Goal: Task Accomplishment & Management: Manage account settings

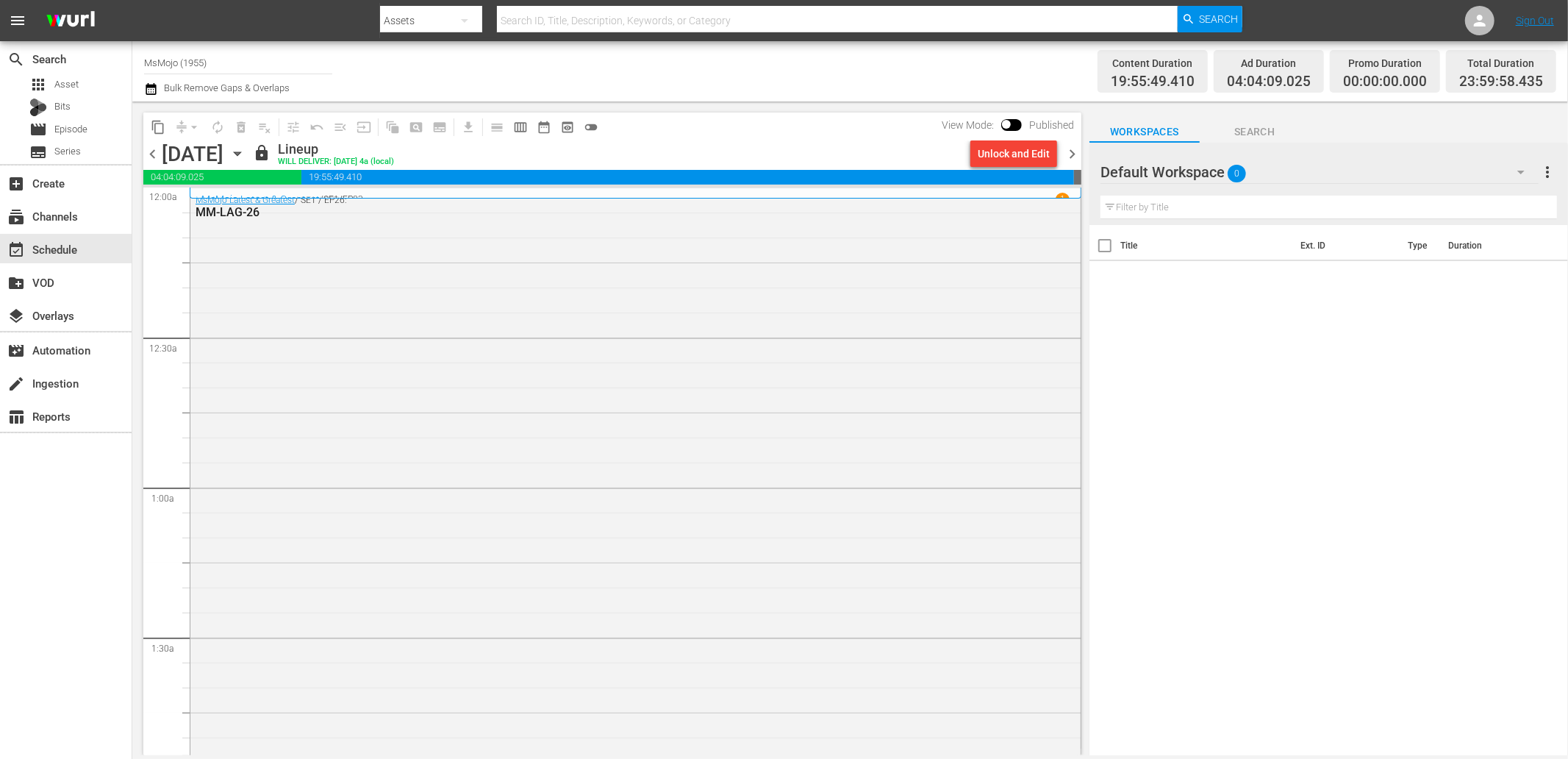
click at [1077, 155] on span "chevron_right" at bounding box center [1073, 154] width 19 height 19
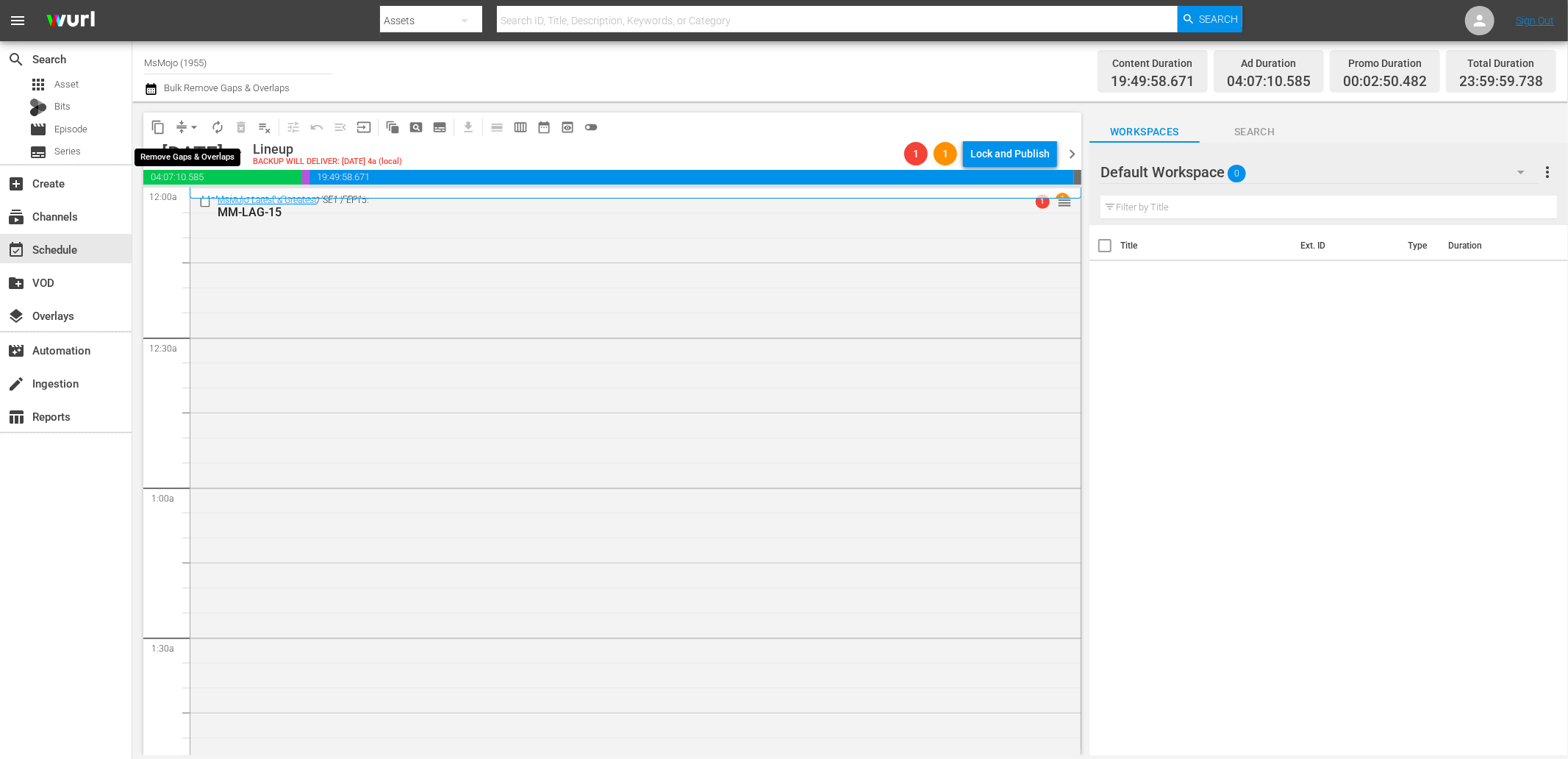
click at [185, 122] on button "arrow_drop_down" at bounding box center [195, 127] width 24 height 24
click at [208, 202] on li "Align to End of Previous Day" at bounding box center [195, 205] width 155 height 25
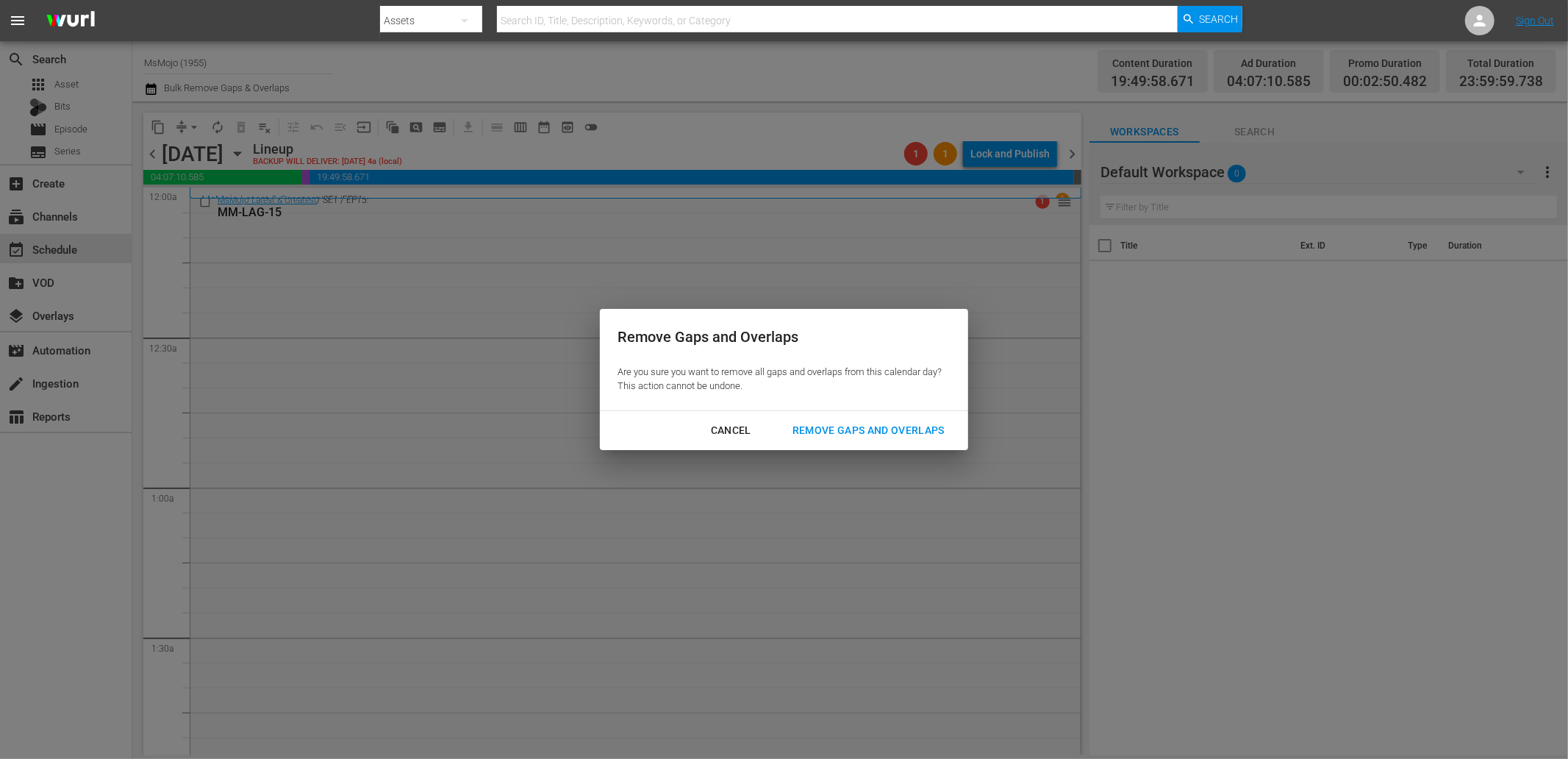
click at [832, 429] on div "Remove Gaps and Overlaps" at bounding box center [869, 431] width 176 height 19
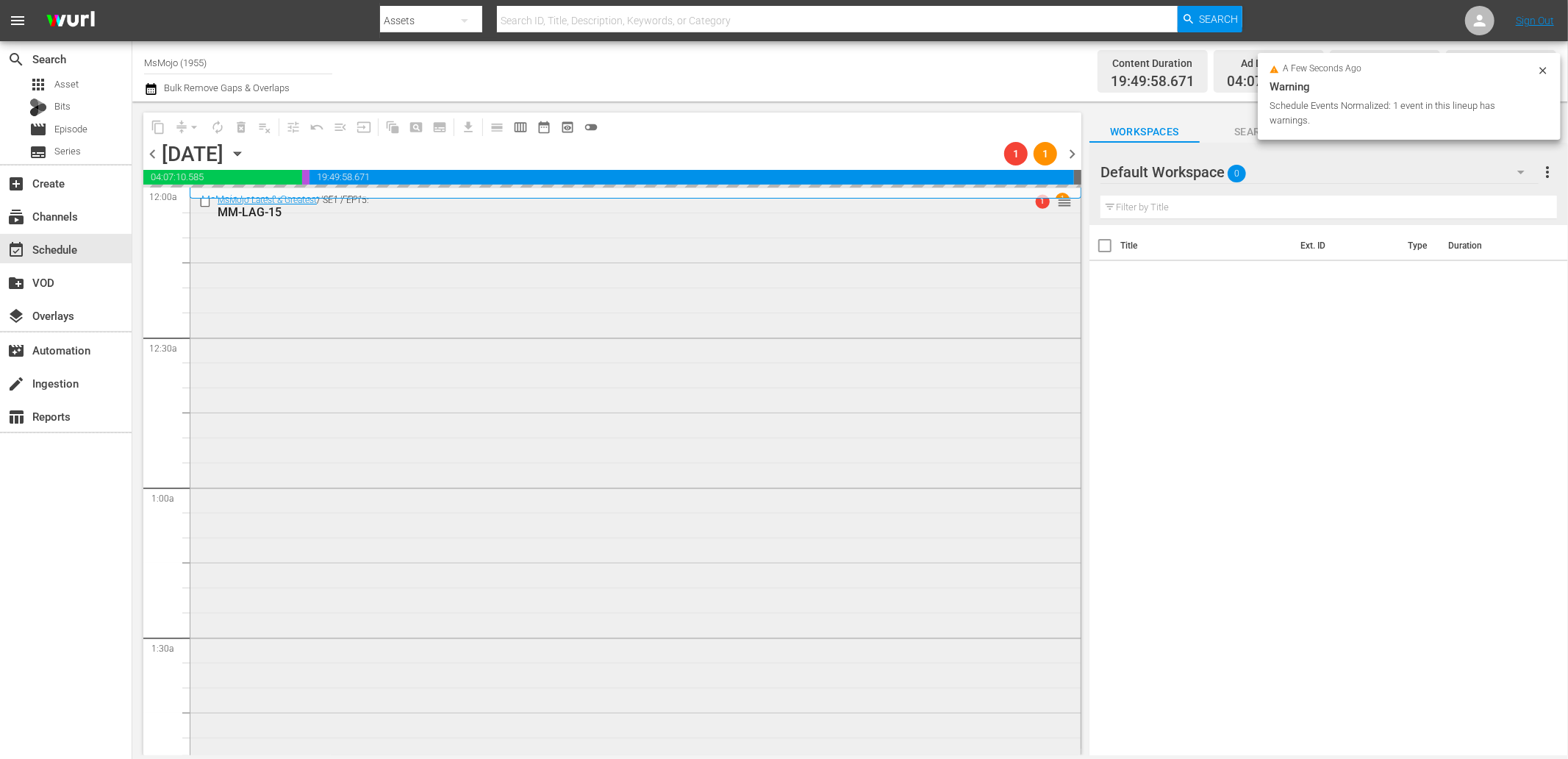
click at [446, 436] on div "MsMojo Latest & Greatest / SE1 / EP15: MM-LAG-15 1 reorder" at bounding box center [635, 485] width 890 height 596
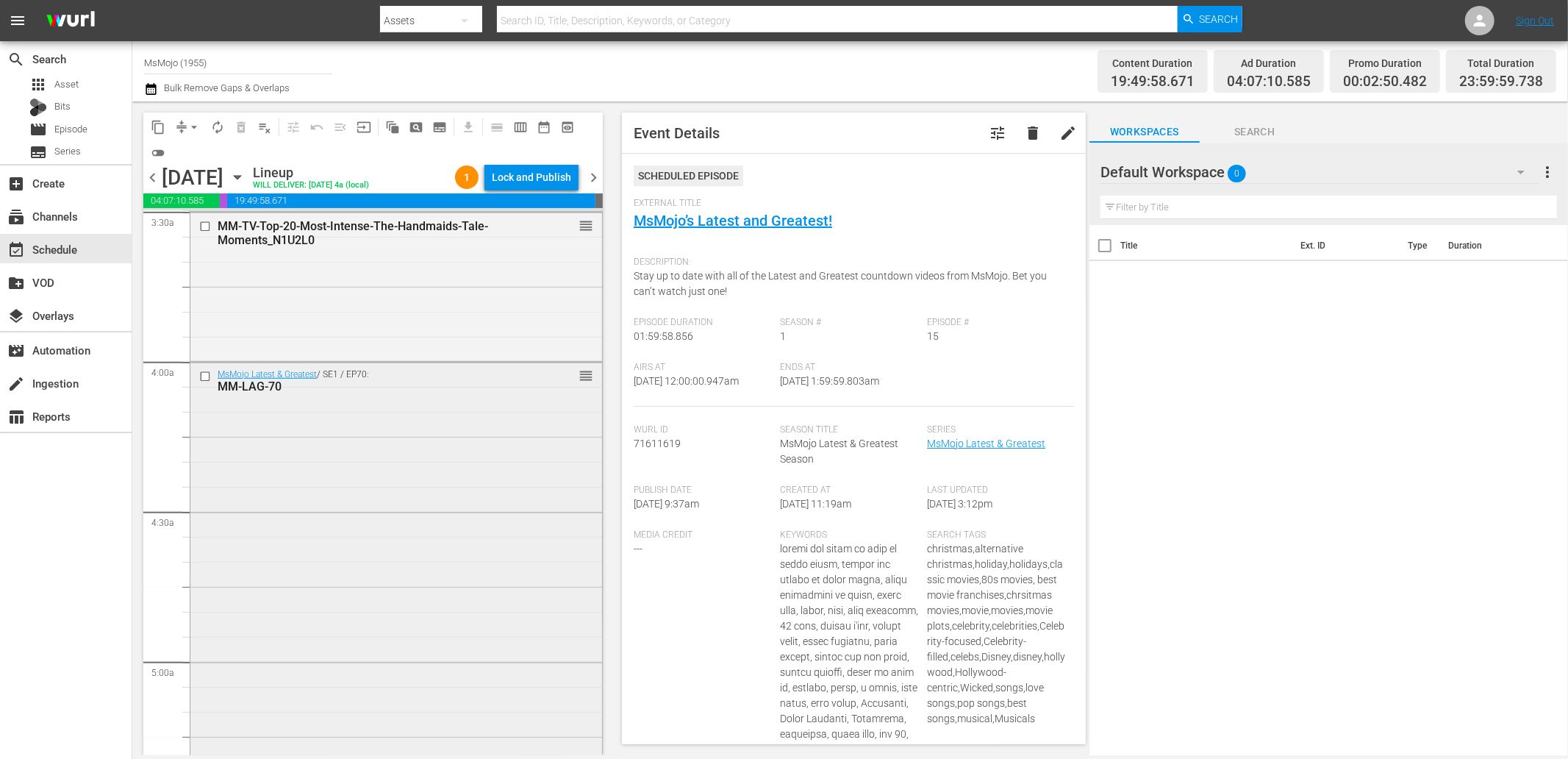
scroll to position [1089, 0]
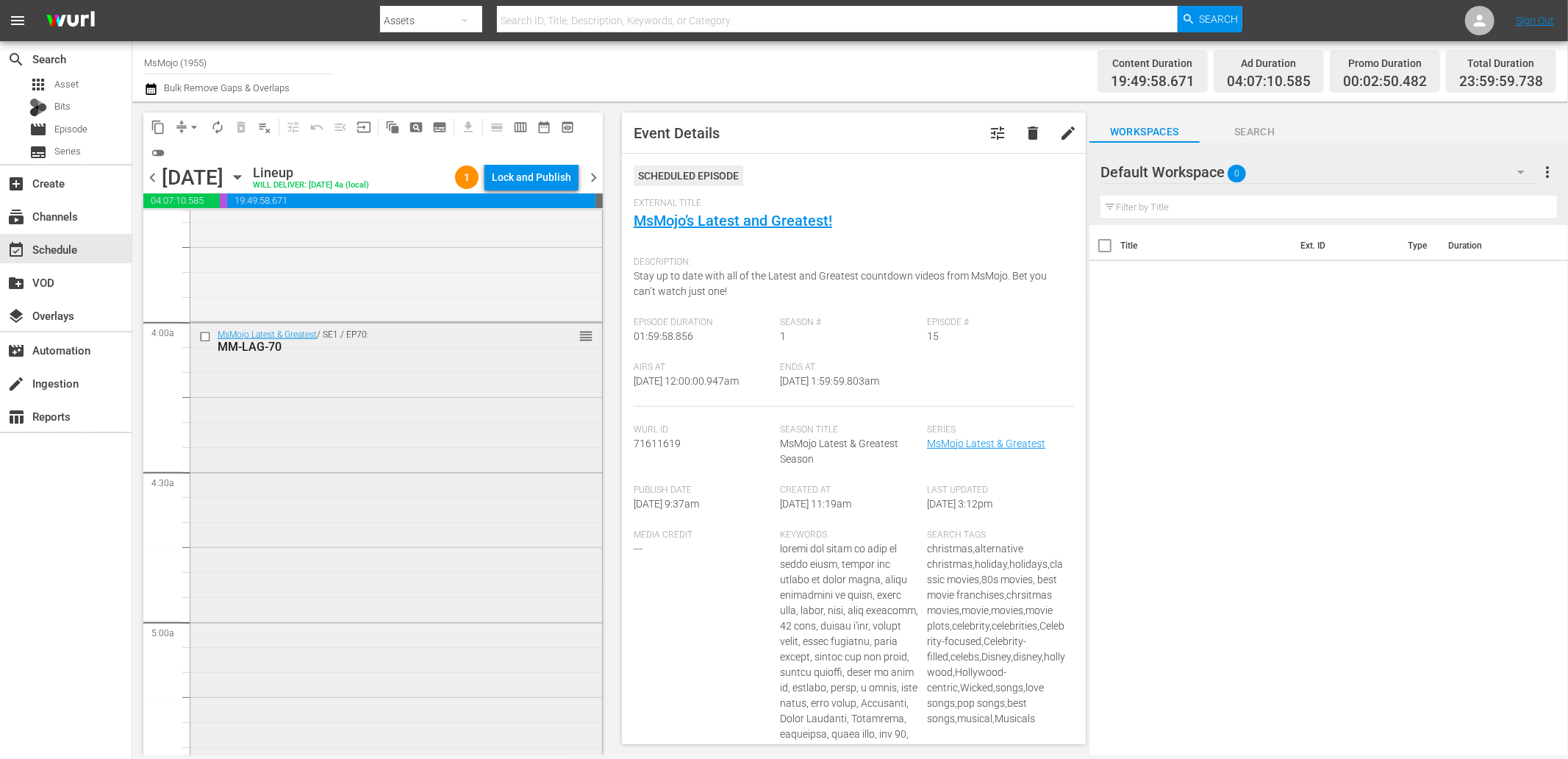
click at [367, 490] on div "MsMojo Latest & Greatest / SE1 / EP70: MM-LAG-70 reorder" at bounding box center [396, 620] width 411 height 596
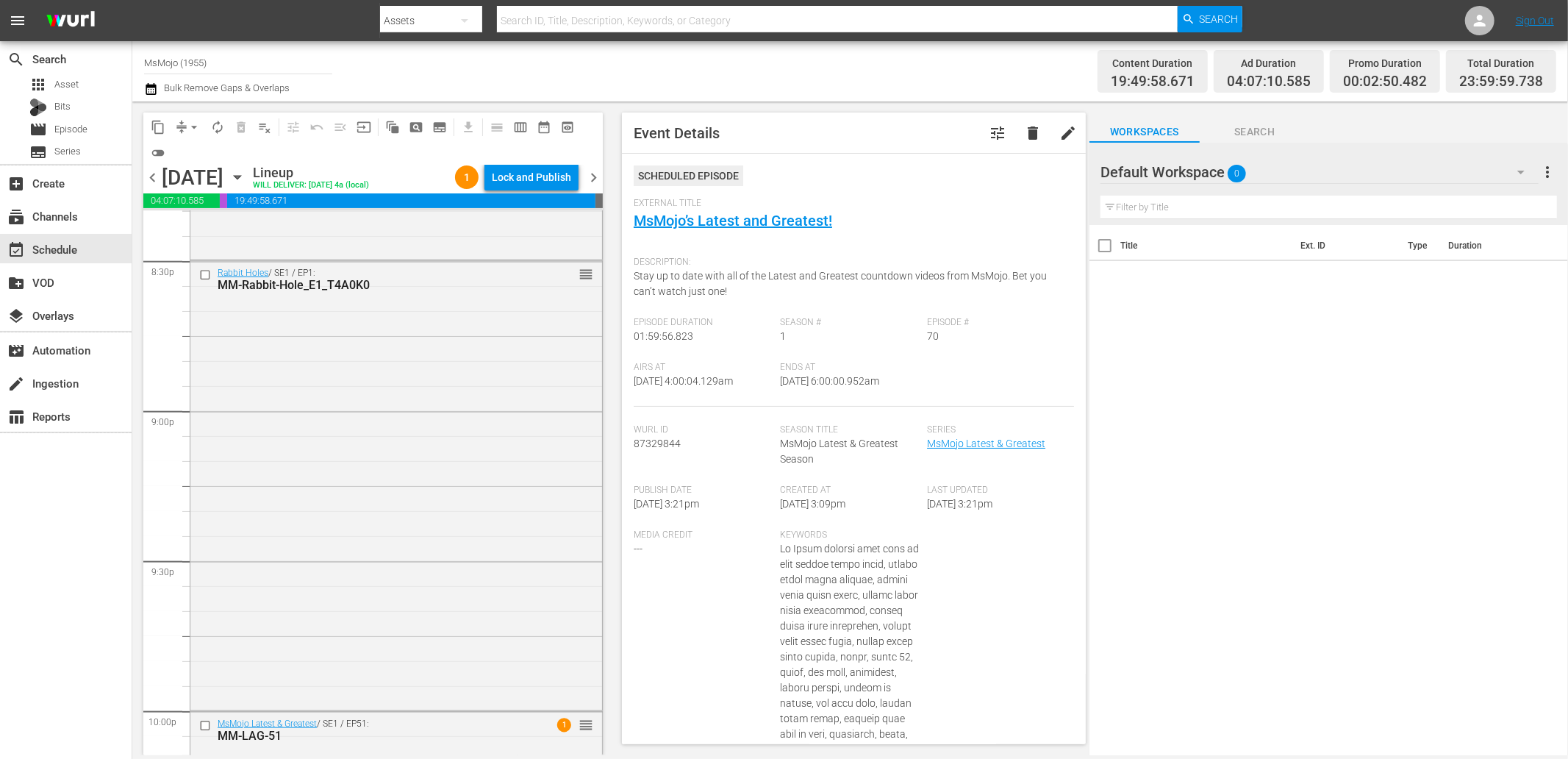
scroll to position [6654, 0]
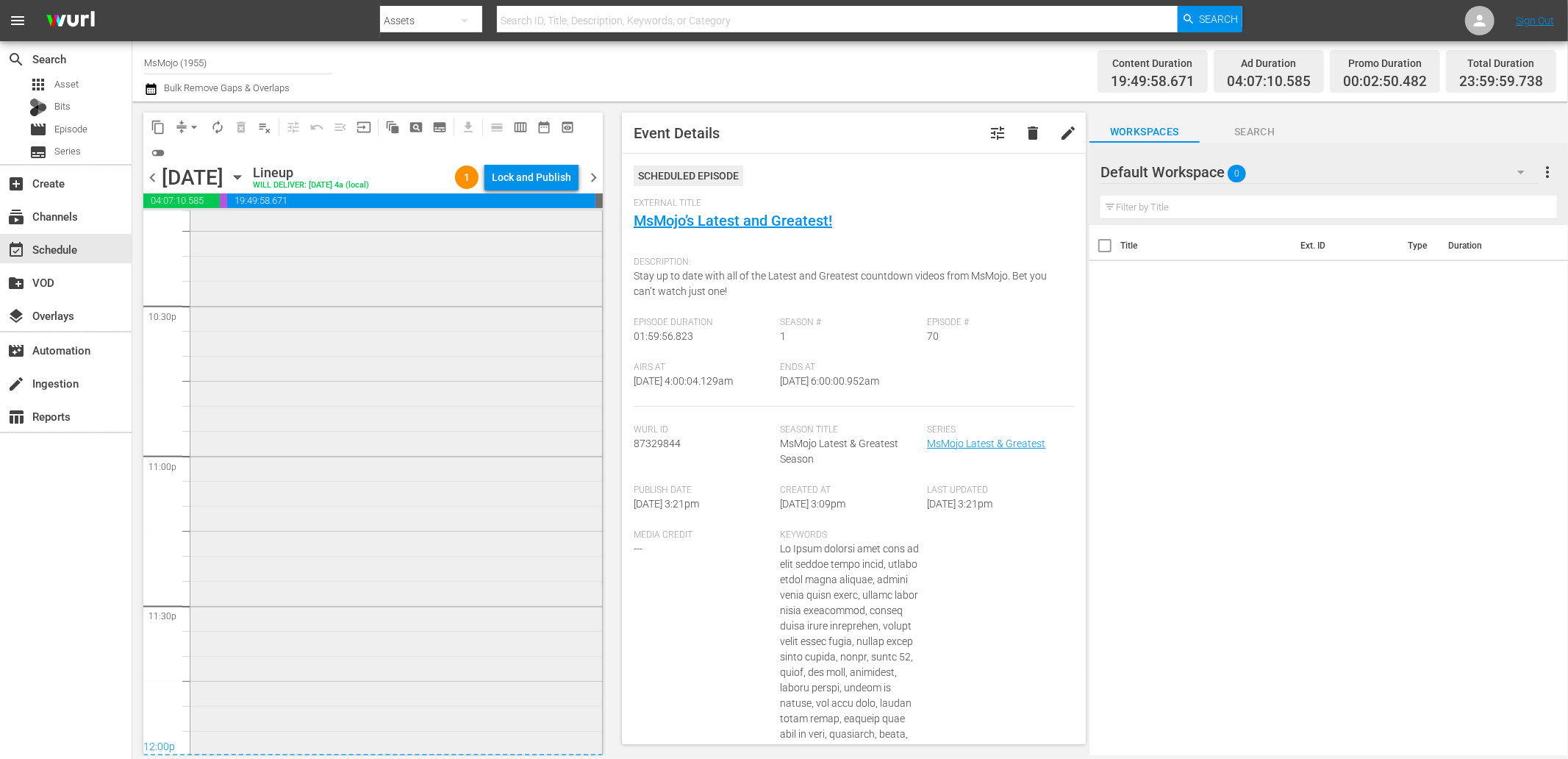
click at [326, 471] on div "MsMojo Latest & Greatest / SE1 / EP51: MM-LAG-51 1 reorder" at bounding box center [396, 454] width 411 height 596
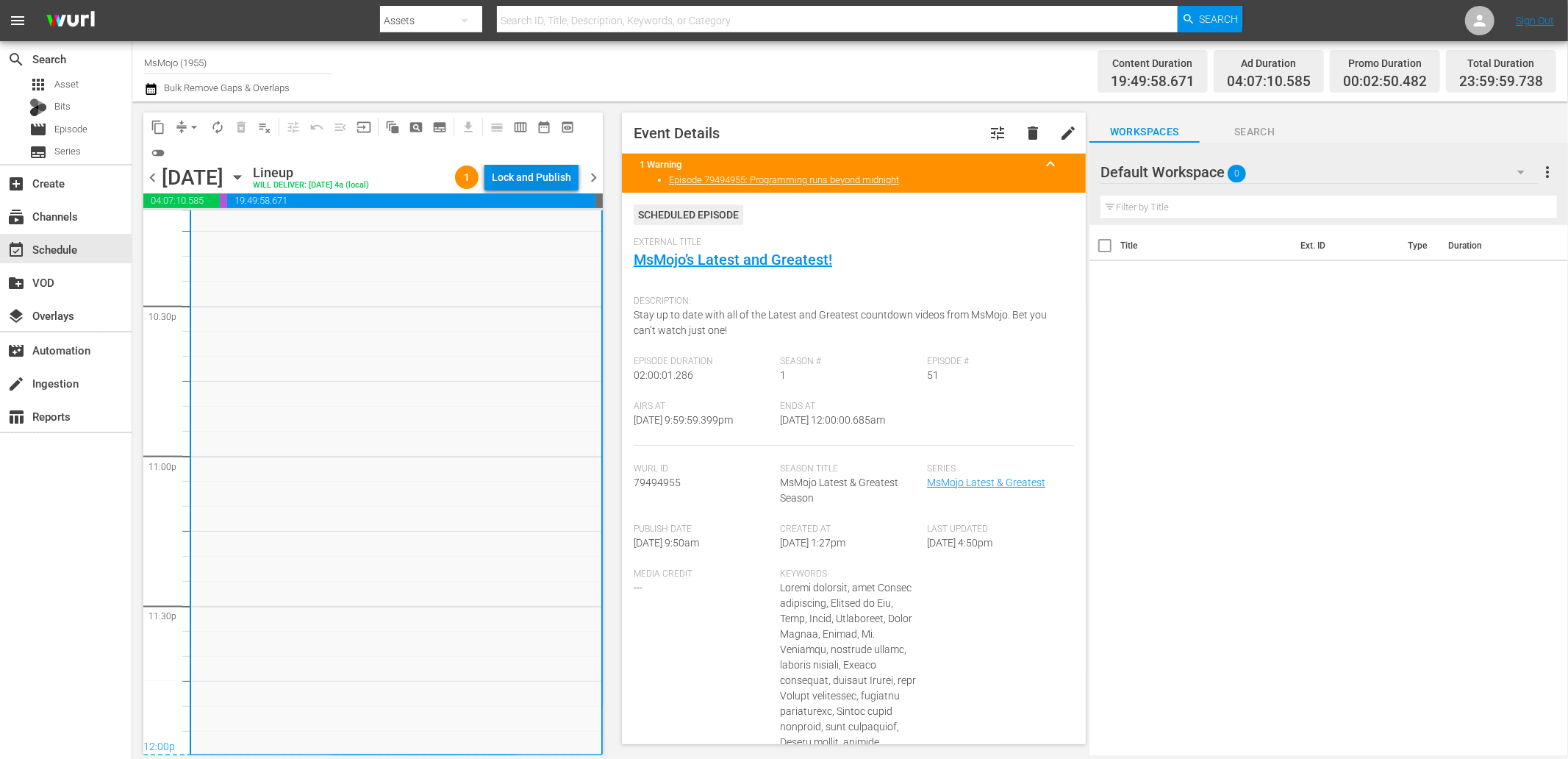
click at [524, 180] on div "Lock and Publish" at bounding box center [531, 177] width 79 height 26
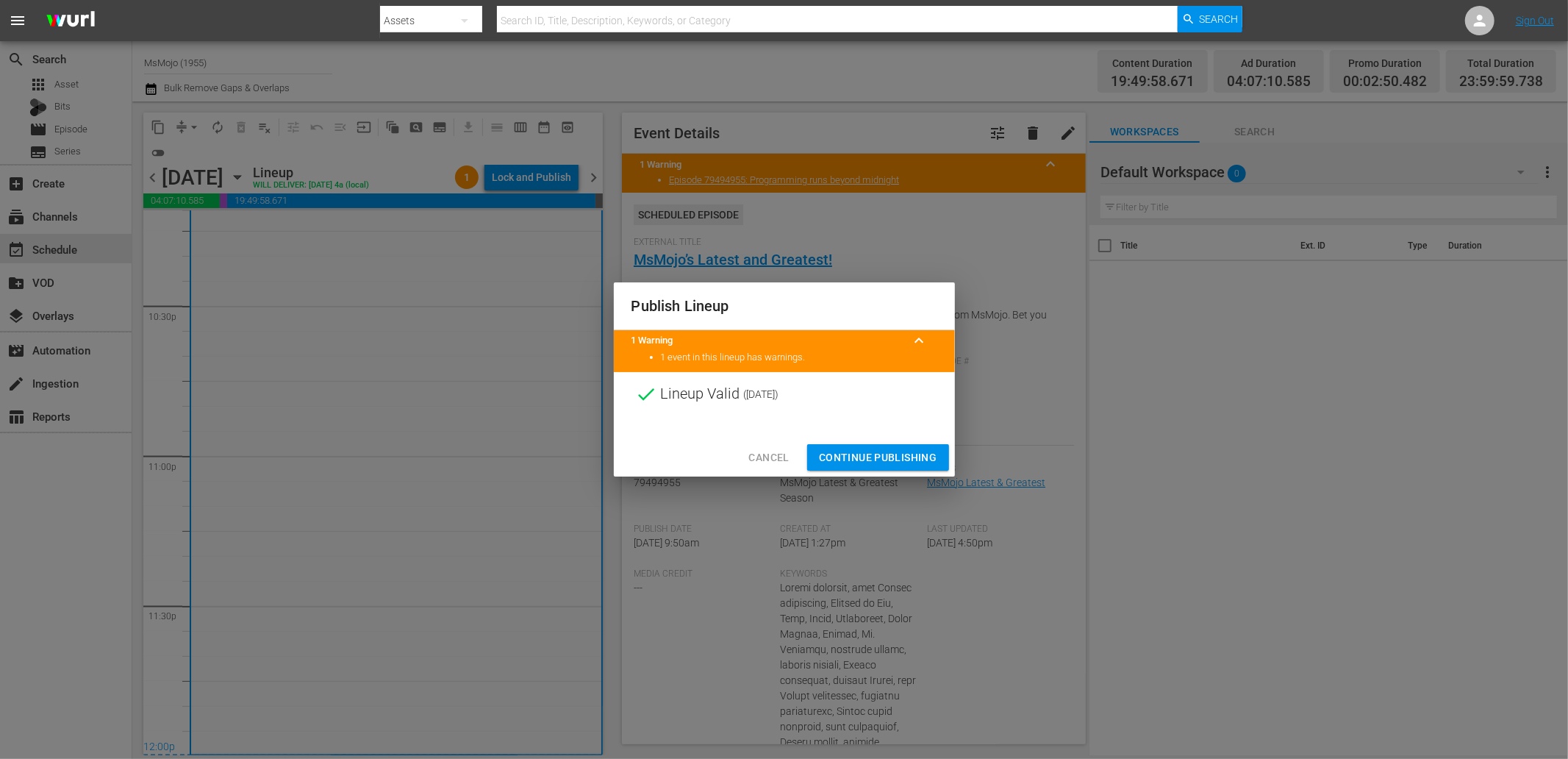
click at [862, 450] on span "Continue Publishing" at bounding box center [878, 458] width 118 height 19
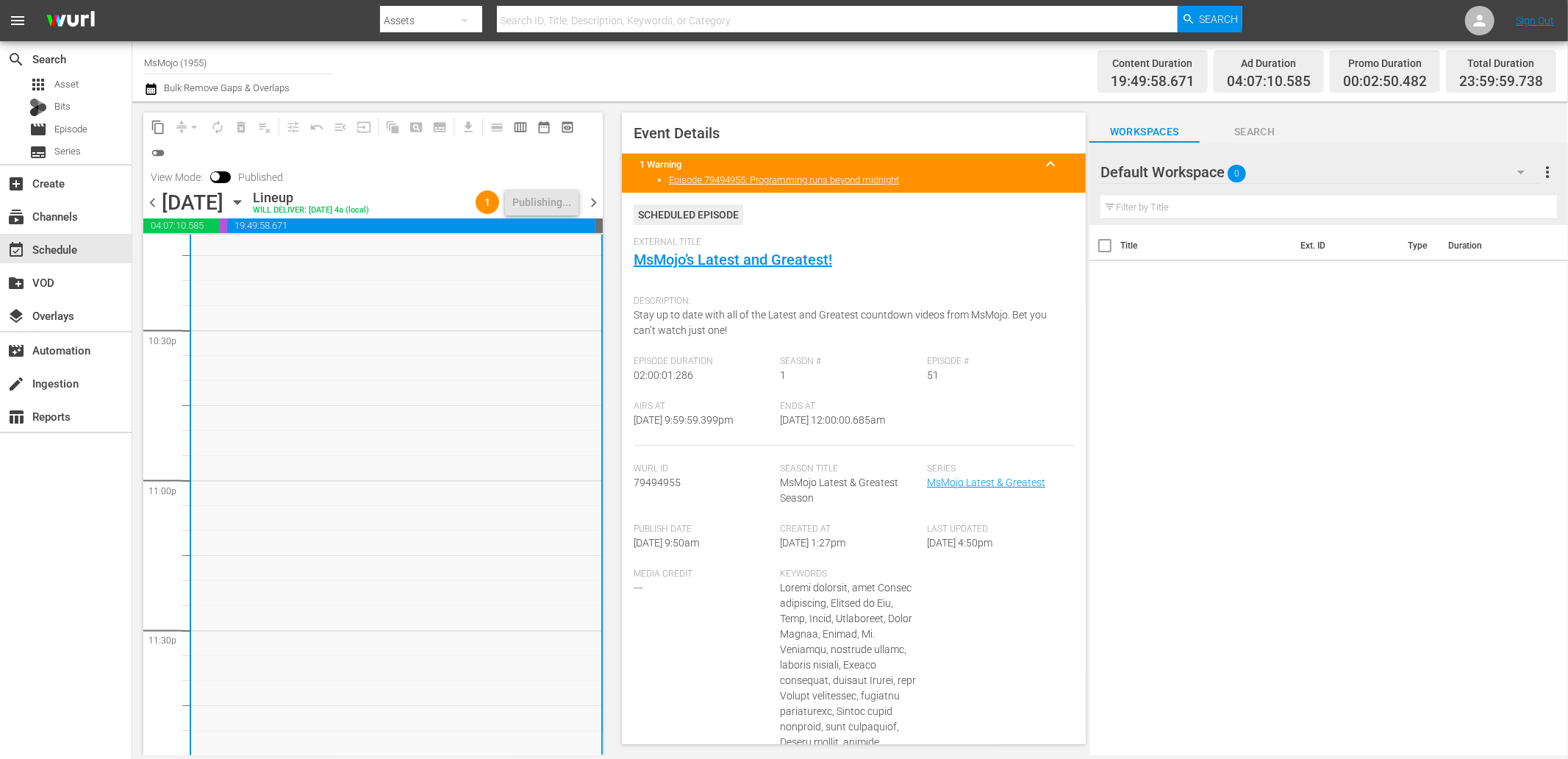
drag, startPoint x: 868, startPoint y: 429, endPoint x: 829, endPoint y: 438, distance: 40.0
click at [829, 438] on div "Airs At 9/28/25 @ 9:59:59.399pm Ends At 9/29/25 @ 12:00:00.685am" at bounding box center [854, 422] width 440 height 45
copy span "12:00:00.685am"
click at [149, 201] on span "chevron_left" at bounding box center [153, 202] width 19 height 19
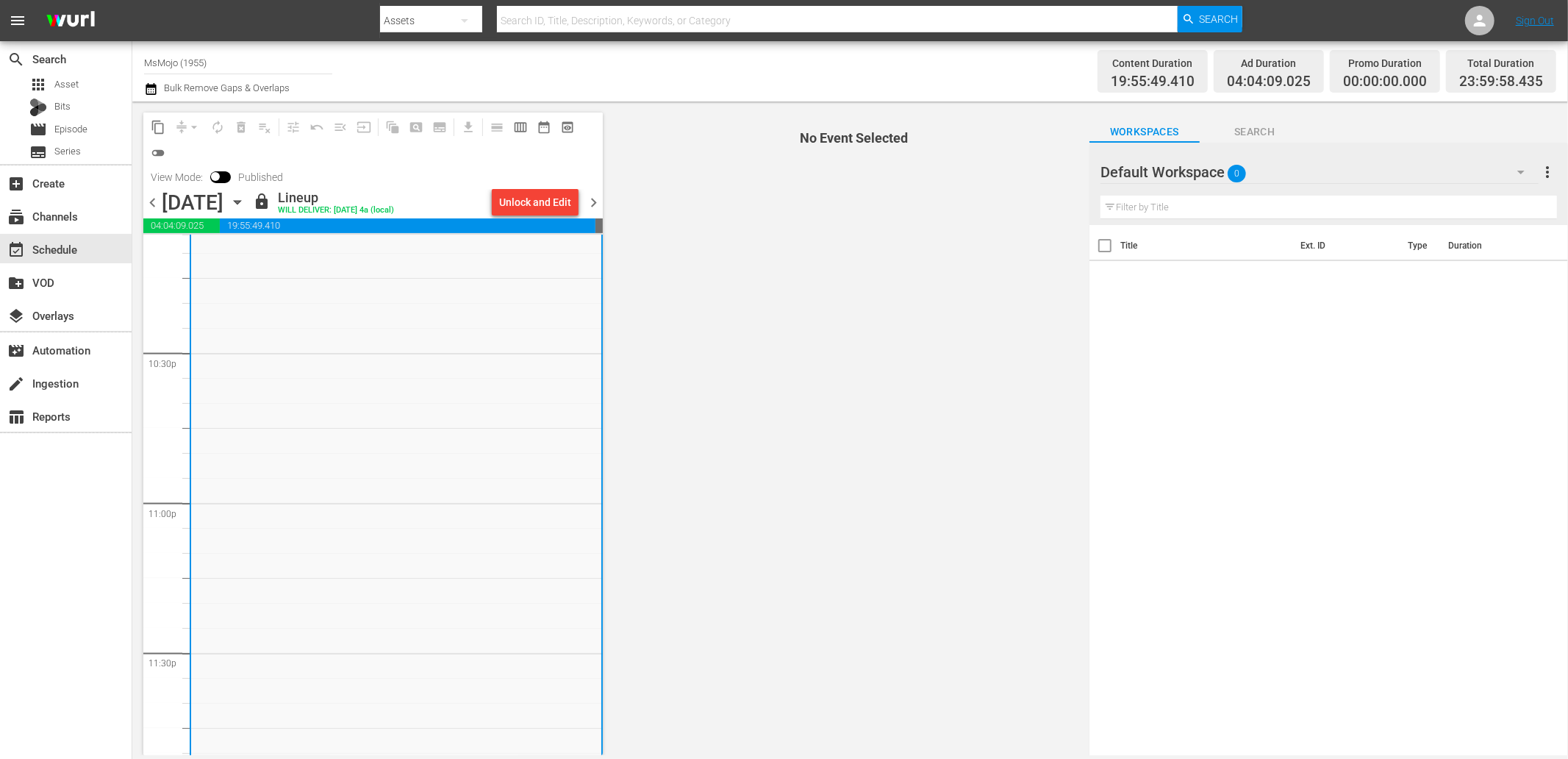
scroll to position [6654, 0]
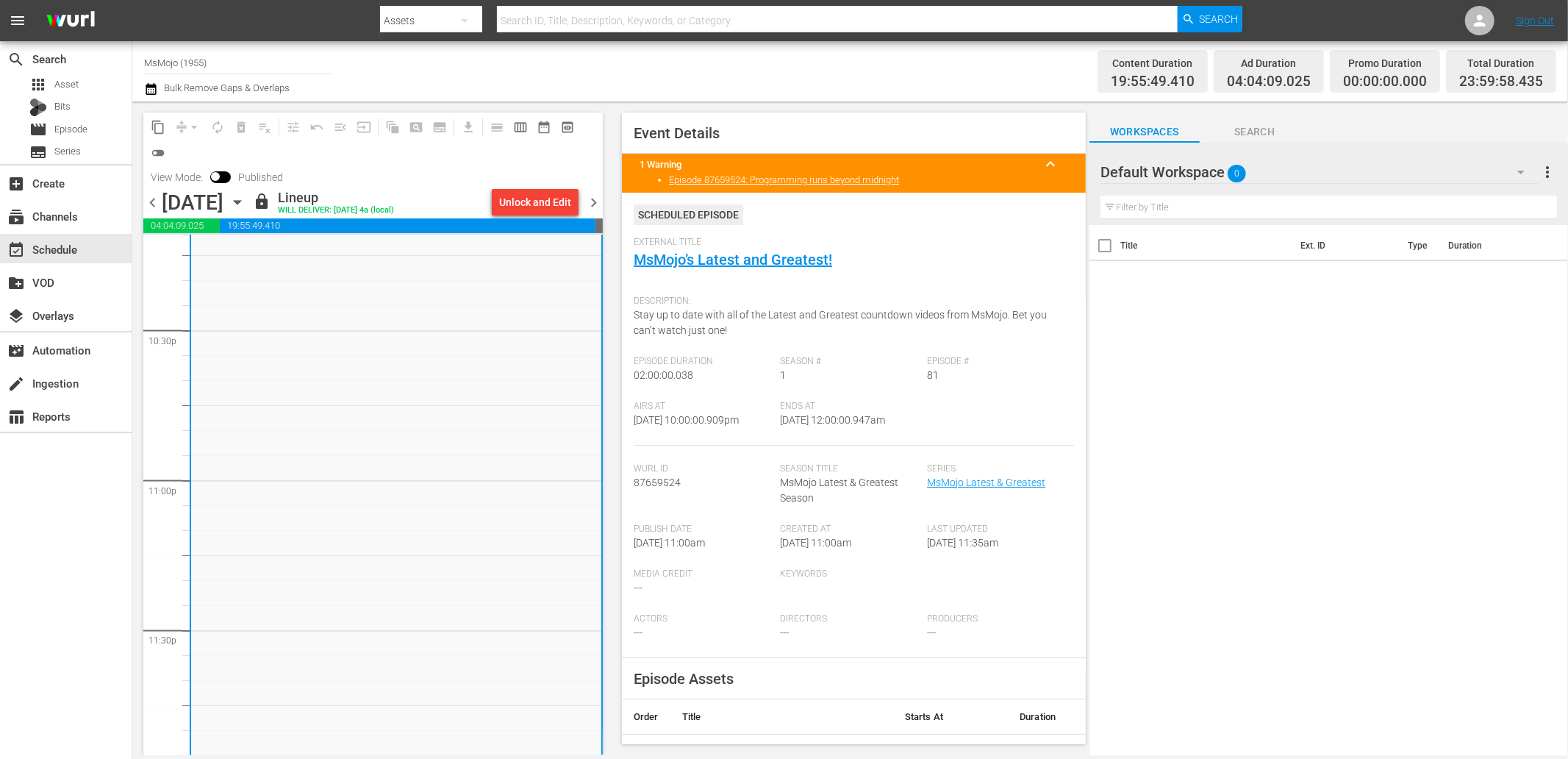
click at [839, 434] on div "Ends At 9/28/25 @ 12:00:00.947am" at bounding box center [854, 422] width 147 height 45
copy span "12:00:00.947am"
click at [596, 197] on span "chevron_right" at bounding box center [594, 202] width 19 height 19
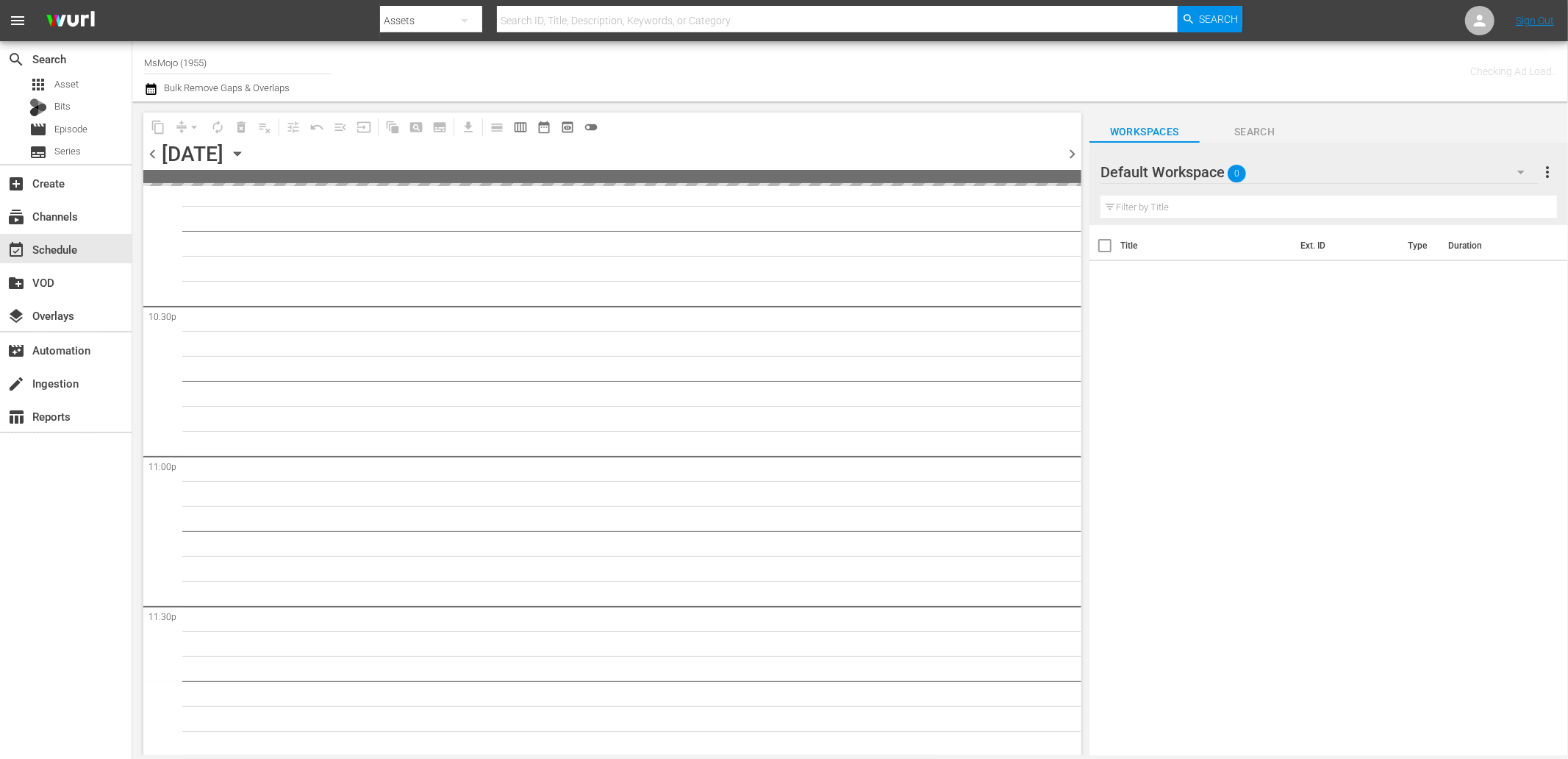
scroll to position [6629, 0]
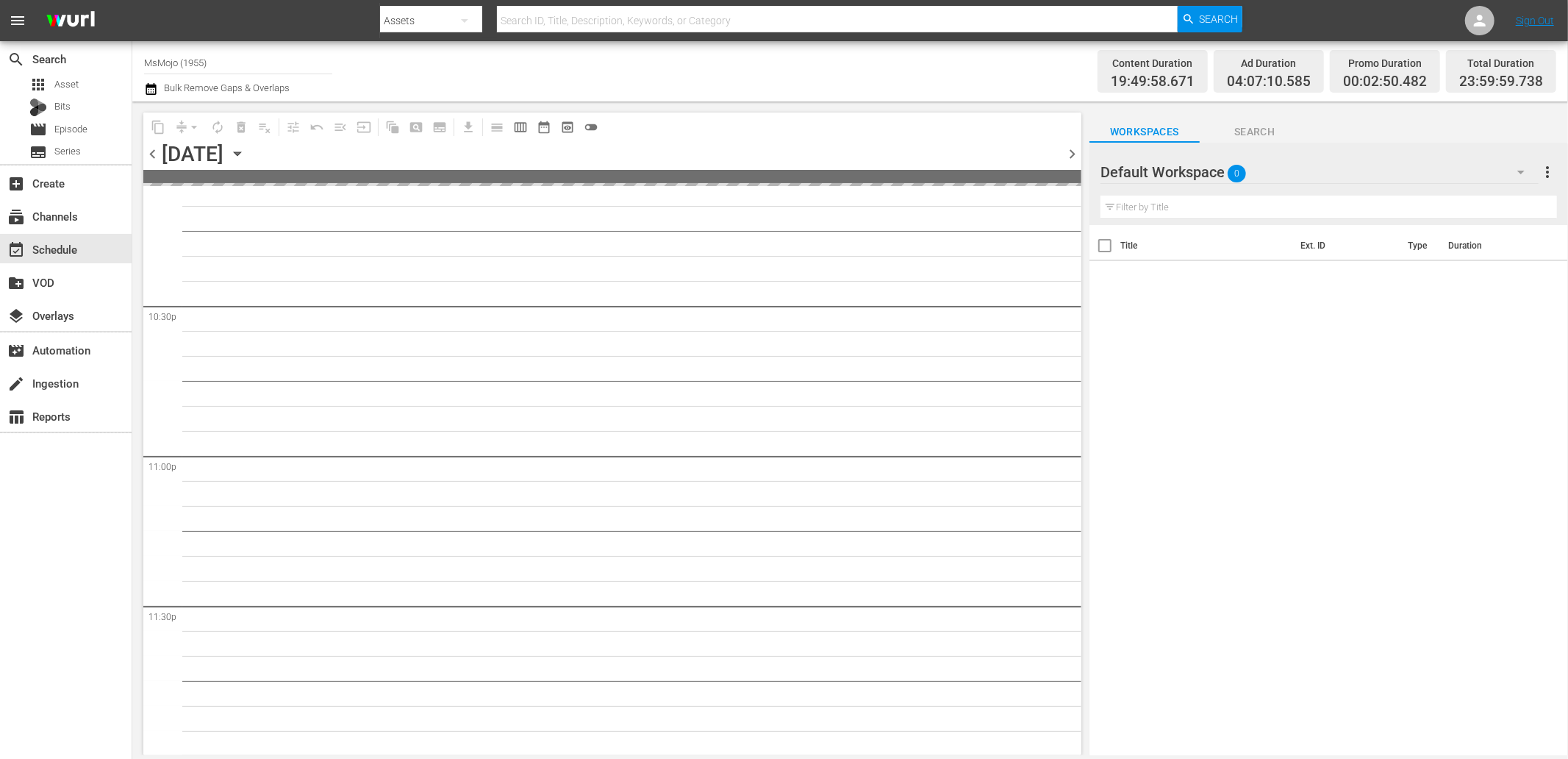
click at [156, 150] on span "chevron_left" at bounding box center [153, 154] width 19 height 19
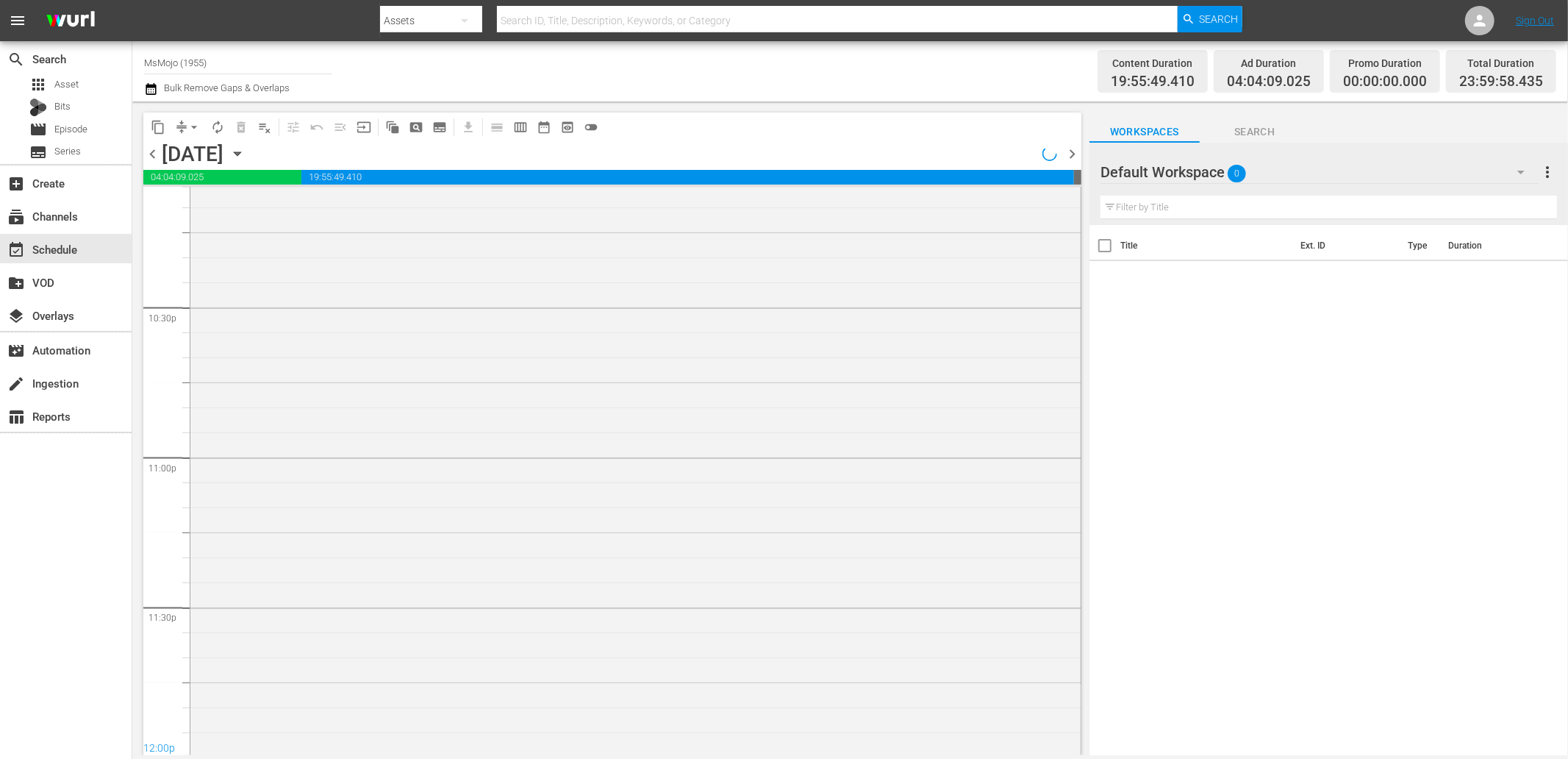
scroll to position [6631, 0]
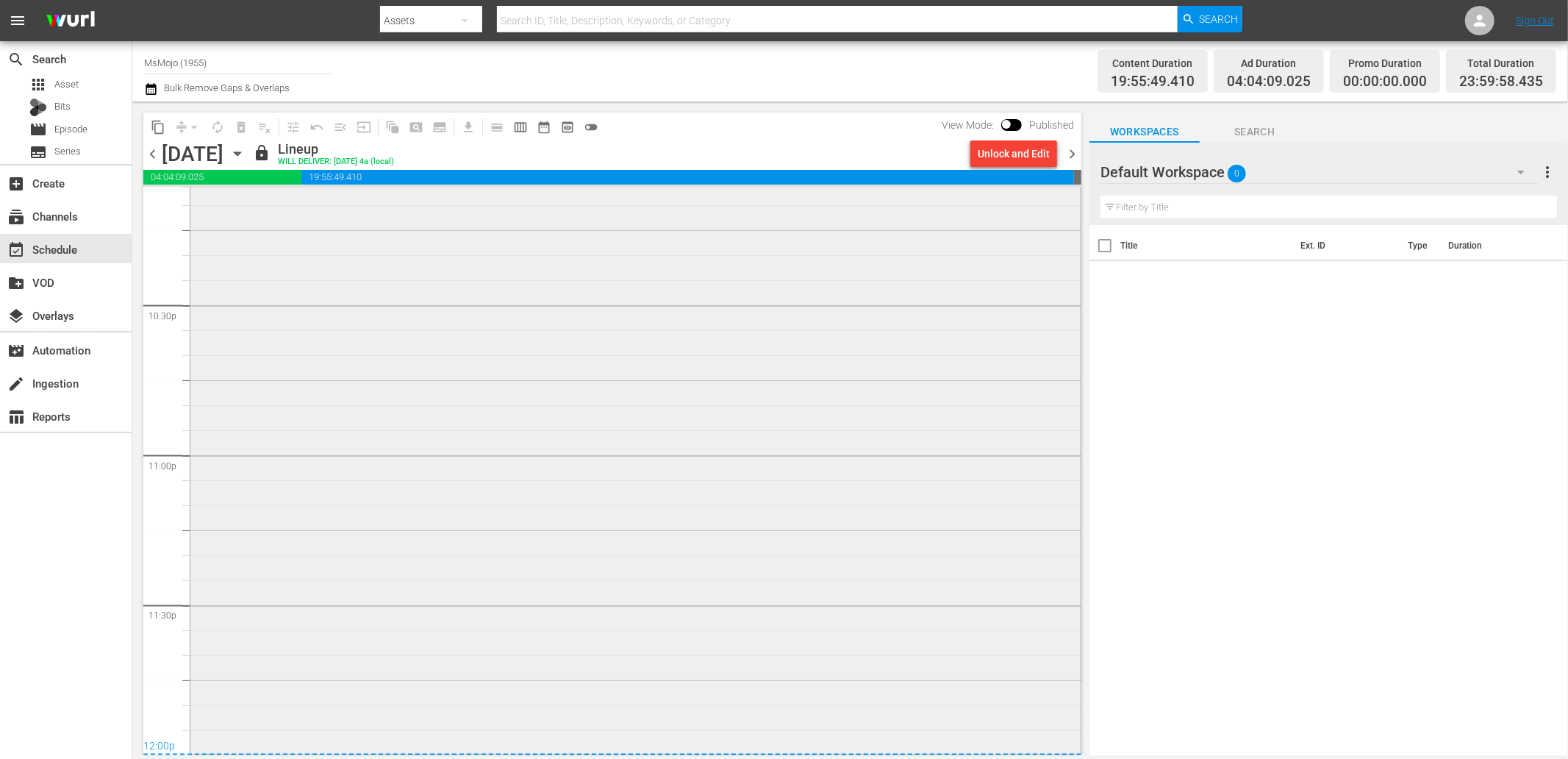
click at [495, 694] on div "MsMojo Latest & Greatest / SE1 / EP81: MM-LAG-81 1" at bounding box center [635, 453] width 890 height 596
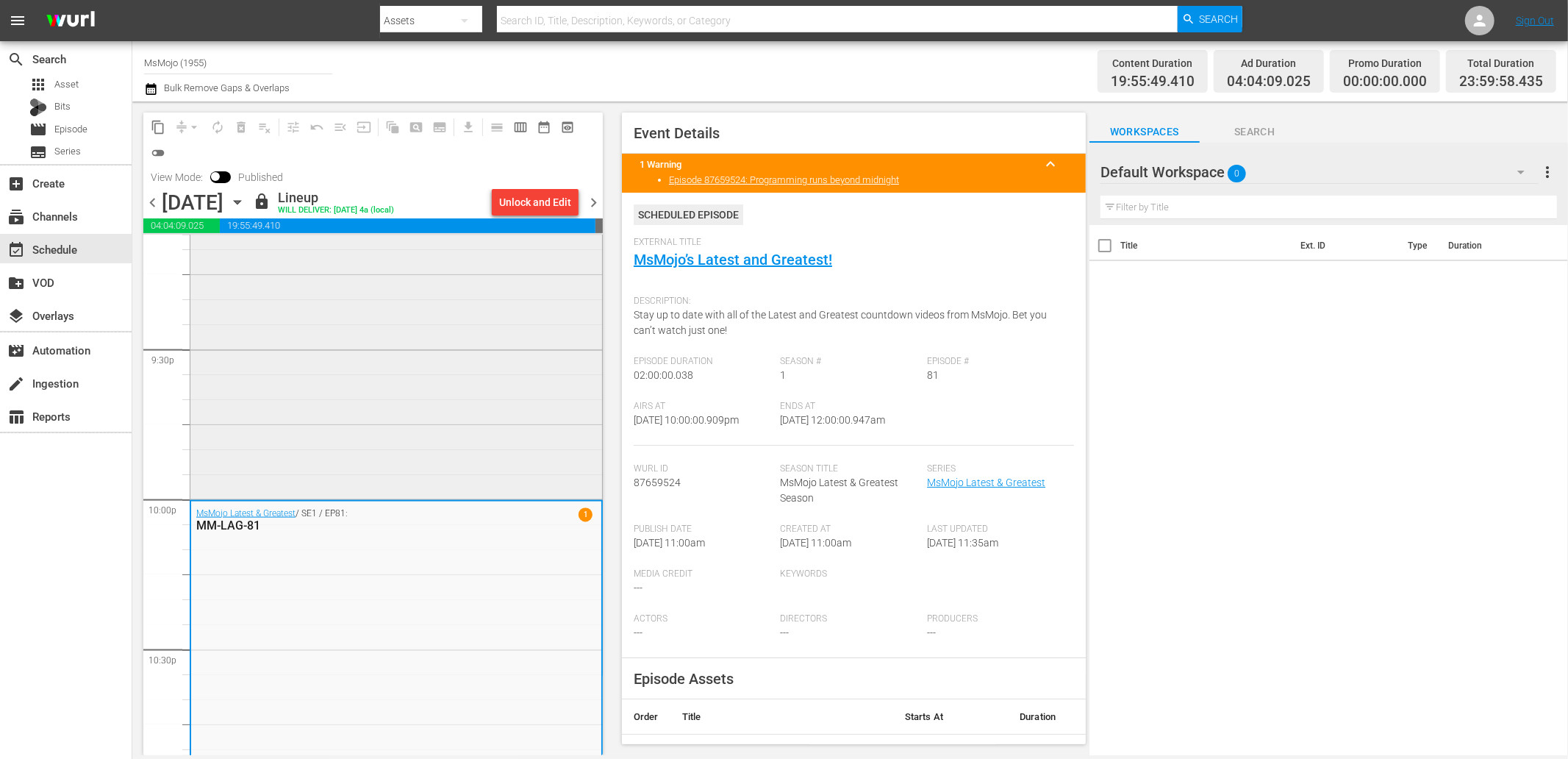
scroll to position [6327, 0]
click at [420, 376] on div "MM-Deep-Dive-Heartbreaking-Moments_Dive129_L5Q3G7" at bounding box center [396, 206] width 411 height 596
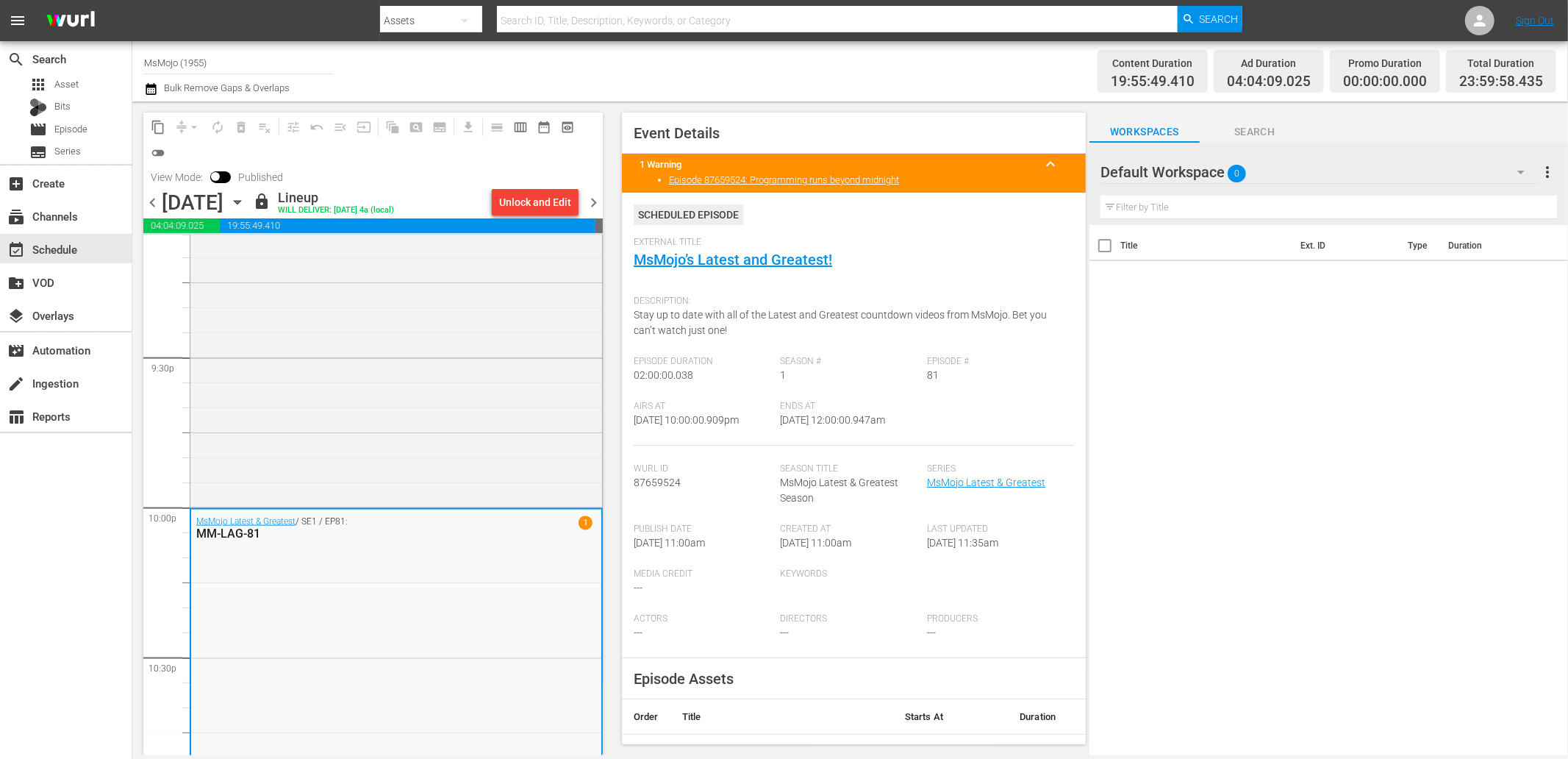
click at [149, 200] on span "chevron_left" at bounding box center [153, 202] width 19 height 19
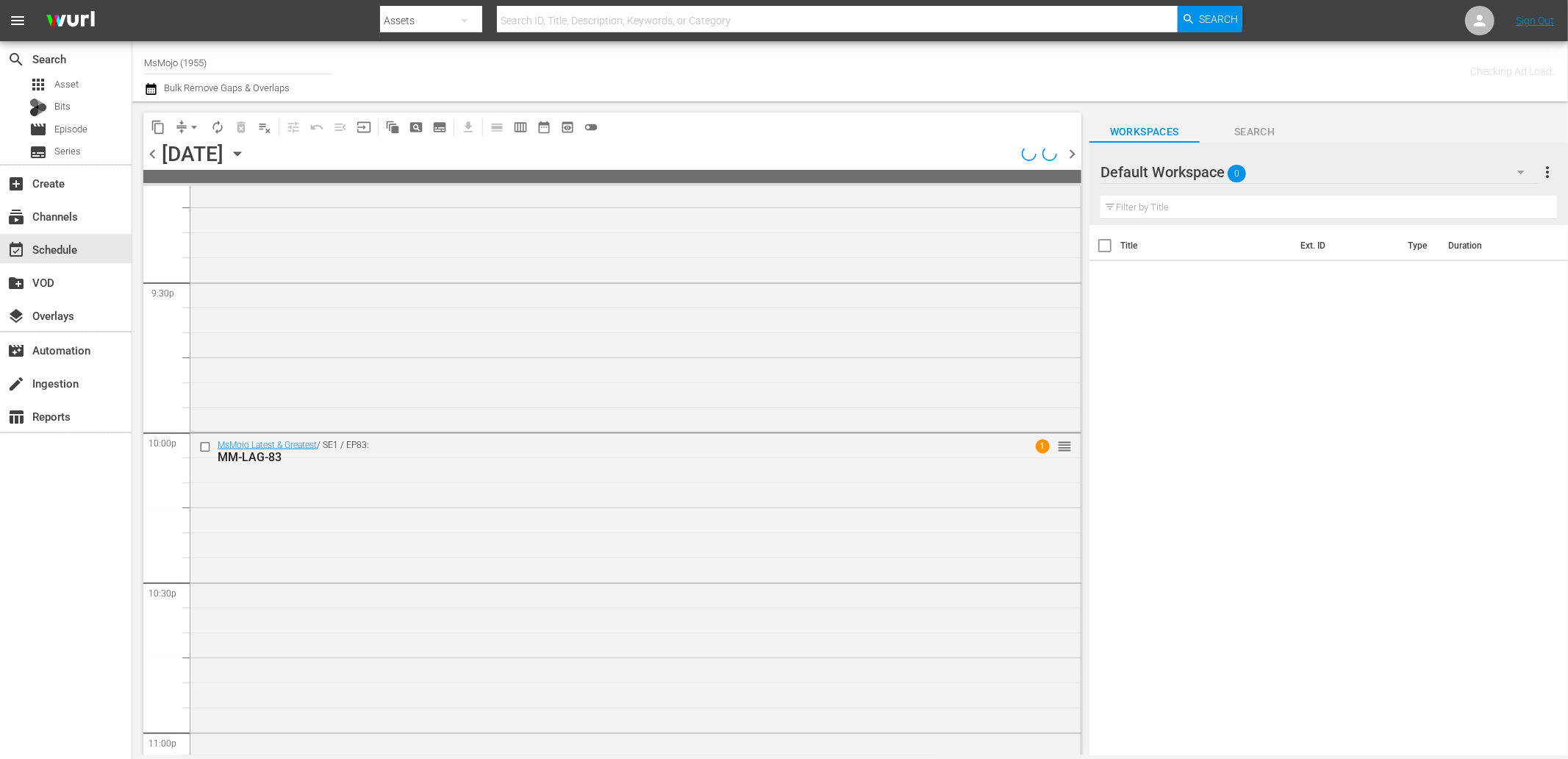
scroll to position [6327, 0]
click at [694, 548] on div "MsMojo Latest & Greatest / SE1 / EP83: MM-LAG-83 1 reorder" at bounding box center [635, 756] width 890 height 596
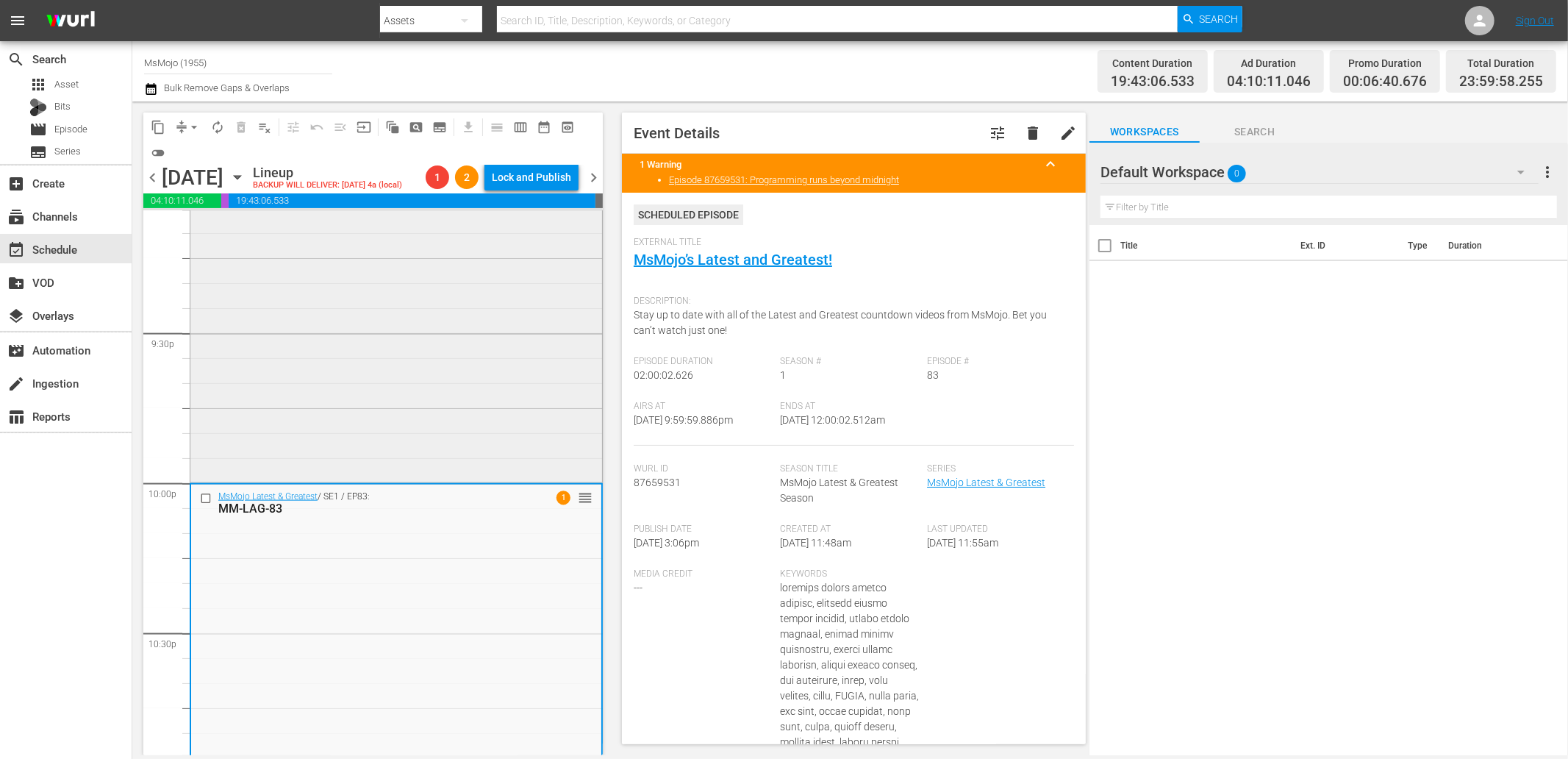
click at [457, 331] on div "MM-Pop-Top-100-Greatest-Musicals-of-All-Time_Y3C4J7 reorder" at bounding box center [396, 258] width 411 height 444
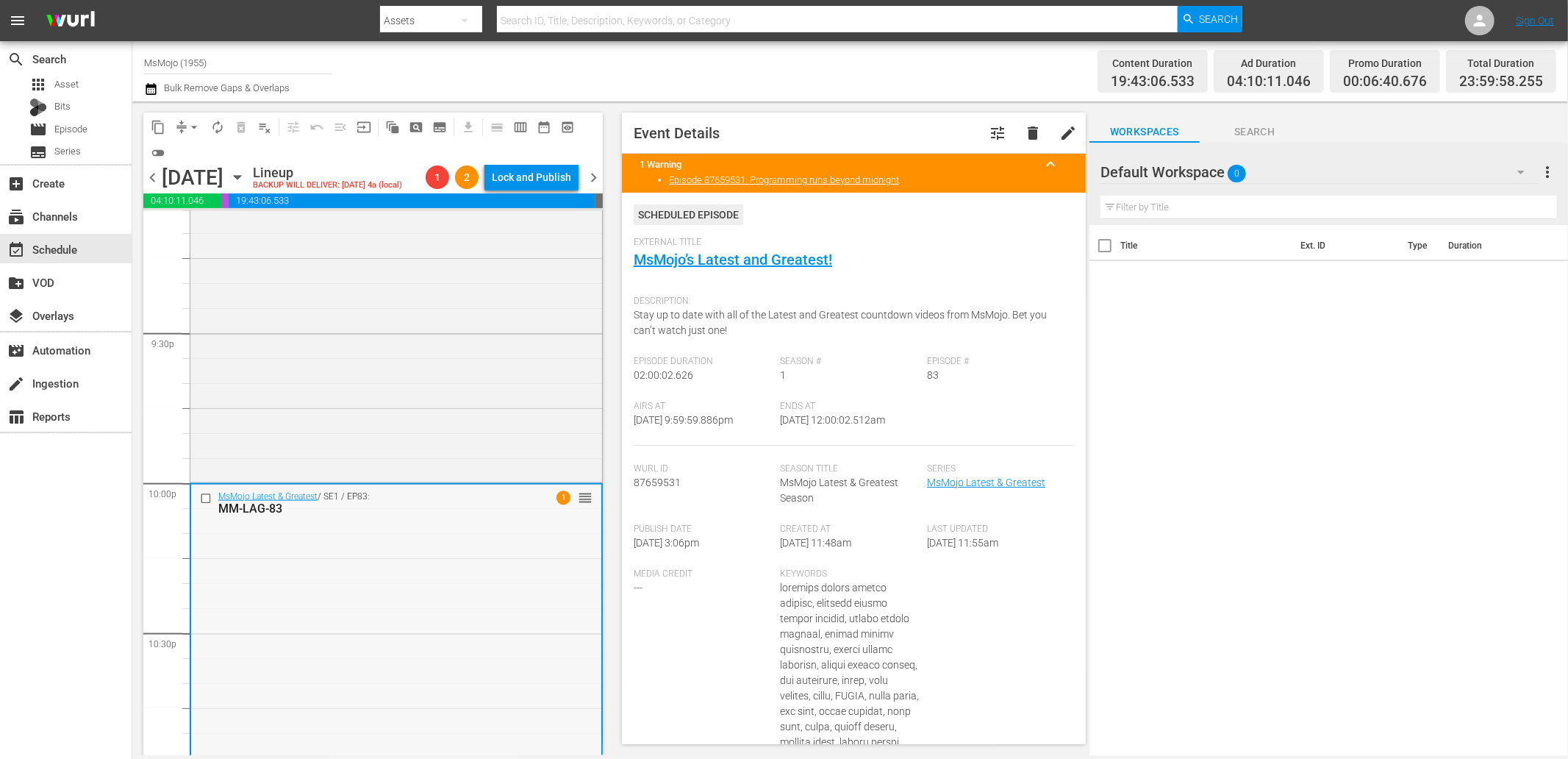
drag, startPoint x: 871, startPoint y: 421, endPoint x: 835, endPoint y: 427, distance: 36.5
click at [835, 427] on div "Ends At 9/27/25 @ 12:00:02.512am" at bounding box center [854, 422] width 147 height 45
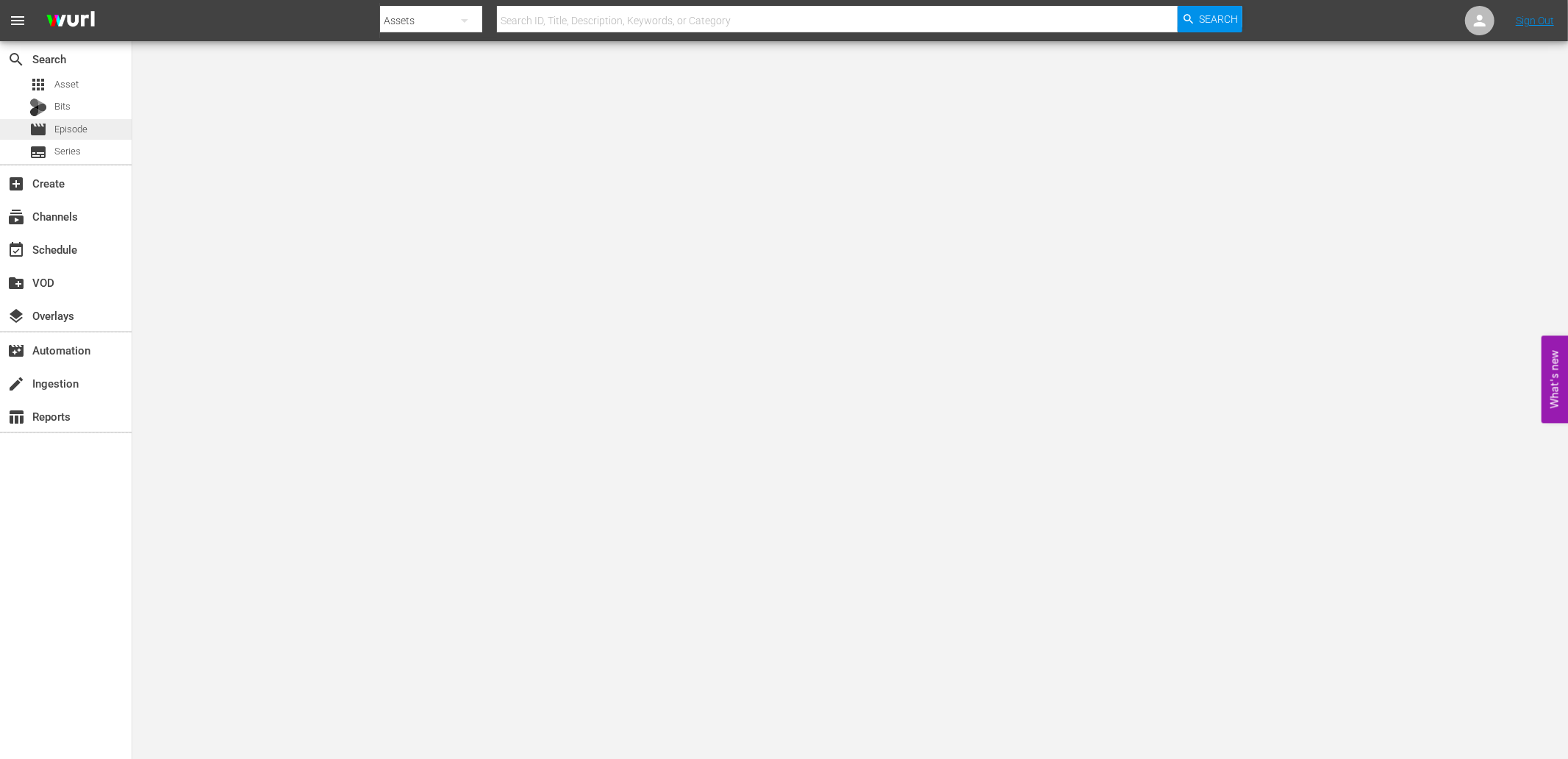
click at [68, 127] on span "Episode" at bounding box center [71, 129] width 33 height 14
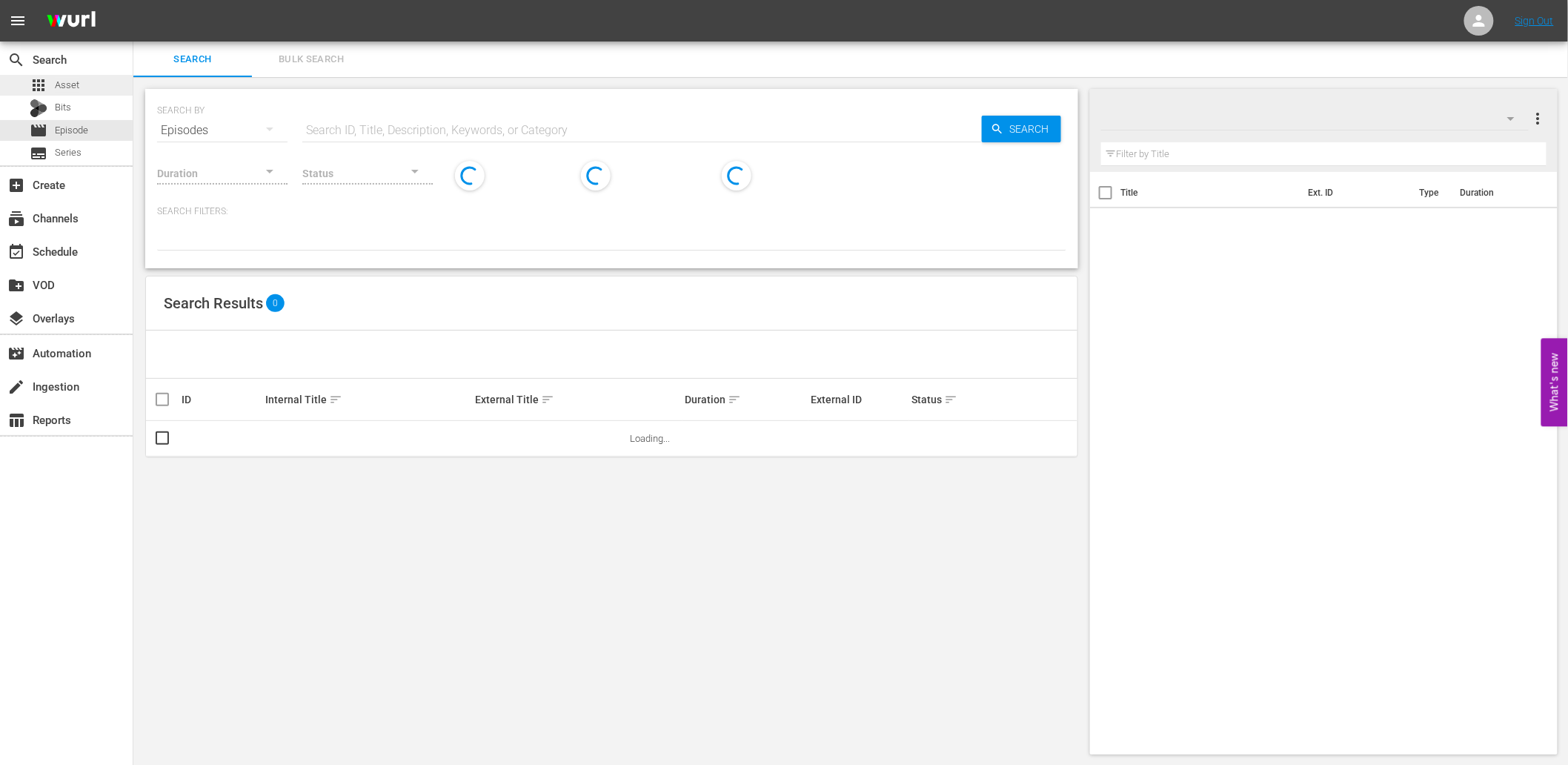
click at [76, 81] on span "Asset" at bounding box center [67, 85] width 25 height 15
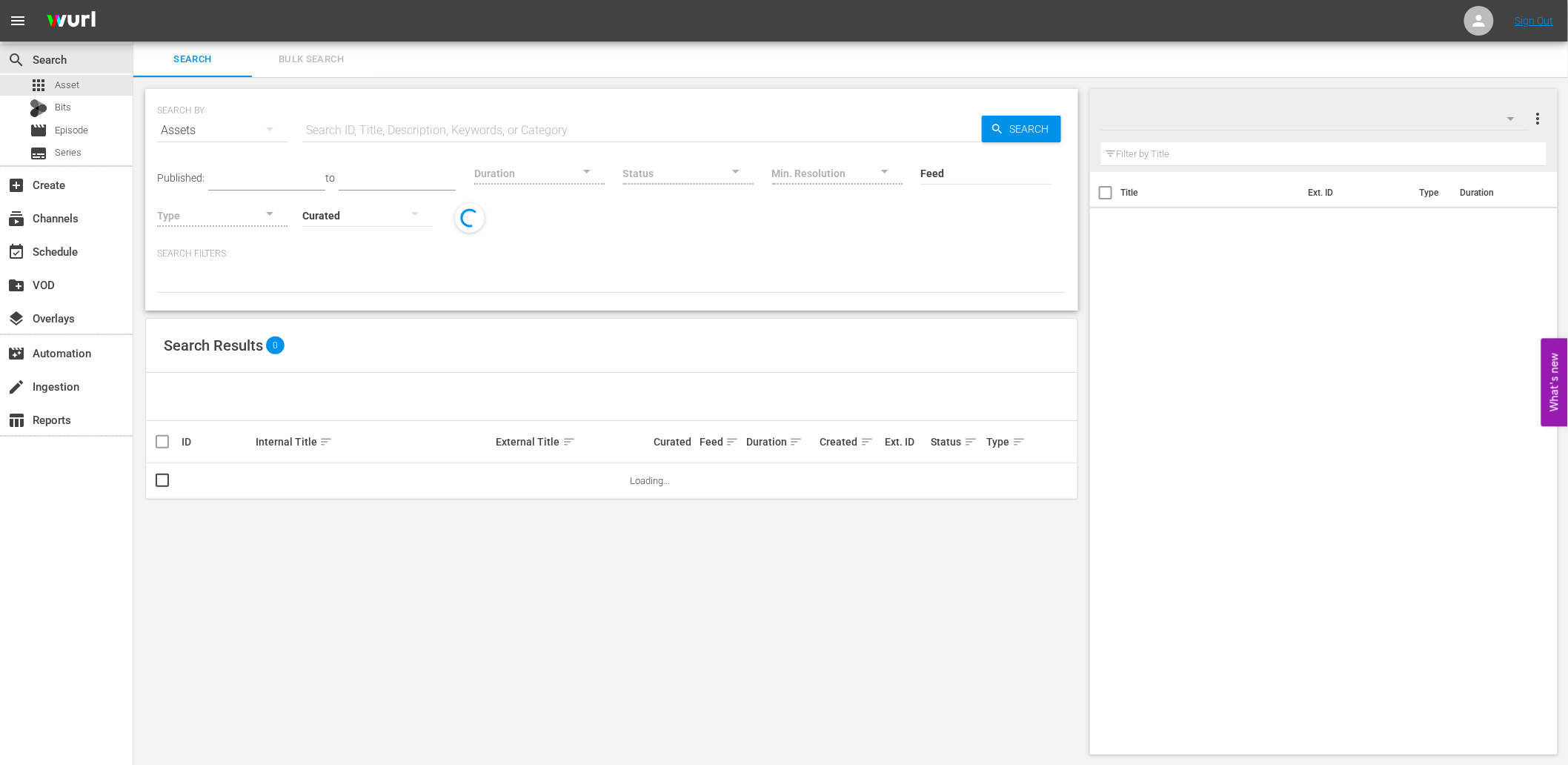
click at [373, 123] on input "text" at bounding box center [642, 130] width 679 height 36
paste input "L1Y8Y1"
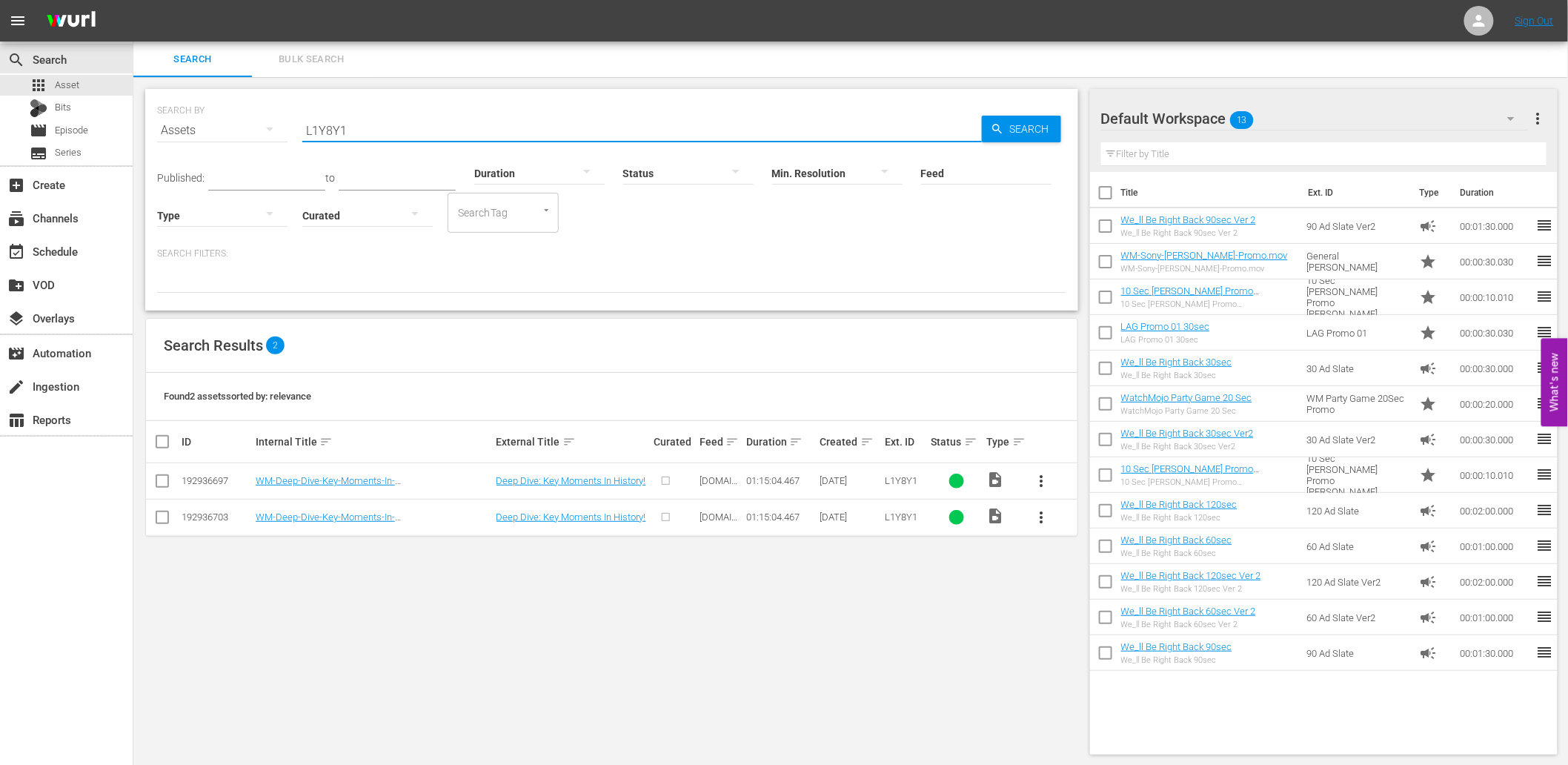
type input "L1Y8Y1"
click at [1038, 529] on button "more_vert" at bounding box center [1042, 517] width 36 height 36
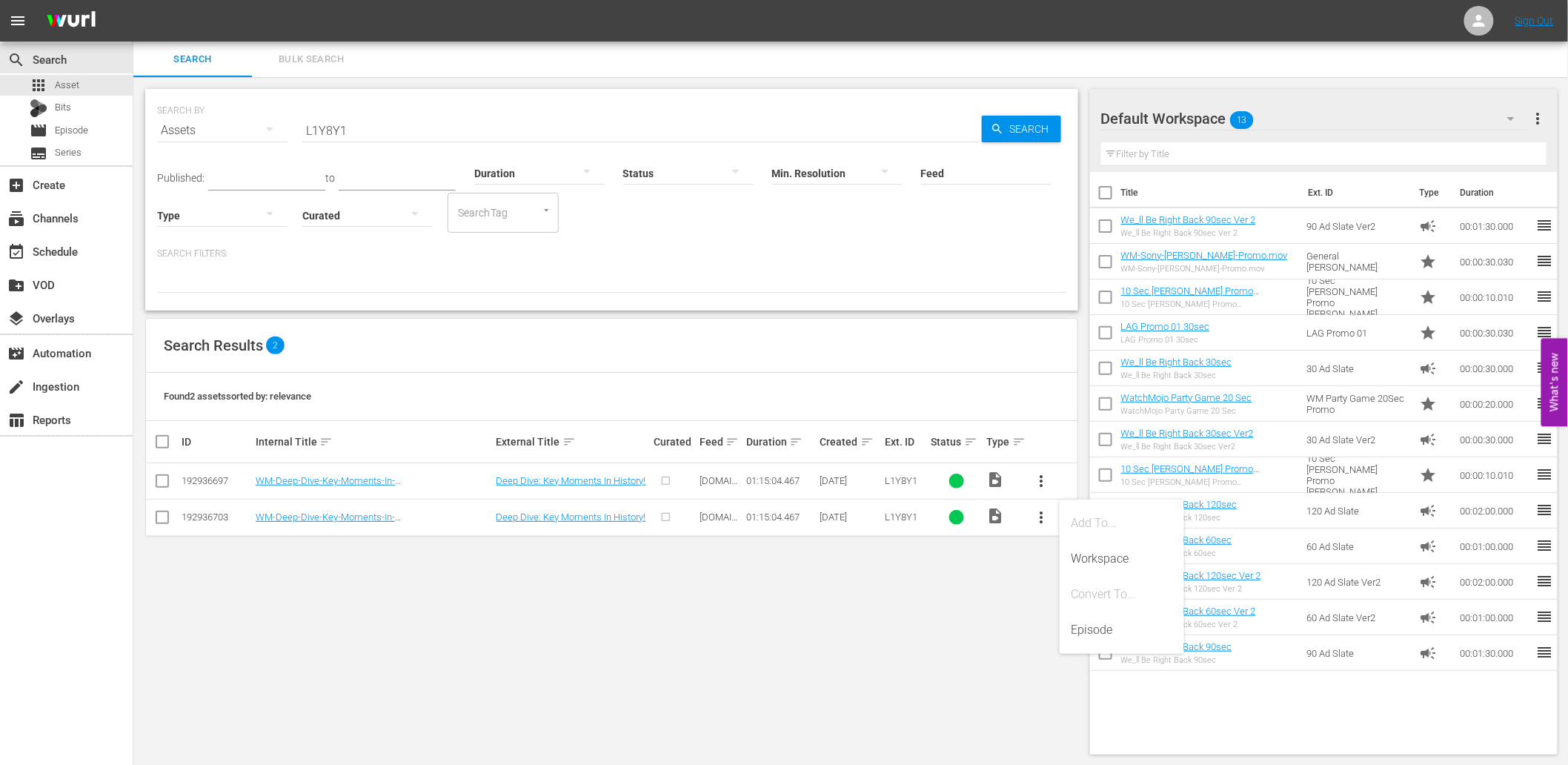
click at [827, 595] on div "SEARCH BY Search By Assets Search ID, Title, Description, Keywords, or Category…" at bounding box center [612, 421] width 957 height 689
click at [157, 519] on input "checkbox" at bounding box center [162, 520] width 18 height 18
checkbox input "true"
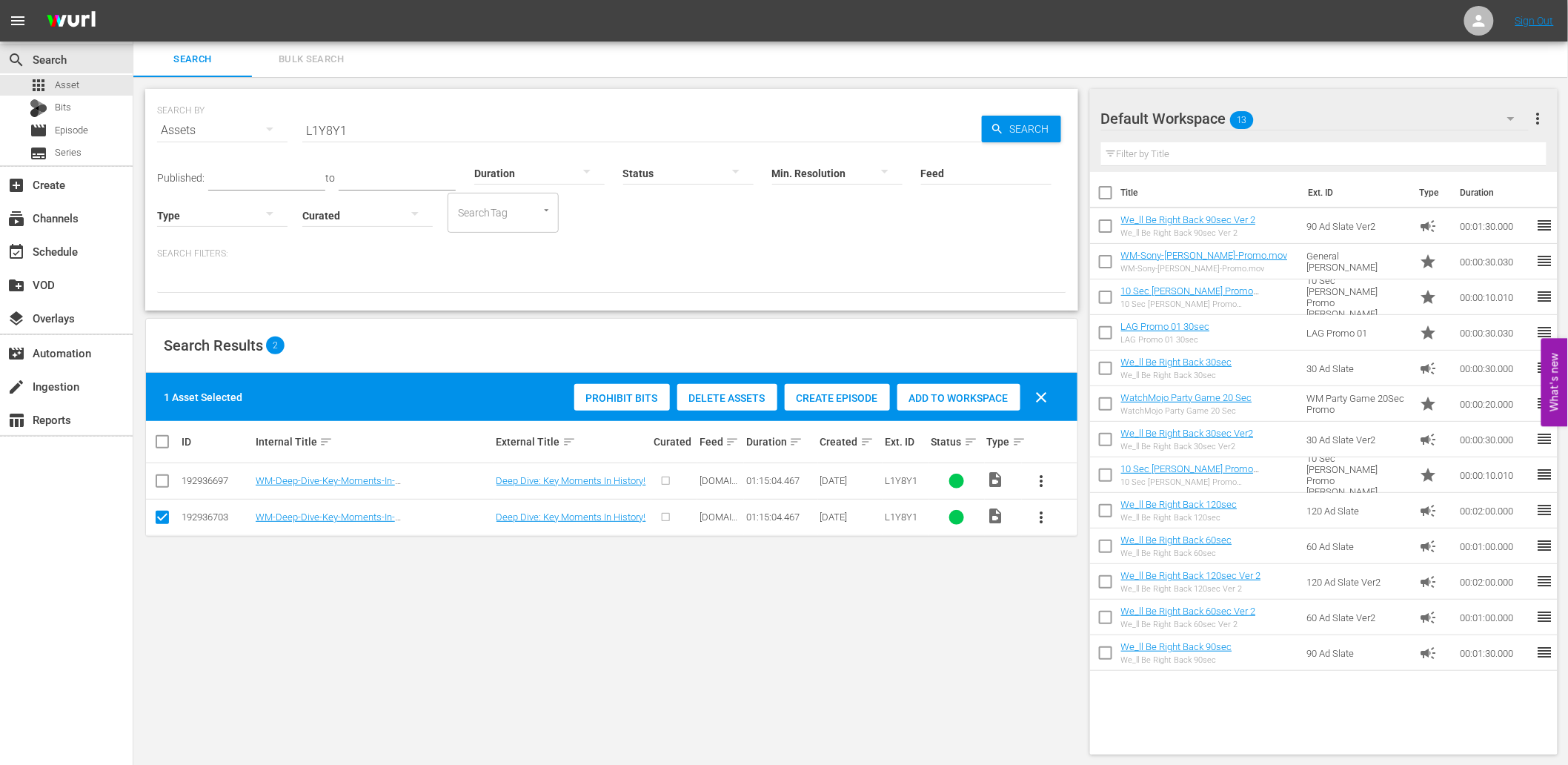
click at [717, 400] on span "Delete Assets" at bounding box center [727, 398] width 100 height 12
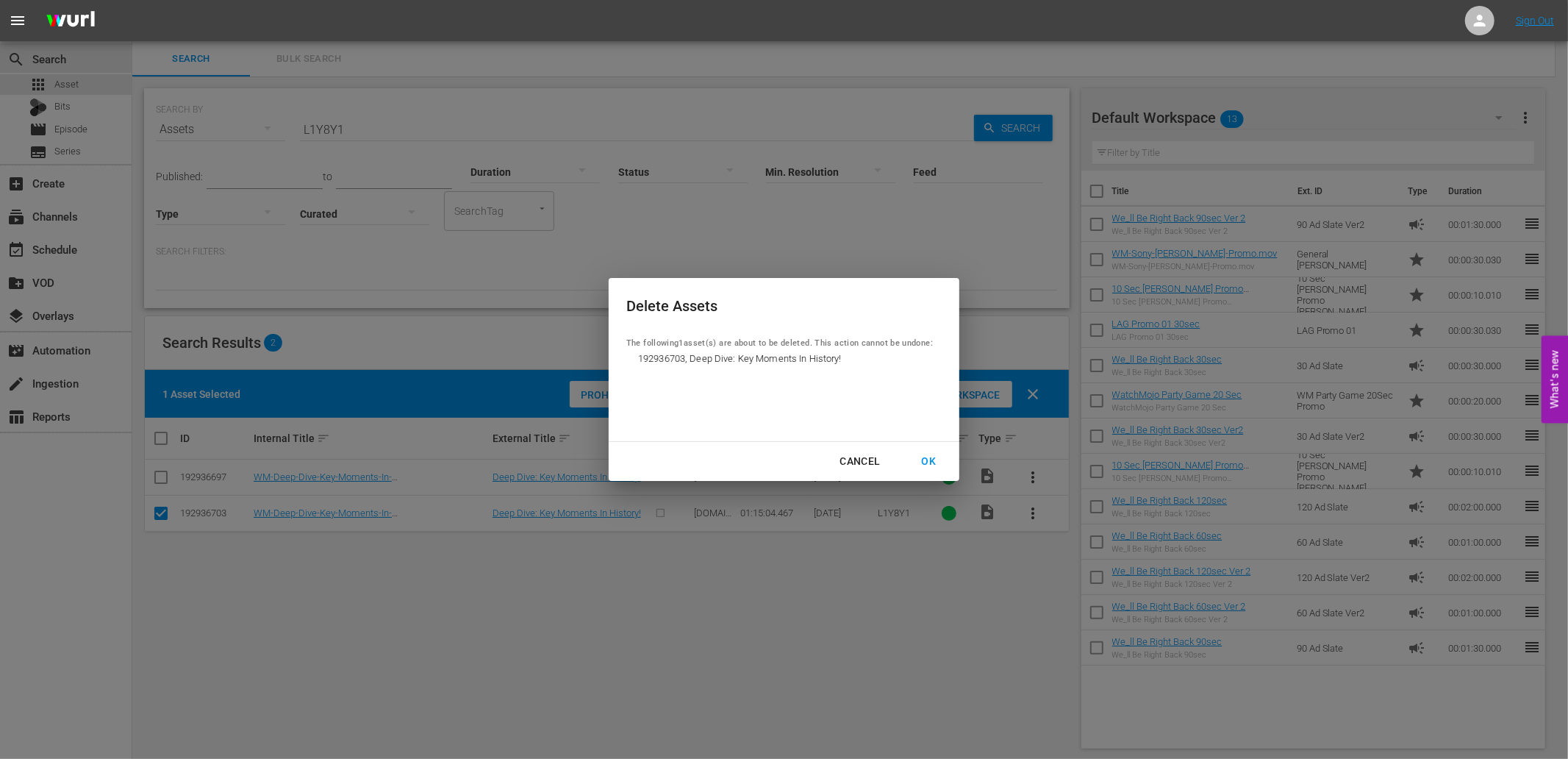
click at [928, 456] on div "OK" at bounding box center [928, 462] width 38 height 19
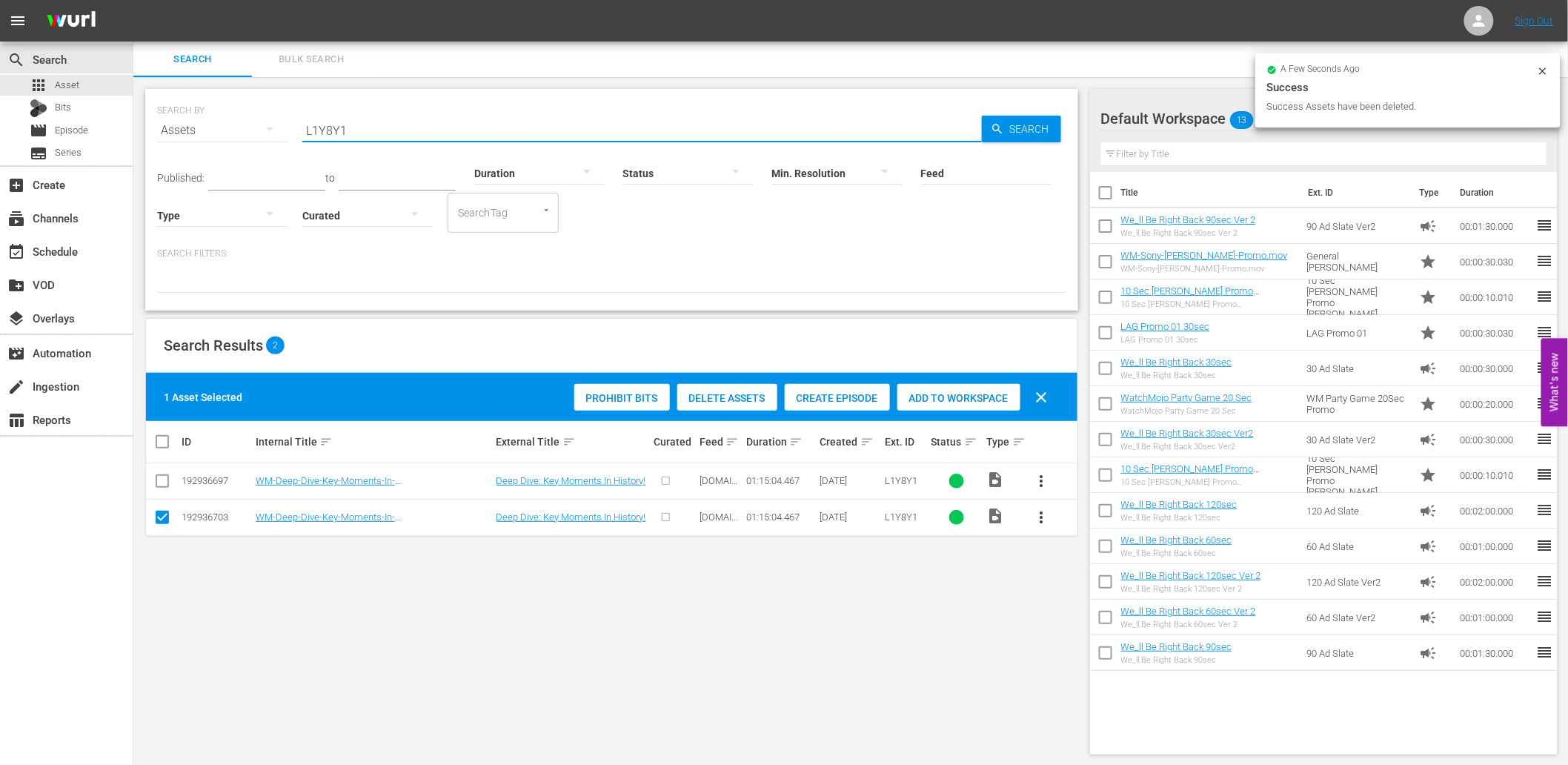
drag, startPoint x: 379, startPoint y: 134, endPoint x: 217, endPoint y: 114, distance: 163.2
click at [217, 114] on div "SEARCH BY Search By Assets Search ID, Title, Description, Keywords, or Category…" at bounding box center [611, 122] width 909 height 53
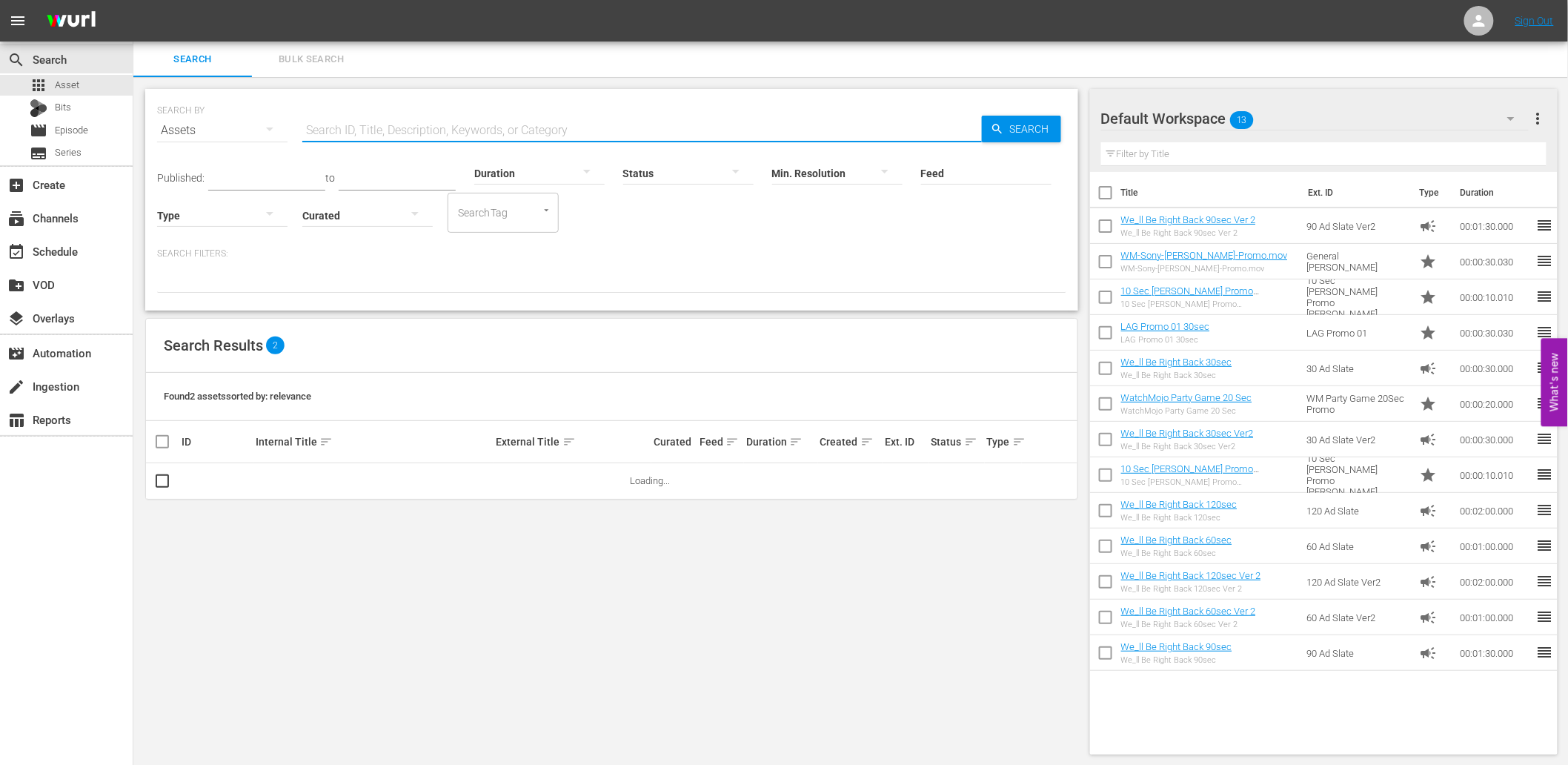
paste input "L1Y8Y1"
type input "L1Y8Y1"
click at [1044, 489] on span "more_vert" at bounding box center [1042, 481] width 18 height 18
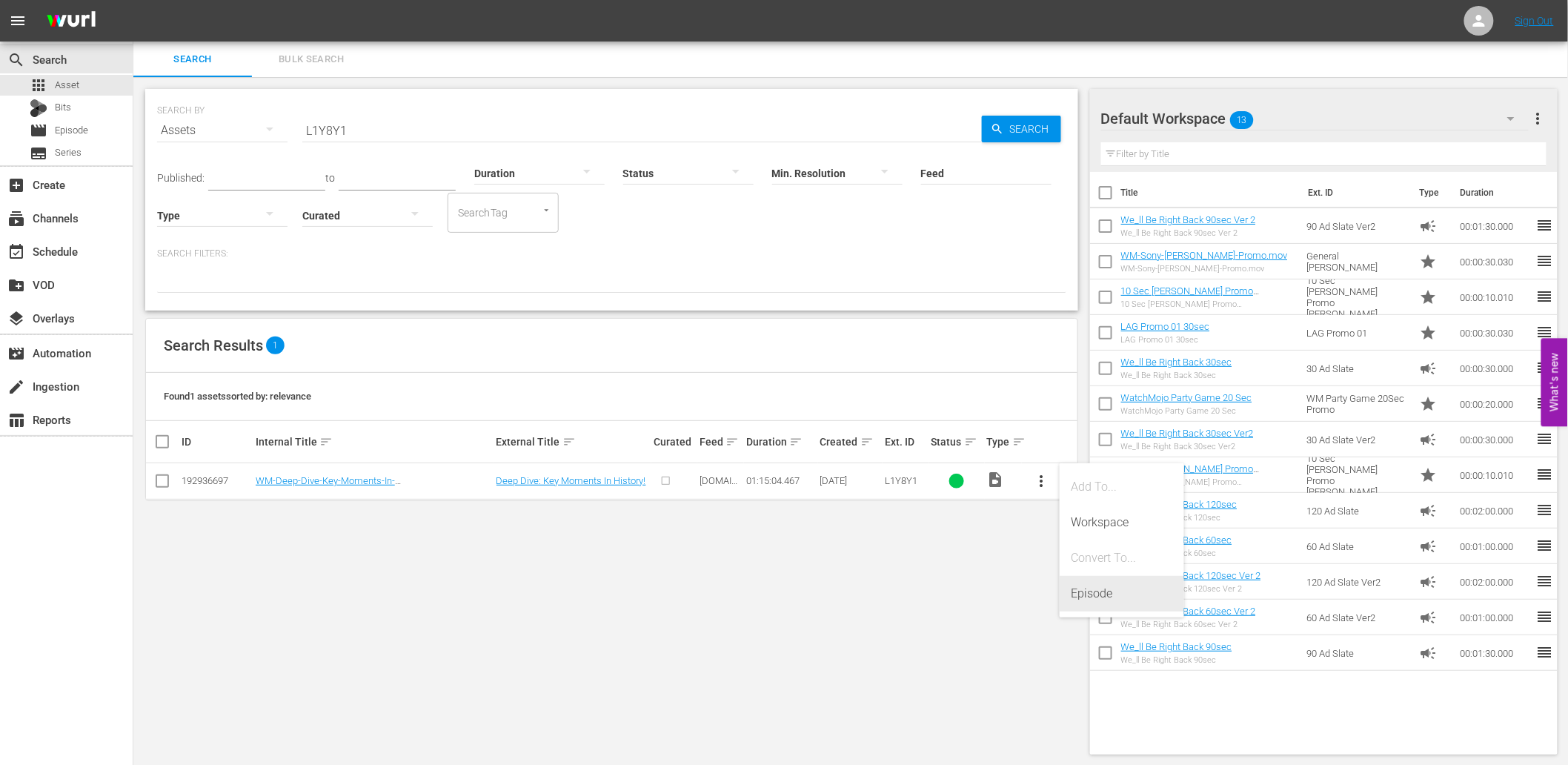
click at [1101, 585] on div "Episode" at bounding box center [1122, 594] width 101 height 36
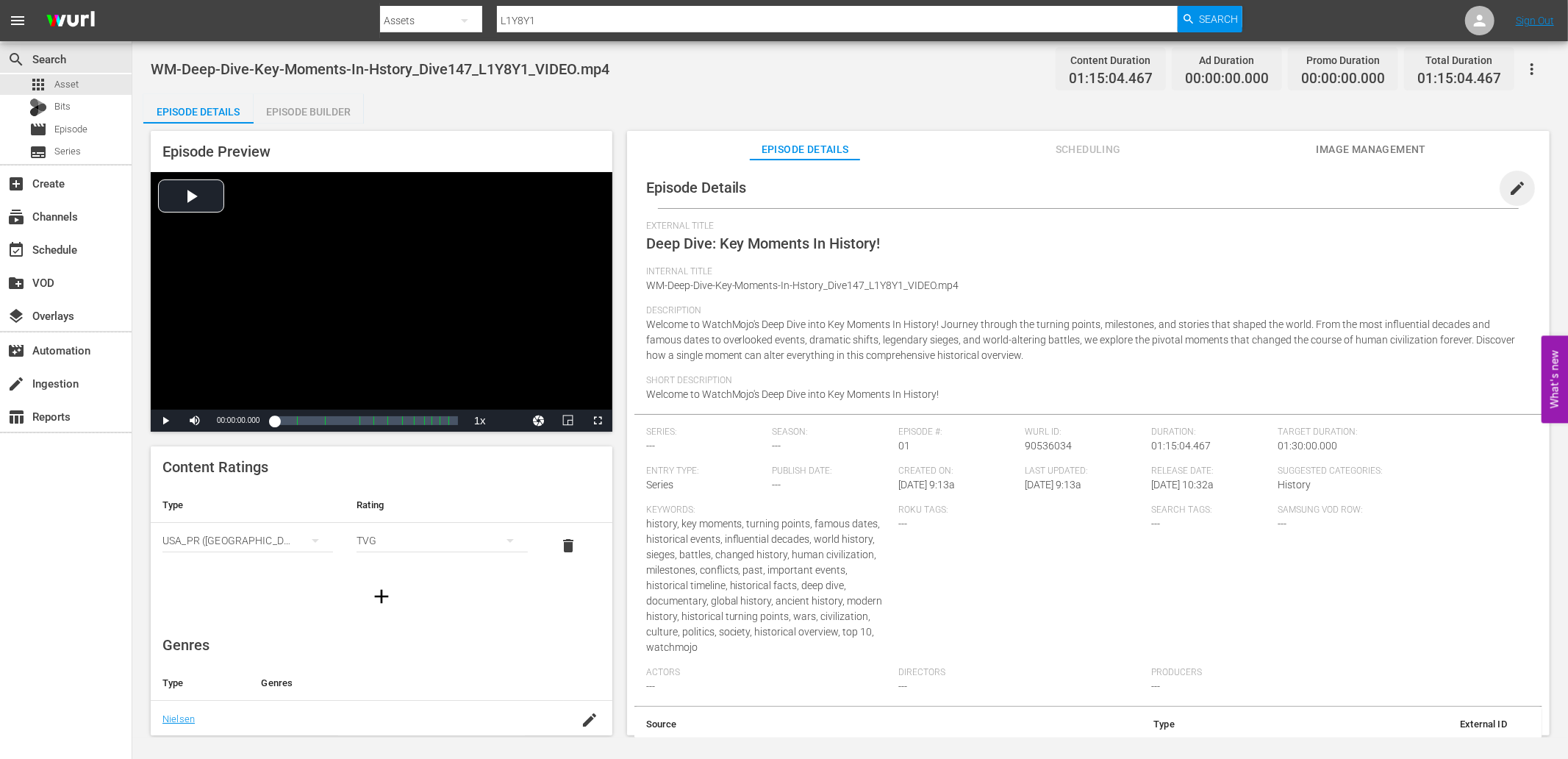
click at [1509, 188] on span "edit" at bounding box center [1517, 188] width 18 height 18
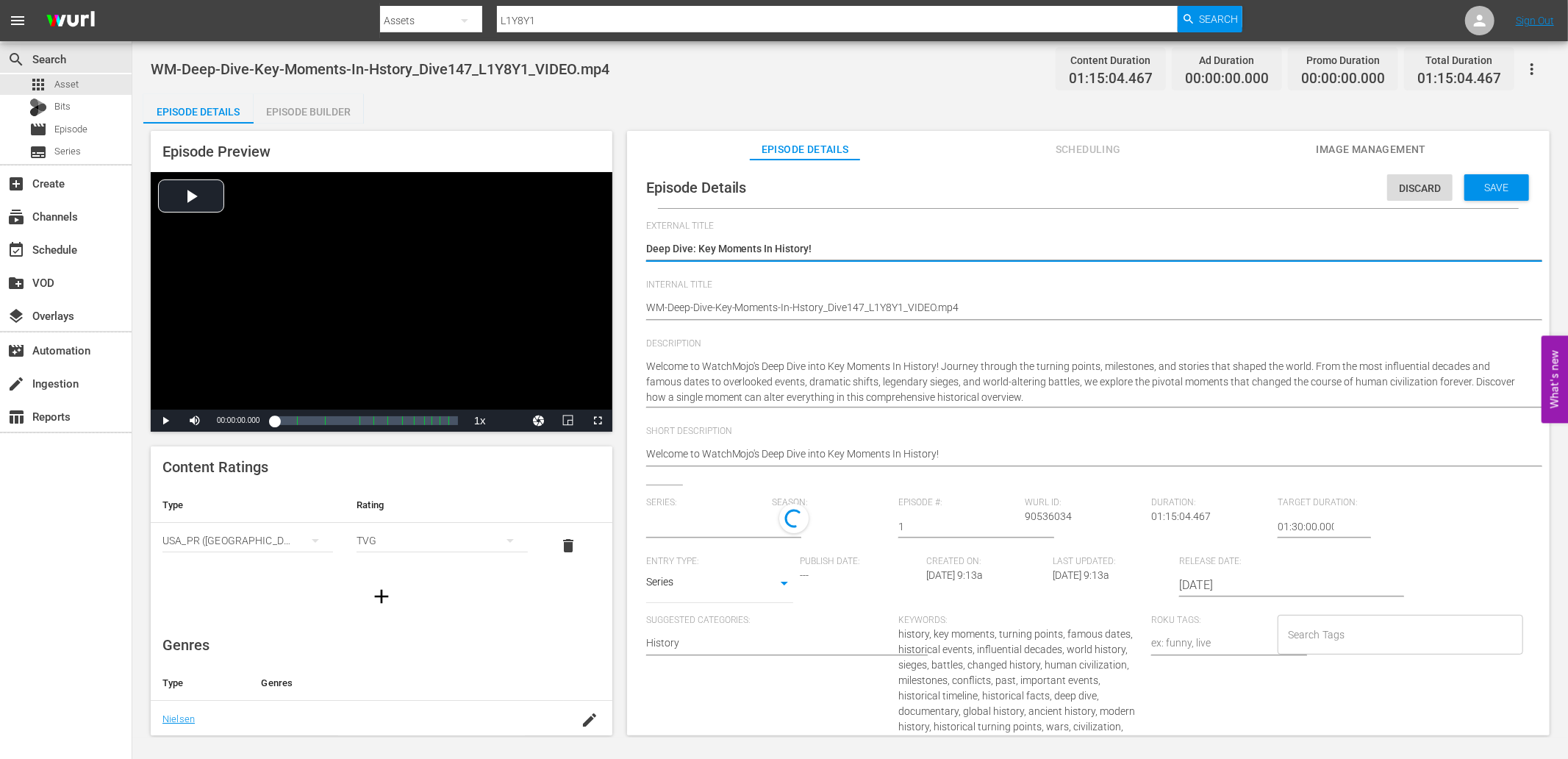
type input "No Series"
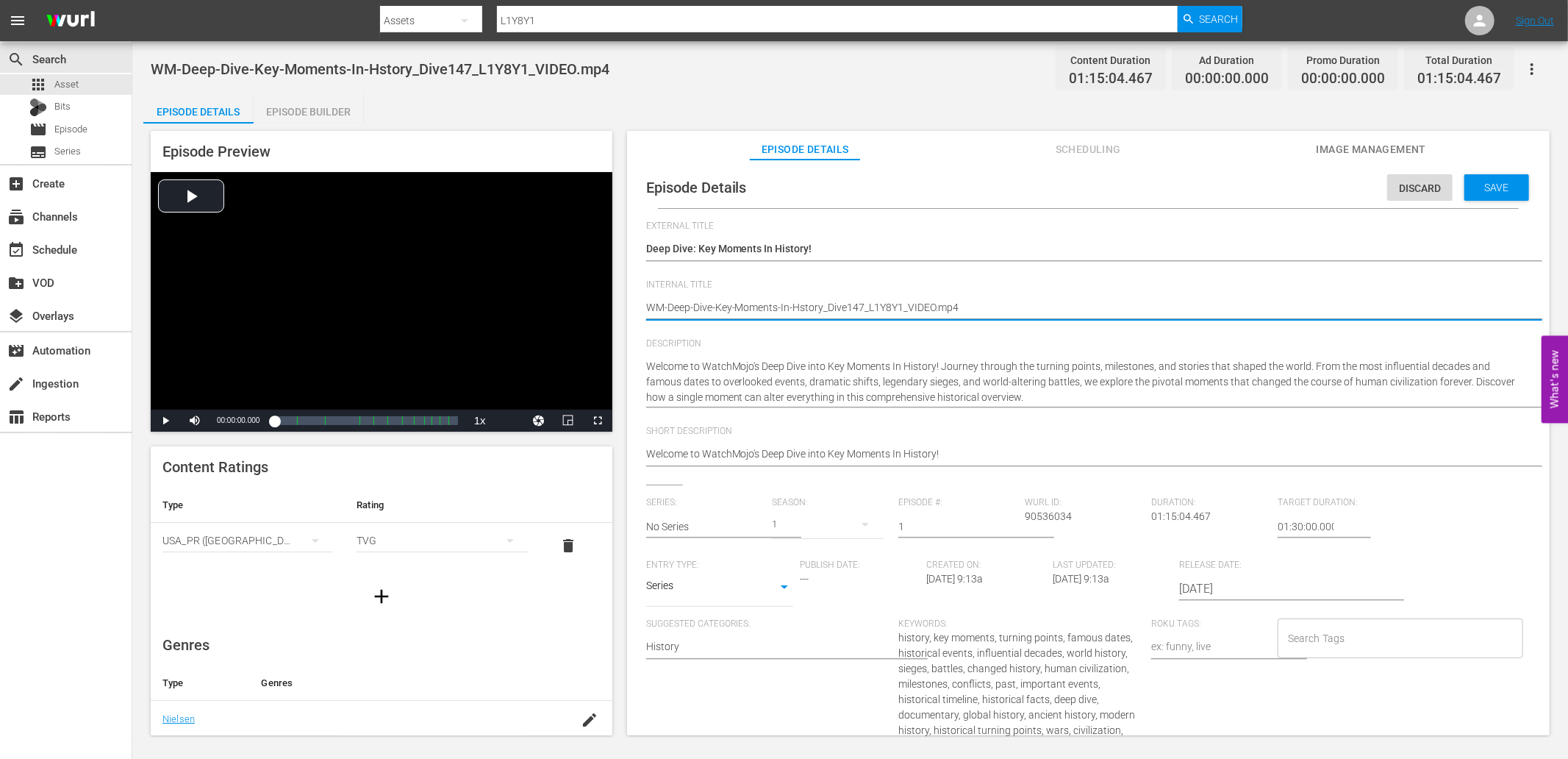
drag, startPoint x: 906, startPoint y: 307, endPoint x: 1270, endPoint y: 309, distance: 364.0
type textarea "WM-Deep-Dive-Key-Moments-In-Hstory_Dive147_L1Y8Y1_"
type textarea "WM-Deep-Dive-Key-Moments-In-Hstory_Dive147_L1Y8Y1"
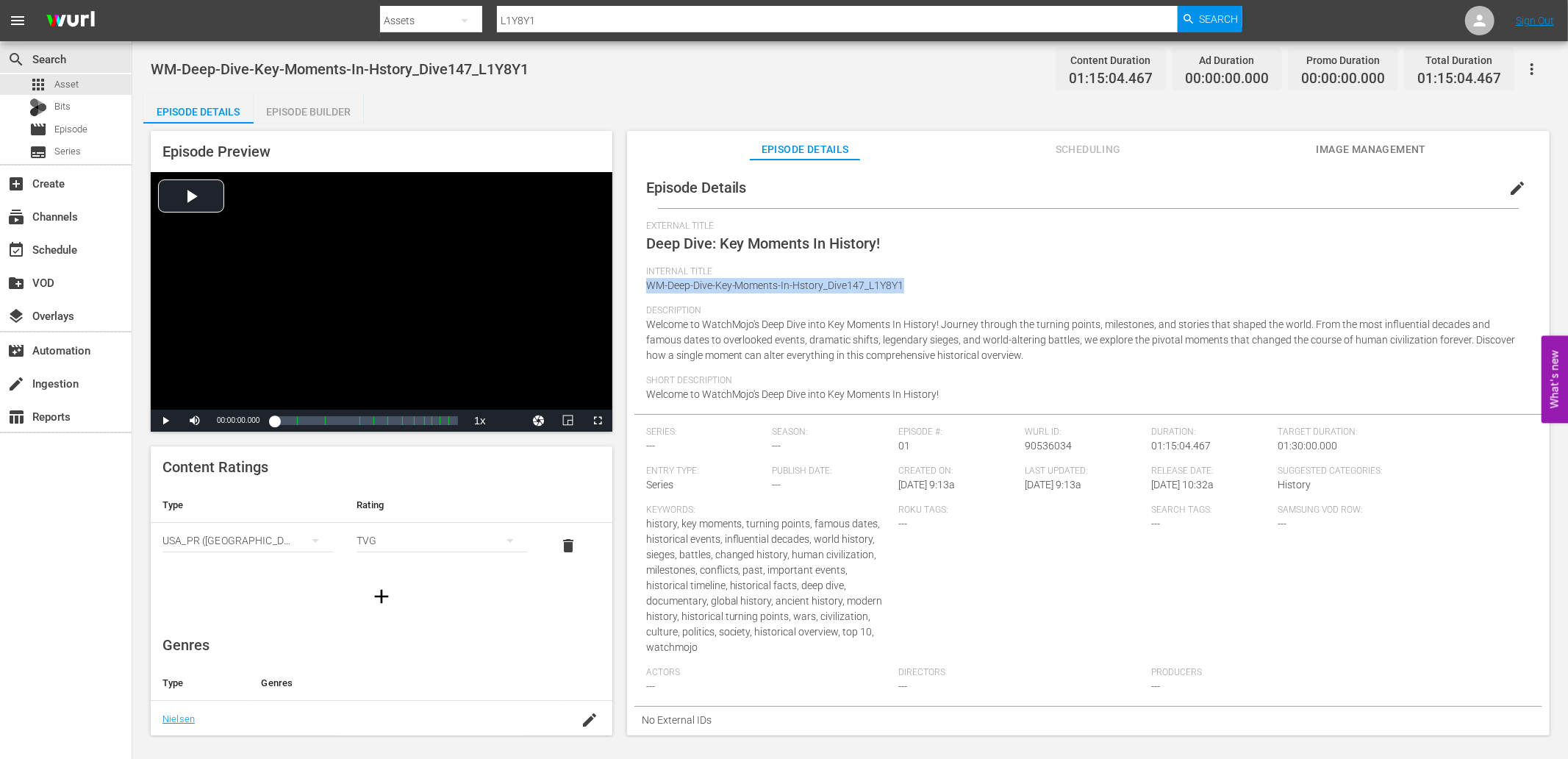
drag, startPoint x: 912, startPoint y: 286, endPoint x: 645, endPoint y: 286, distance: 267.0
click at [646, 286] on div "Internal Title WM-Deep-Dive-Key-Moments-In-Hstory_Dive147_L1Y8Y1" at bounding box center [1088, 286] width 885 height 39
click at [1396, 150] on span "Image Management" at bounding box center [1371, 150] width 110 height 19
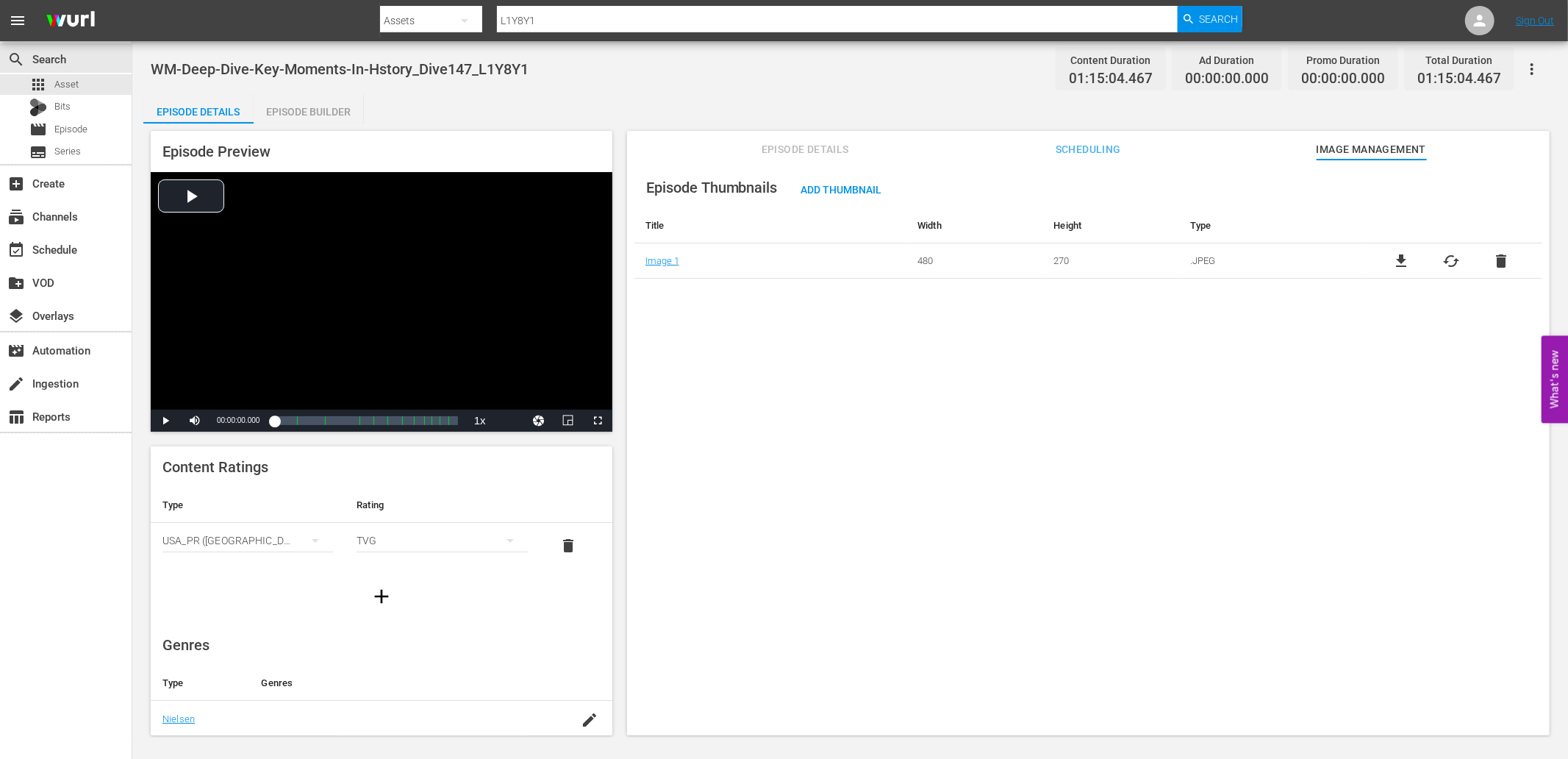
click at [1443, 252] on span "cached" at bounding box center [1451, 261] width 18 height 18
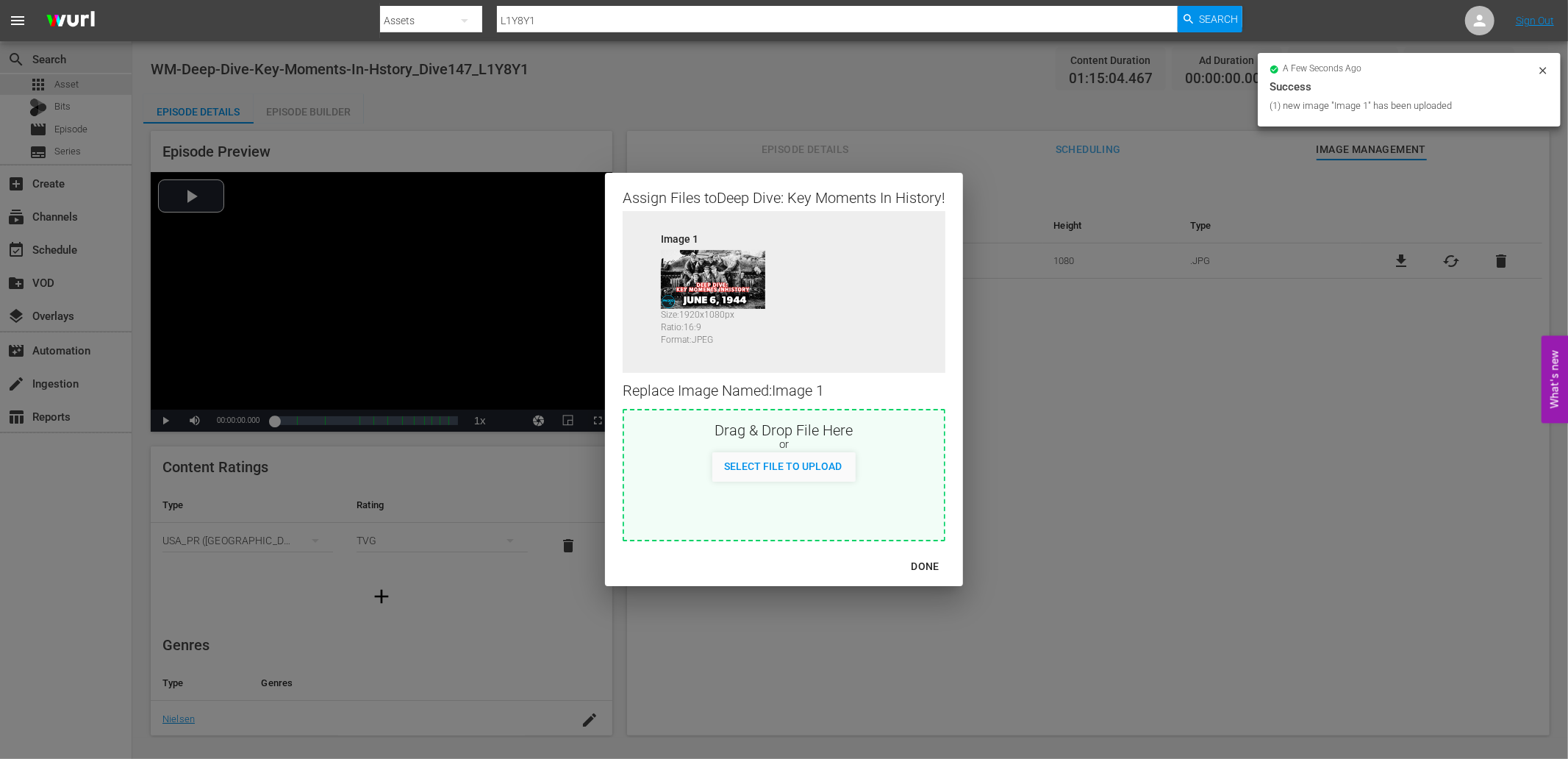
click at [923, 567] on div "DONE" at bounding box center [926, 567] width 52 height 19
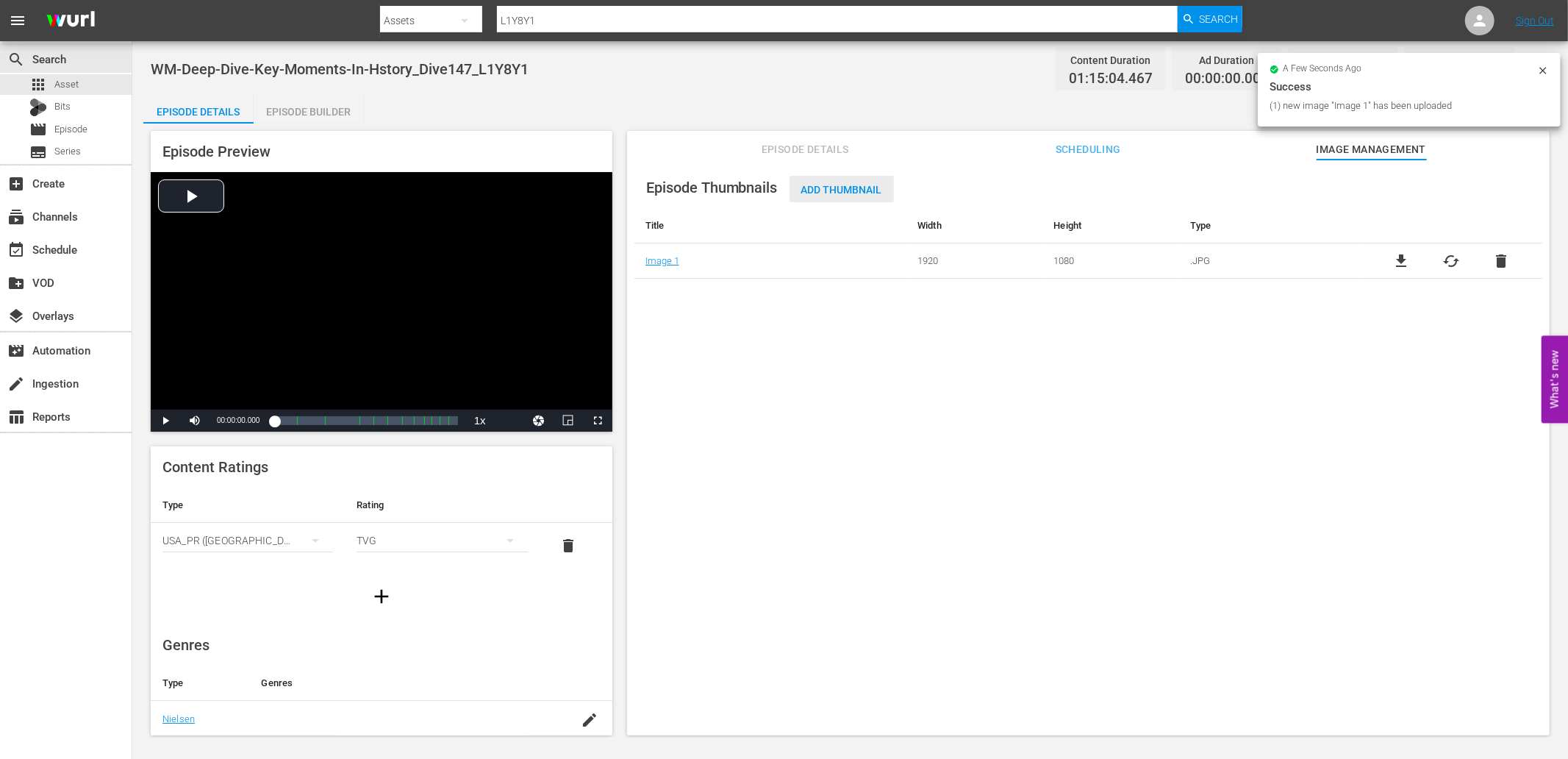
click at [841, 187] on span "Add Thumbnail" at bounding box center [841, 190] width 105 height 12
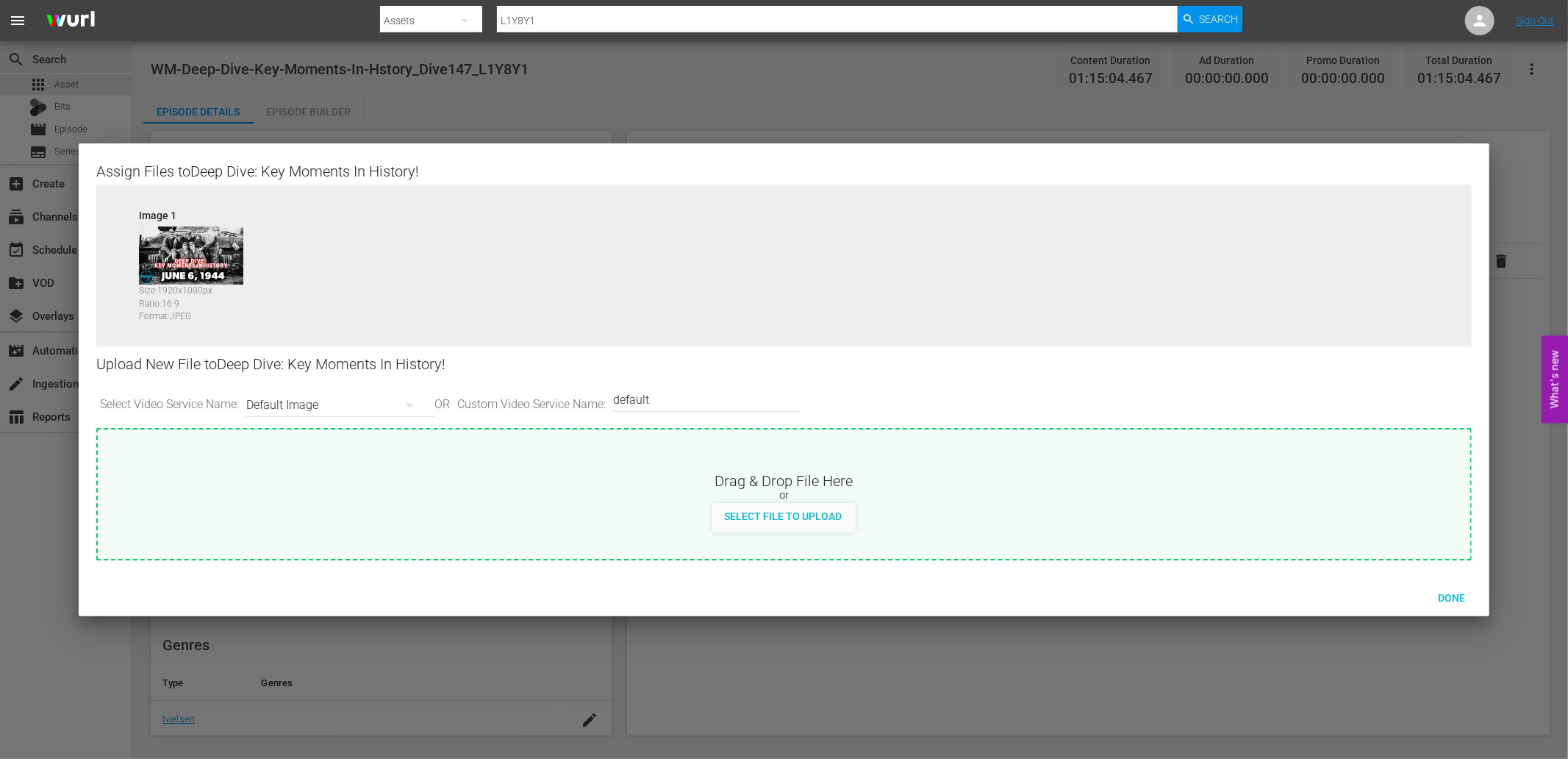
click at [292, 410] on div "Default Image" at bounding box center [337, 405] width 181 height 41
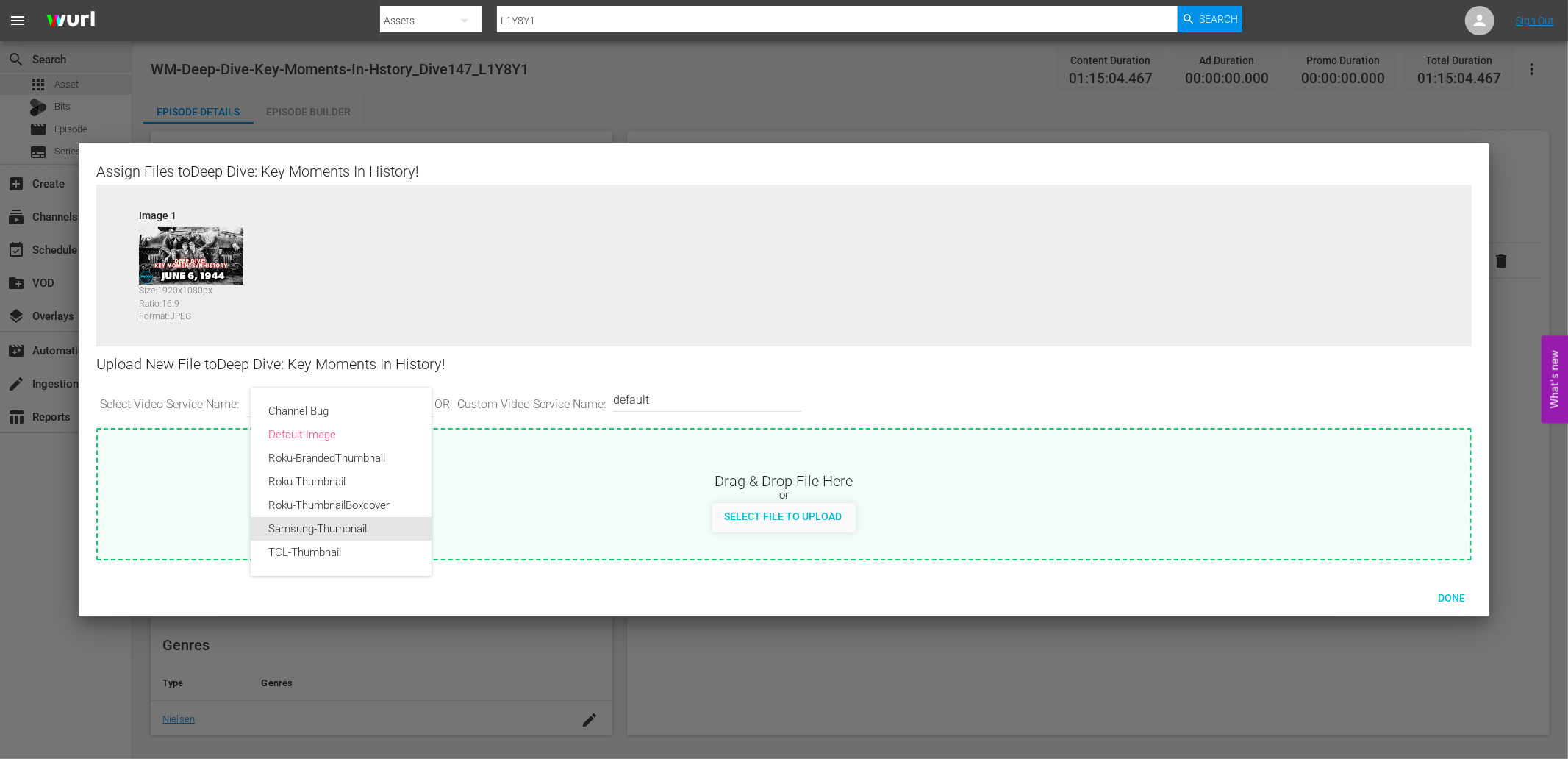
click at [296, 534] on div "Samsung-Thumbnail" at bounding box center [341, 529] width 145 height 24
type input "Samsung-Thumbnail"
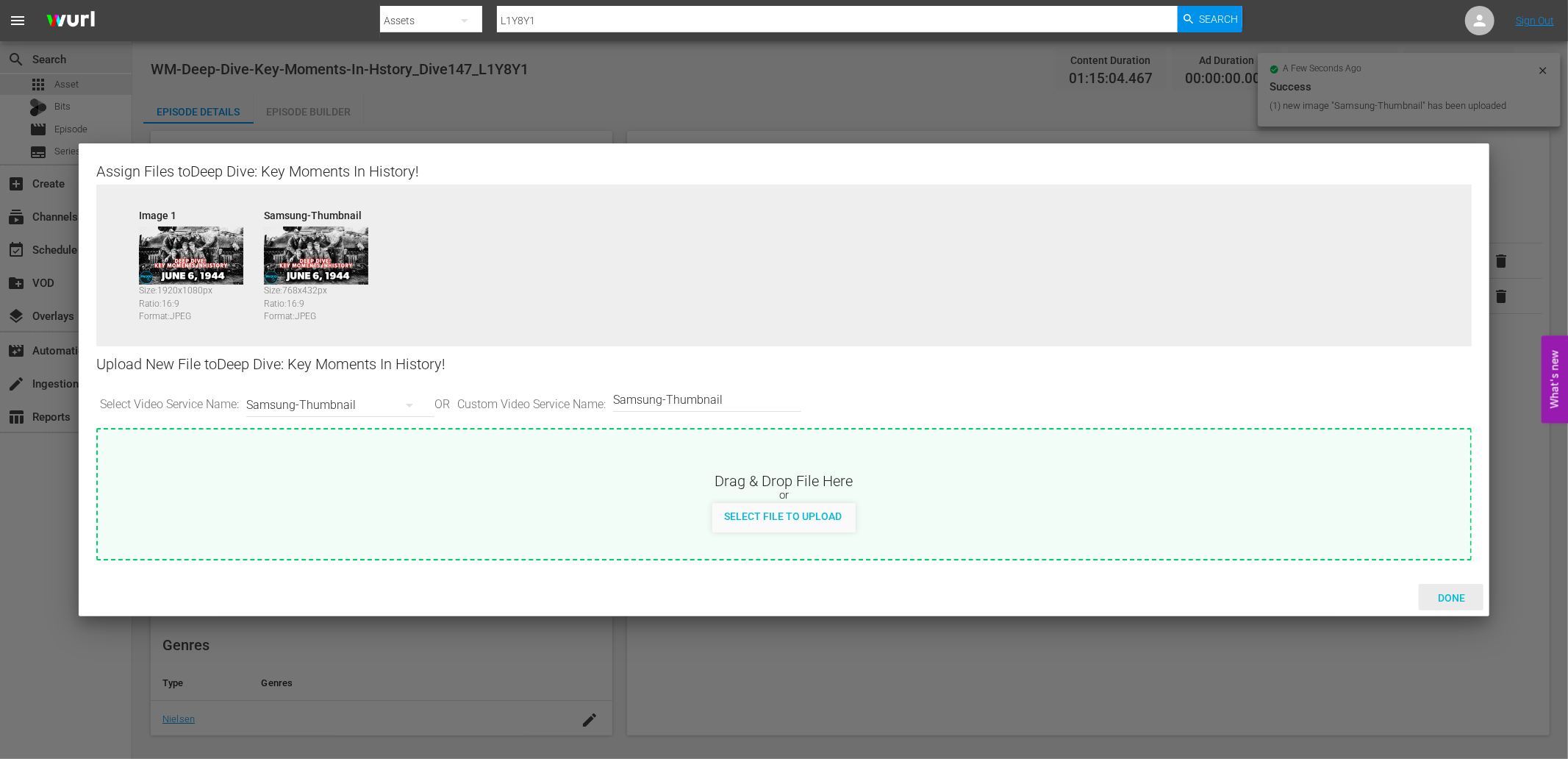
click at [1445, 586] on div "Done" at bounding box center [1451, 598] width 65 height 27
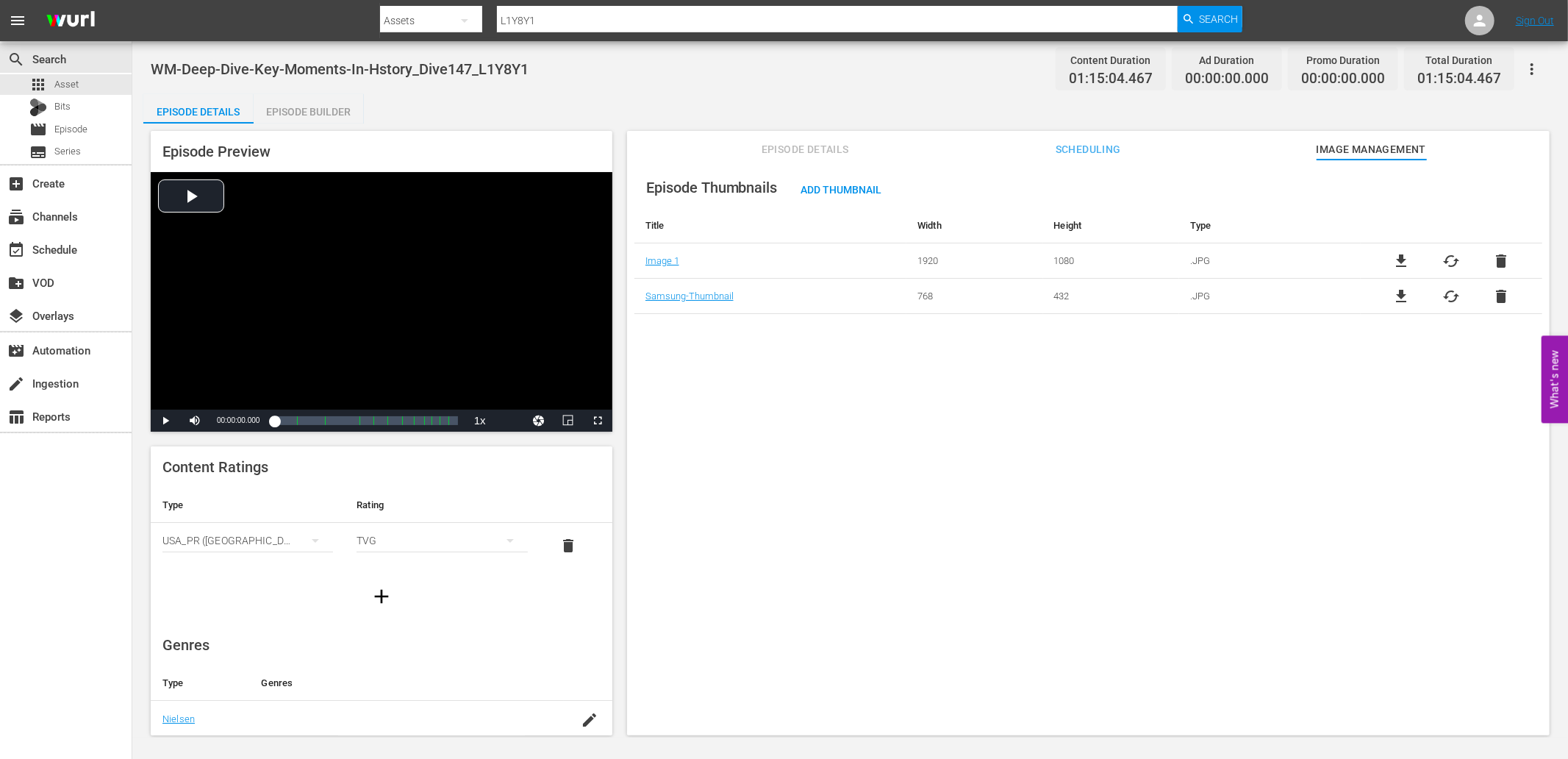
click at [332, 113] on div "Episode Builder" at bounding box center [309, 112] width 110 height 36
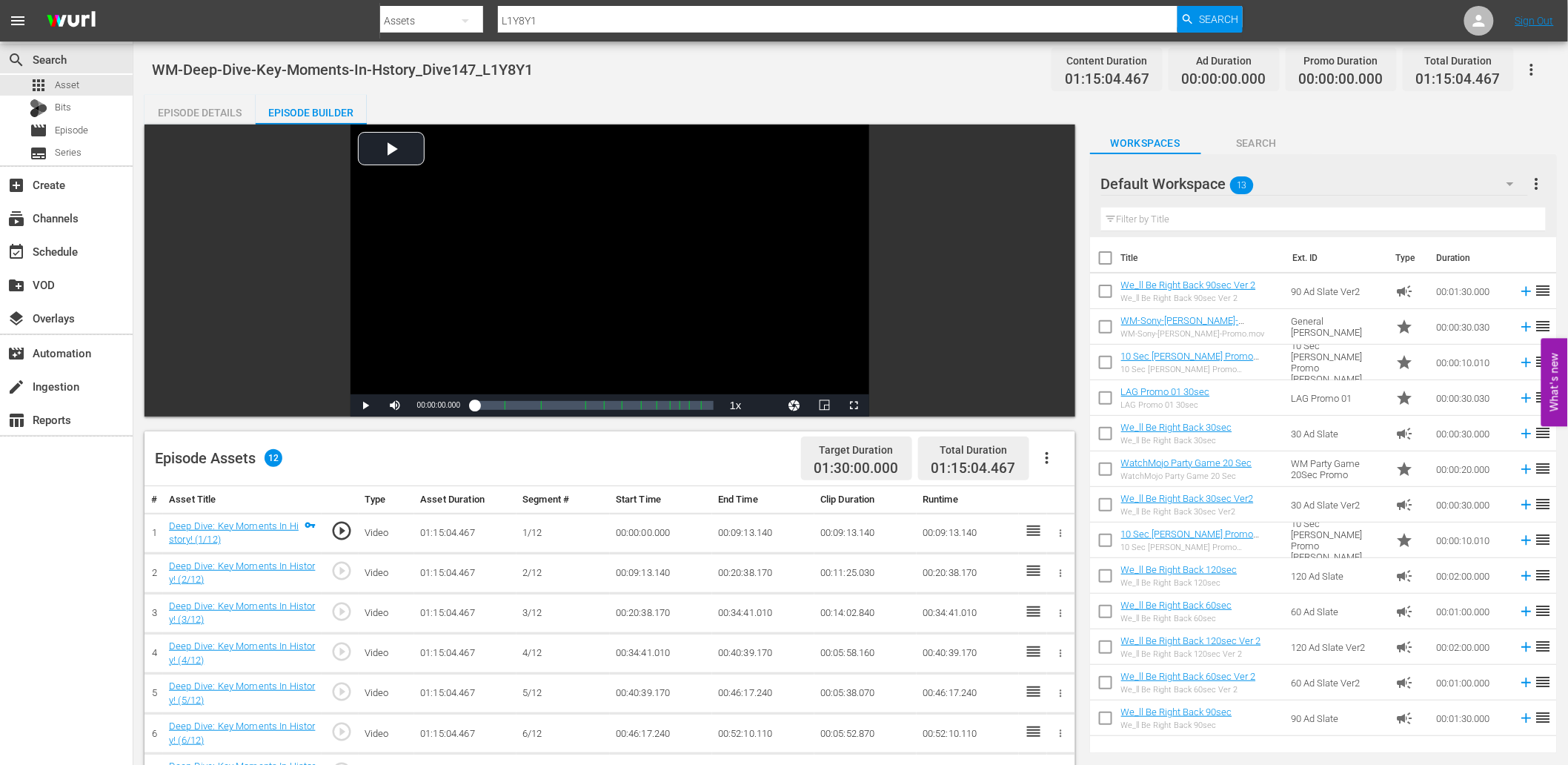
click at [1221, 224] on input "text" at bounding box center [1323, 219] width 445 height 24
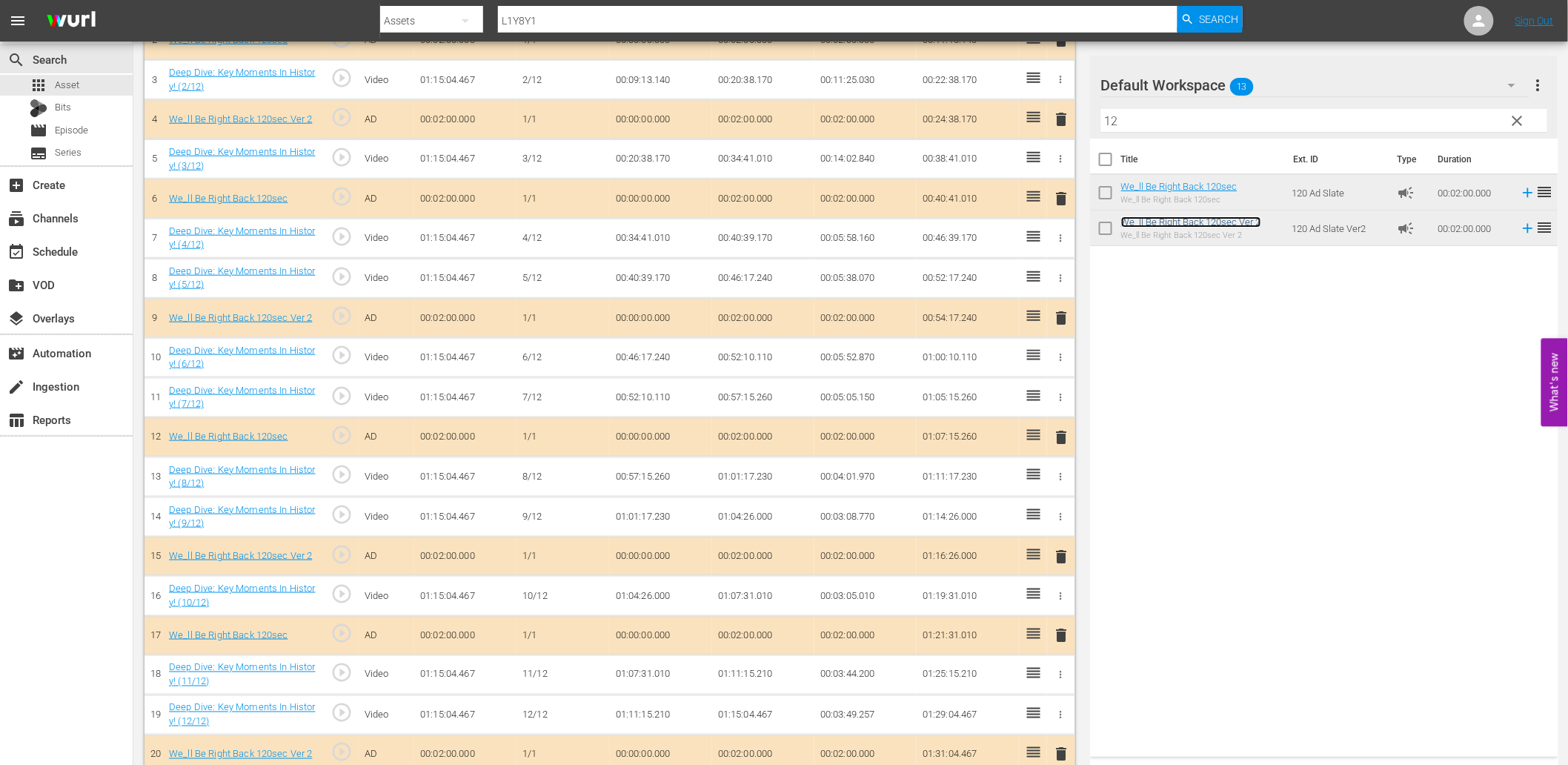
scroll to position [552, 0]
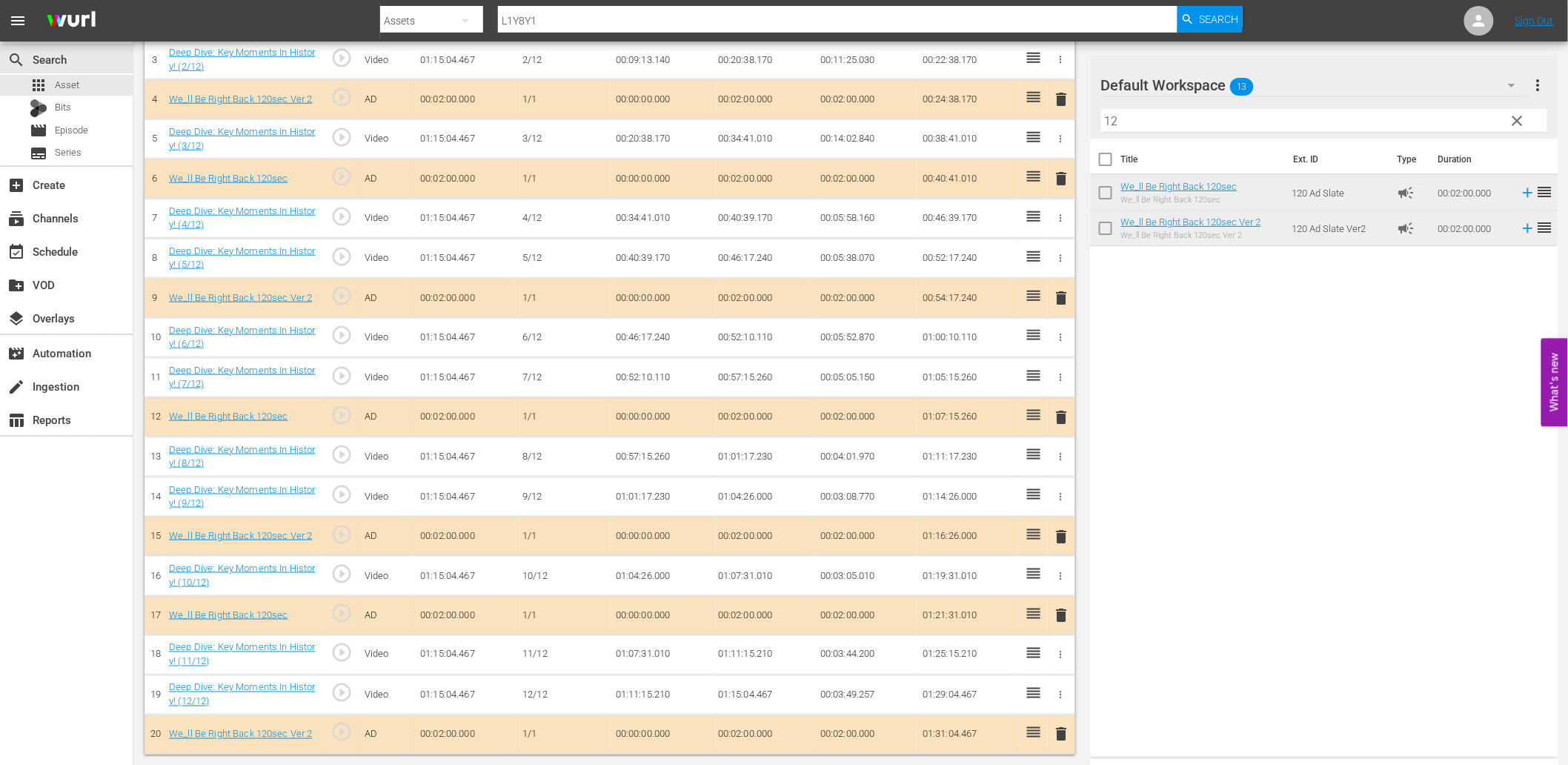
click at [1056, 538] on span "delete" at bounding box center [1062, 536] width 18 height 18
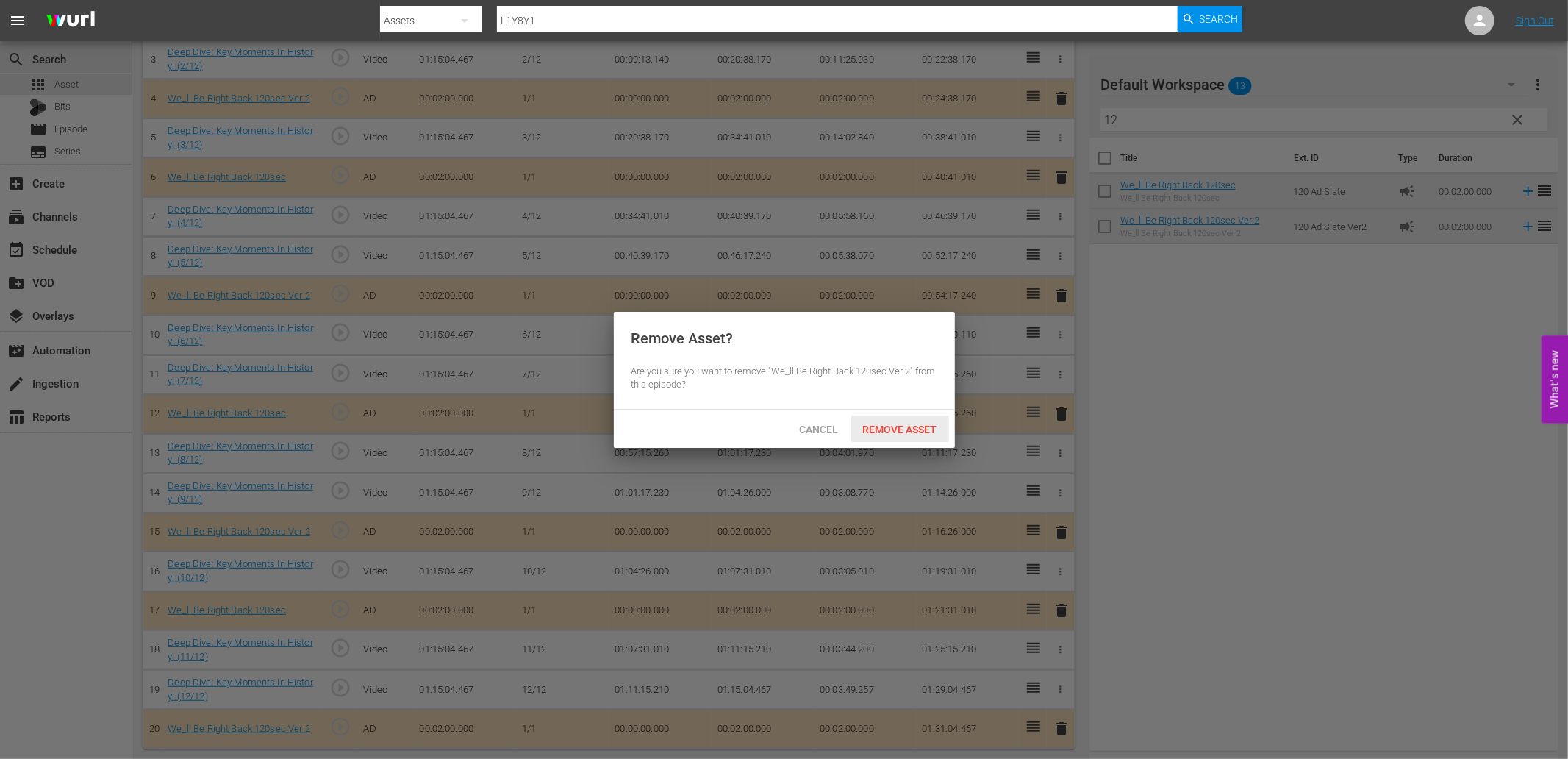
click at [868, 432] on span "Remove Asset" at bounding box center [900, 429] width 98 height 12
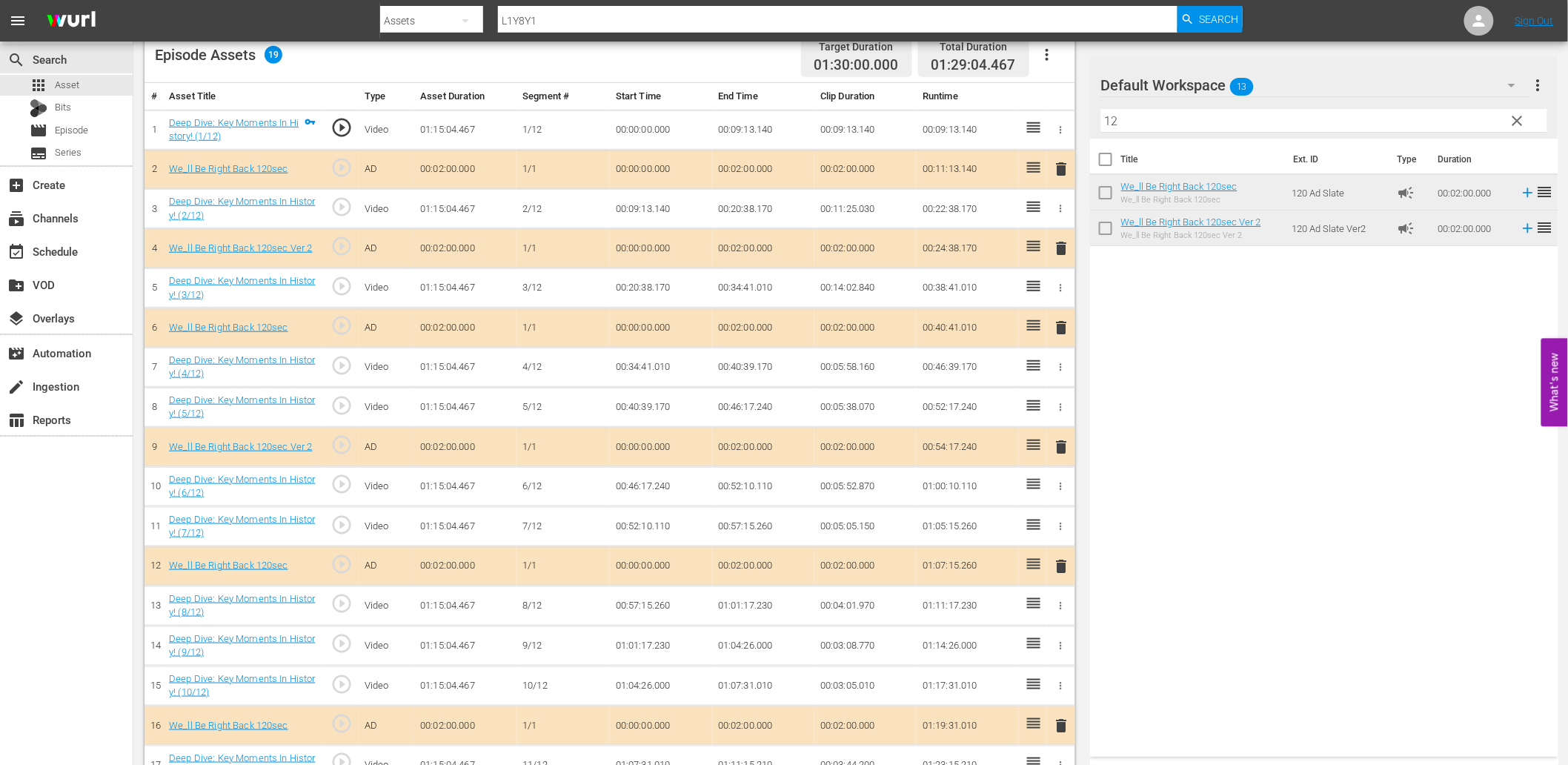
scroll to position [403, 0]
click at [846, 284] on td "00:14:02.840" at bounding box center [865, 287] width 102 height 40
drag, startPoint x: 1134, startPoint y: 126, endPoint x: 886, endPoint y: 106, distance: 248.8
click at [897, 106] on div "Video Player is loading. Play Video Play Mute Current Time 00:00:00.000 / Durat…" at bounding box center [851, 292] width 1413 height 1143
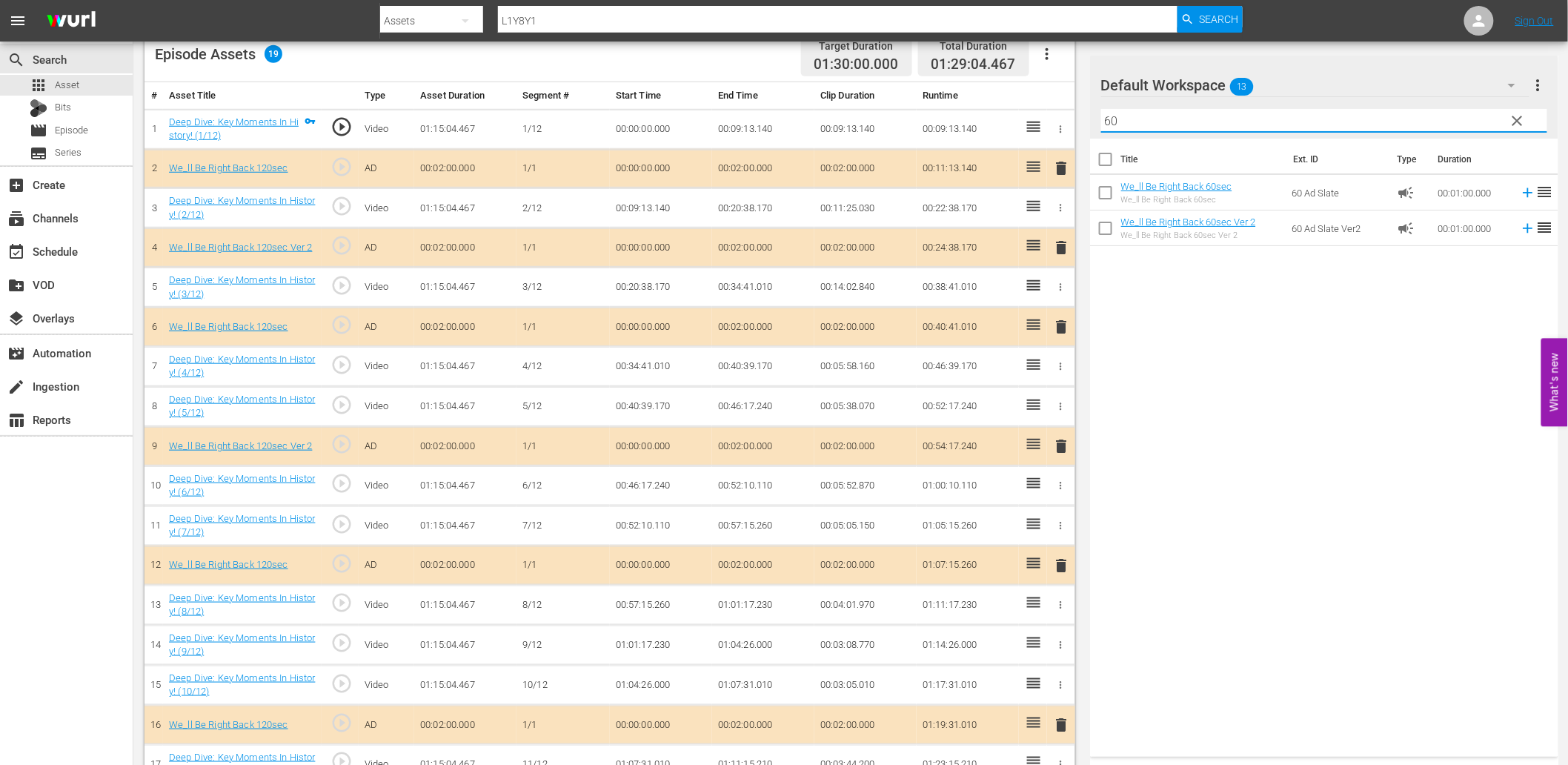
type input "60"
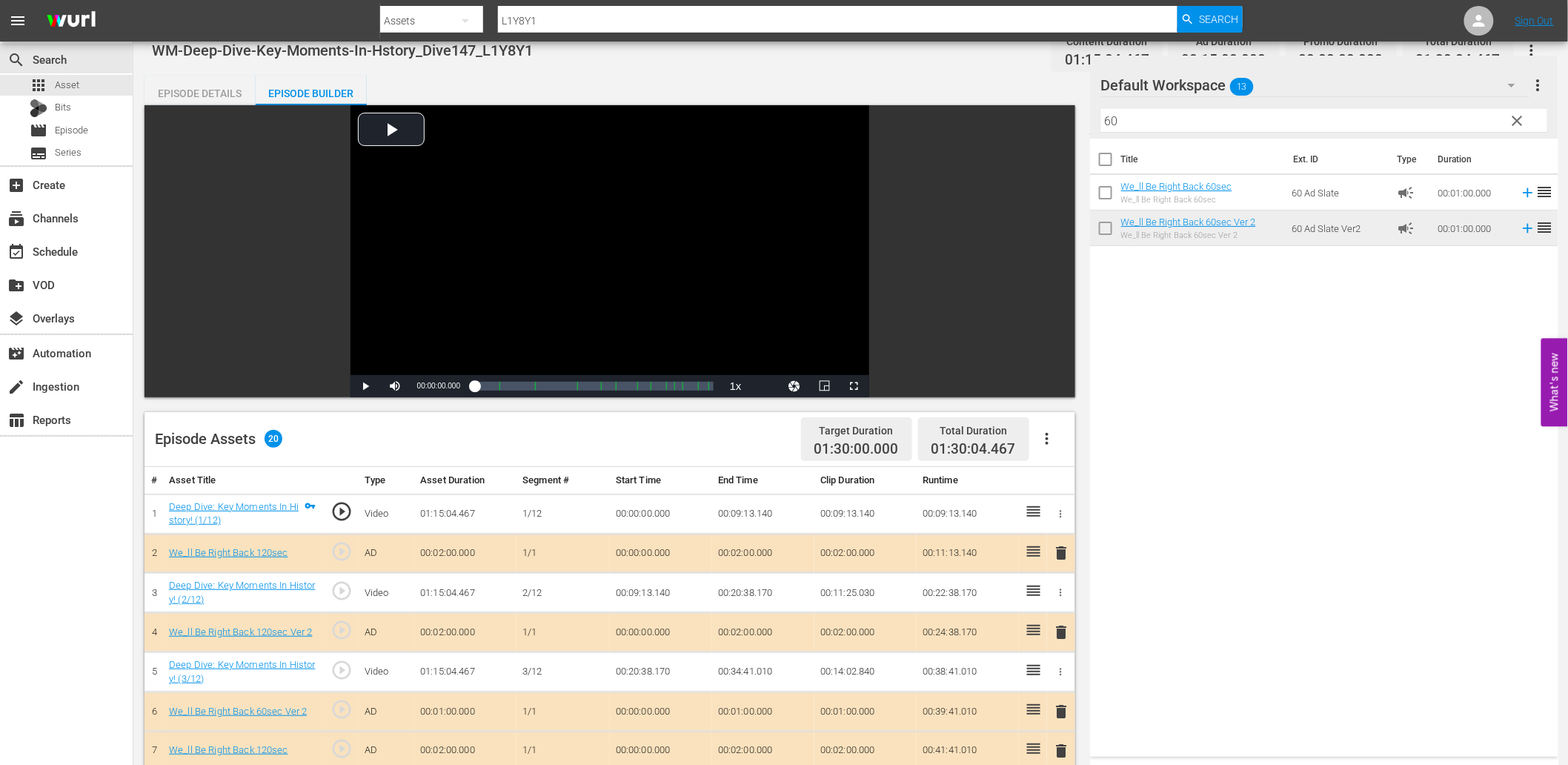
scroll to position [0, 0]
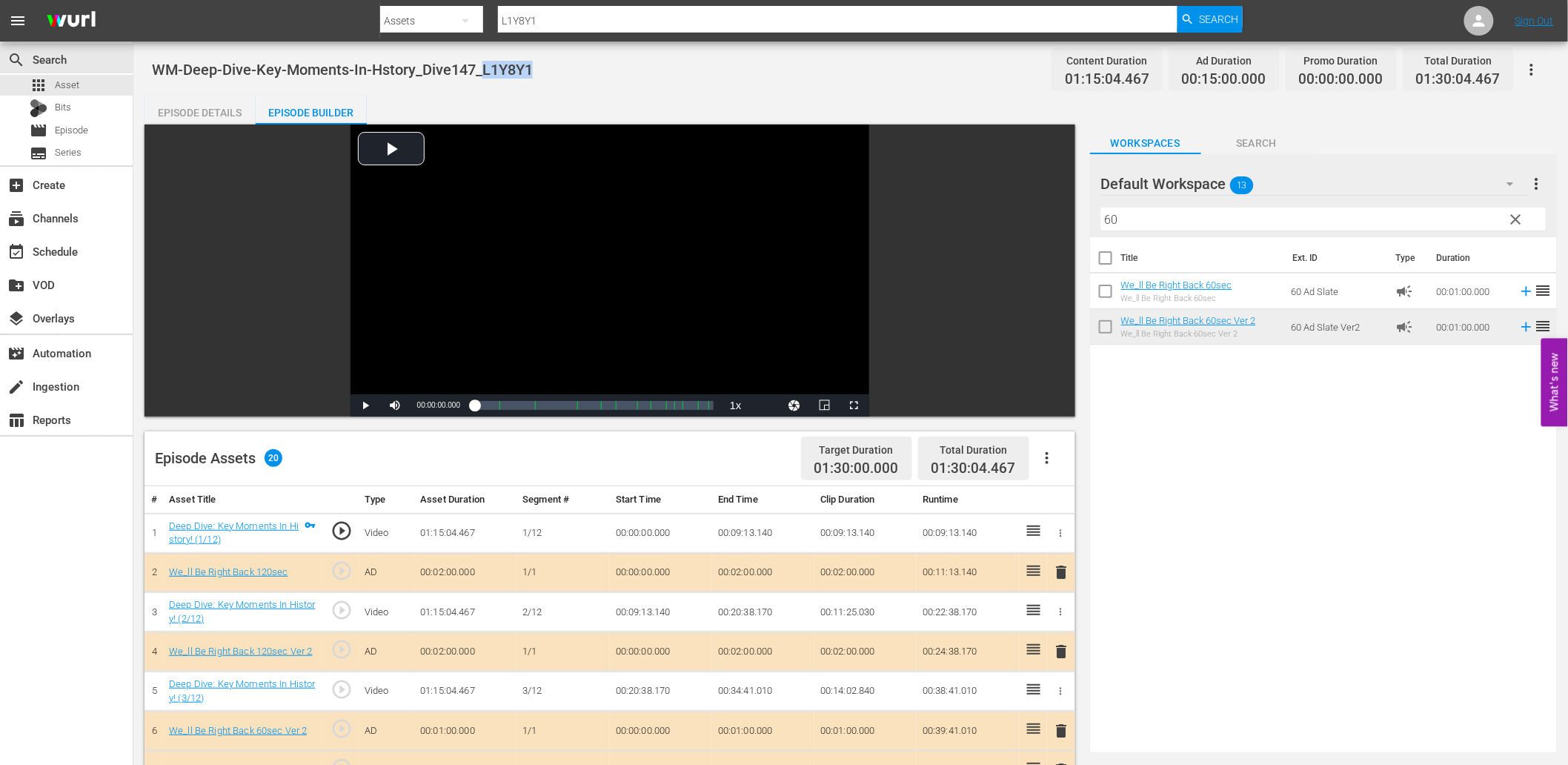
drag, startPoint x: 535, startPoint y: 63, endPoint x: 479, endPoint y: 70, distance: 56.4
click at [479, 70] on div "WM-Deep-Dive-Key-Moments-In-Hstory_Dive147_L1Y8Y1 Content Duration 01:15:04.467…" at bounding box center [850, 69] width 1397 height 33
copy span "L1Y8Y1"
click at [1261, 136] on span "Search" at bounding box center [1257, 144] width 111 height 19
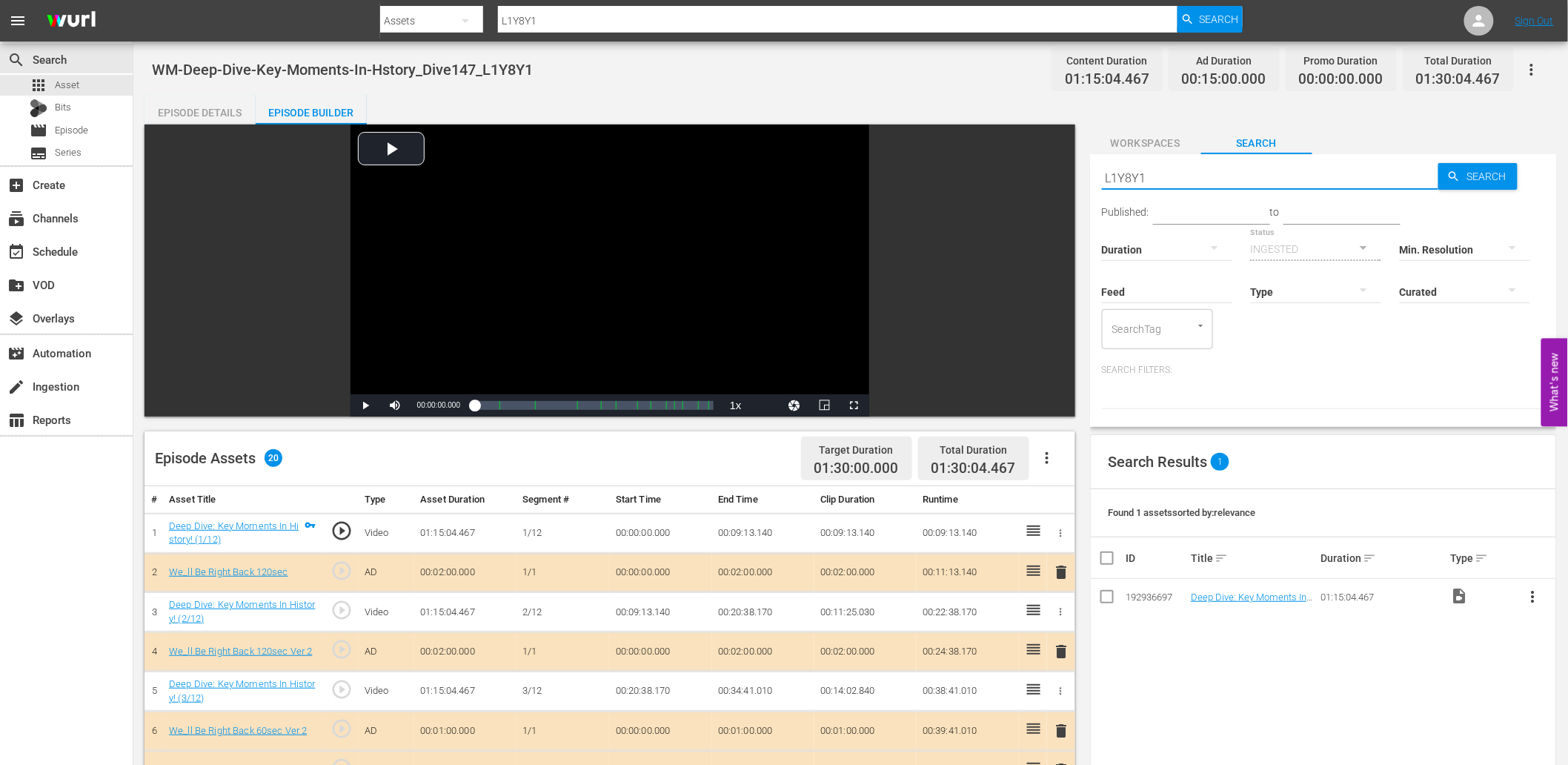
drag, startPoint x: 1158, startPoint y: 176, endPoint x: 1068, endPoint y: 186, distance: 90.6
click at [1068, 183] on div "Video Player is loading. Play Video Play Mute Current Time 00:00:00.000 / Durat…" at bounding box center [851, 715] width 1413 height 1182
paste input "text"
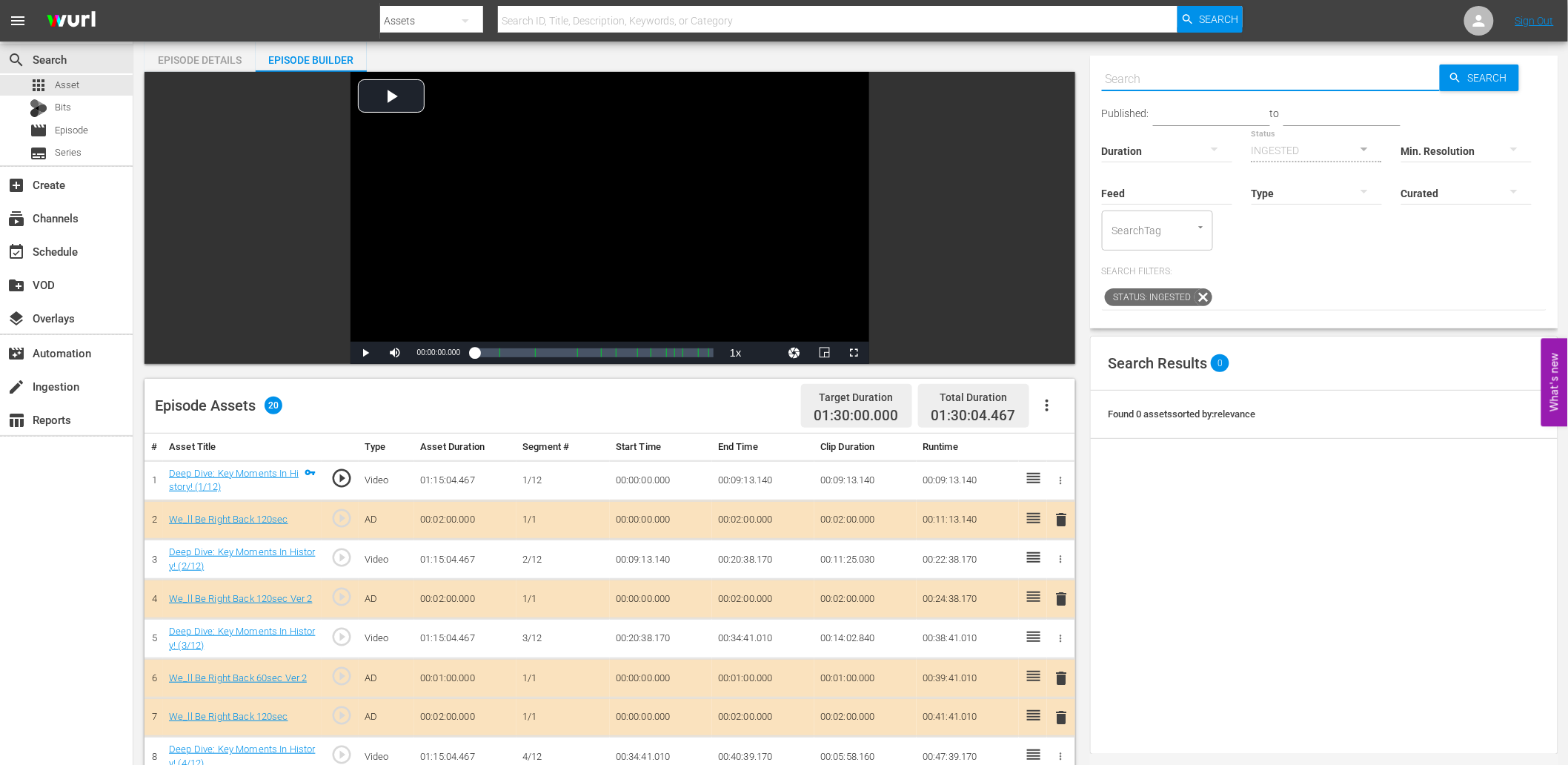
scroll to position [219, 0]
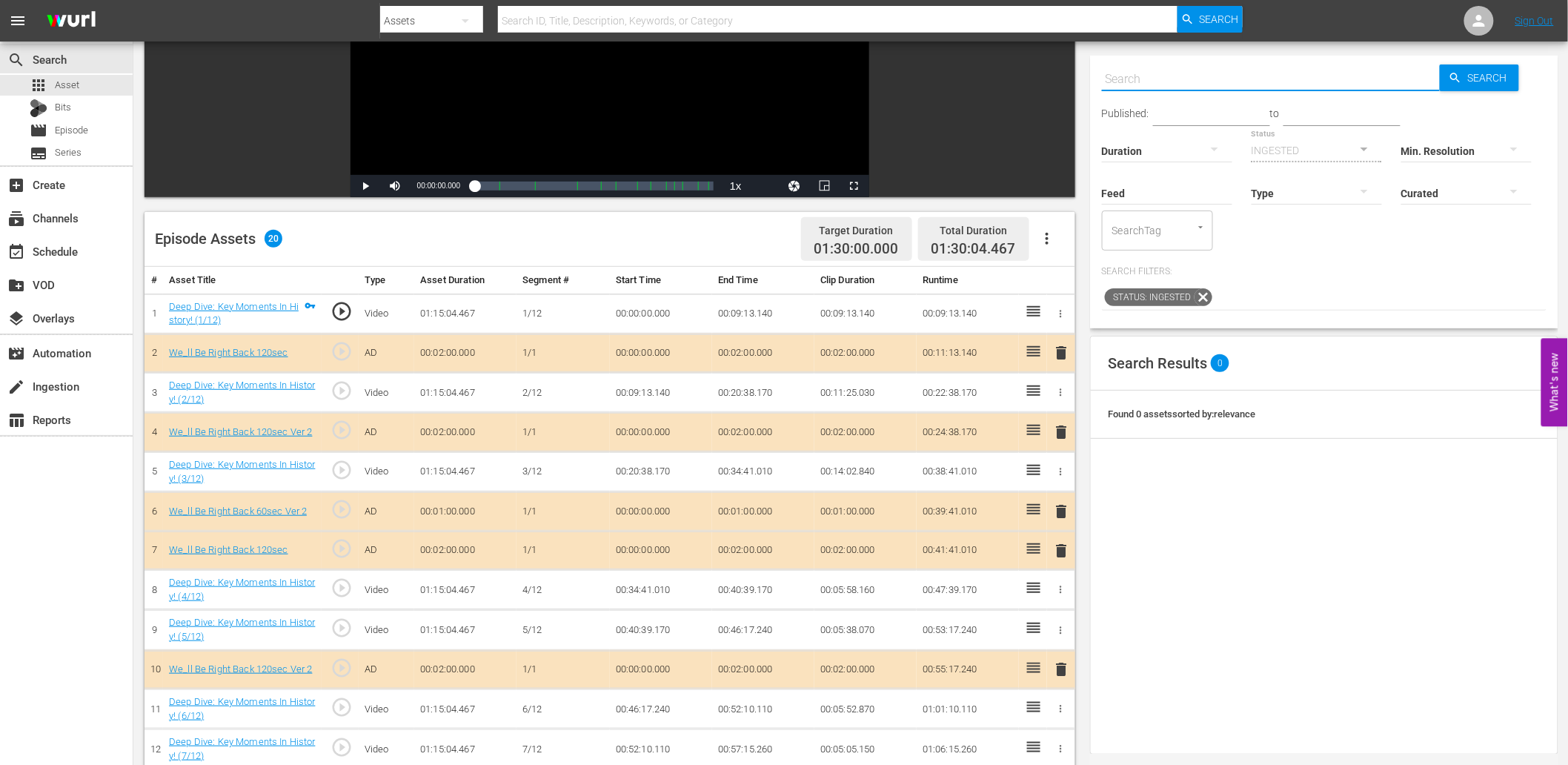
paste input "L1Y8Y1"
type input "L1Y8Y1"
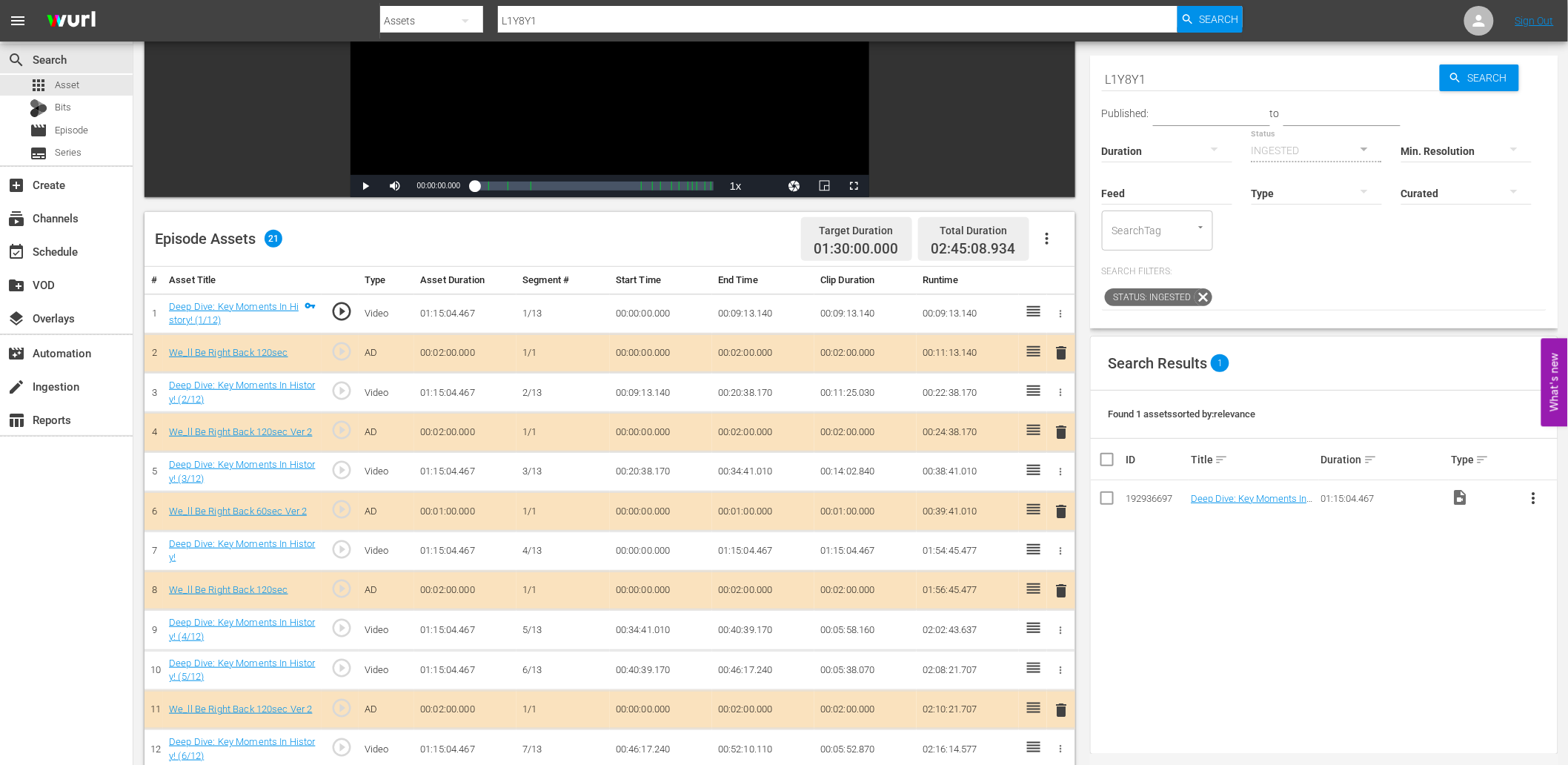
click at [650, 469] on td "00:20:38.170" at bounding box center [661, 472] width 102 height 40
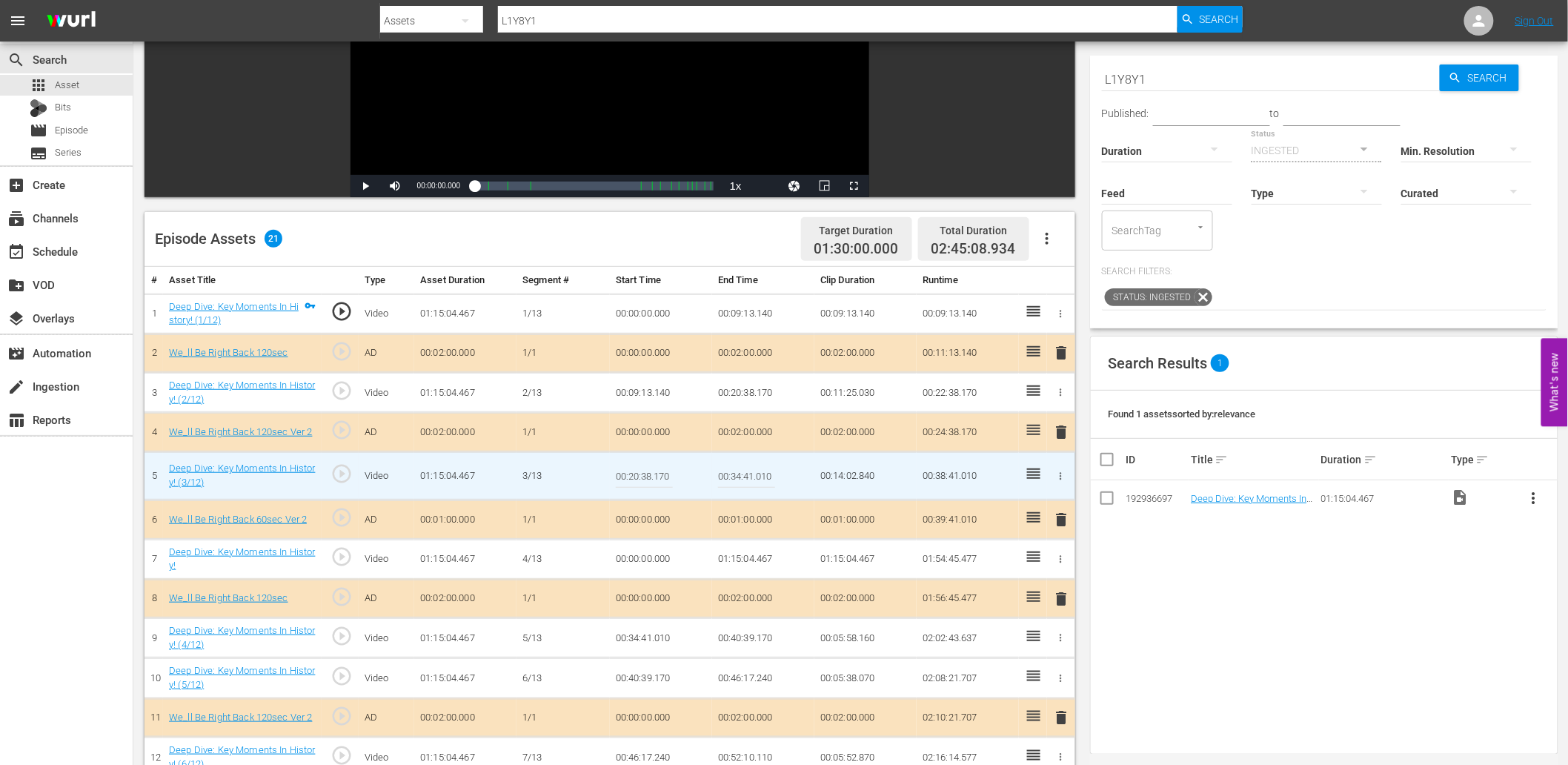
click at [650, 469] on input "00:20:38.170" at bounding box center [644, 476] width 57 height 36
click at [646, 556] on td "00:00:00.000" at bounding box center [661, 559] width 102 height 40
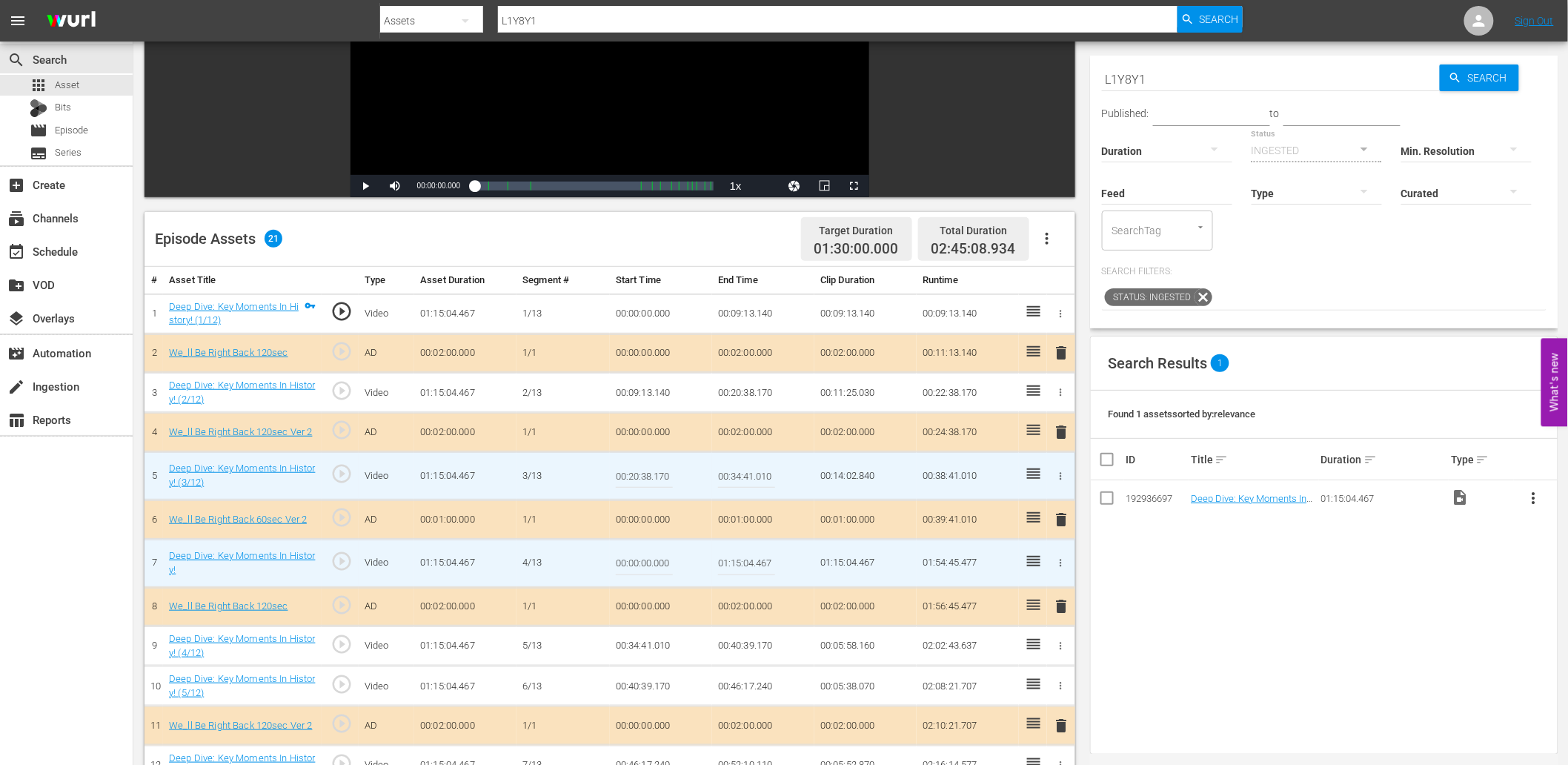
click at [646, 556] on input "00:00:00.000" at bounding box center [644, 564] width 57 height 36
paste input "20:38.17"
type input "00:26:38.170"
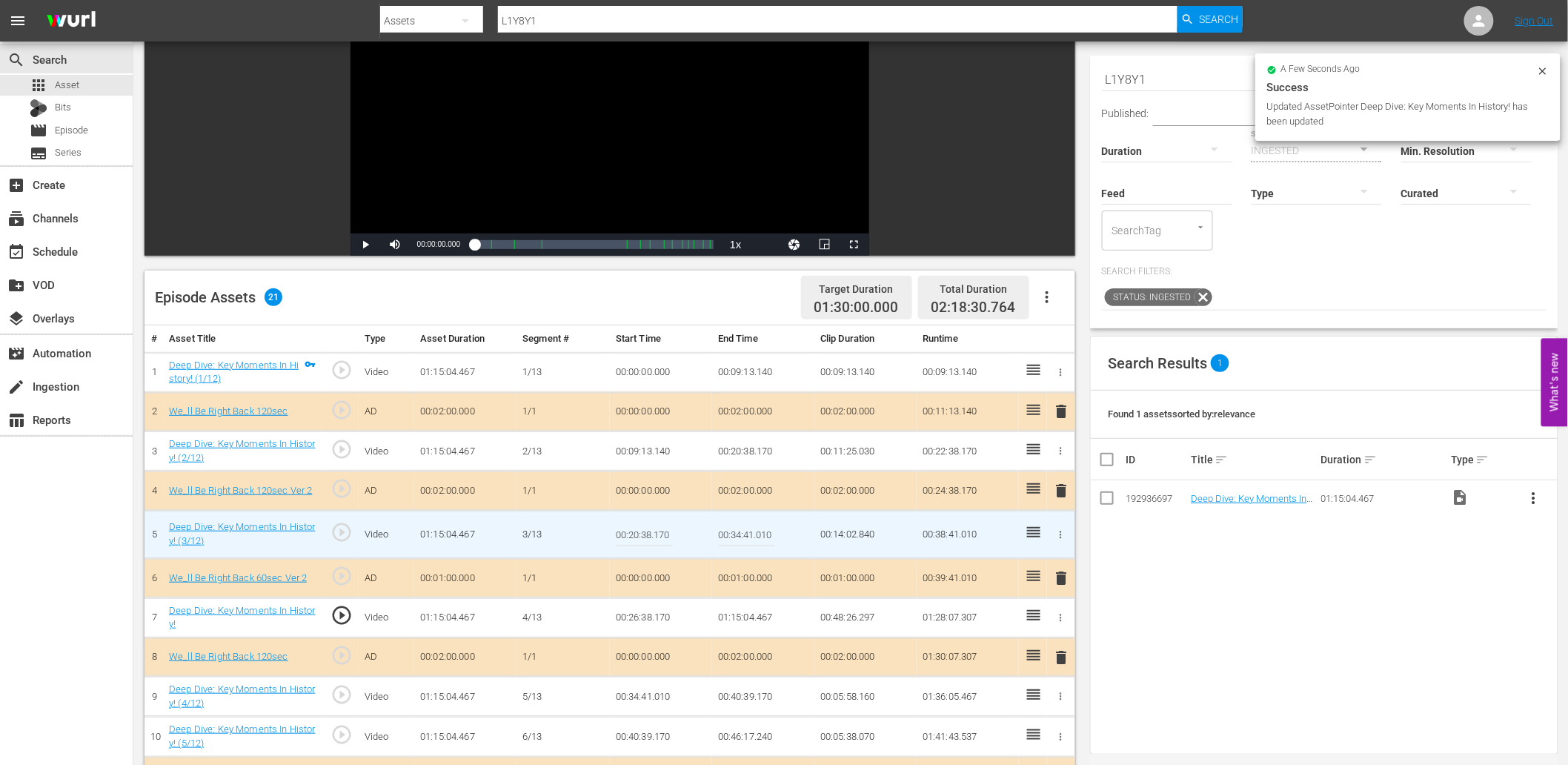
scroll to position [164, 0]
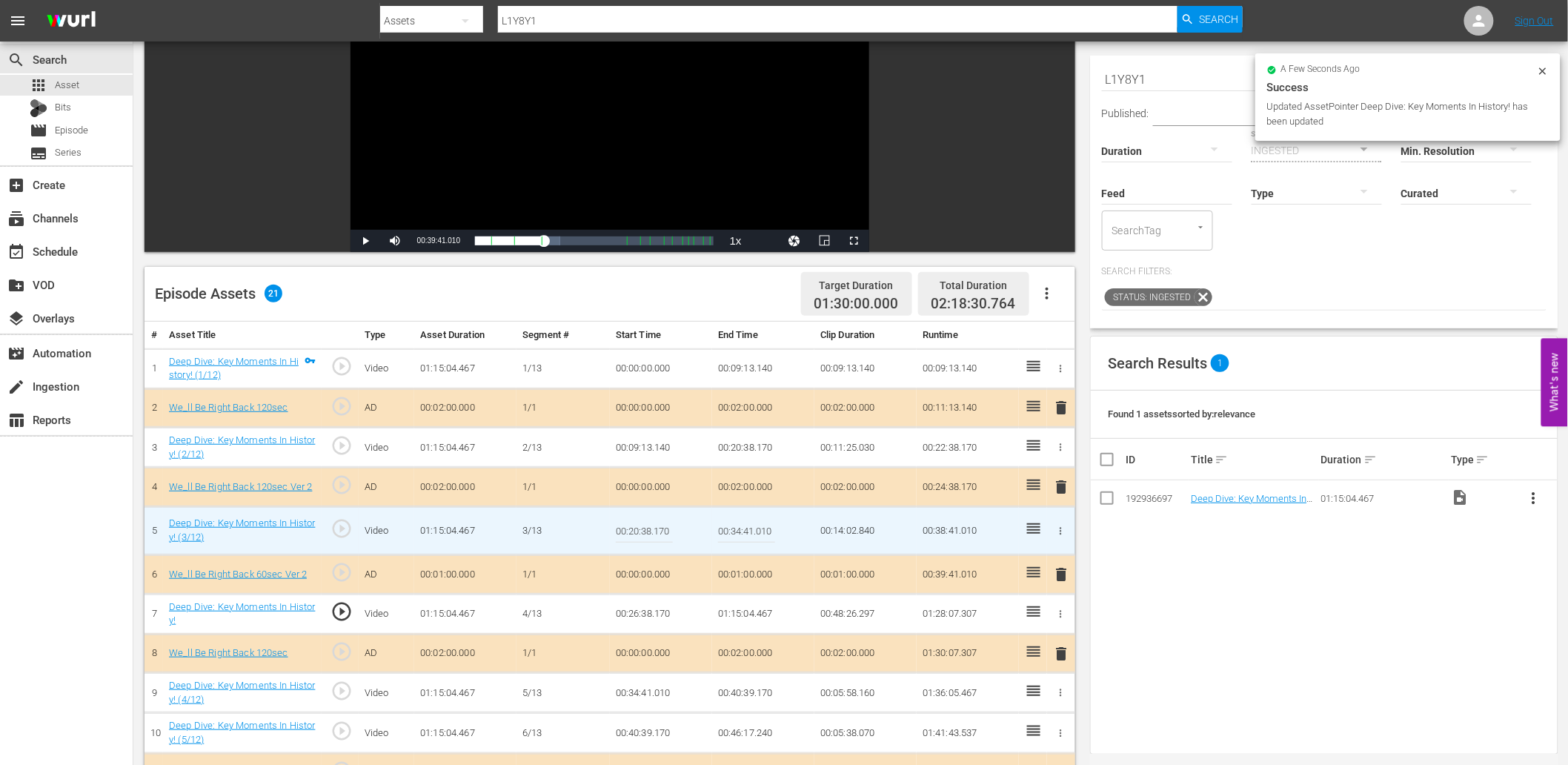
click at [335, 612] on span "play_circle_outline" at bounding box center [342, 612] width 22 height 22
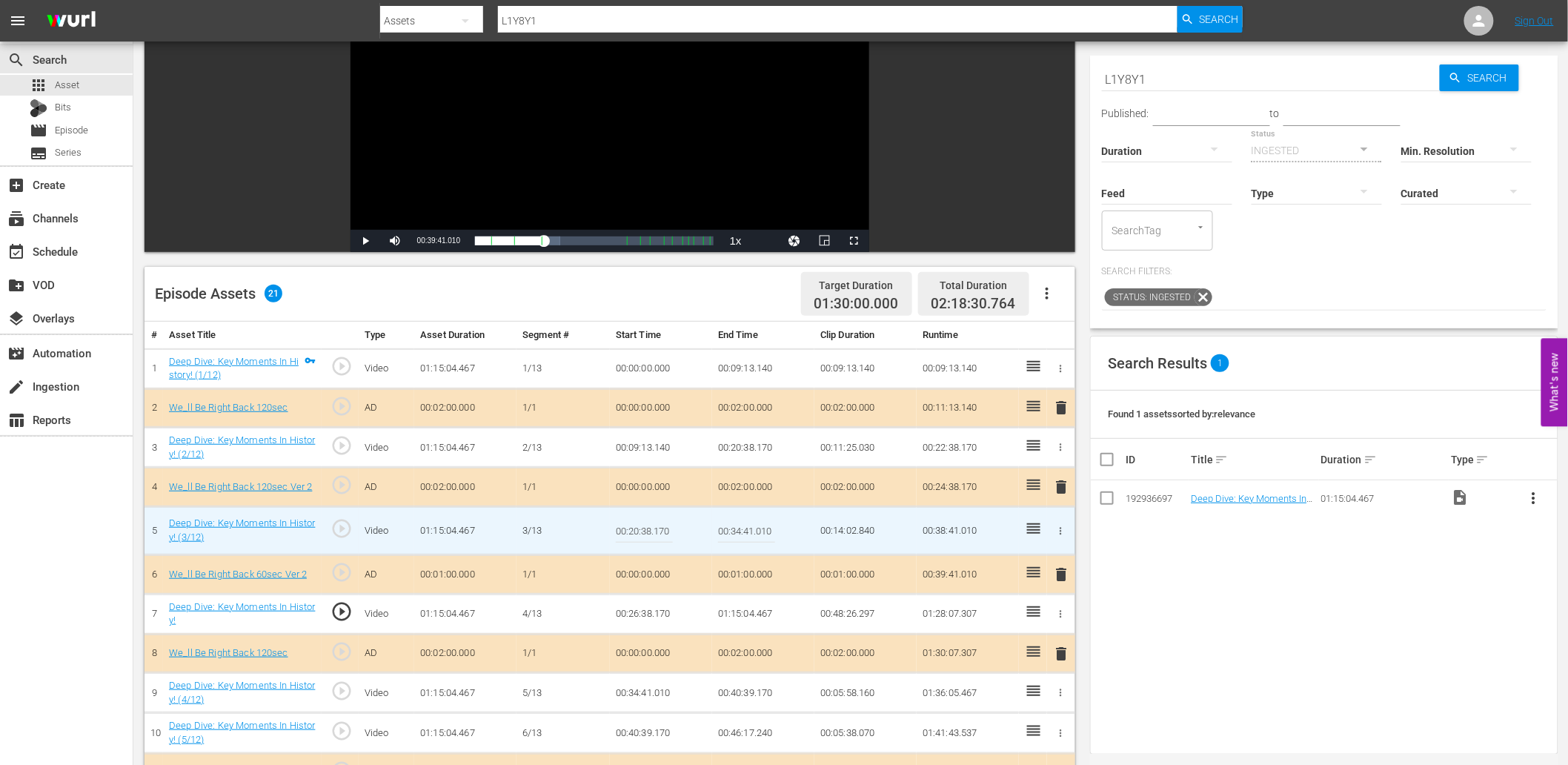
click at [458, 146] on div "Video Player" at bounding box center [609, 94] width 518 height 270
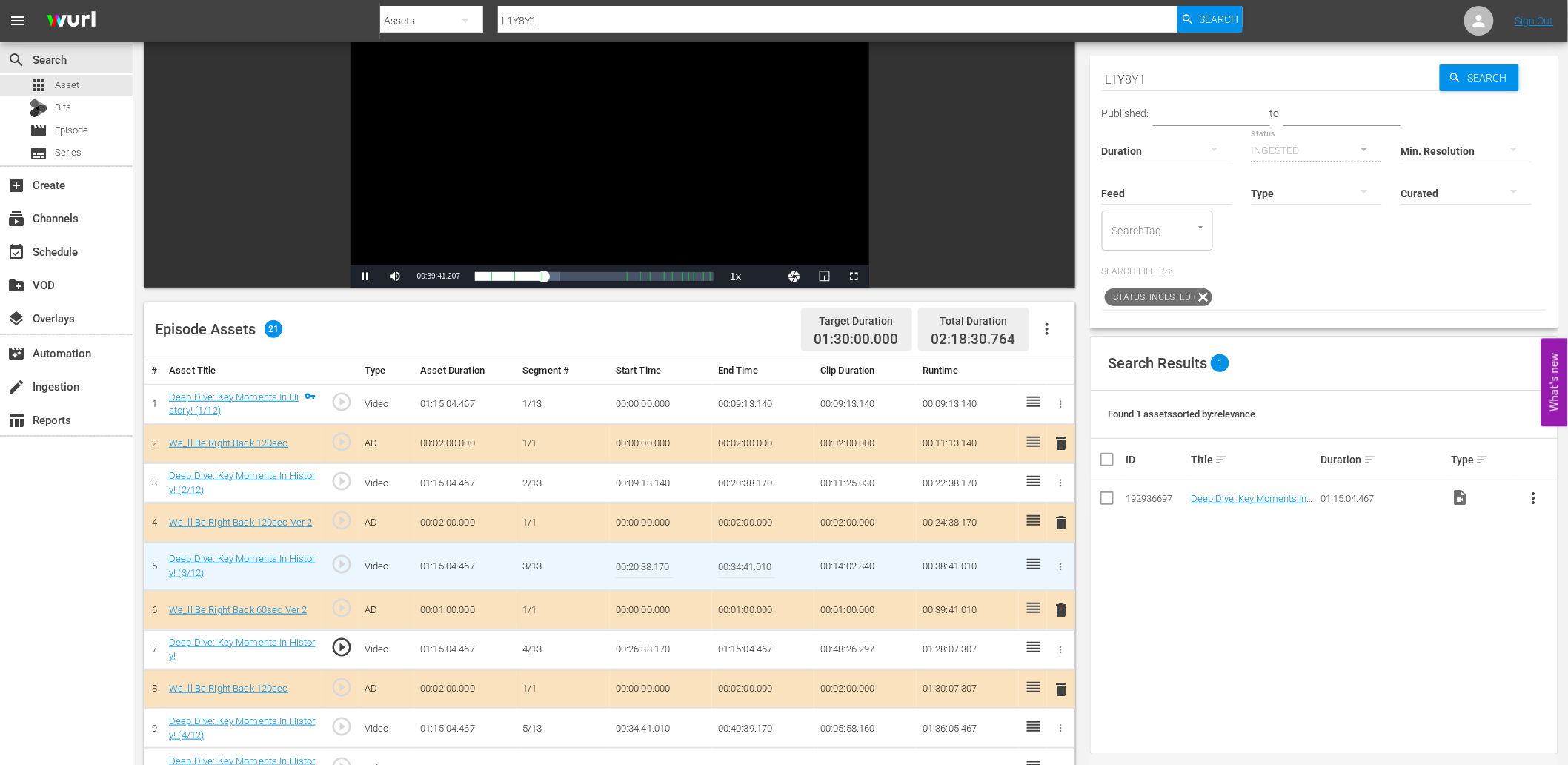
scroll to position [109, 0]
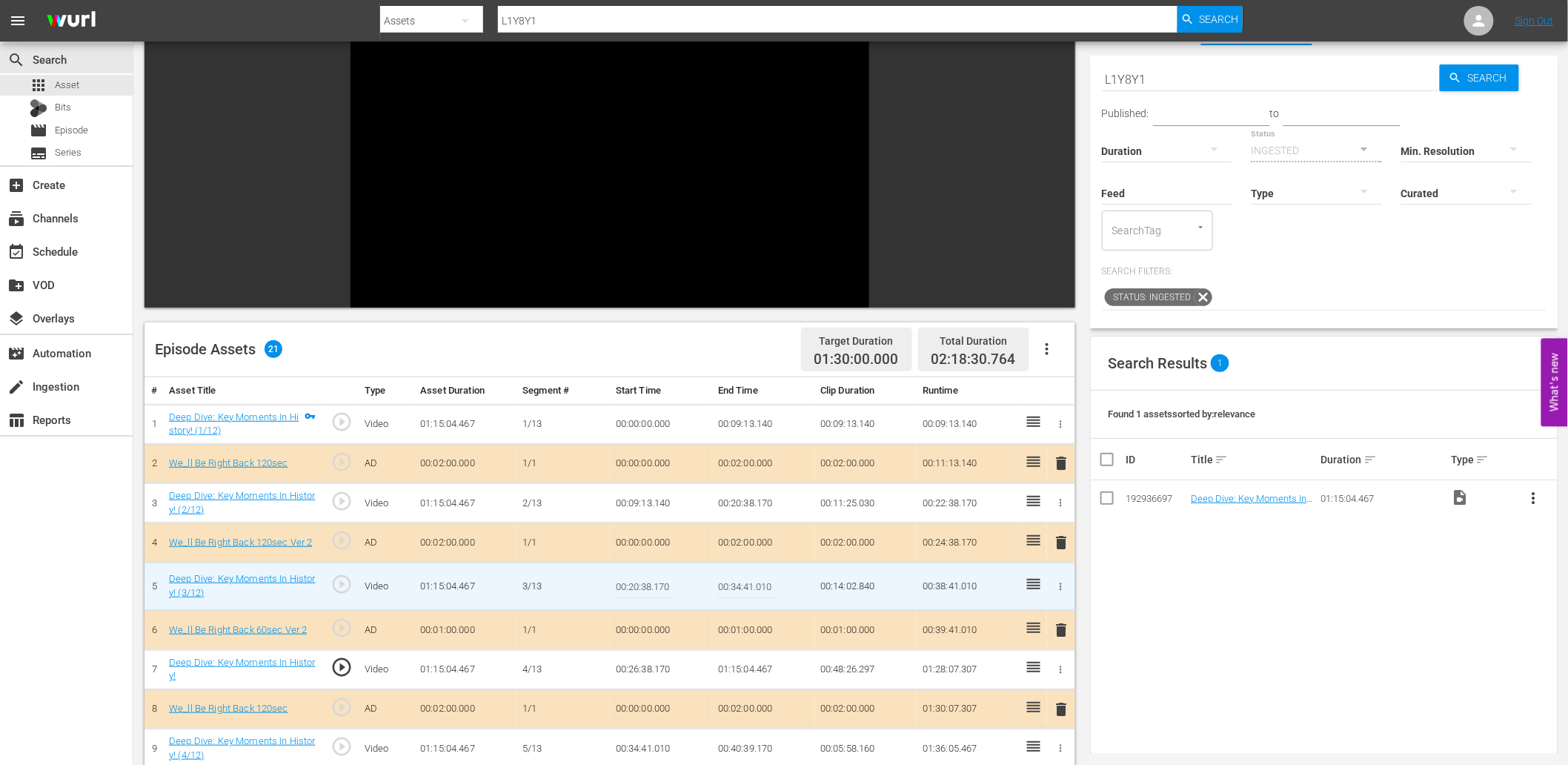
click at [561, 157] on div "Video Player" at bounding box center [609, 150] width 518 height 270
click at [643, 671] on td "00:26:38.170" at bounding box center [661, 669] width 102 height 40
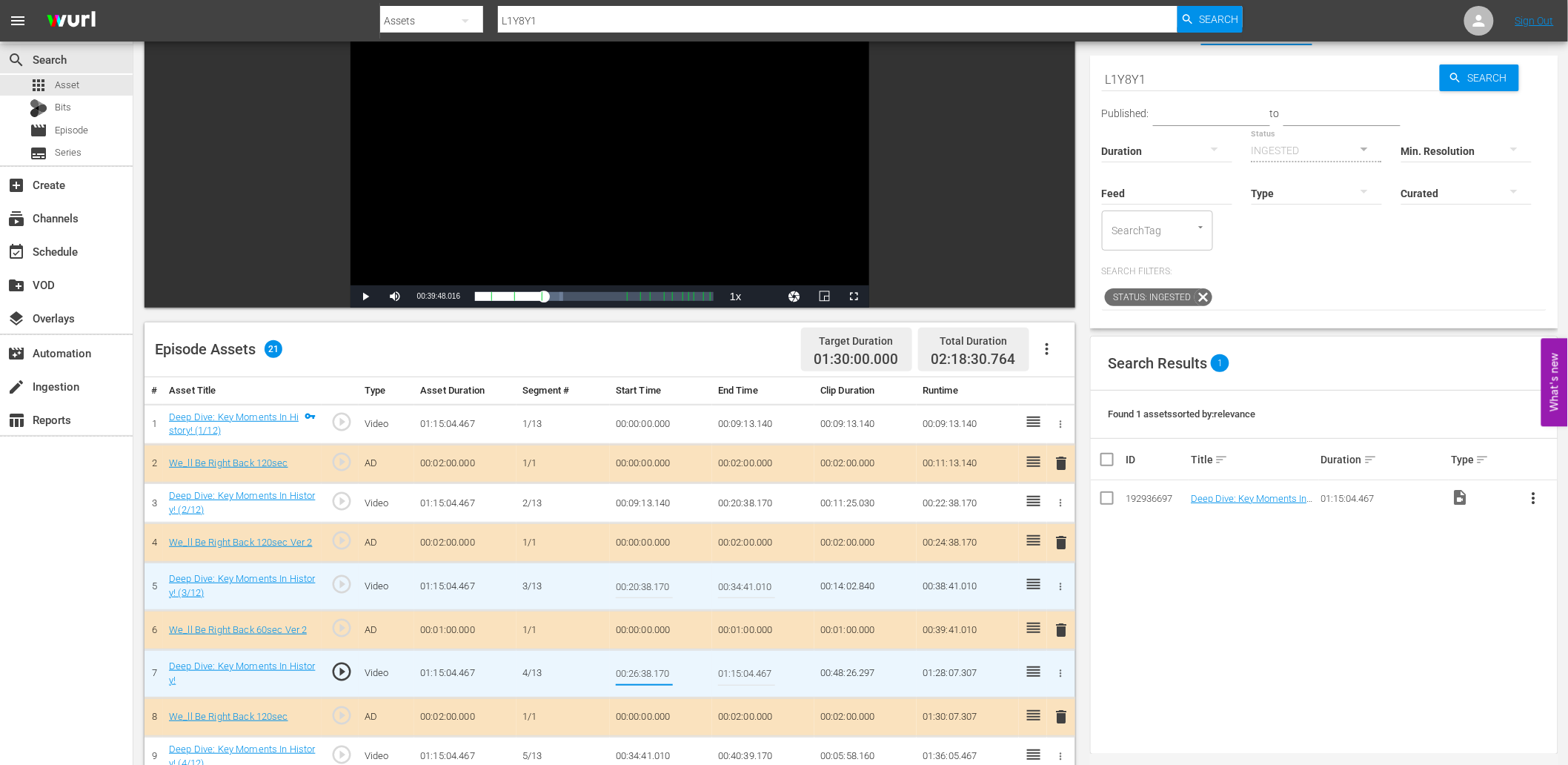
type input "00:26:48.170"
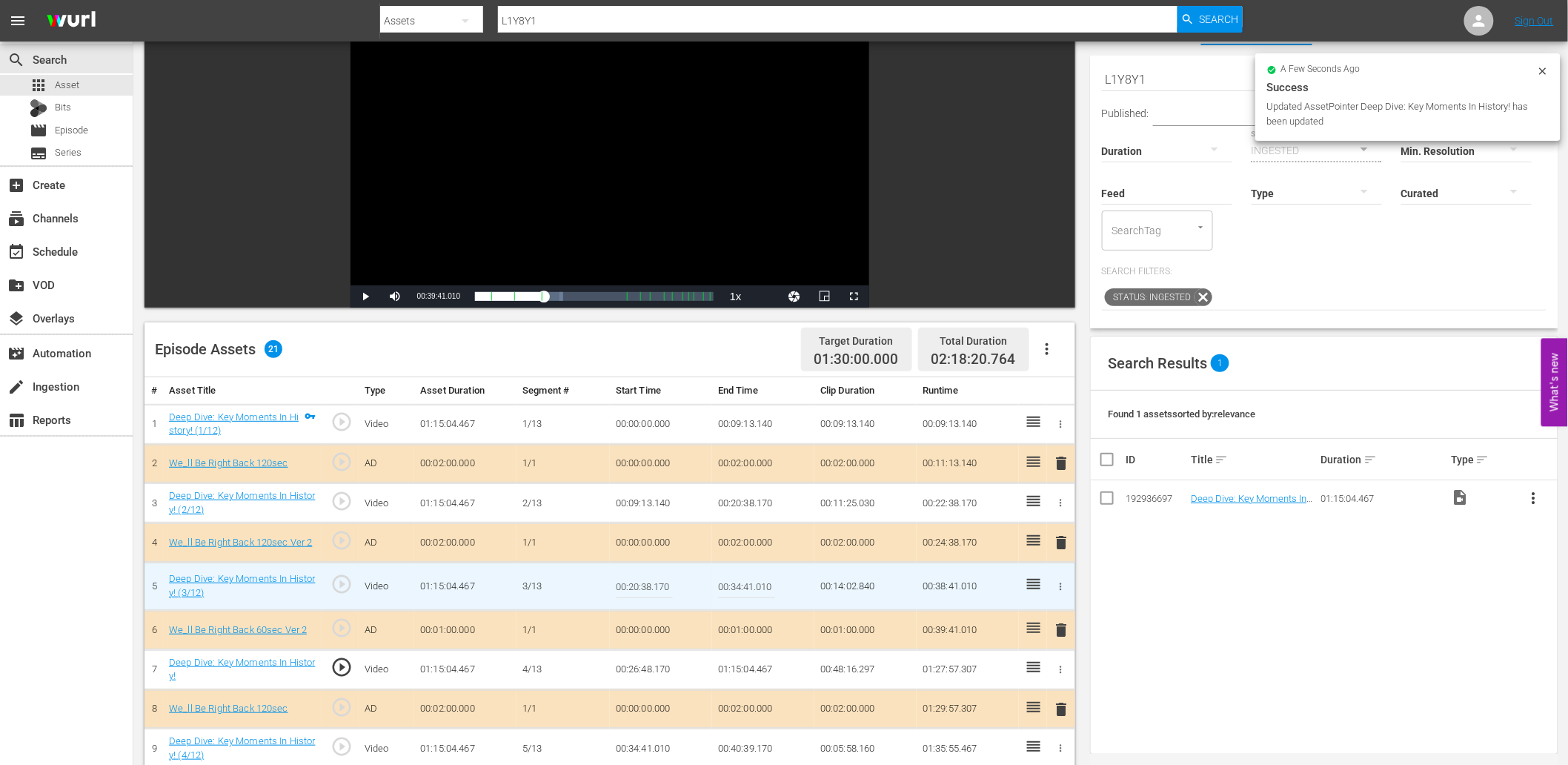
click at [545, 228] on div "Video Player" at bounding box center [609, 150] width 518 height 270
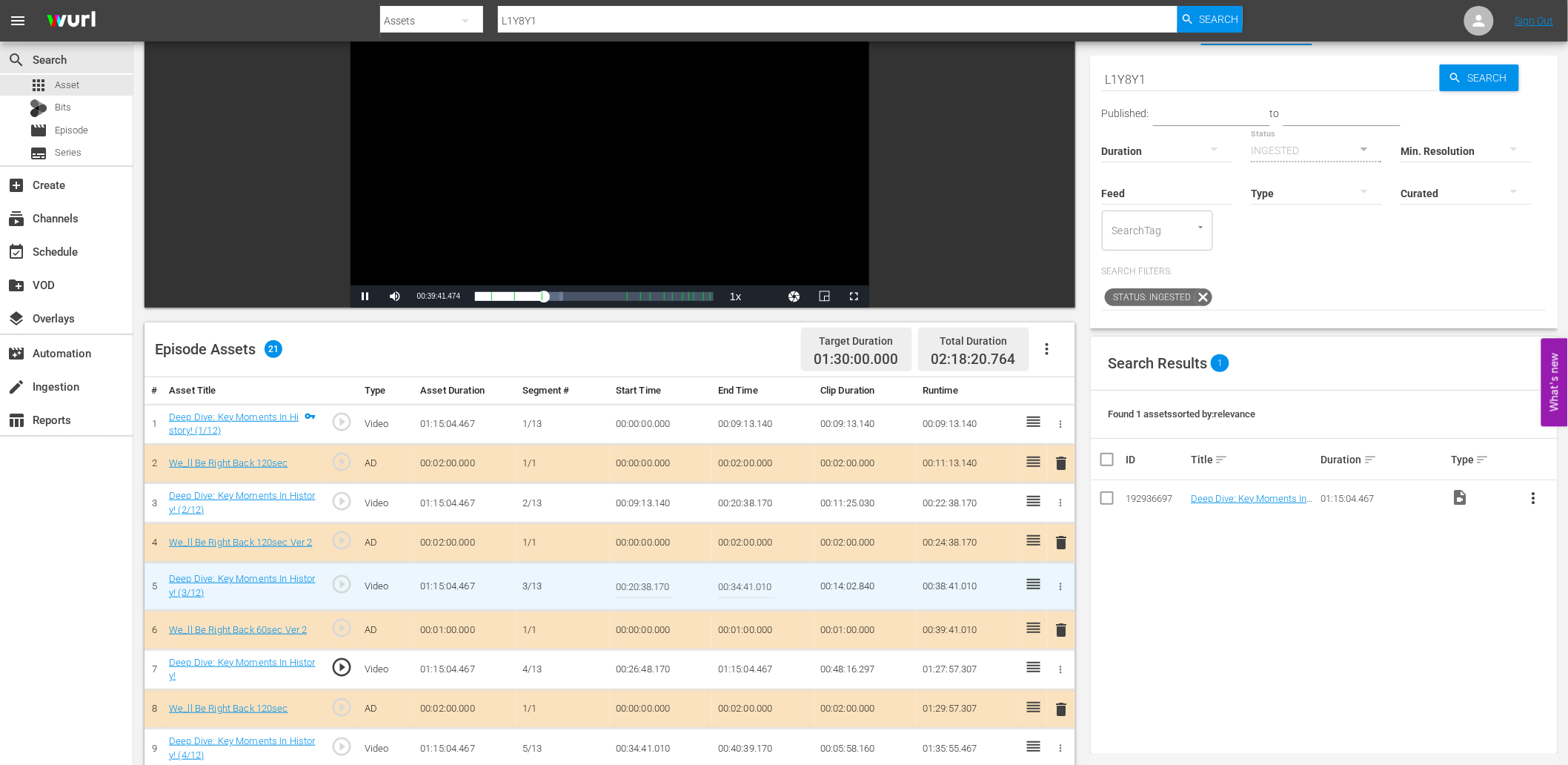
click at [545, 228] on div "Video Player" at bounding box center [609, 150] width 518 height 270
click at [652, 672] on td "00:26:48.170" at bounding box center [661, 669] width 102 height 40
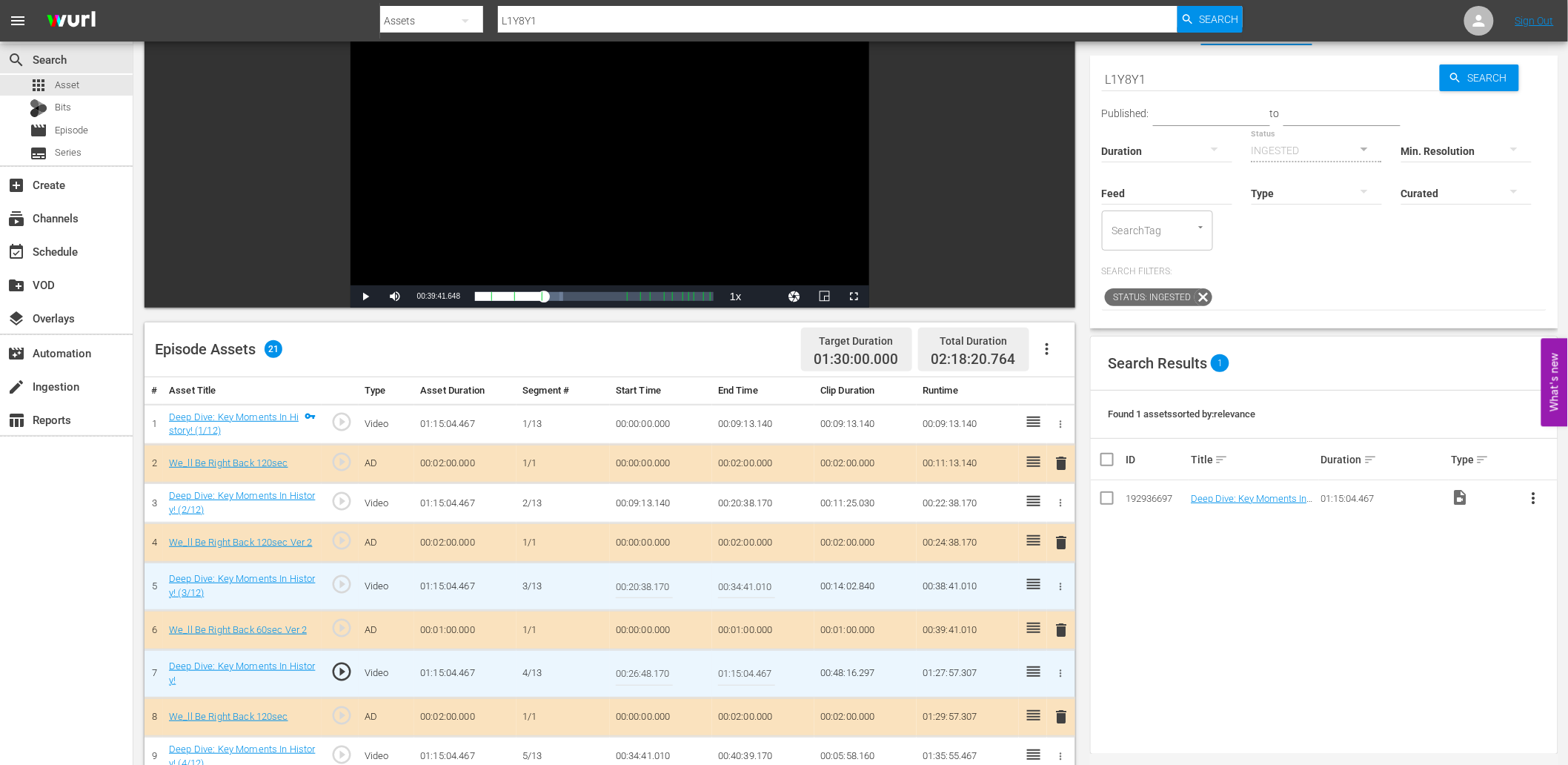
click at [652, 672] on input "00:26:48.170" at bounding box center [644, 673] width 57 height 36
type input "00:26:47.170"
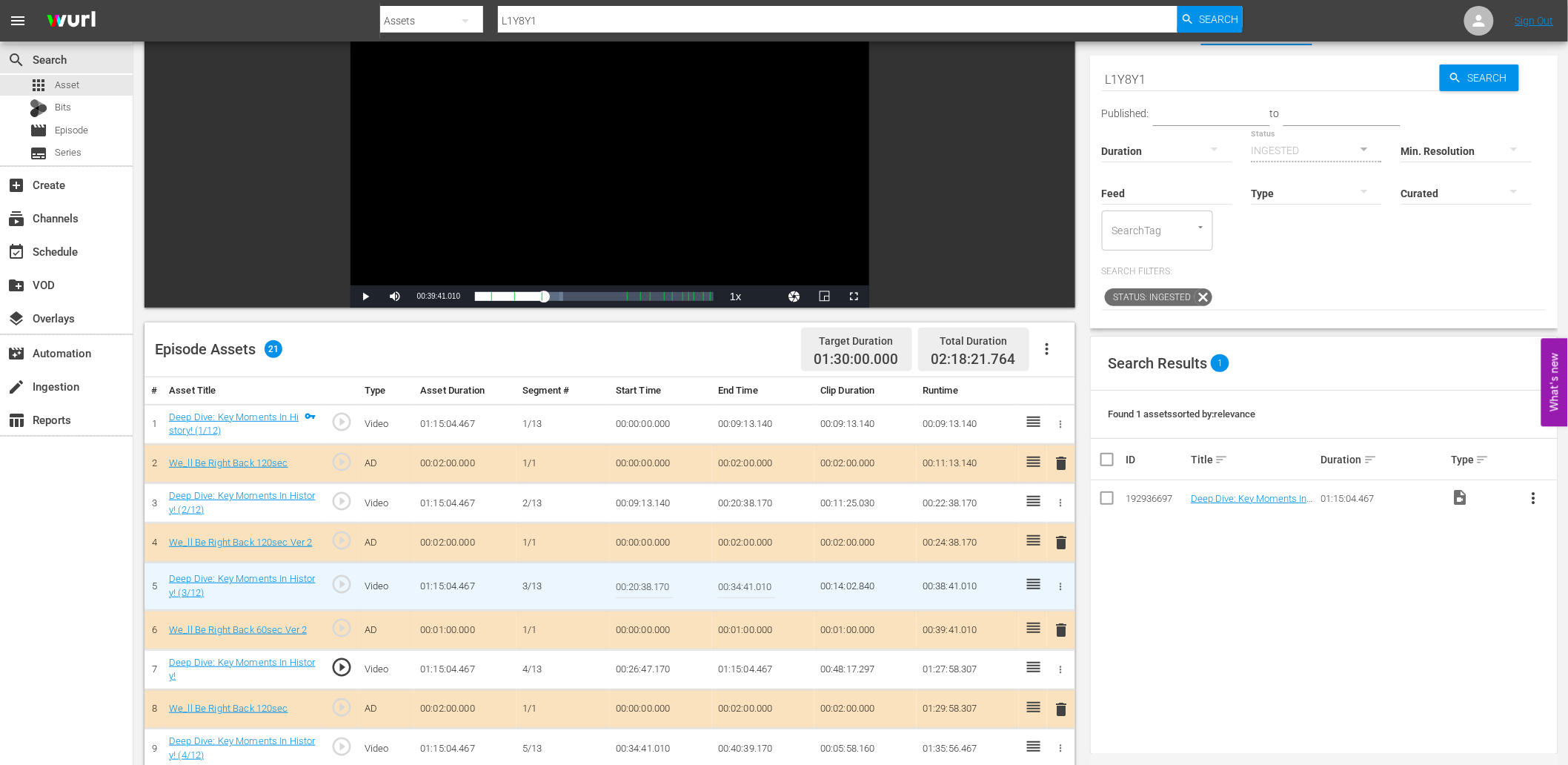
click at [655, 670] on td "00:26:47.170" at bounding box center [661, 669] width 102 height 40
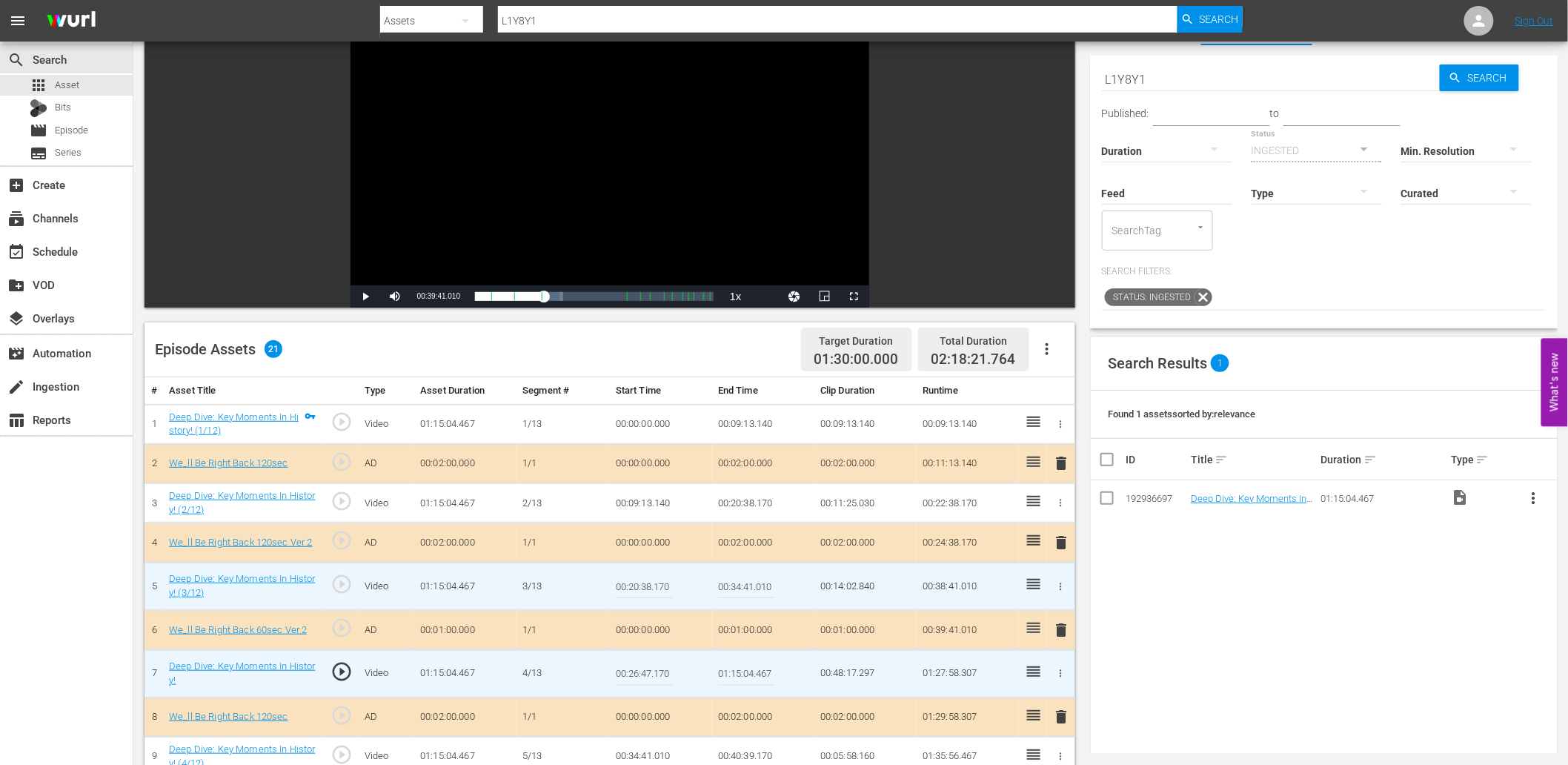
click at [655, 670] on input "00:26:47.170" at bounding box center [644, 673] width 57 height 36
type input "00:26:46.170"
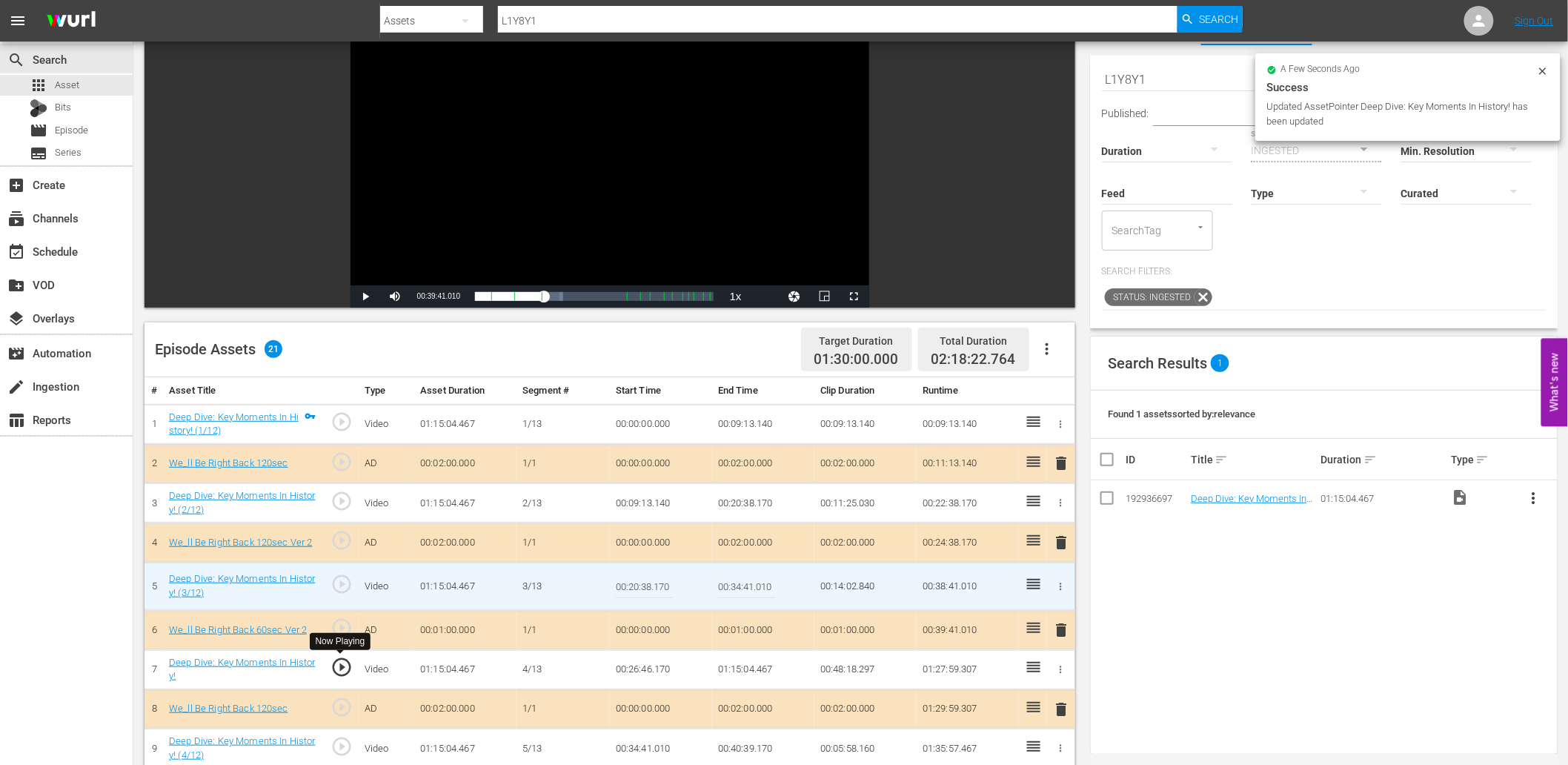
click at [342, 661] on span "play_circle_outline" at bounding box center [342, 666] width 22 height 22
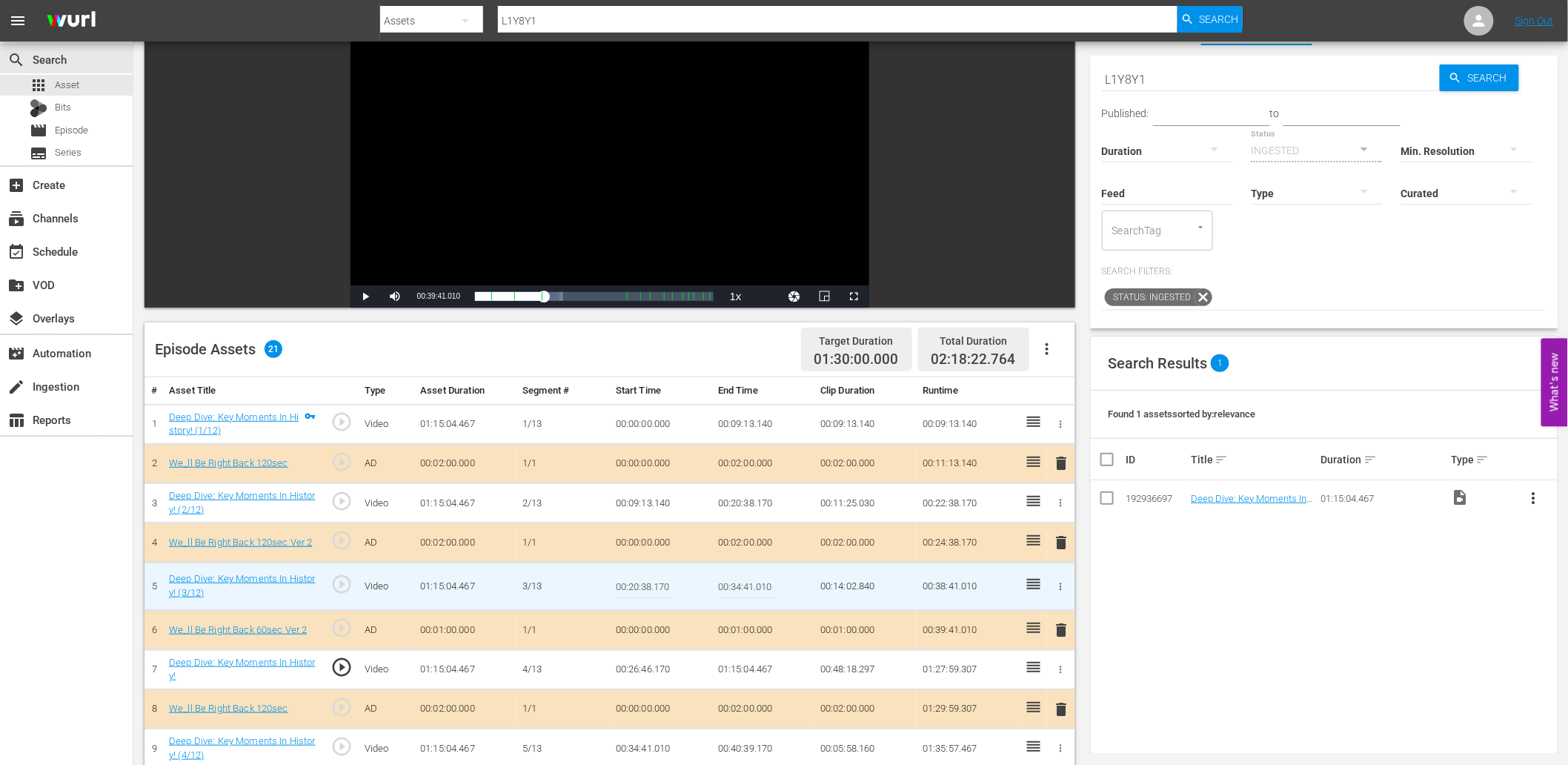
click at [655, 667] on td "00:26:46.170" at bounding box center [661, 669] width 102 height 40
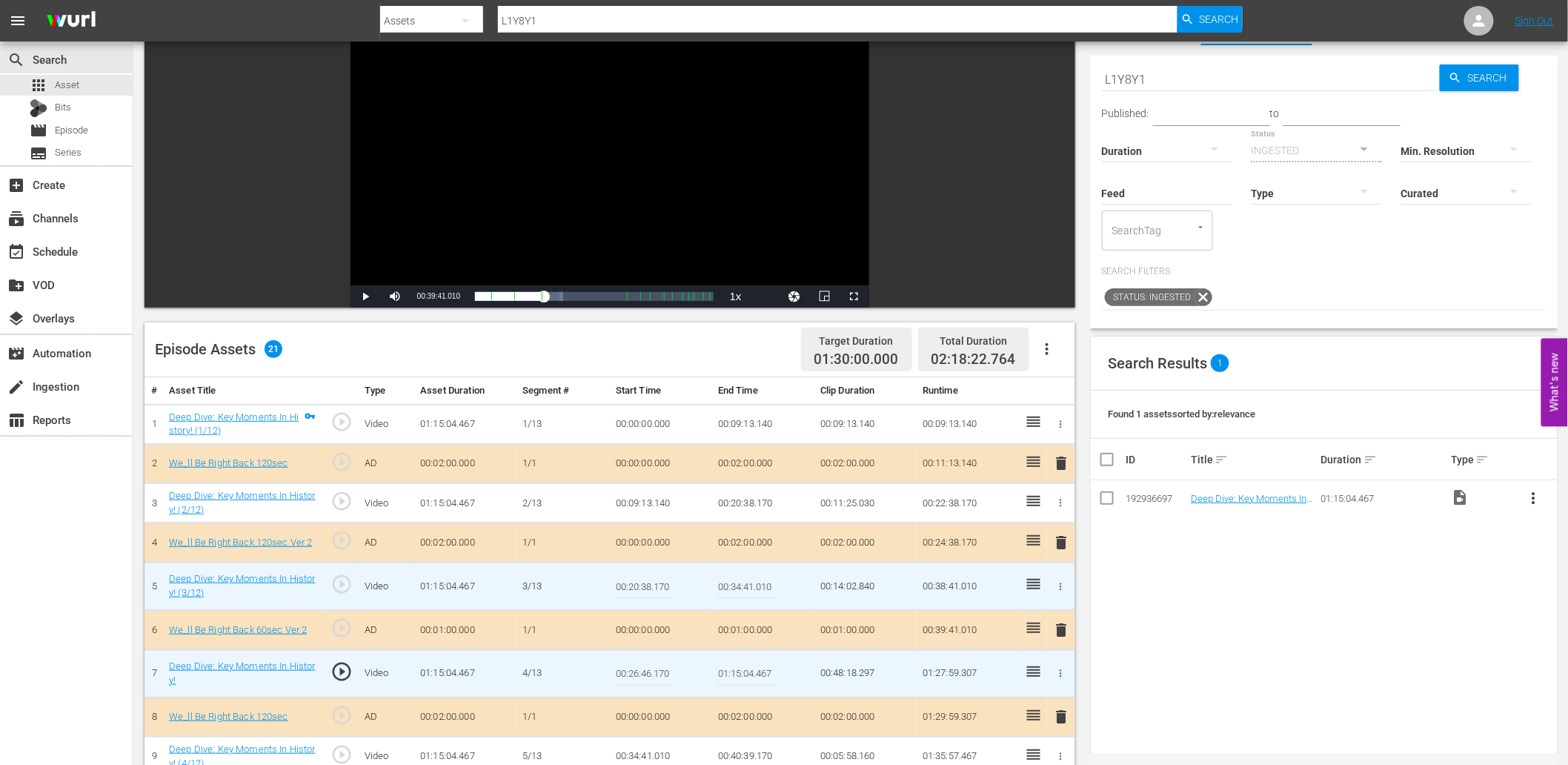
click at [655, 667] on input "00:26:46.170" at bounding box center [644, 673] width 57 height 36
type input "00:26:44.170"
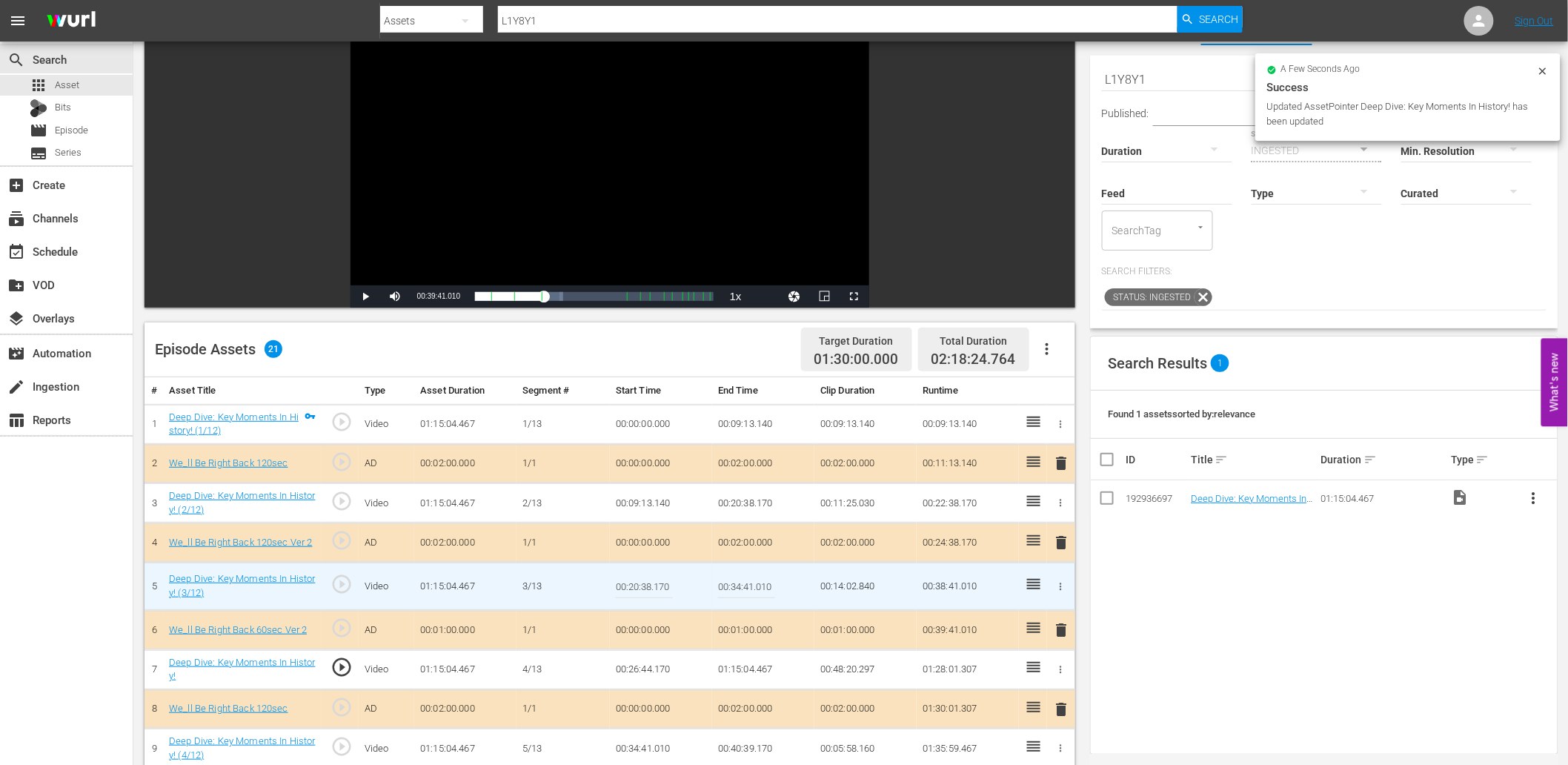
click at [794, 209] on div "Video Player" at bounding box center [609, 150] width 518 height 270
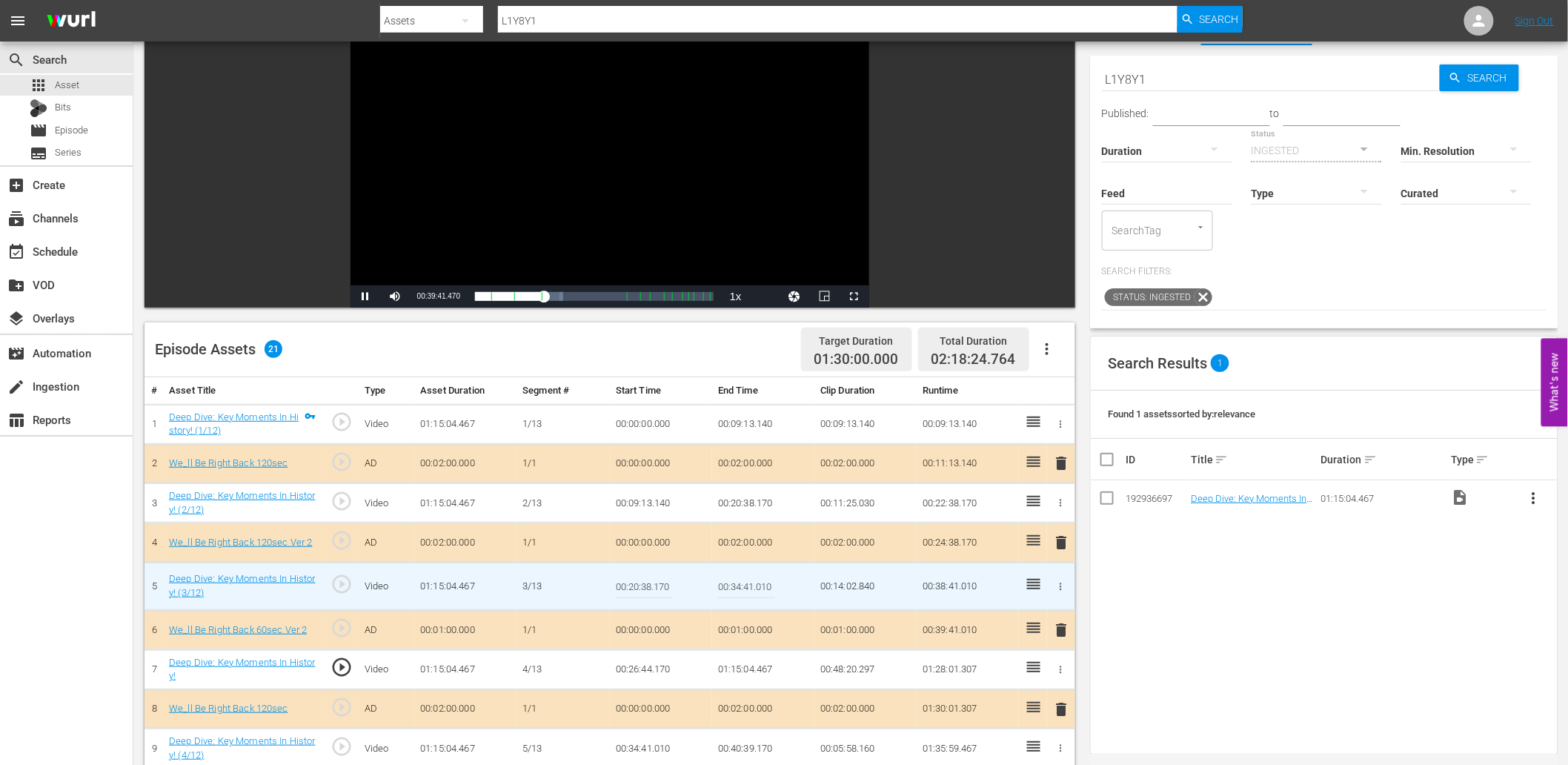
click at [794, 209] on div "Video Player" at bounding box center [609, 150] width 518 height 270
click at [650, 672] on td "00:26:44.170" at bounding box center [661, 669] width 102 height 40
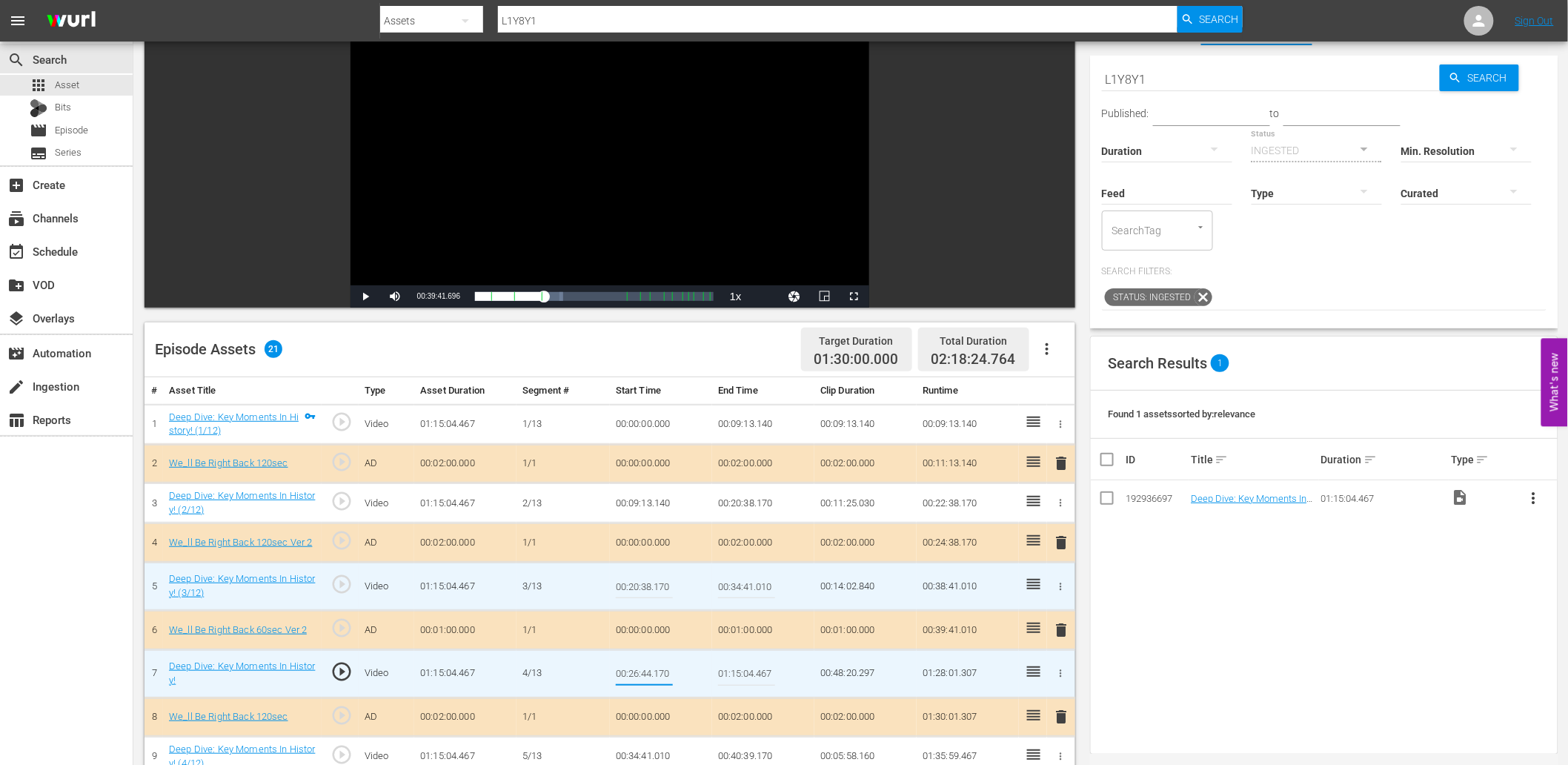
click at [746, 583] on input "00:34:41.010" at bounding box center [746, 586] width 57 height 36
paste input "26:44.17"
type input "00:26:44.170"
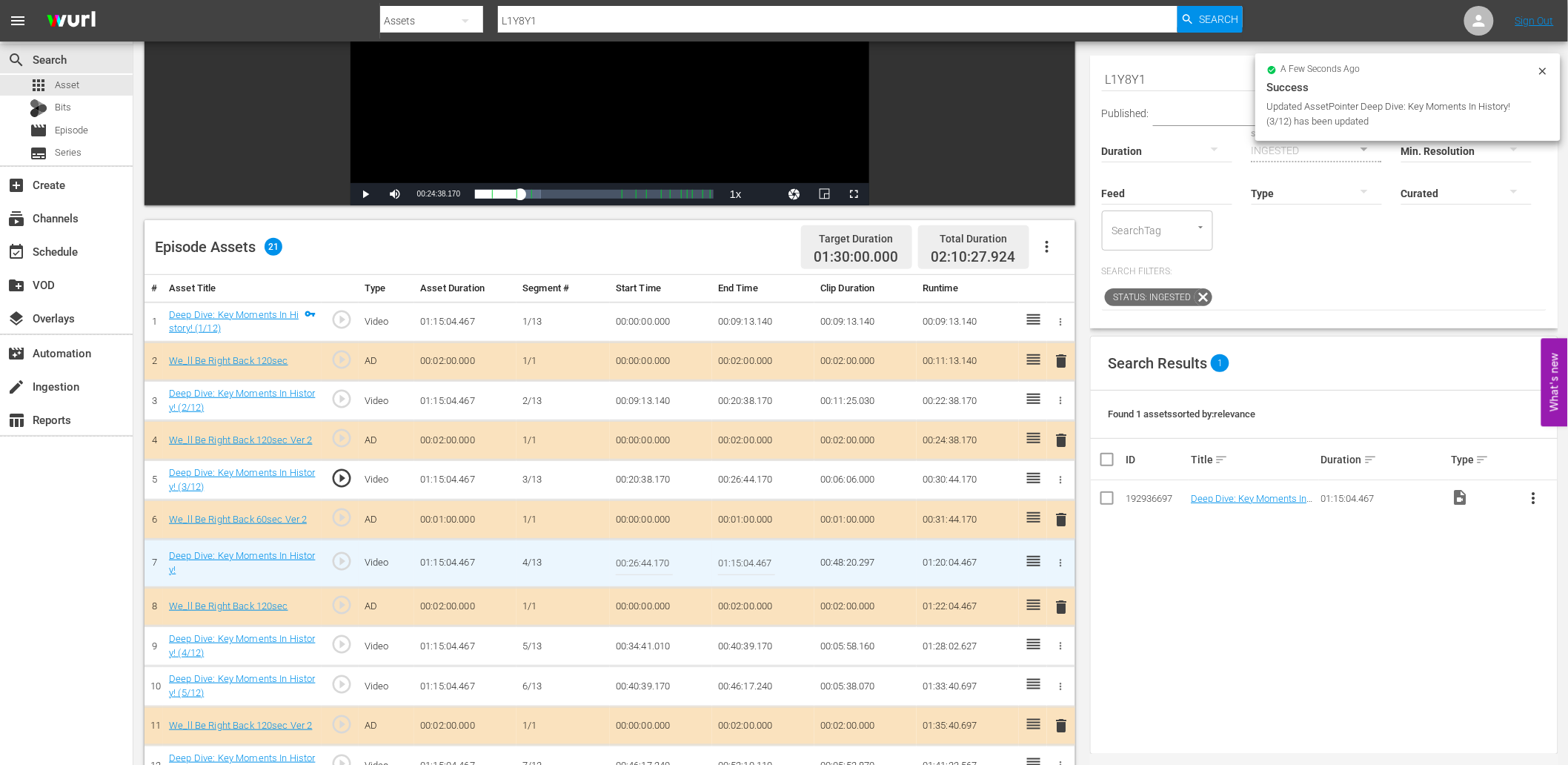
scroll to position [329, 0]
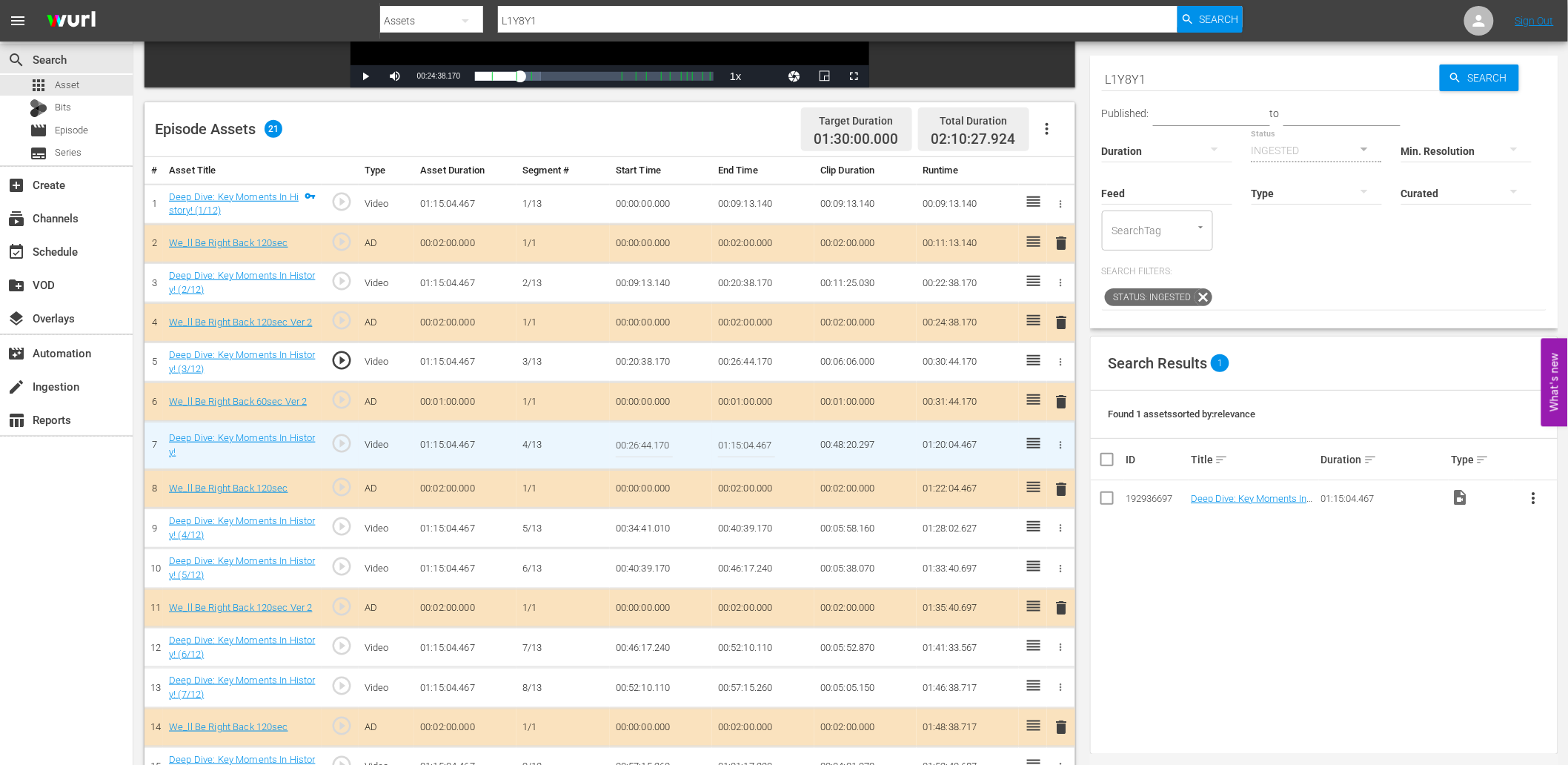
click at [661, 529] on td "00:34:41.010" at bounding box center [661, 528] width 102 height 40
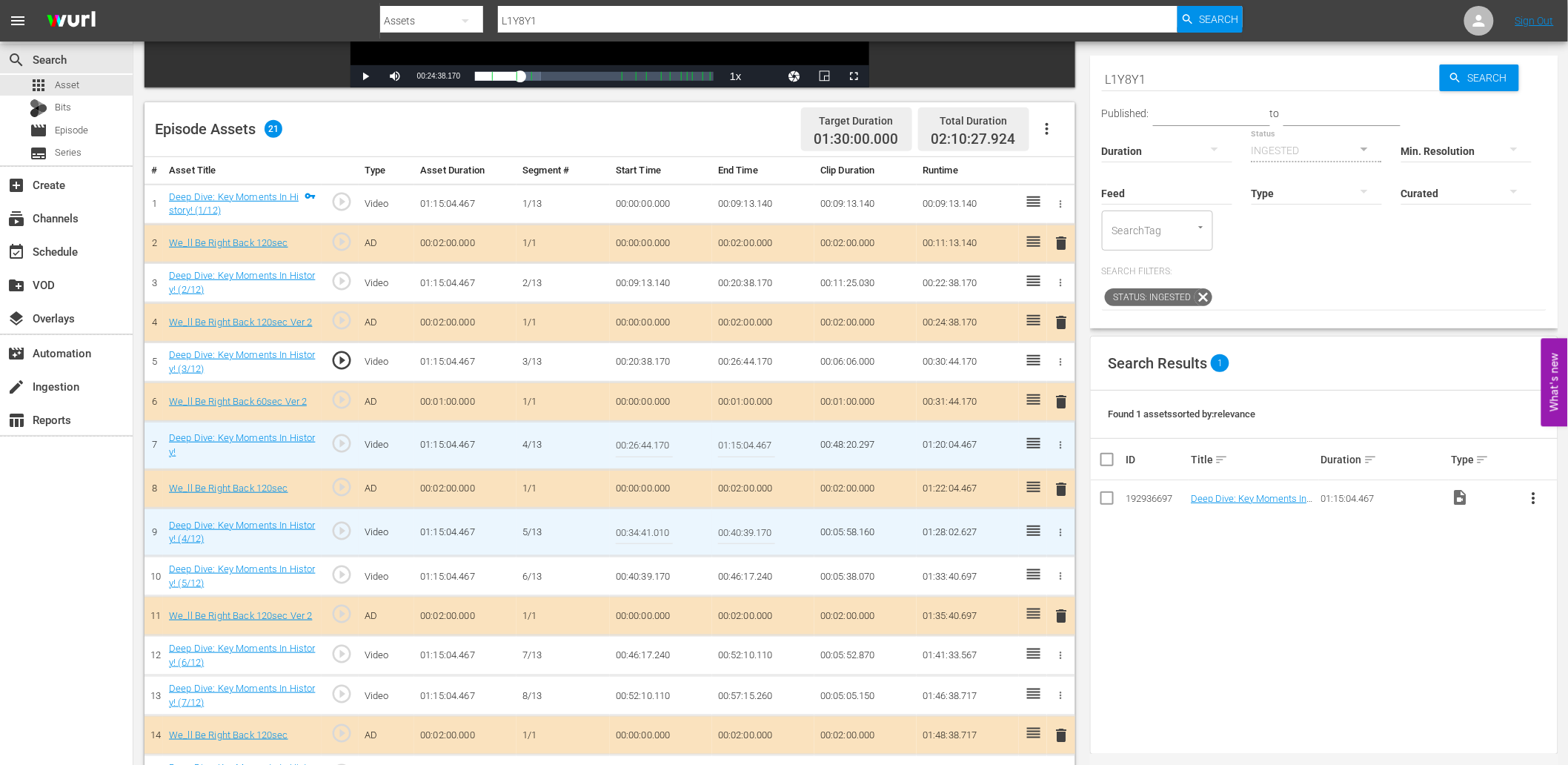
click at [661, 529] on input "00:34:41.010" at bounding box center [644, 532] width 57 height 36
click at [744, 447] on input "01:15:04.467" at bounding box center [746, 445] width 57 height 36
paste input "0:34:41.010"
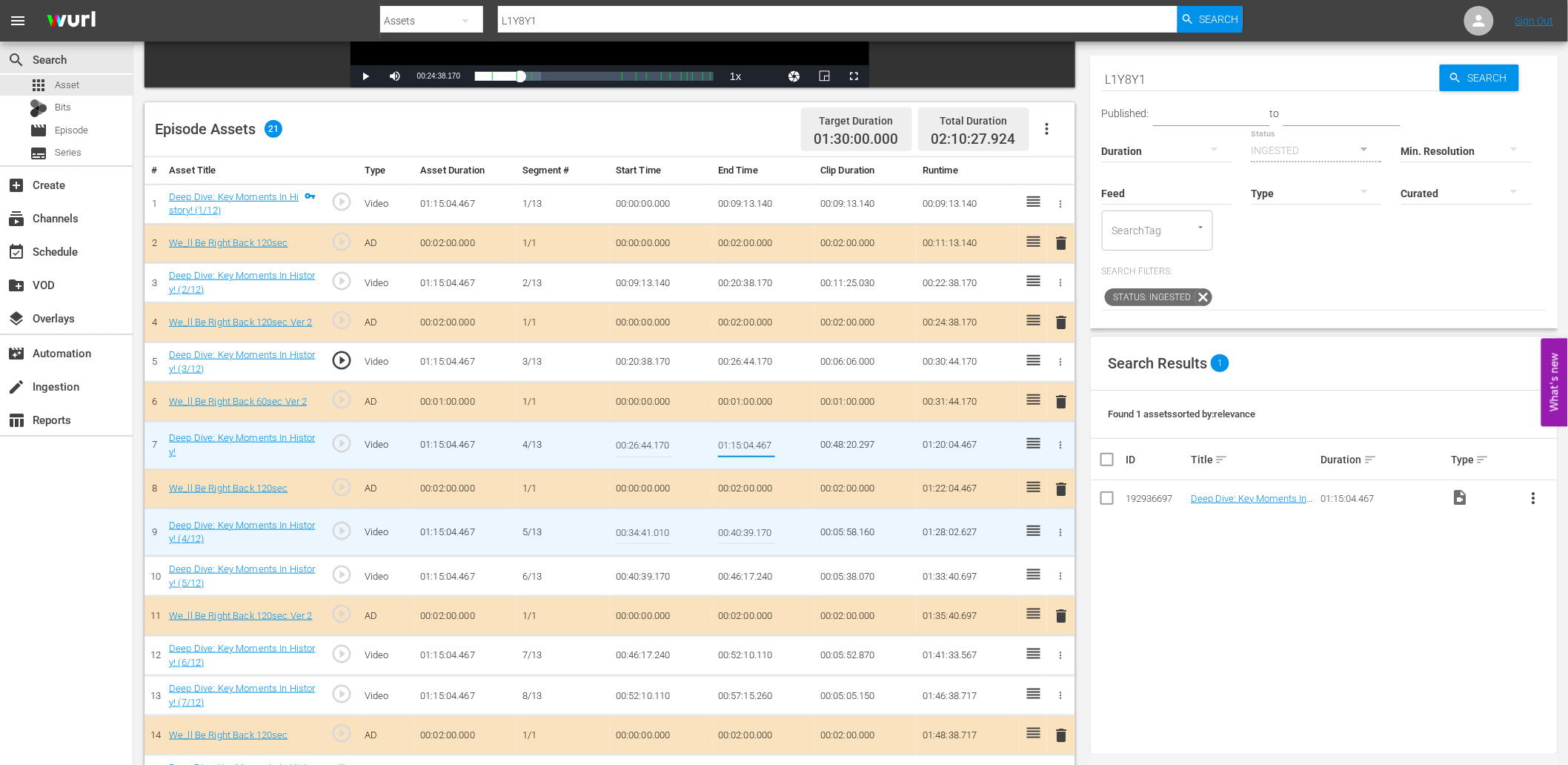
type input "00:34:41.010"
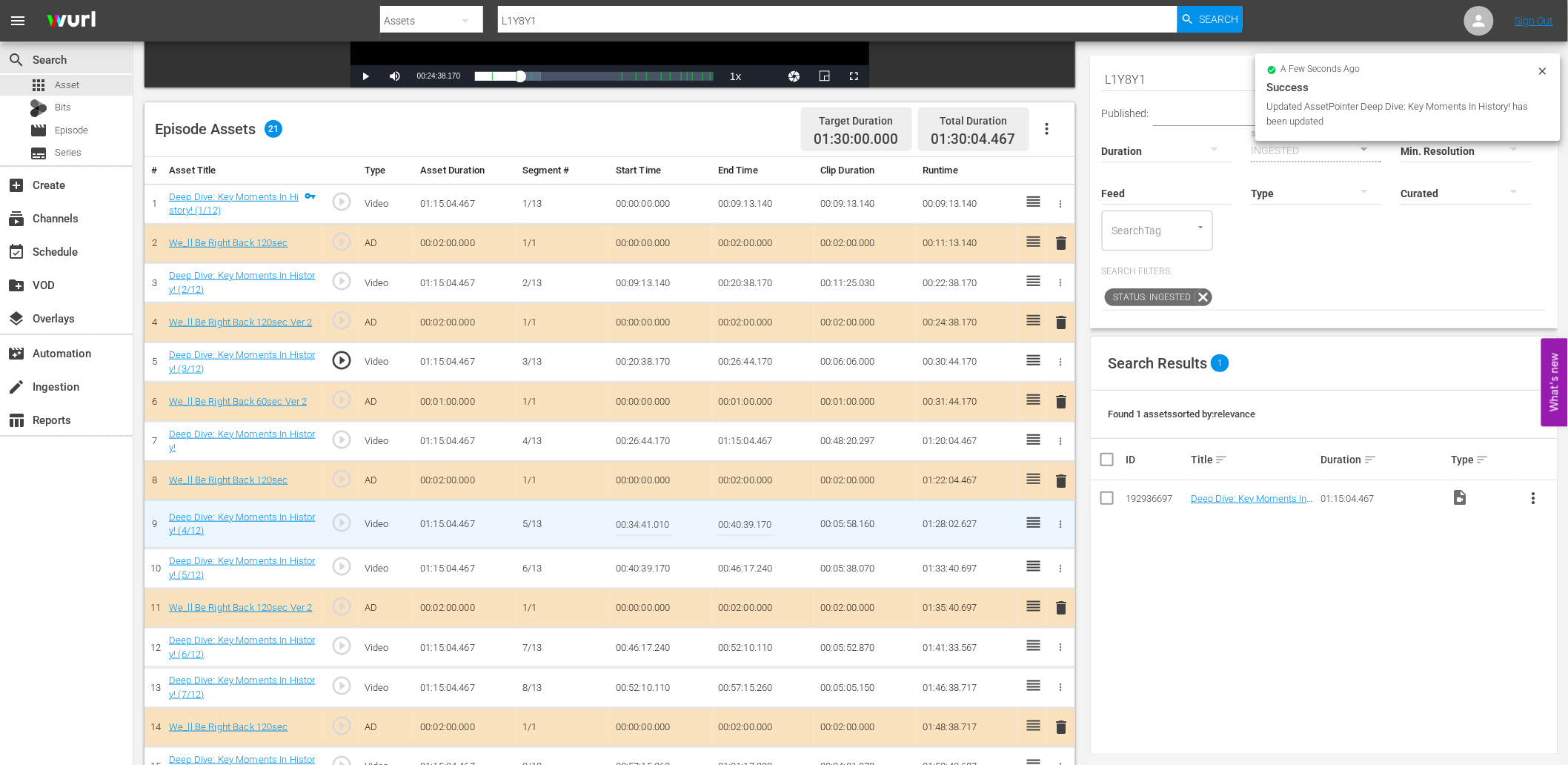
click at [630, 445] on td "00:26:44.170" at bounding box center [661, 440] width 102 height 40
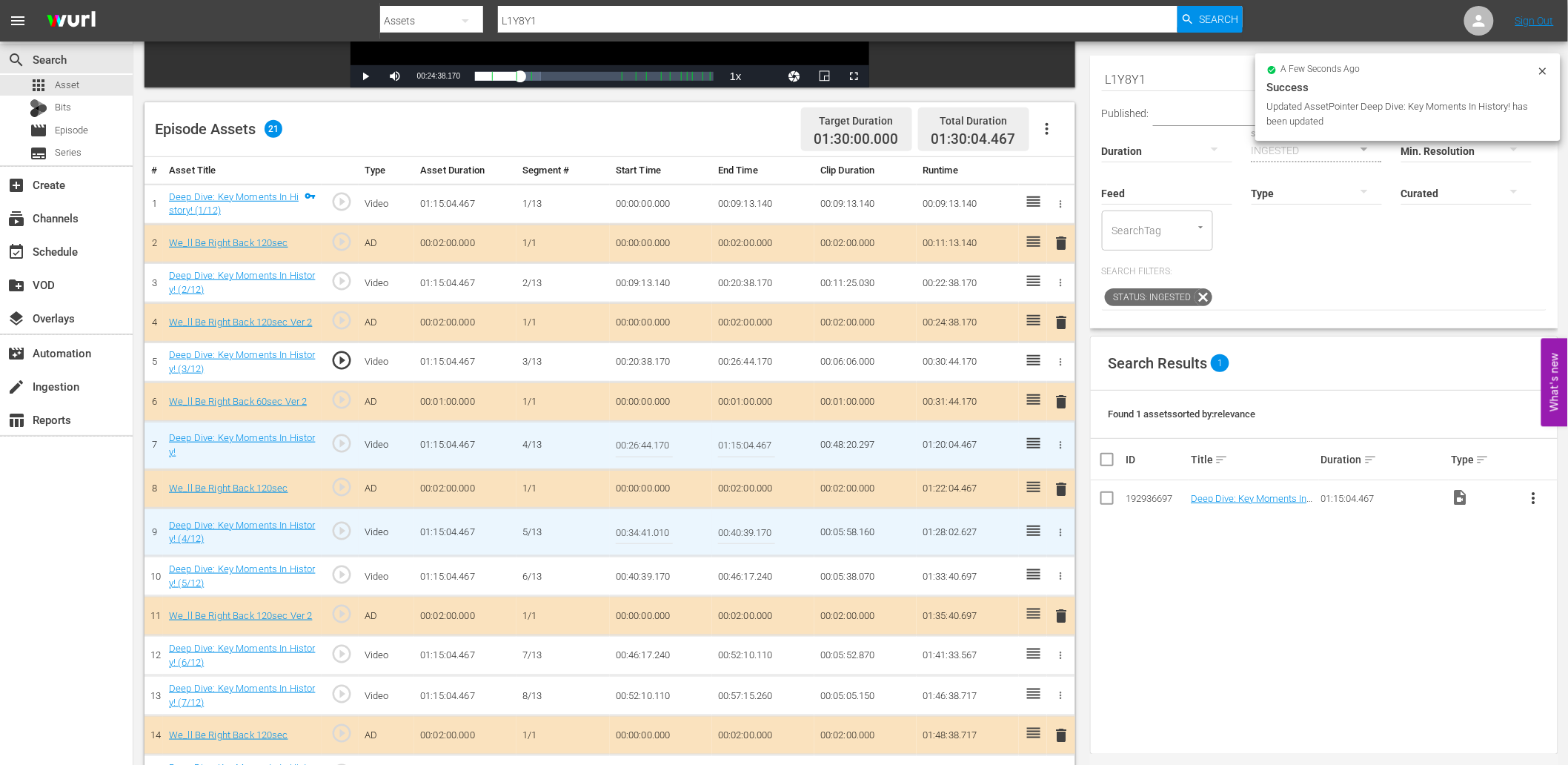
click at [630, 445] on input "00:26:44.170" at bounding box center [644, 445] width 57 height 36
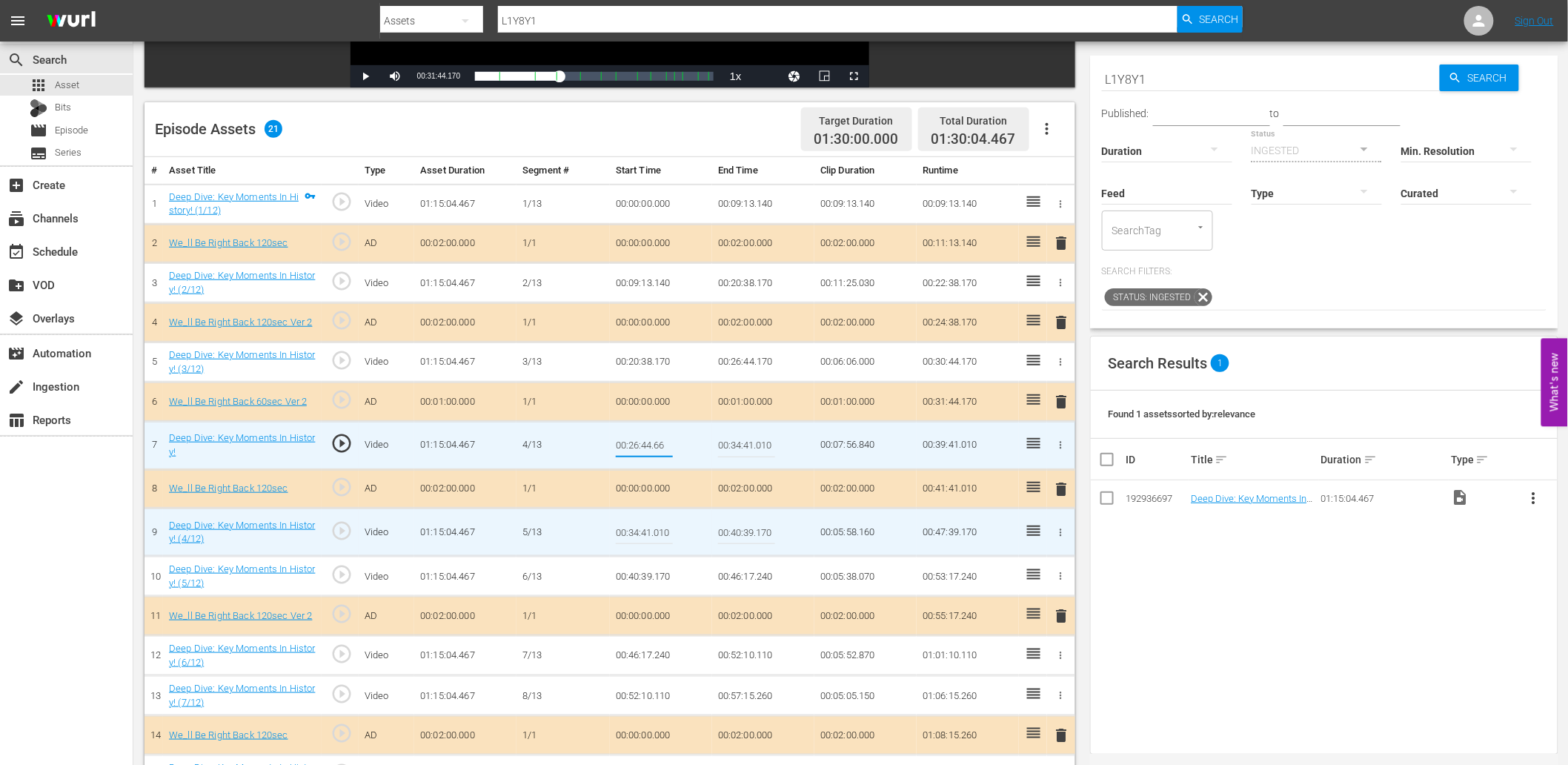
type input "00:26:44.666"
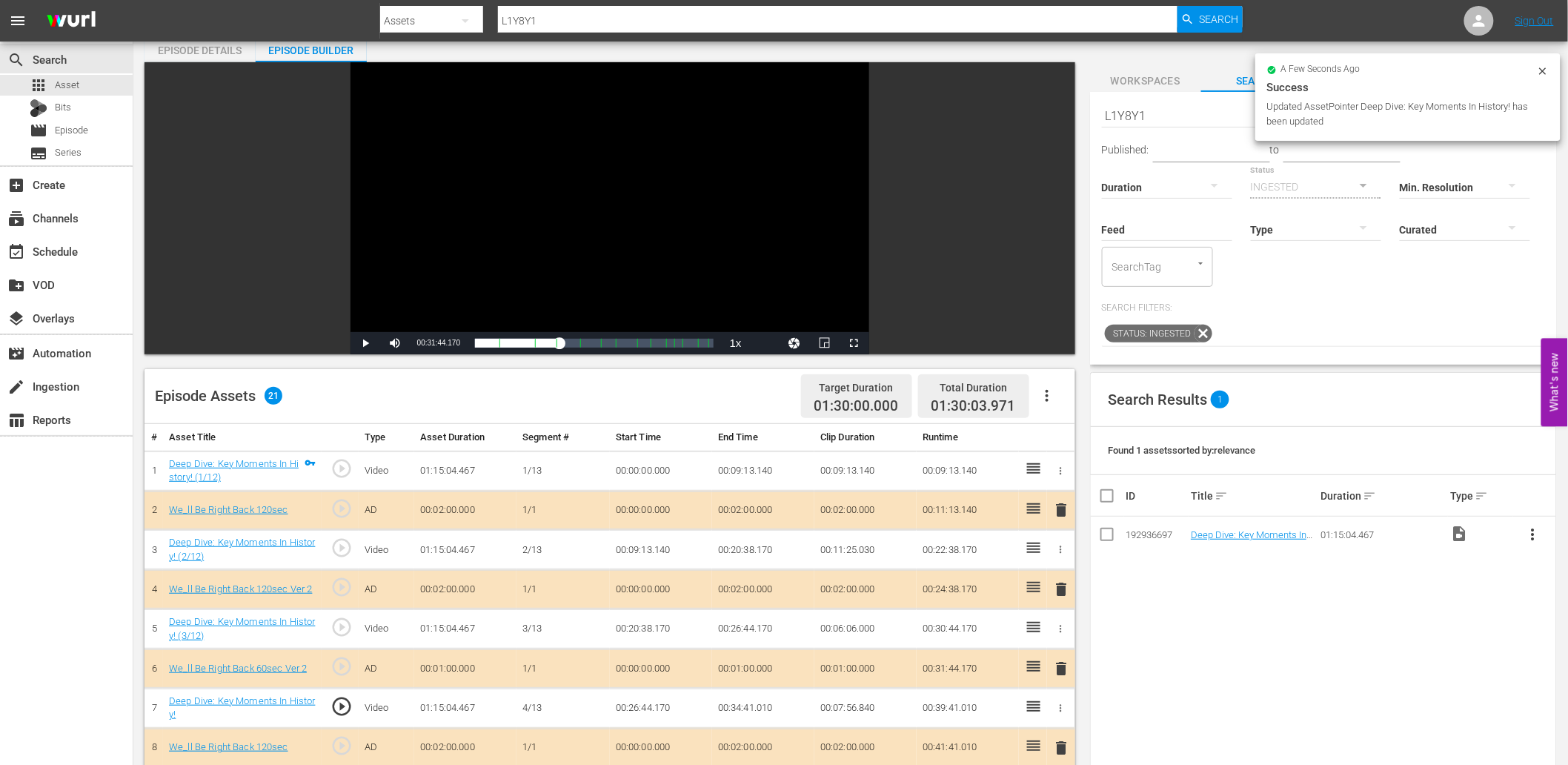
scroll to position [55, 0]
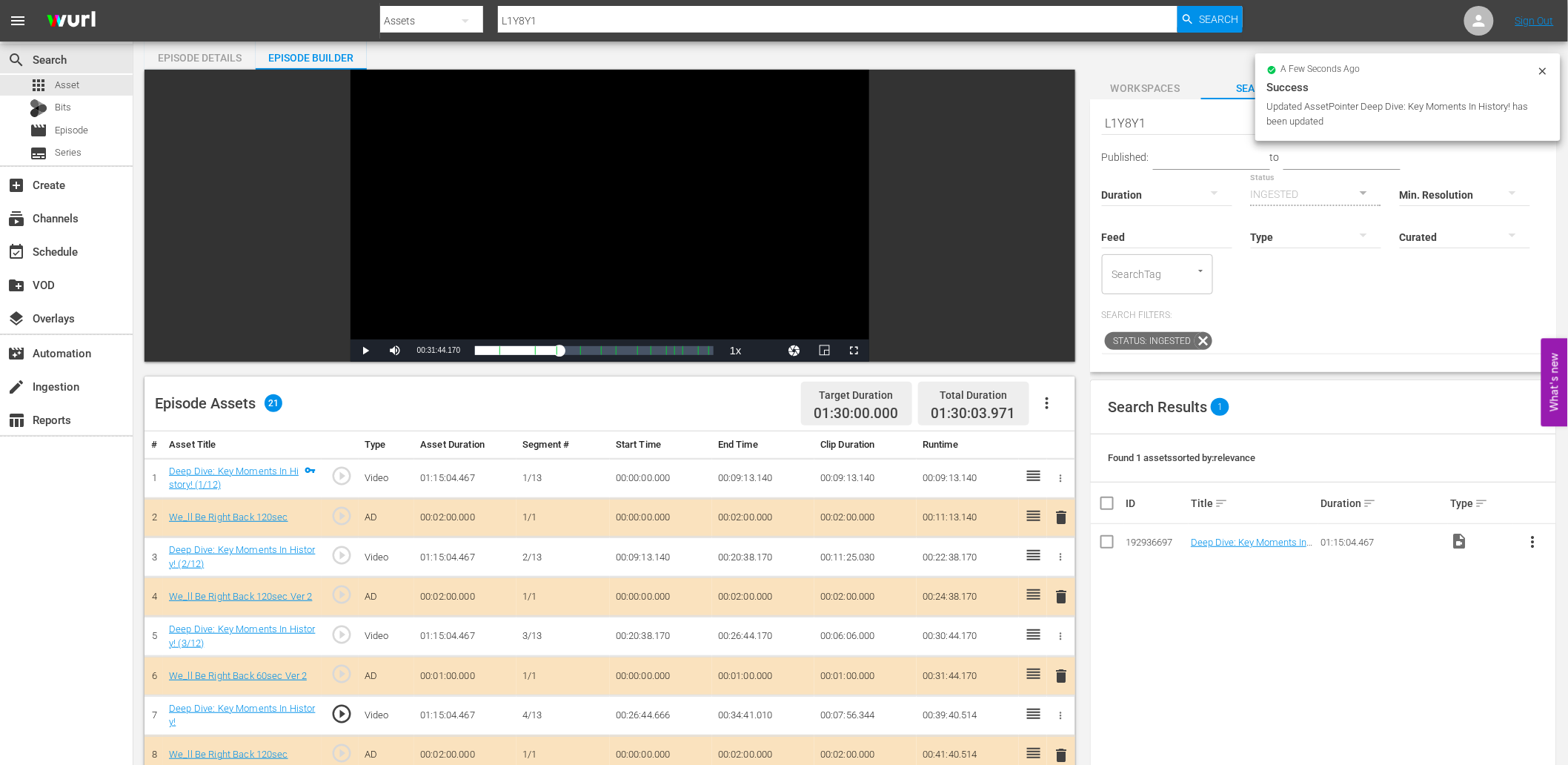
click at [551, 198] on div "Video Player" at bounding box center [609, 204] width 518 height 270
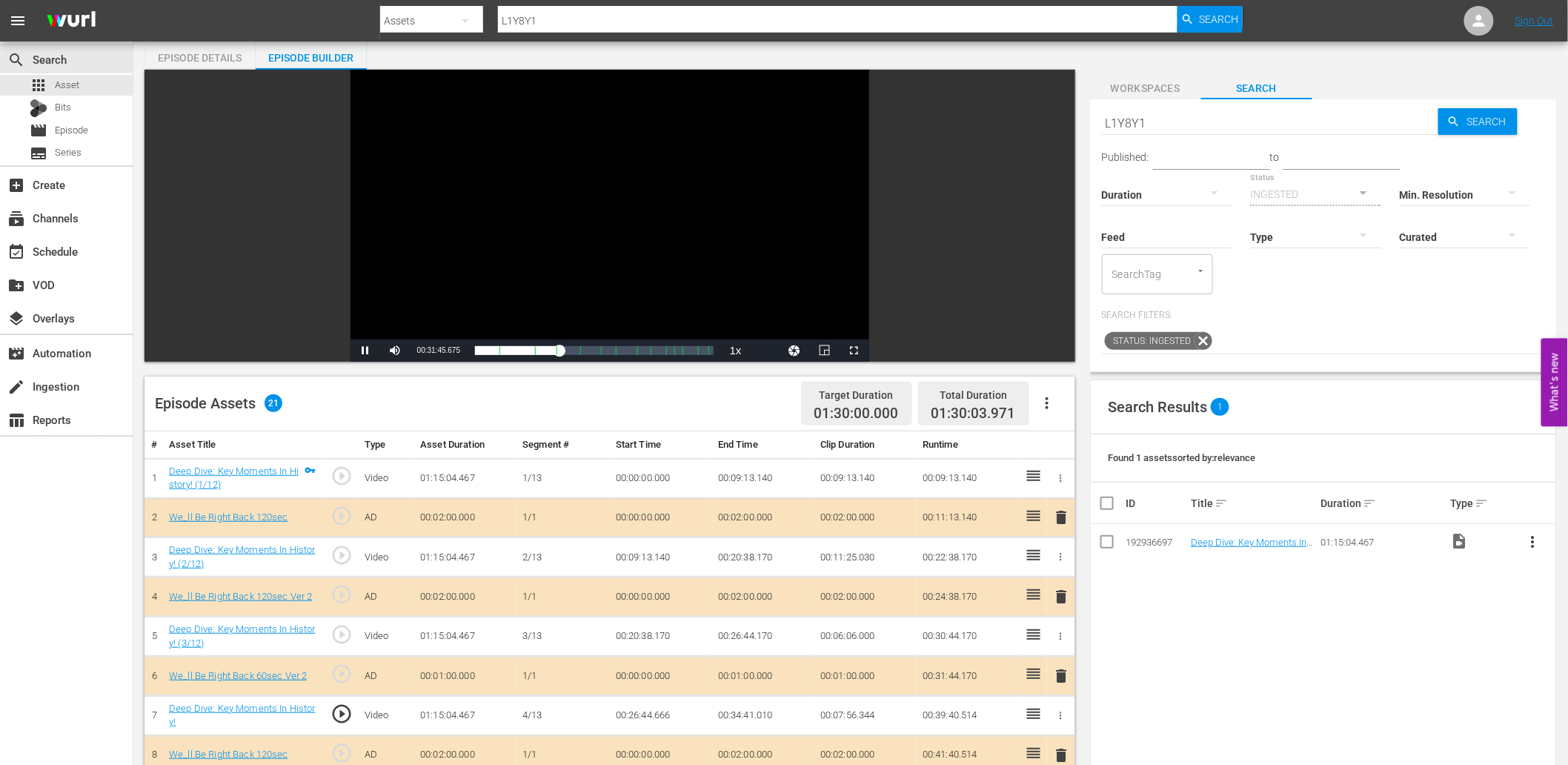
click at [658, 714] on td "00:26:44.666" at bounding box center [661, 714] width 102 height 40
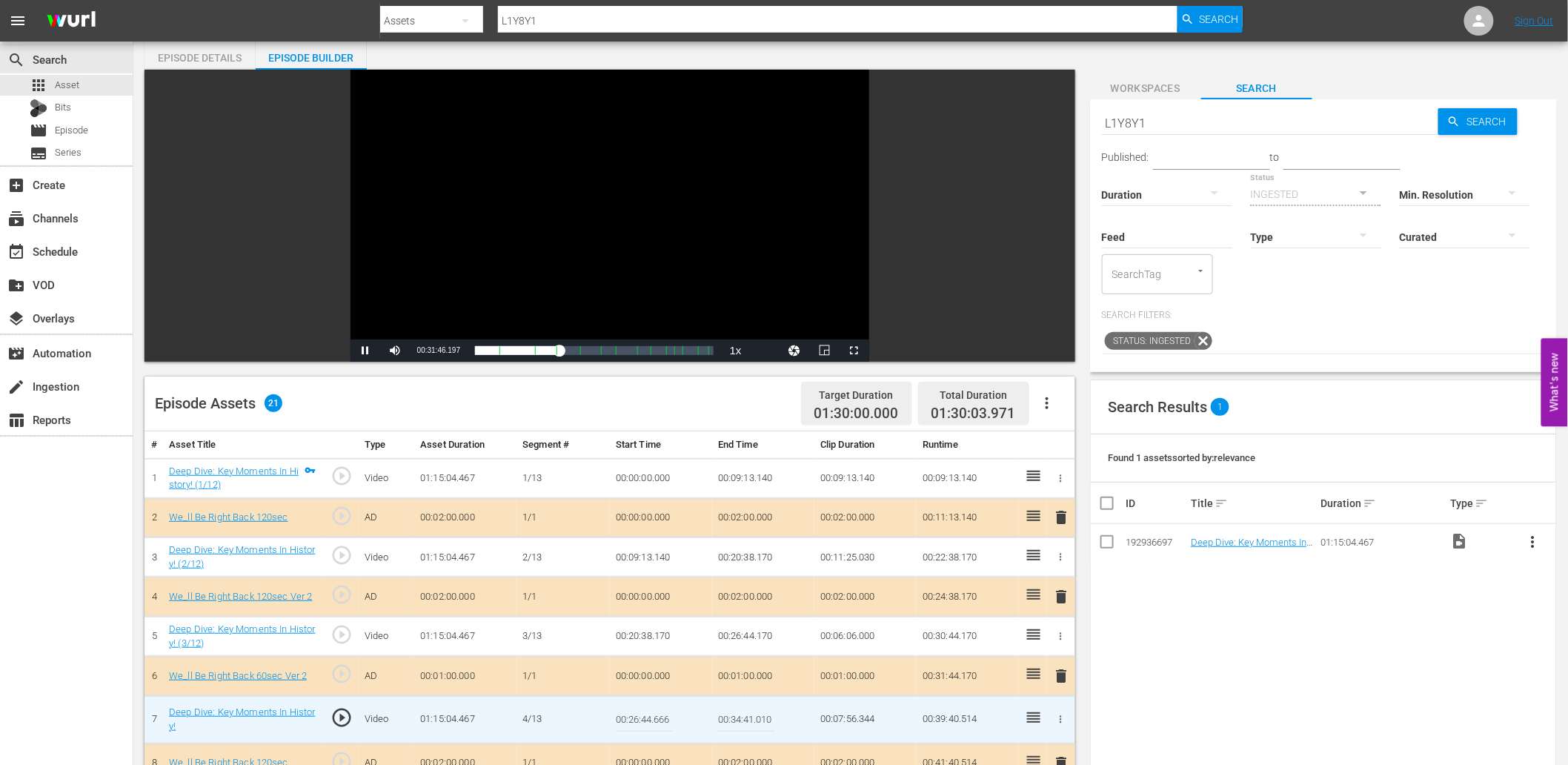
click at [658, 714] on input "00:26:44.666" at bounding box center [644, 720] width 57 height 36
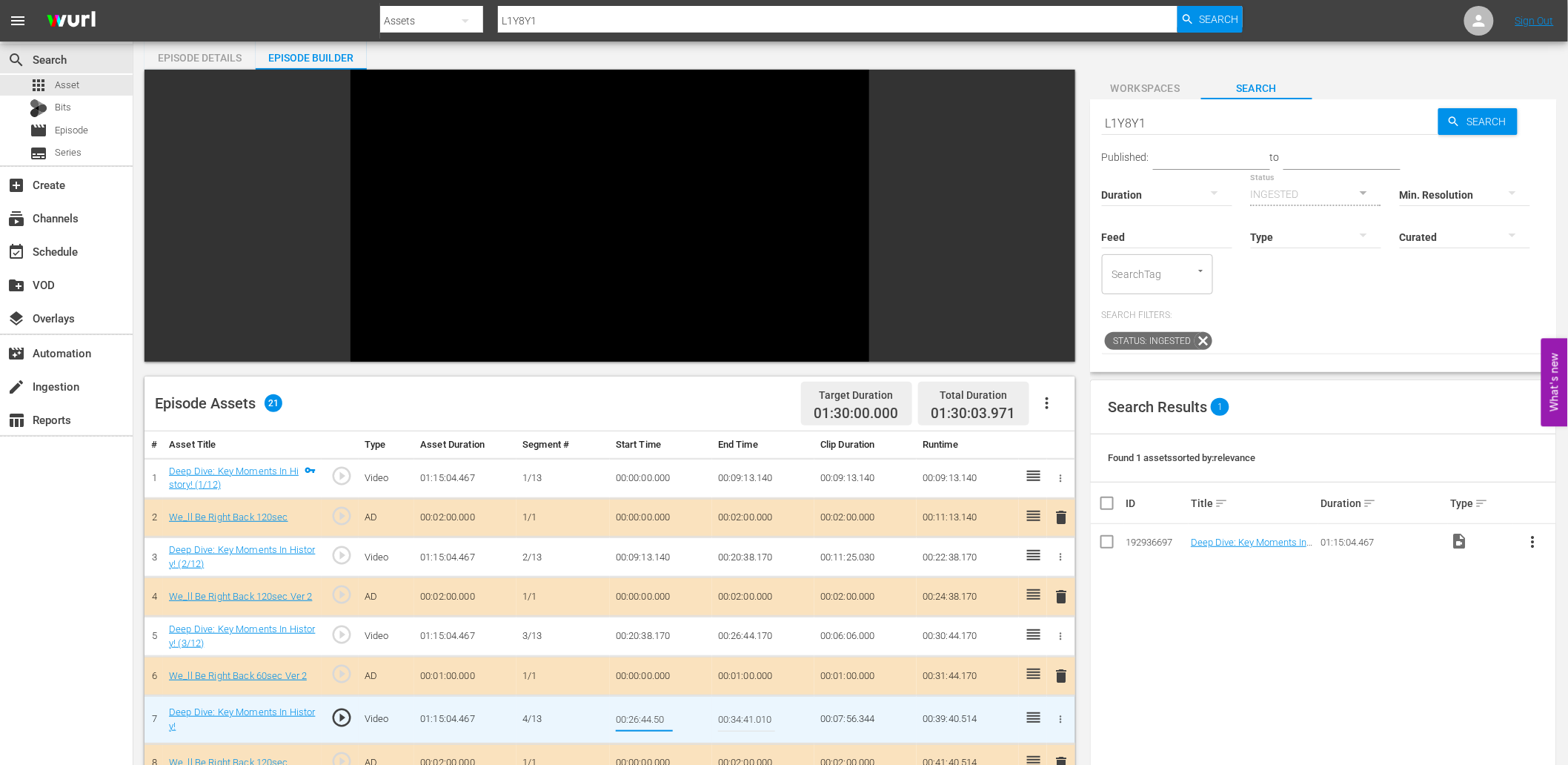
type input "00:26:44.500"
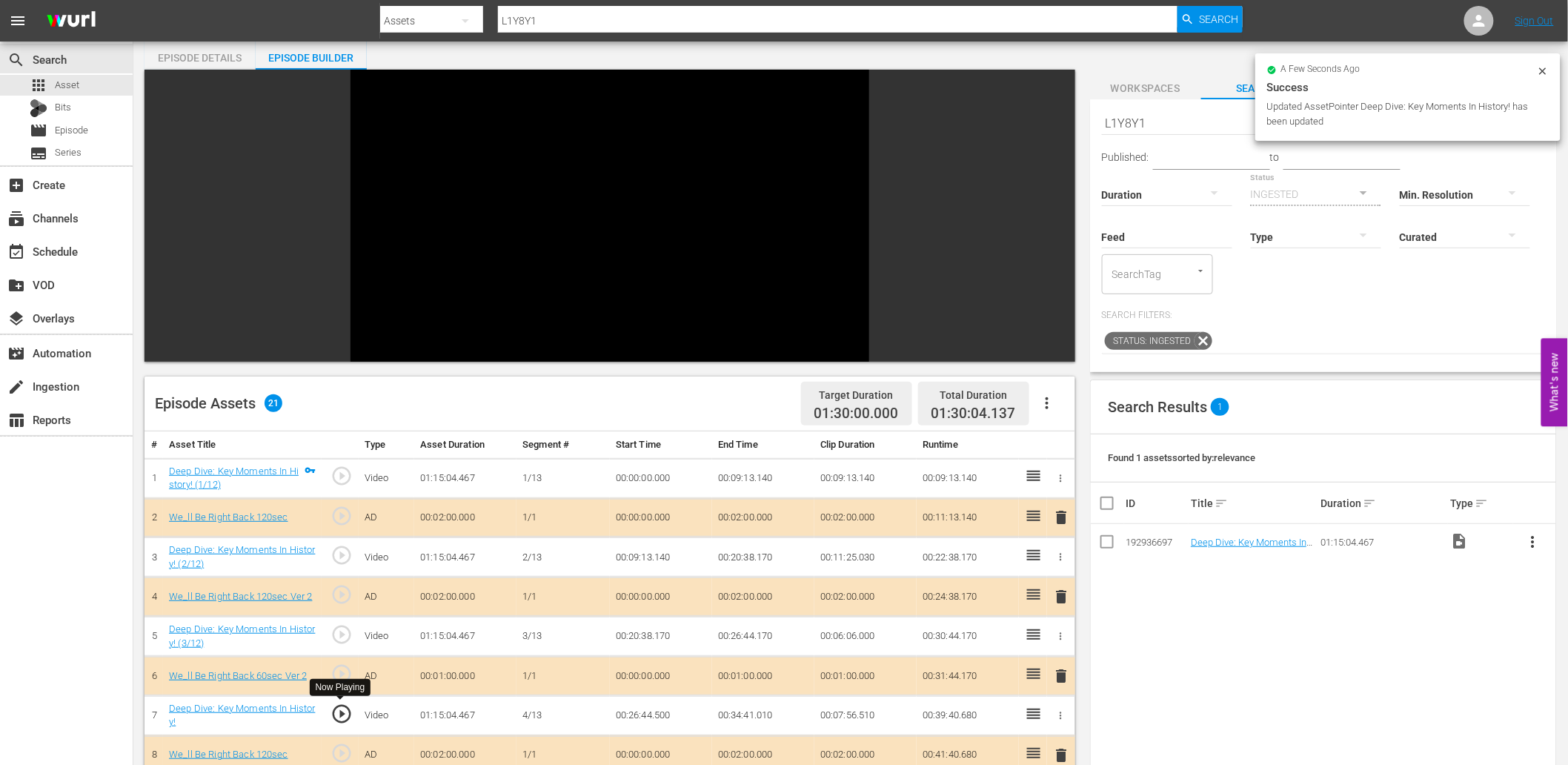
click at [343, 706] on span "play_circle_outline" at bounding box center [342, 714] width 22 height 22
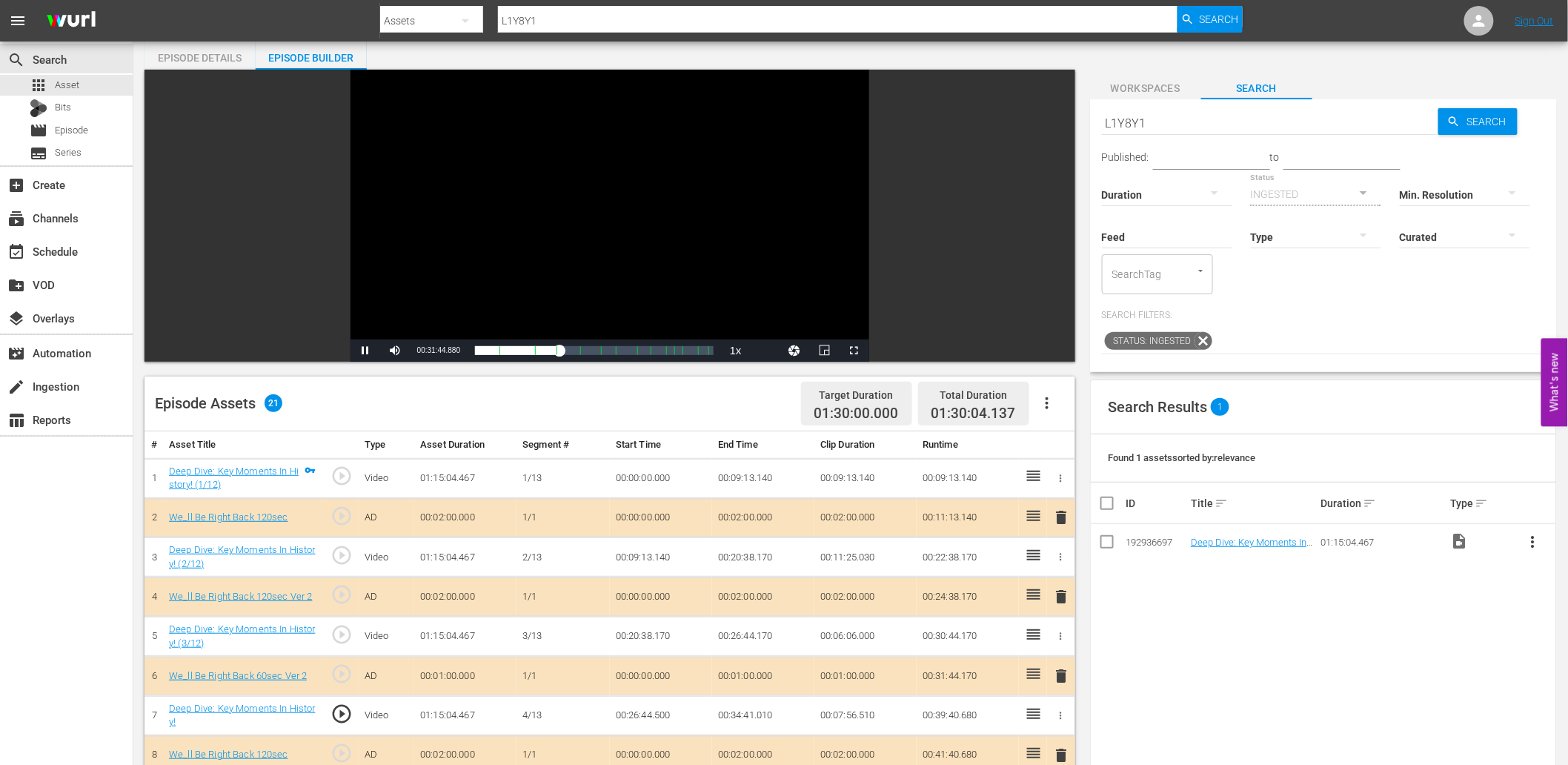
click at [411, 286] on div "Video Player" at bounding box center [609, 204] width 518 height 270
click at [347, 714] on span "play_circle_outline" at bounding box center [342, 714] width 22 height 22
click at [463, 294] on div "Video Player" at bounding box center [609, 204] width 518 height 270
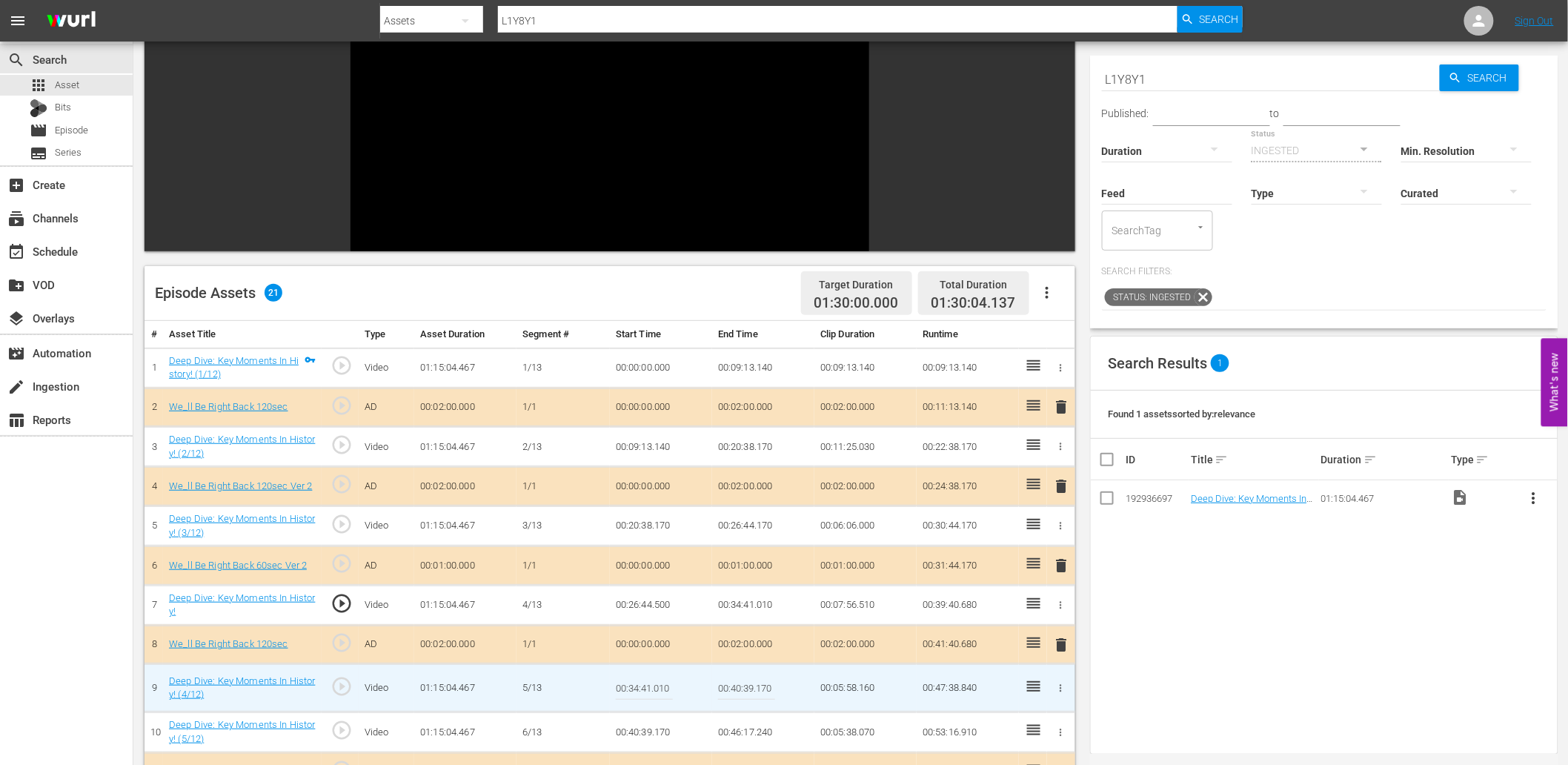
scroll to position [164, 0]
click at [342, 688] on span "play_circle_outline" at bounding box center [342, 687] width 22 height 22
click at [655, 690] on input "00:34:41.010" at bounding box center [644, 689] width 57 height 36
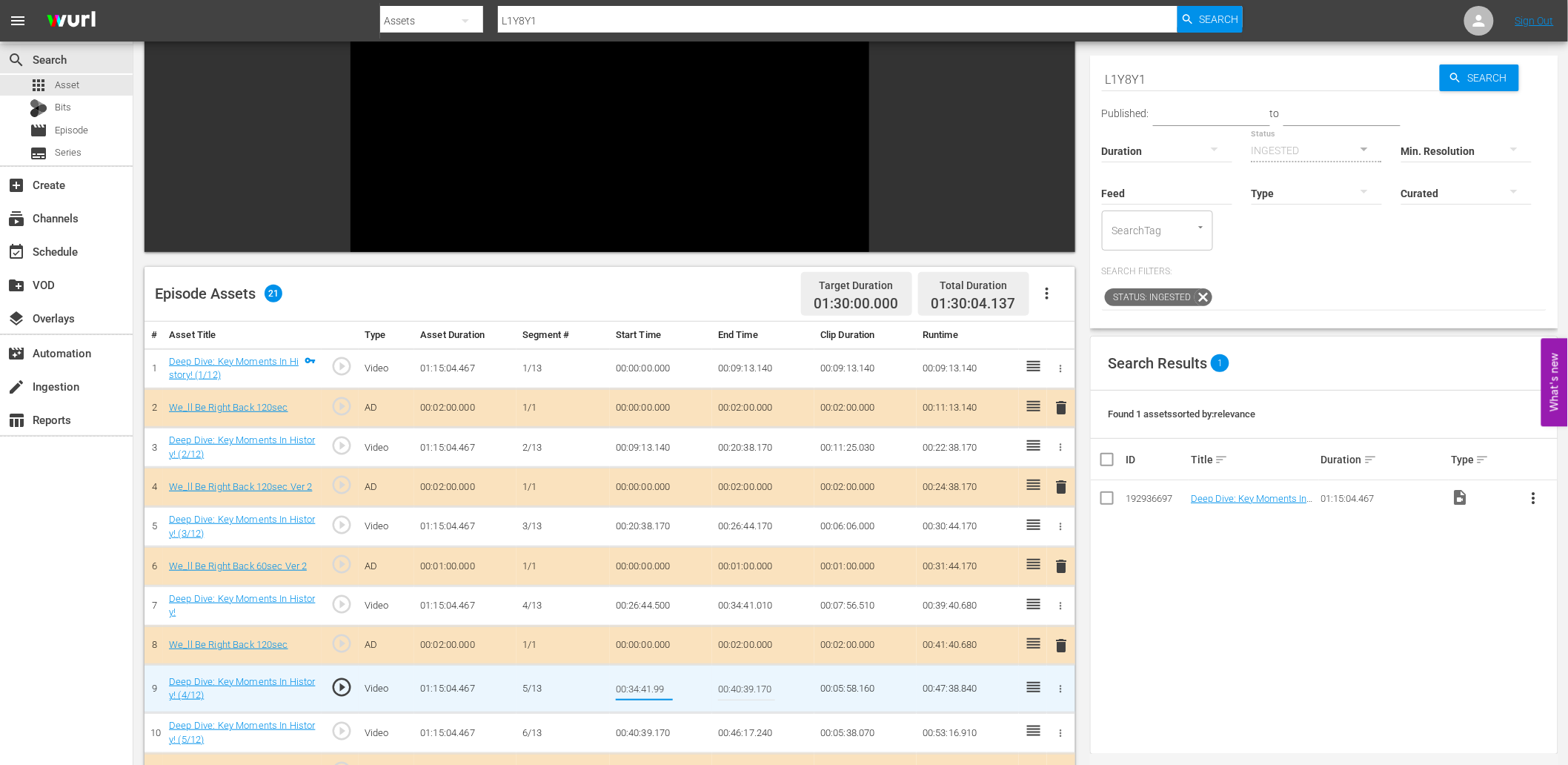
type input "00:34:41.999"
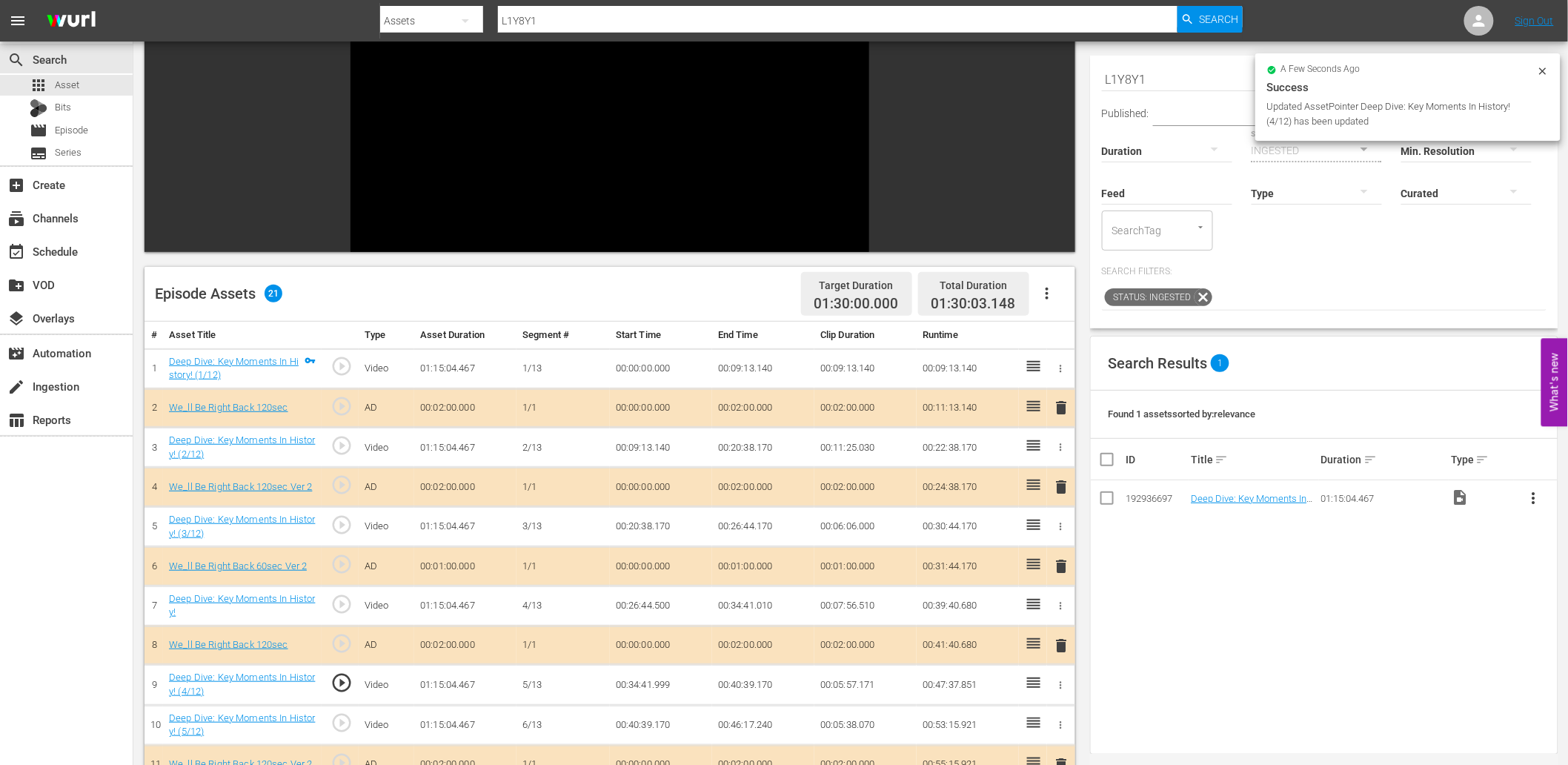
click at [648, 678] on td "00:34:41.999" at bounding box center [661, 684] width 102 height 40
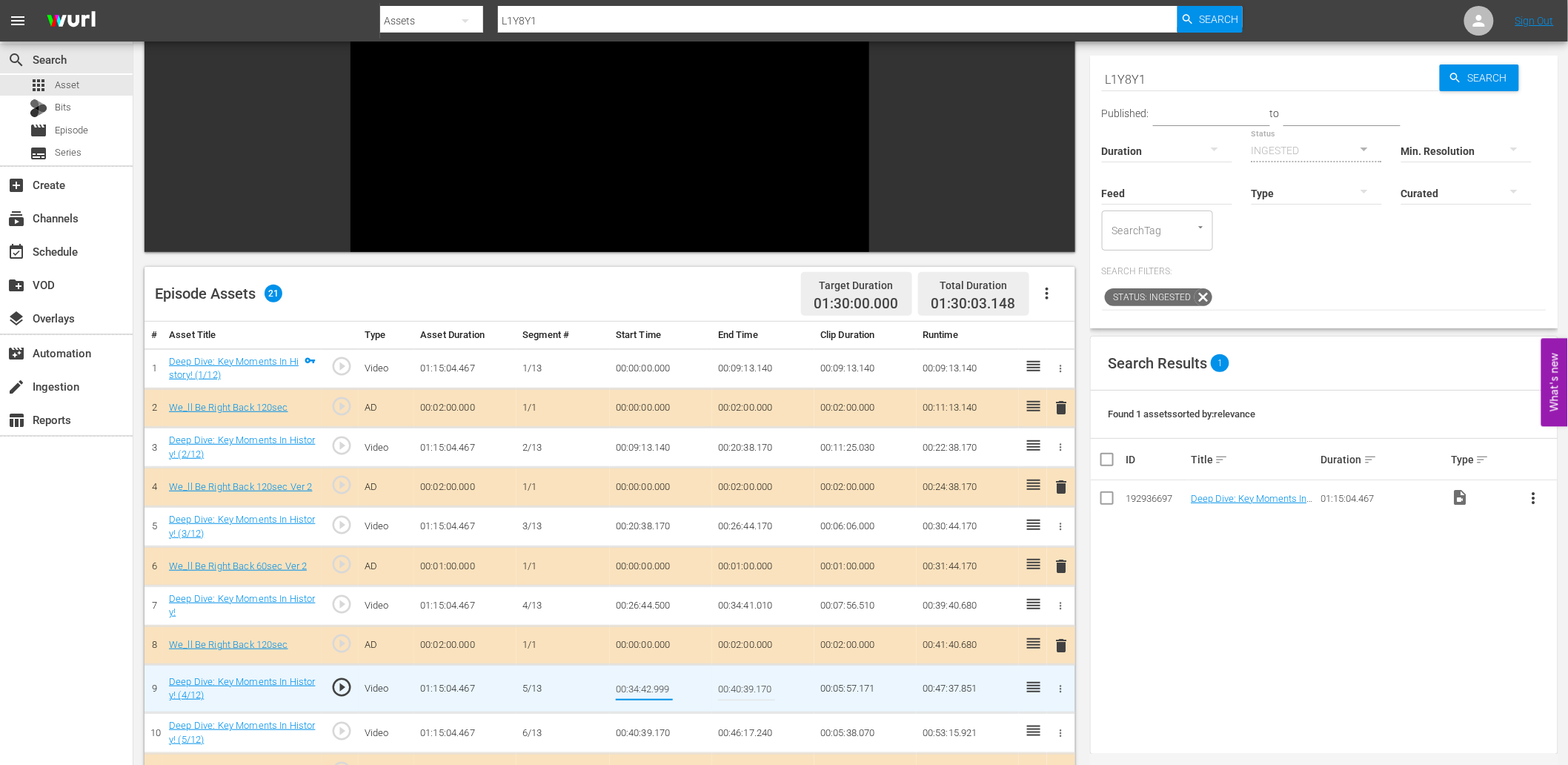
type input "00:34:42.299"
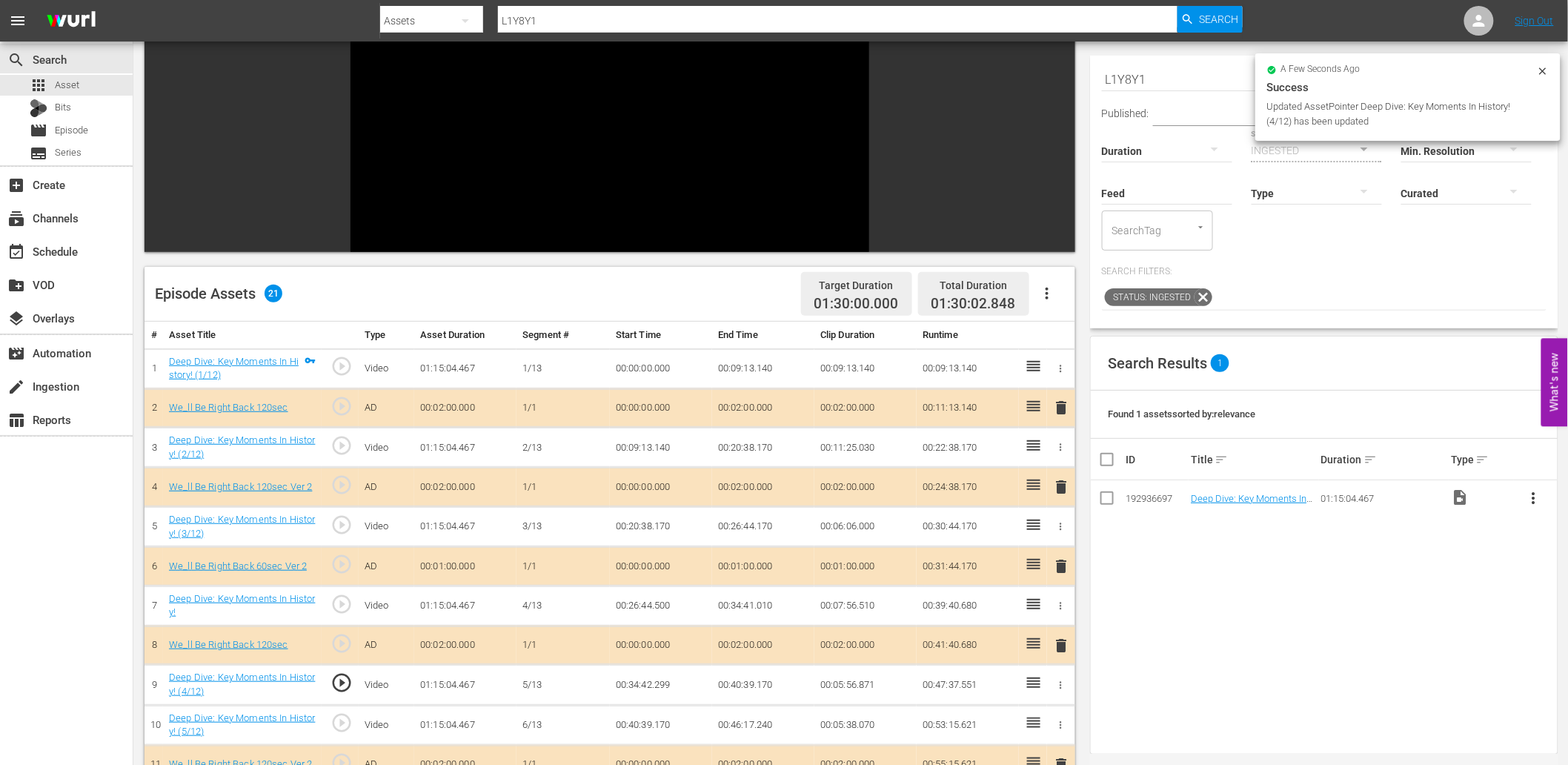
click at [645, 694] on td "00:34:42.299" at bounding box center [661, 684] width 102 height 40
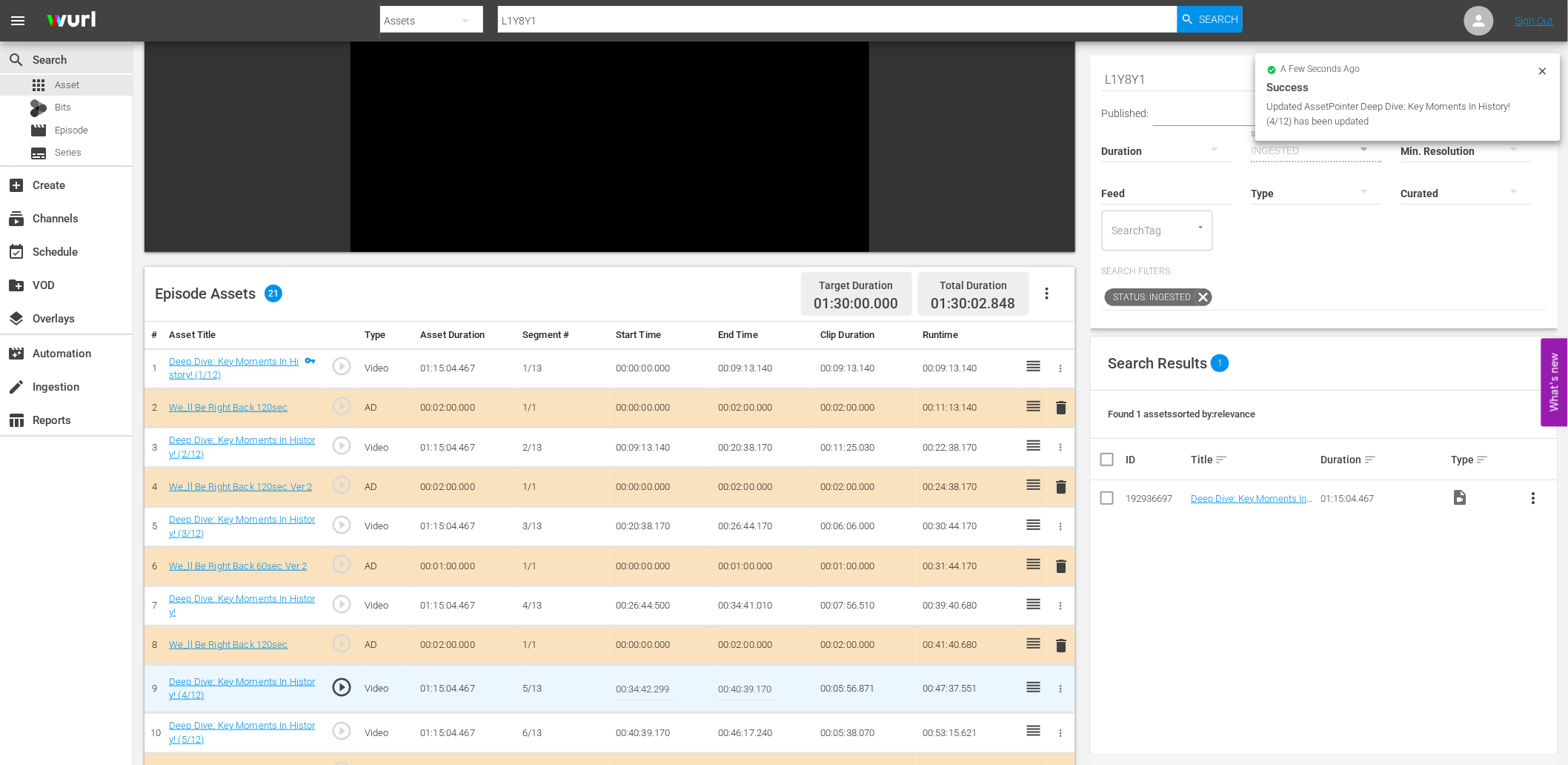
click at [645, 694] on input "00:34:42.299" at bounding box center [644, 689] width 57 height 36
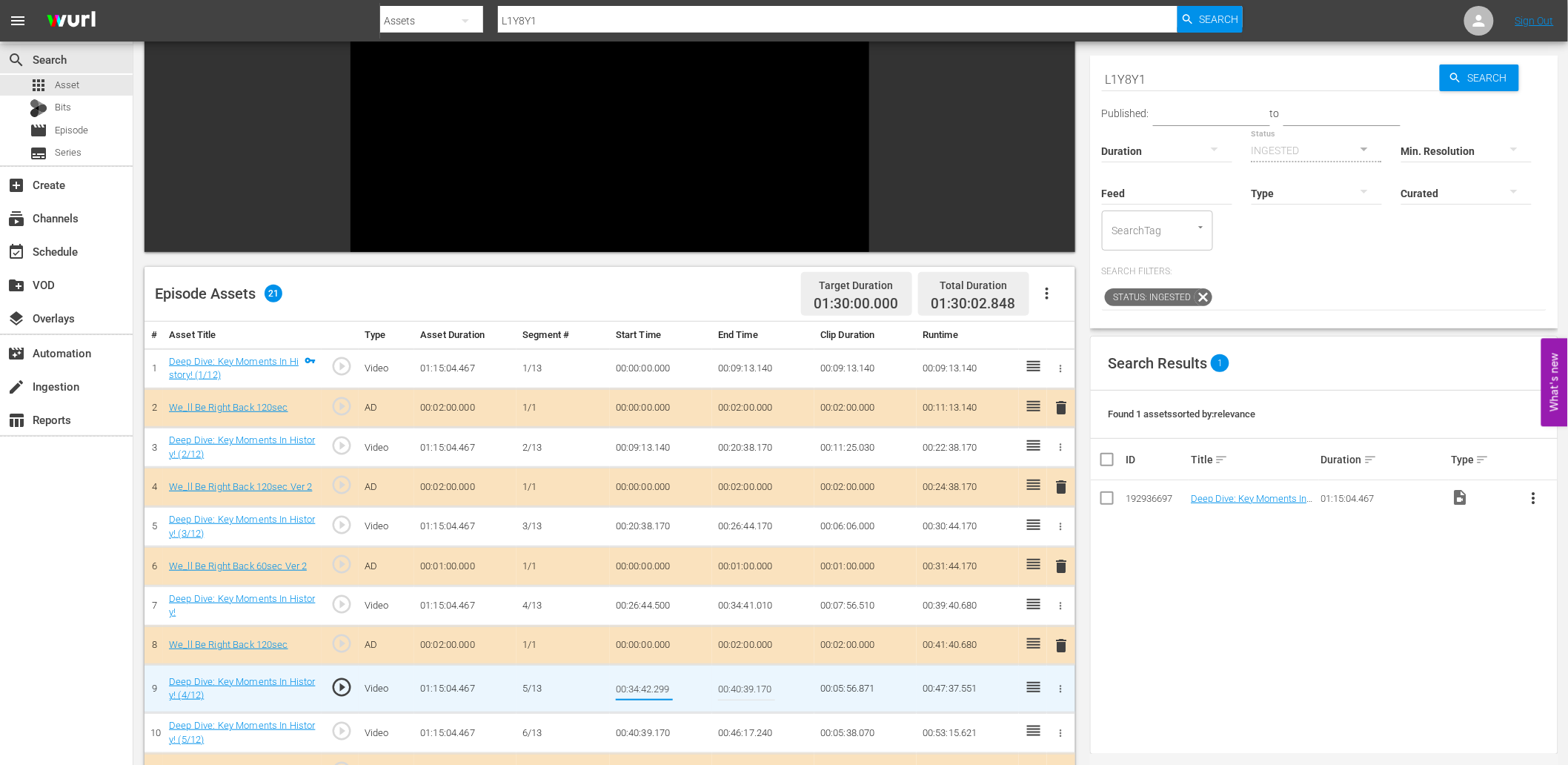
type input "00:34:42.499"
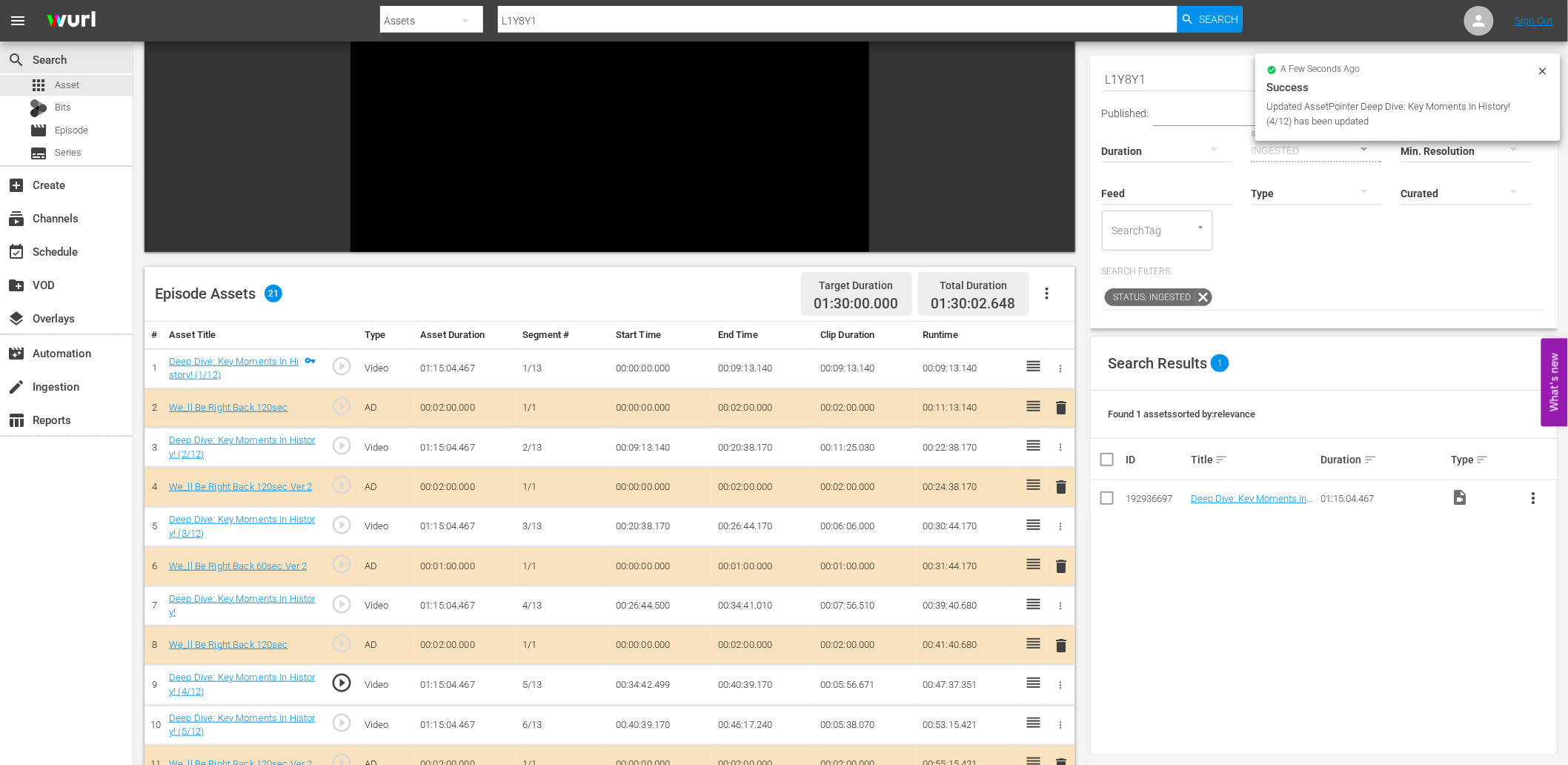
click at [633, 690] on td "00:34:42.499" at bounding box center [661, 684] width 102 height 40
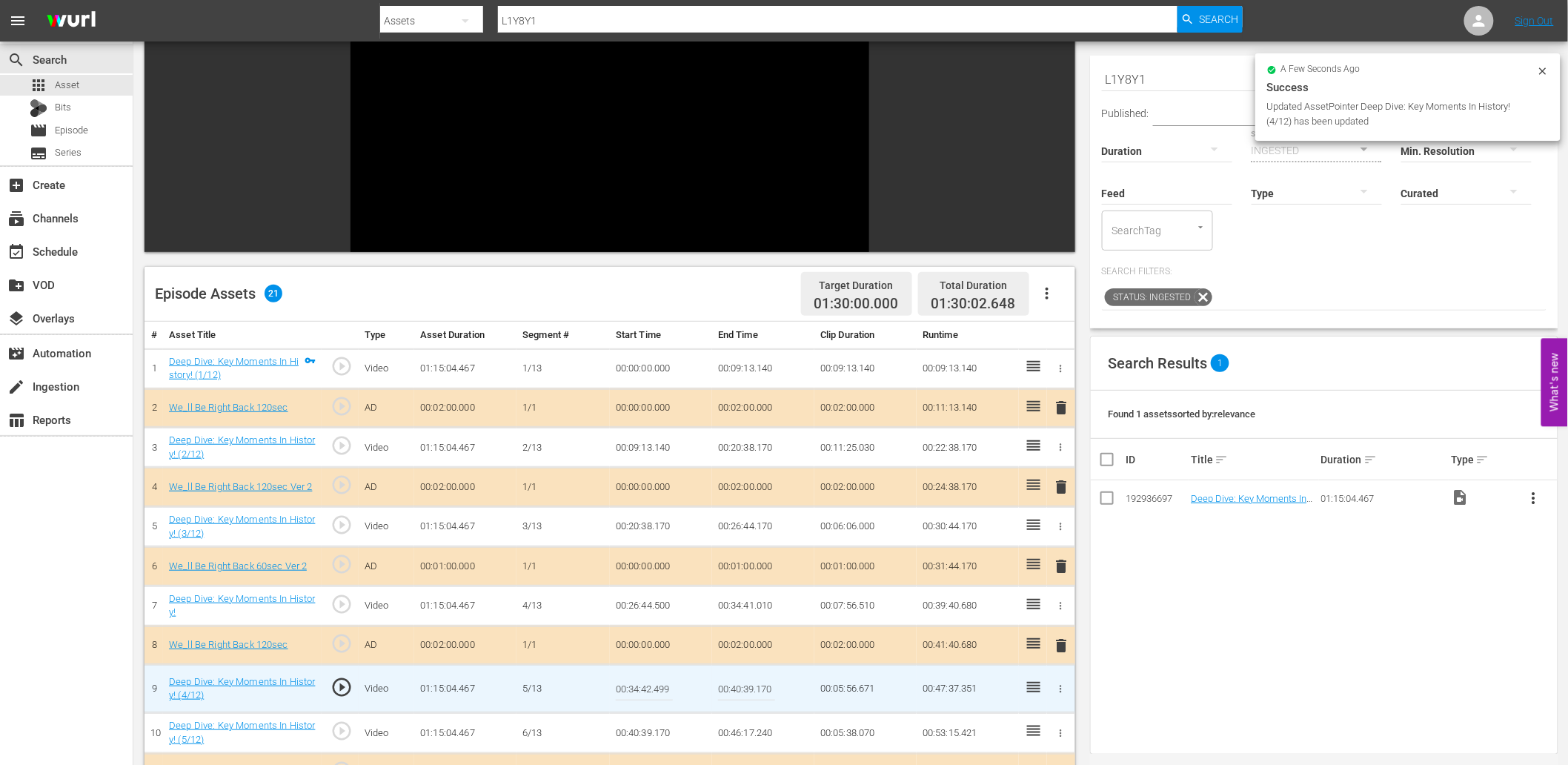
click at [633, 690] on input "00:34:42.499" at bounding box center [644, 689] width 57 height 36
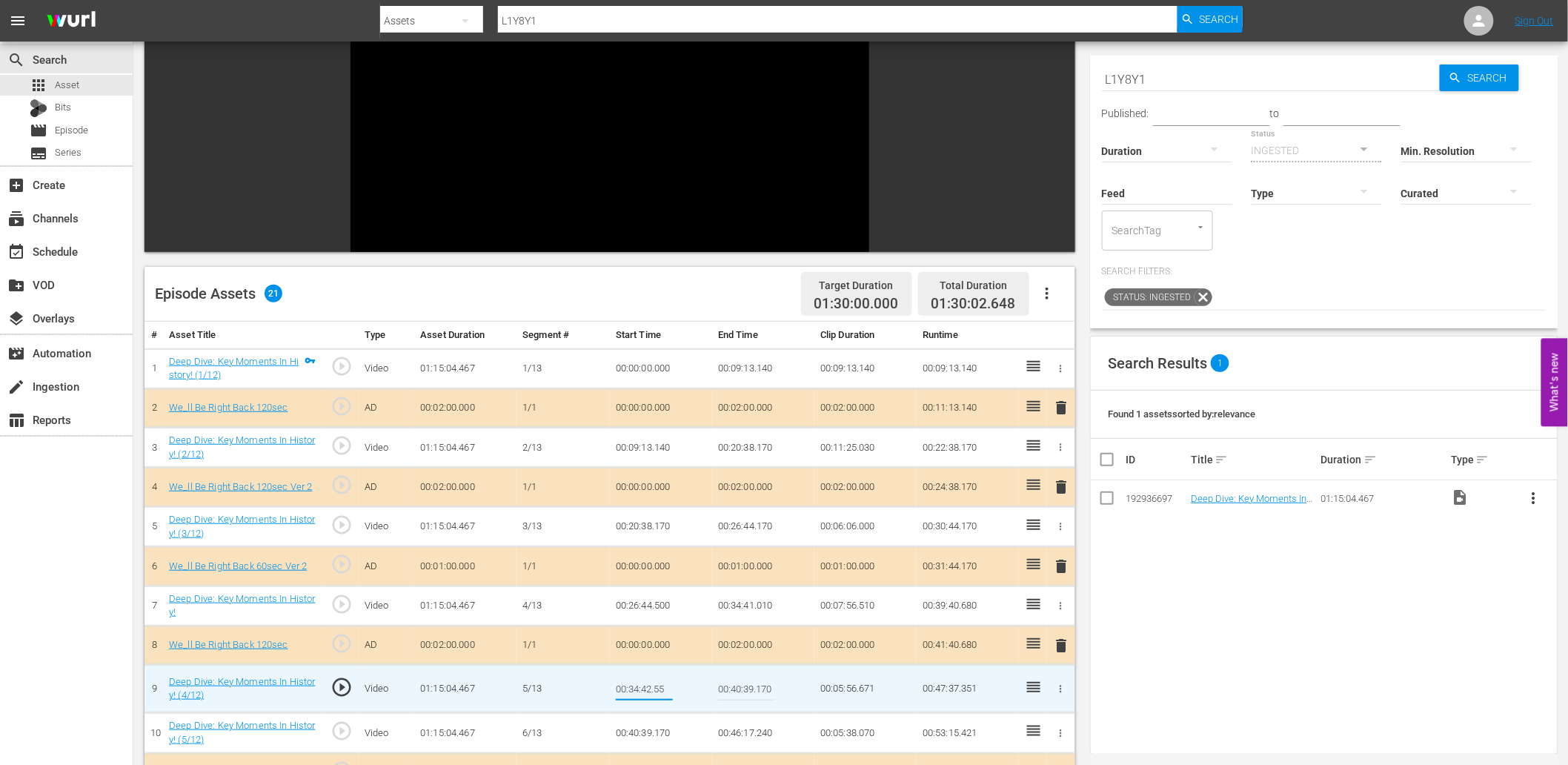
type input "00:34:42.555"
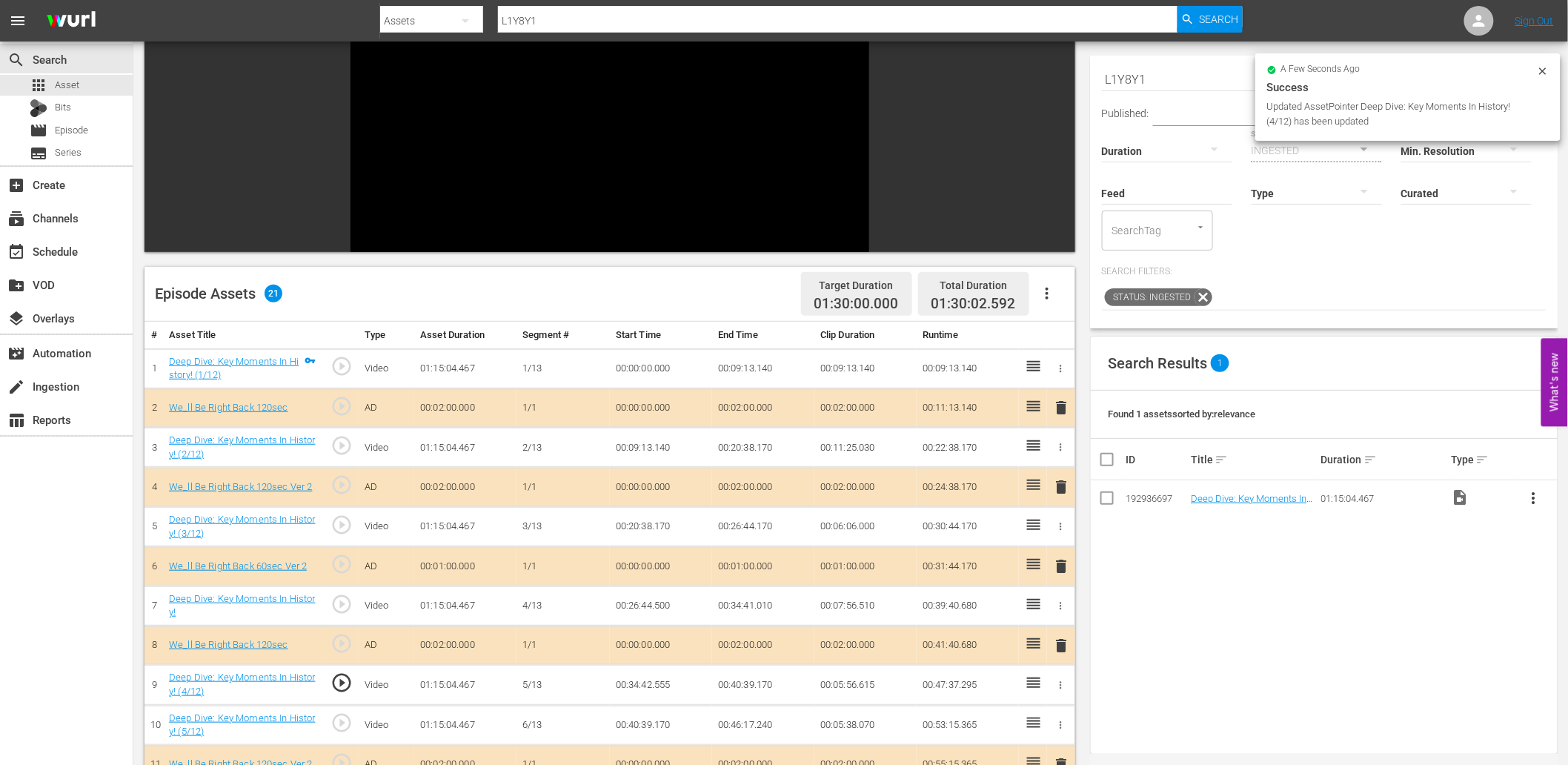
click at [639, 692] on td "00:34:42.555" at bounding box center [661, 684] width 102 height 40
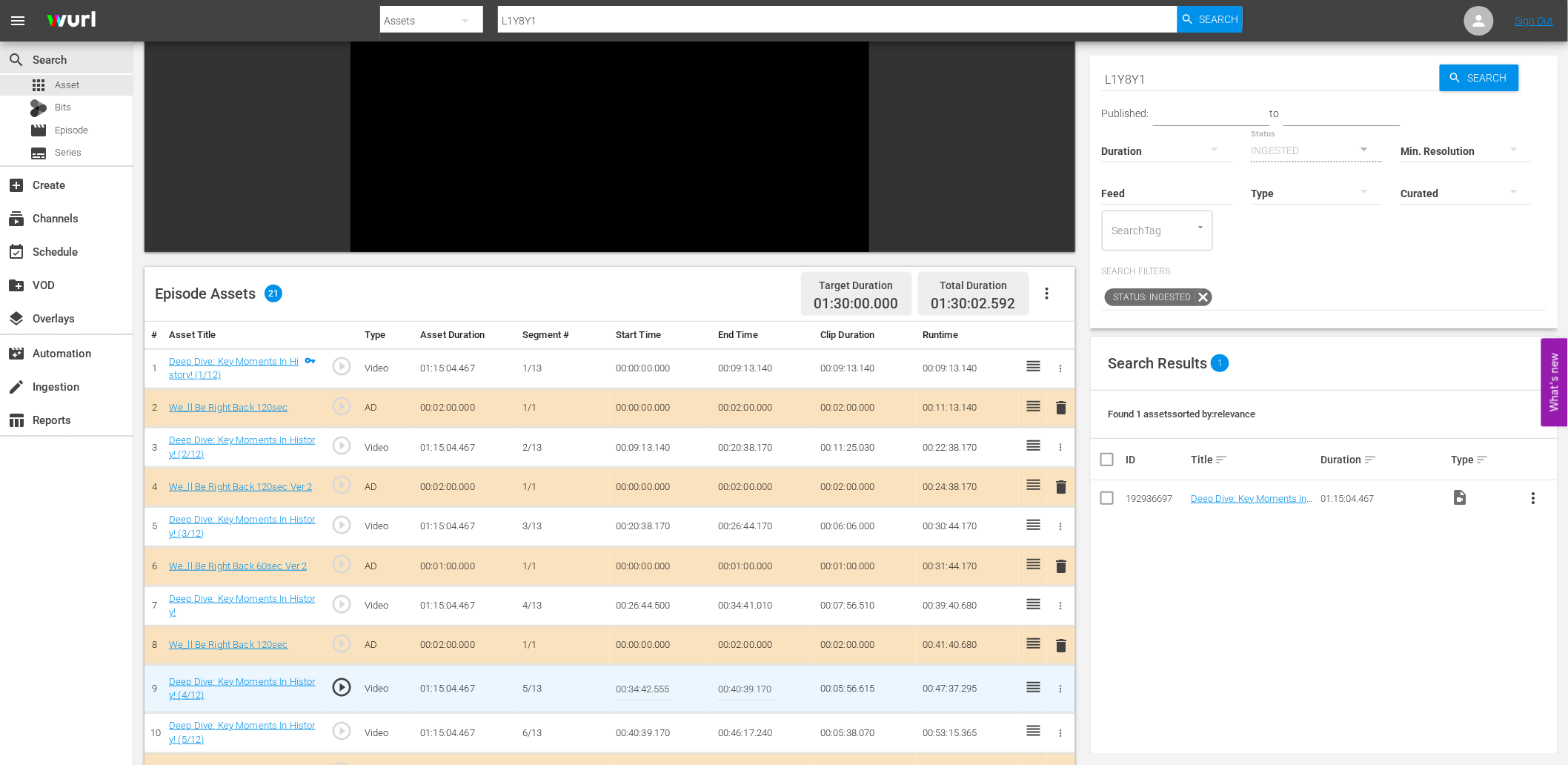
click at [639, 692] on input "00:34:42.555" at bounding box center [644, 689] width 57 height 36
type input "00:34:42.666"
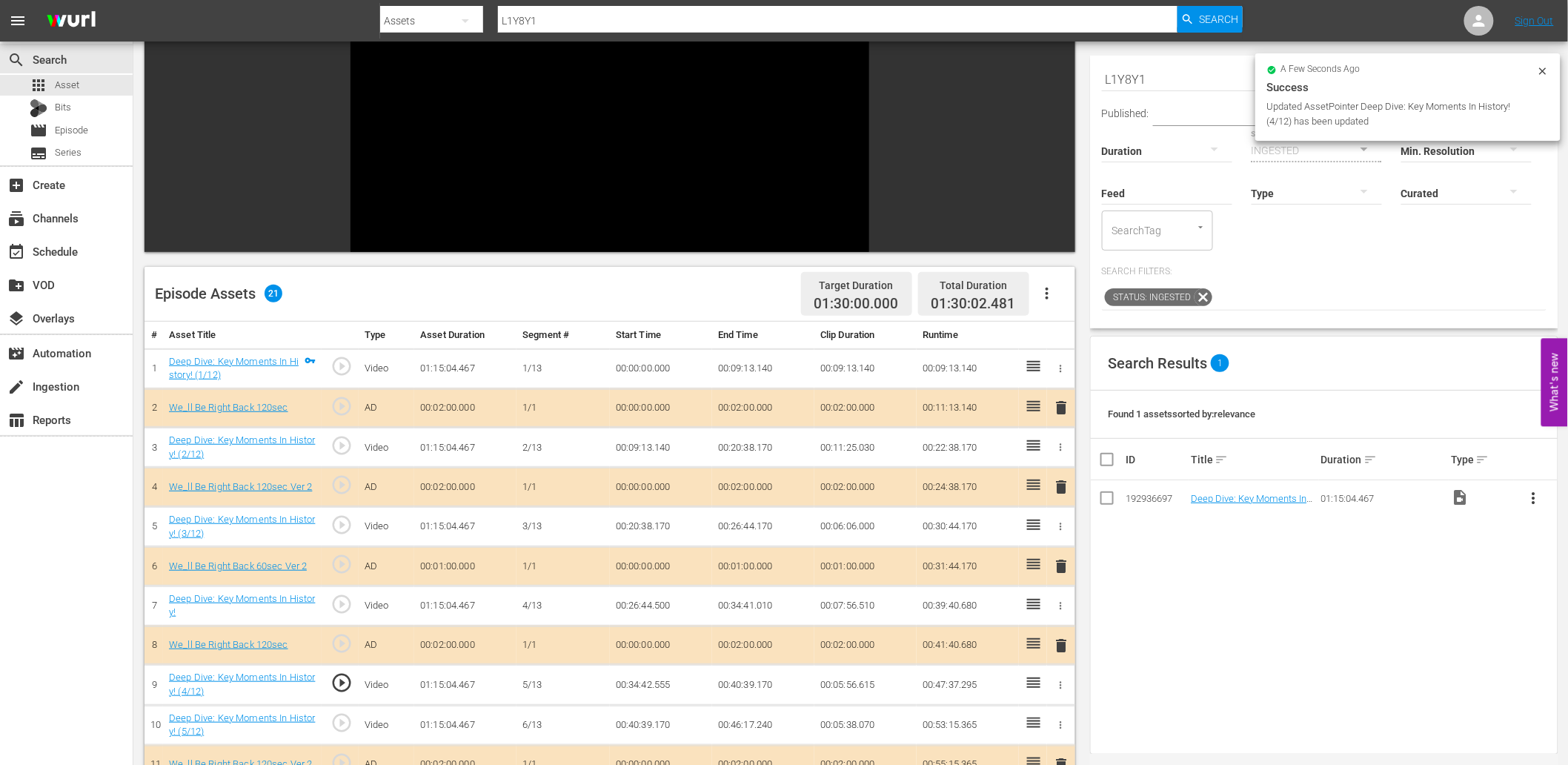
scroll to position [109, 0]
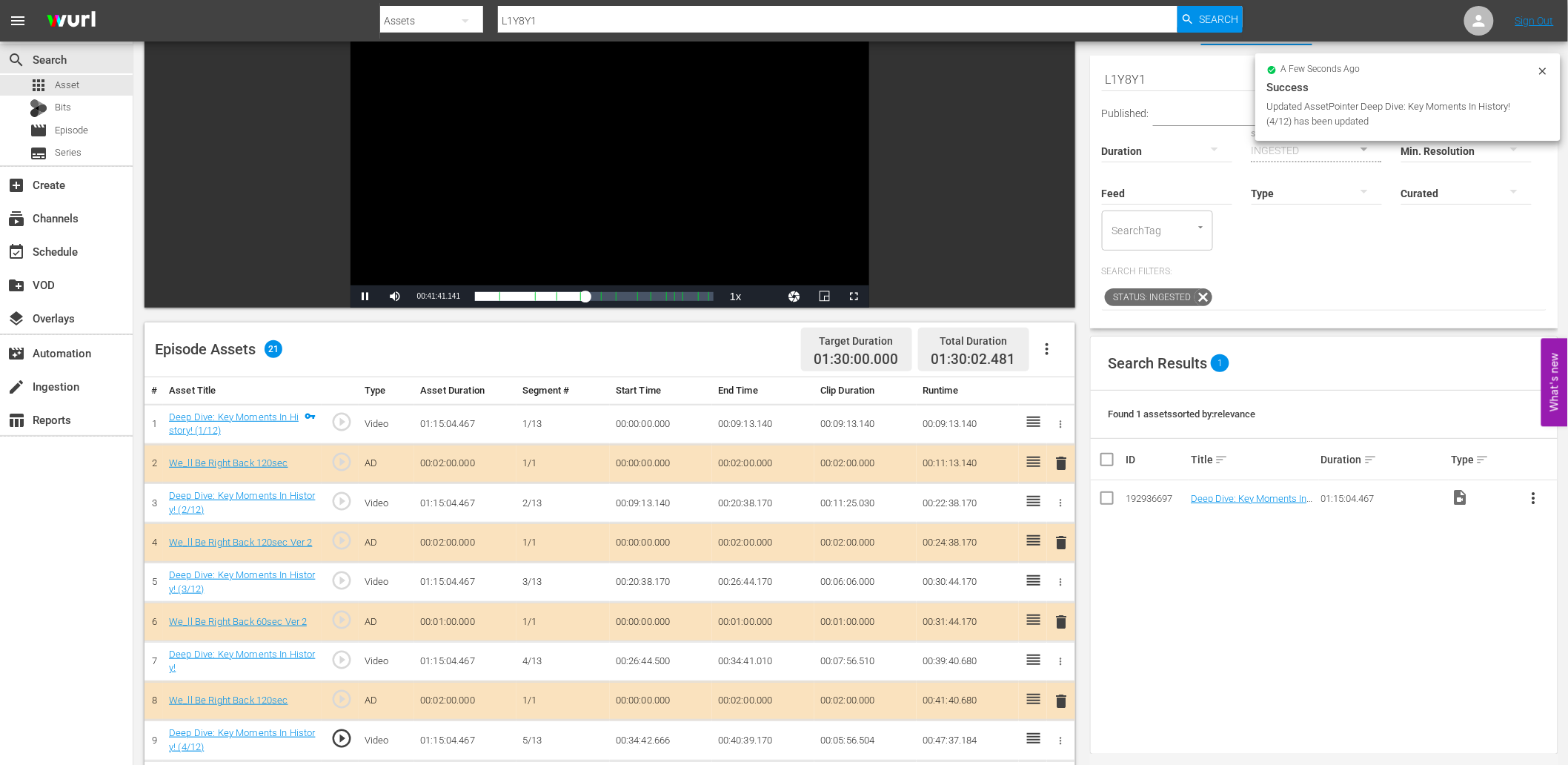
click at [638, 211] on div "Video Player" at bounding box center [609, 150] width 518 height 270
click at [667, 745] on td "00:34:42.666" at bounding box center [661, 740] width 102 height 40
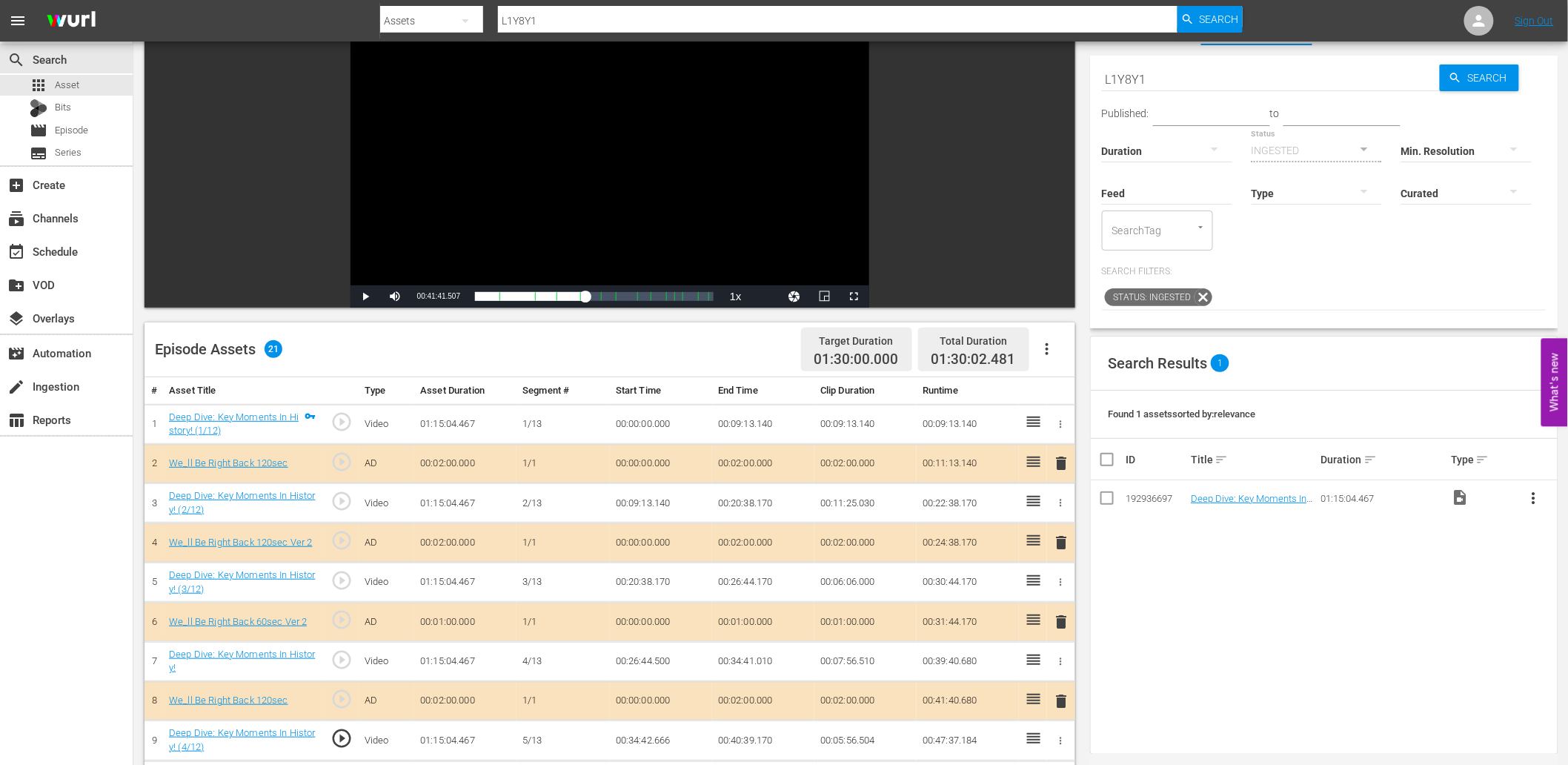
click at [667, 745] on td "00:34:42.666" at bounding box center [661, 740] width 102 height 40
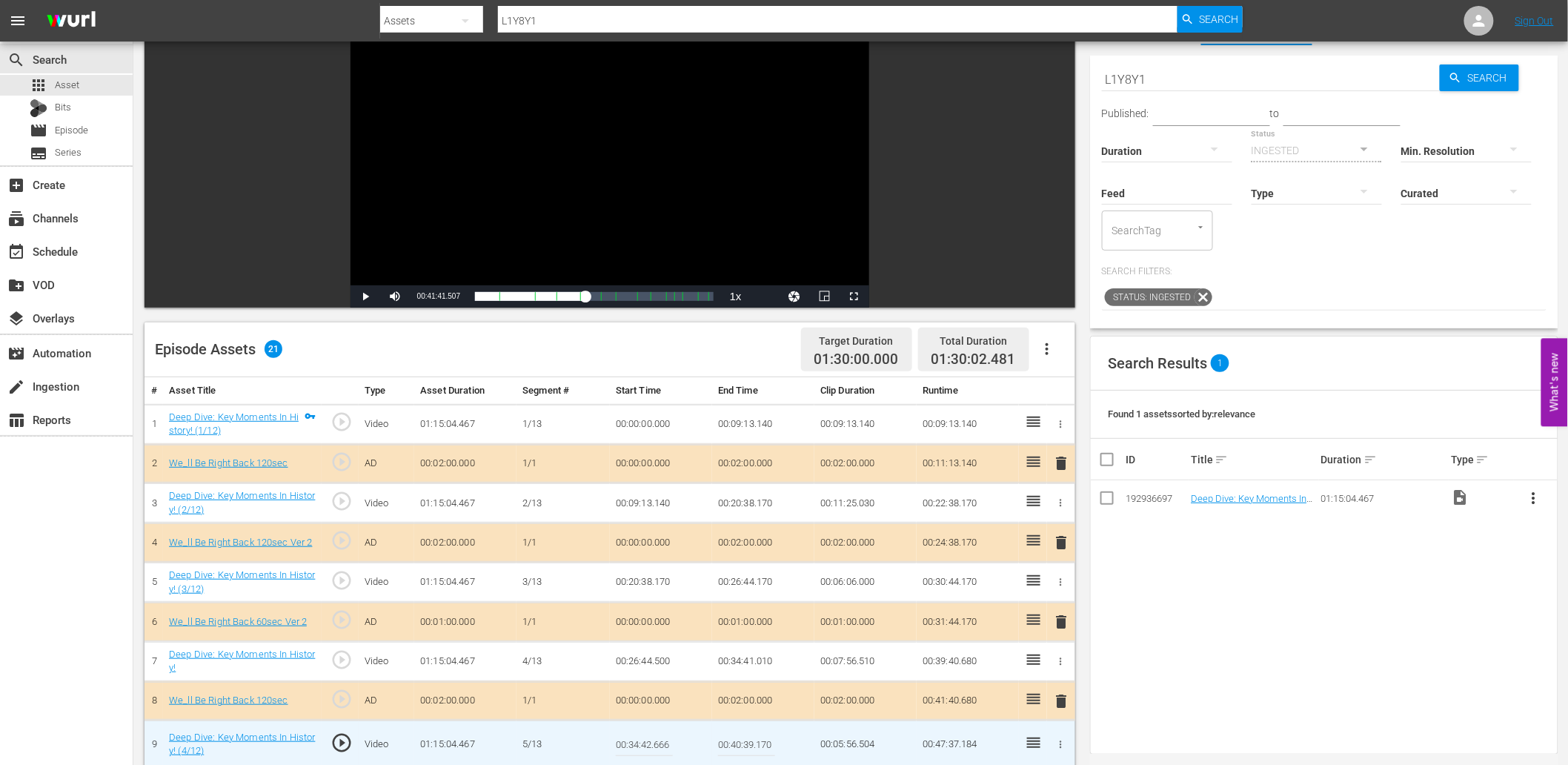
click at [667, 745] on input "00:34:42.666" at bounding box center [644, 744] width 57 height 36
type input "00:34:42.699"
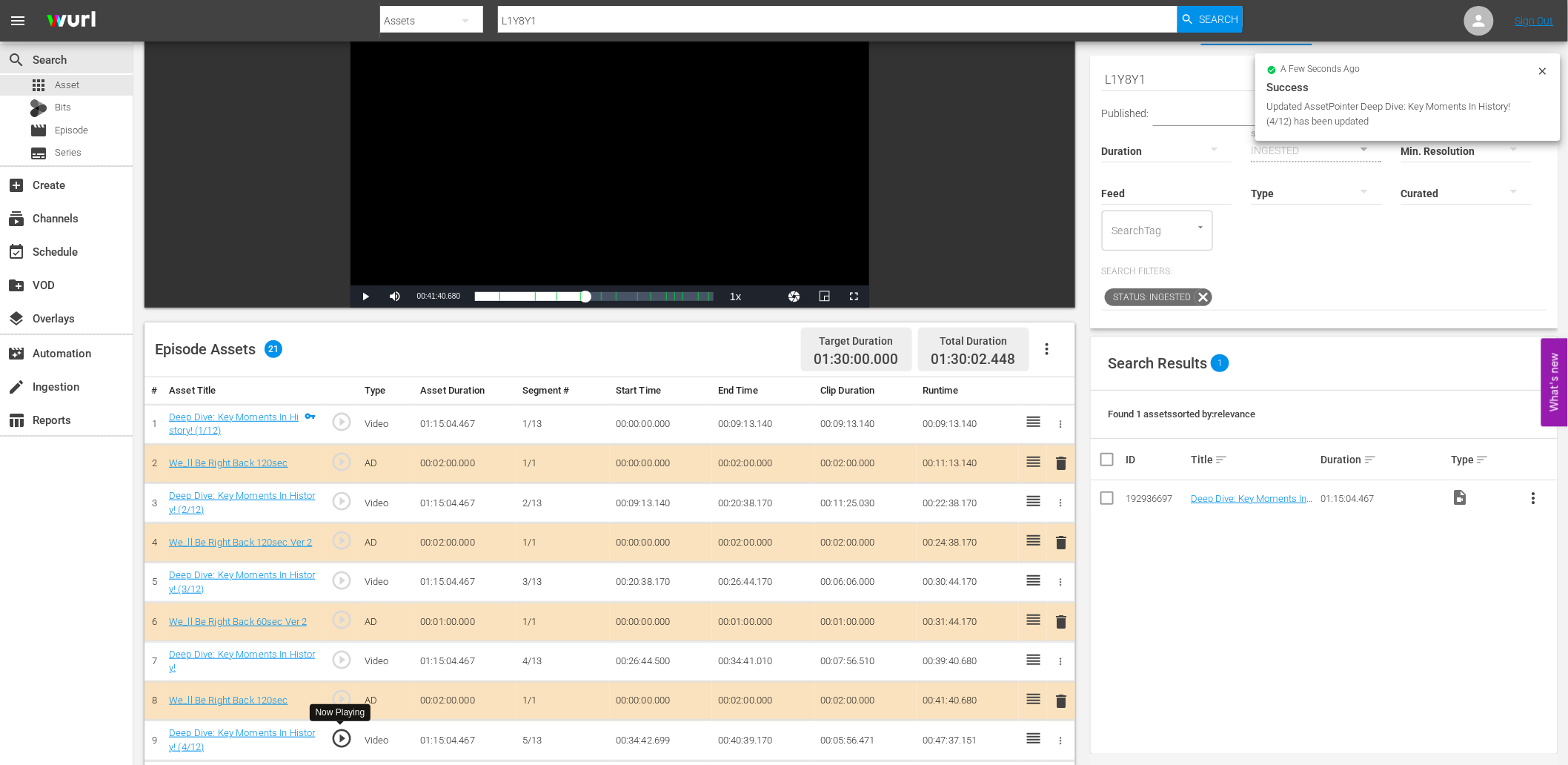
click at [345, 738] on span "play_circle_outline" at bounding box center [342, 738] width 22 height 22
click at [552, 191] on div "Video Player" at bounding box center [609, 150] width 518 height 270
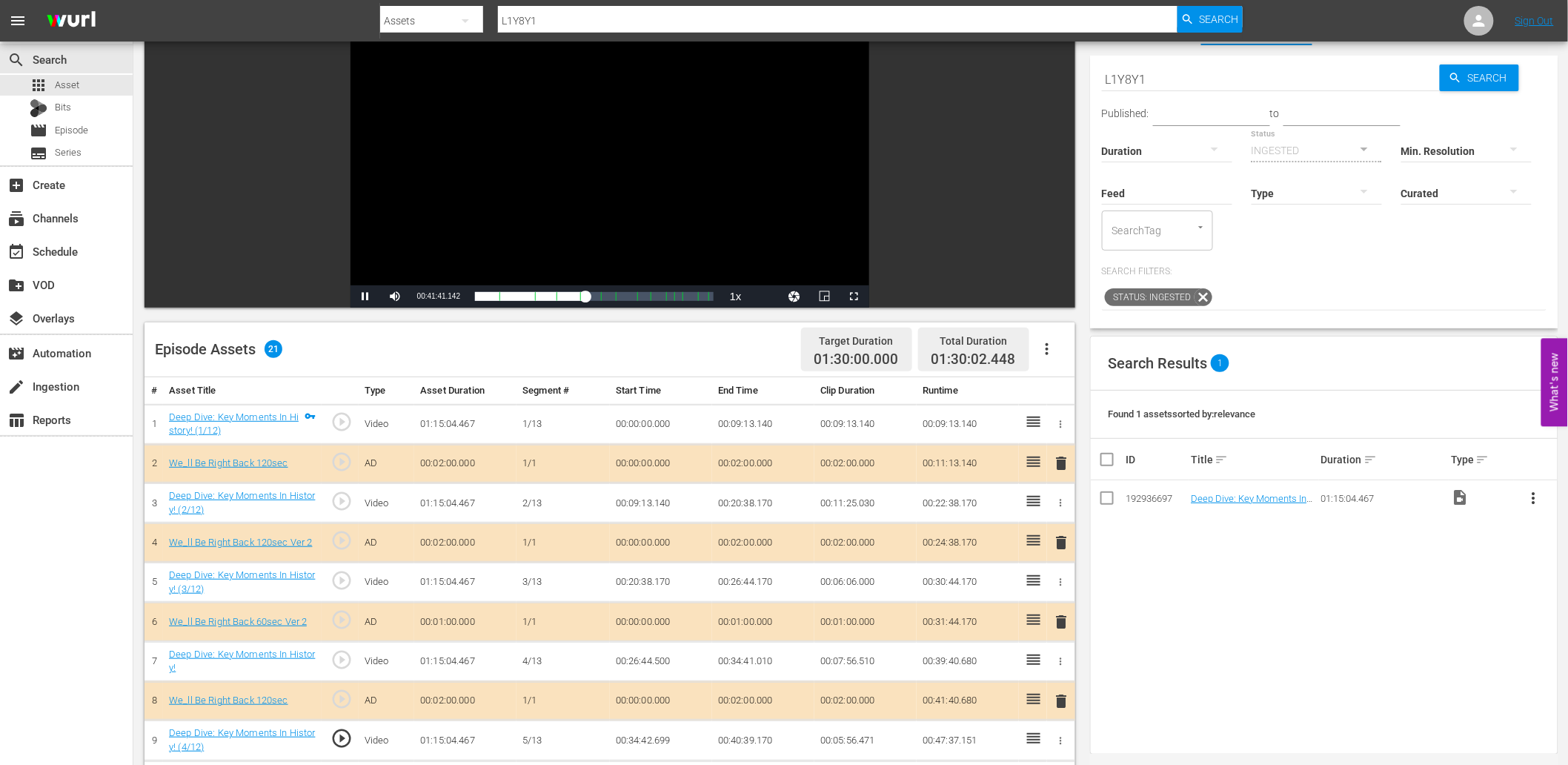
click at [552, 191] on div "Video Player" at bounding box center [609, 150] width 518 height 270
click at [648, 744] on td "00:34:42.699" at bounding box center [661, 740] width 102 height 40
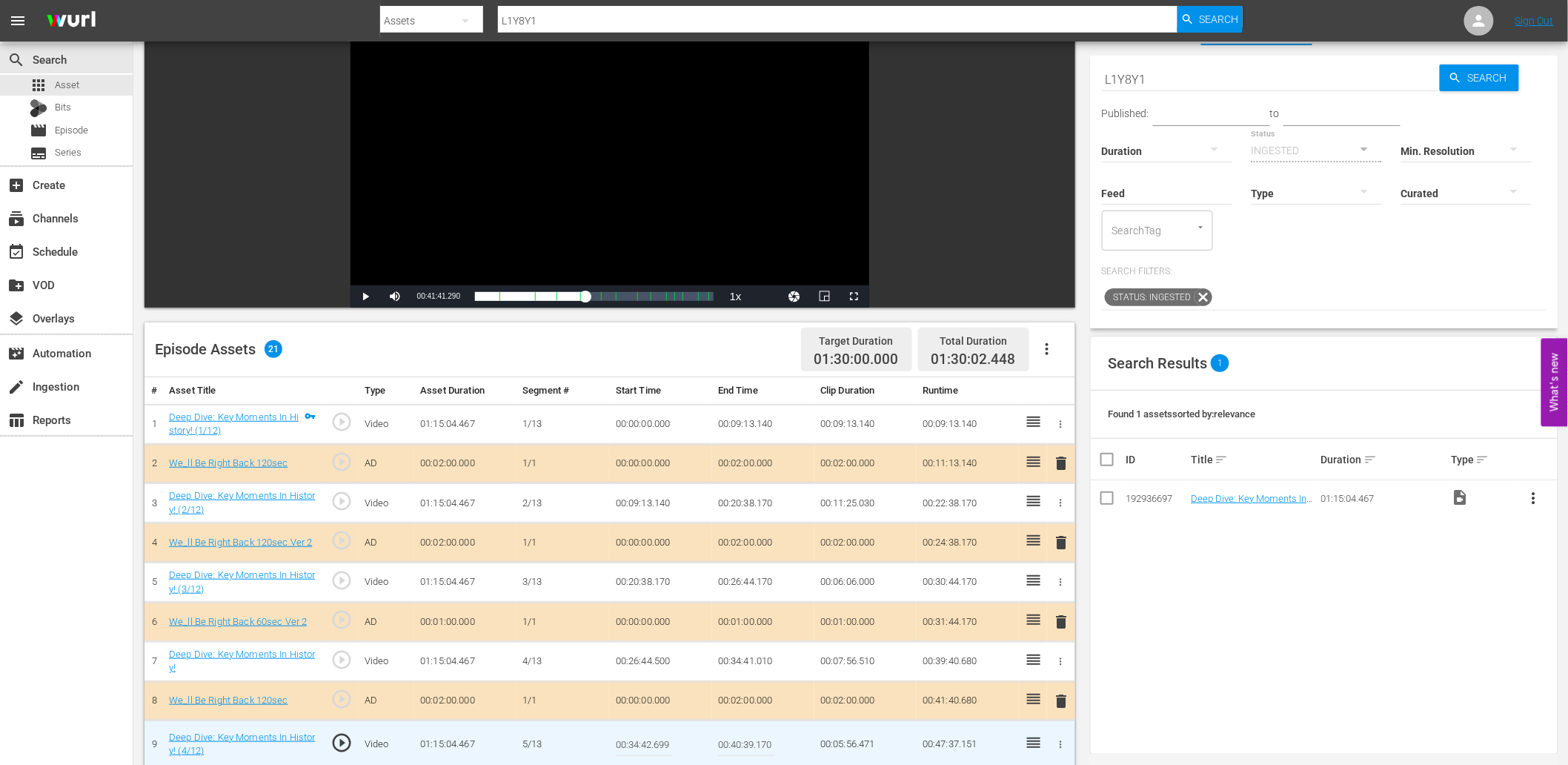
click at [648, 744] on input "00:34:42.699" at bounding box center [644, 744] width 57 height 36
click at [744, 650] on td "00:34:41.010" at bounding box center [763, 660] width 102 height 40
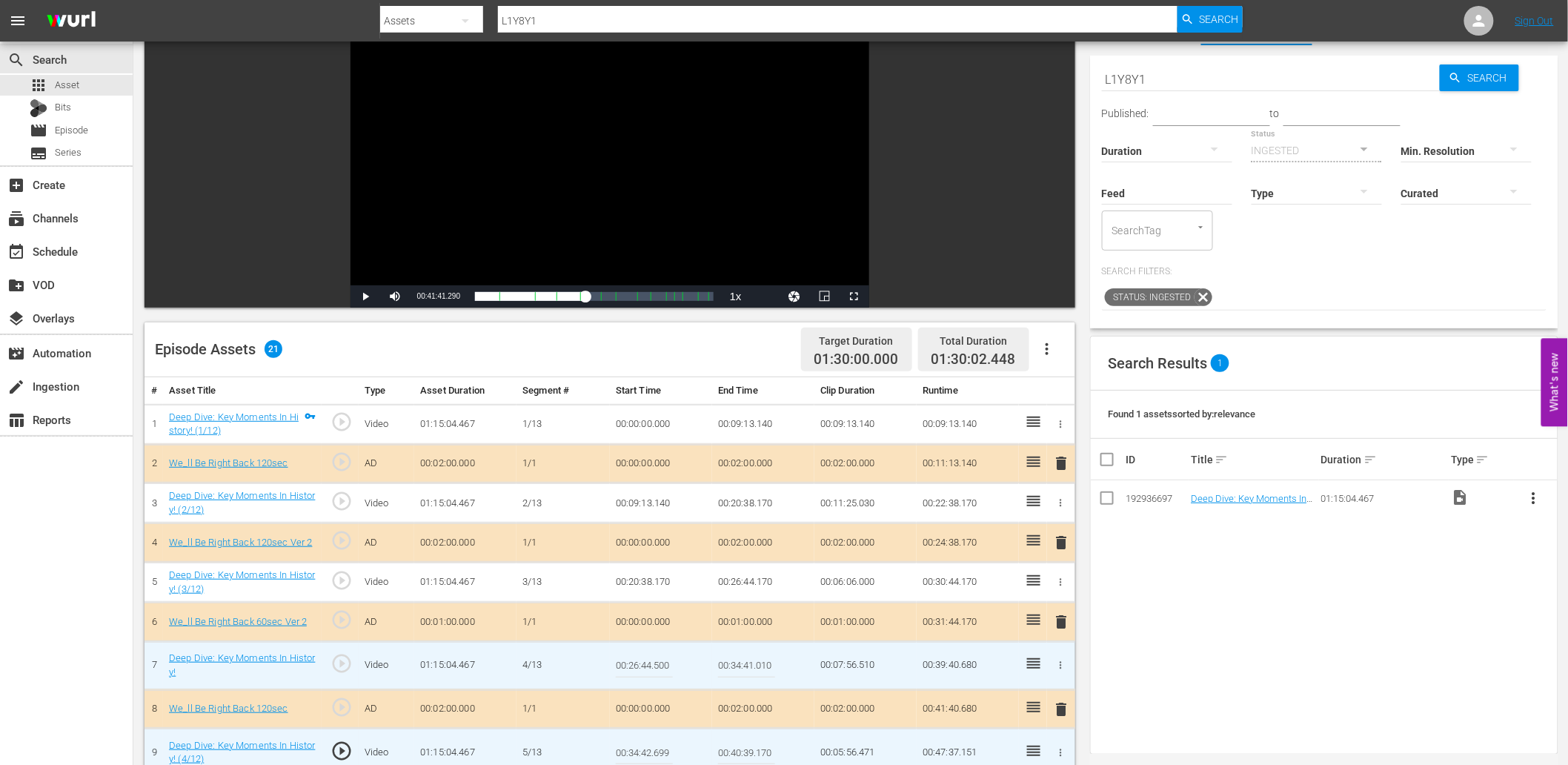
click at [744, 650] on input "00:34:41.010" at bounding box center [746, 666] width 57 height 36
paste input "2.699"
type input "00:34:42.699"
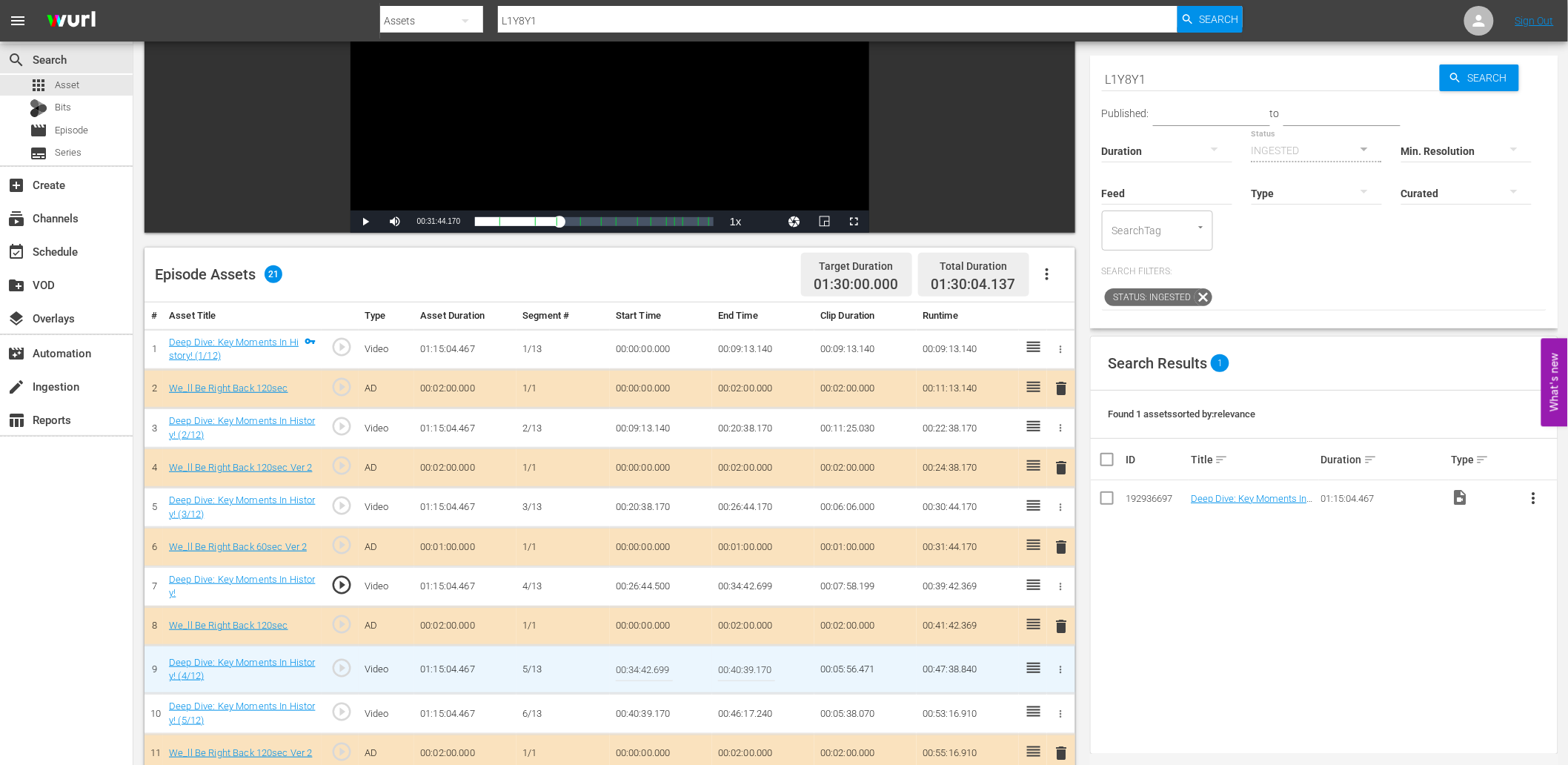
scroll to position [164, 0]
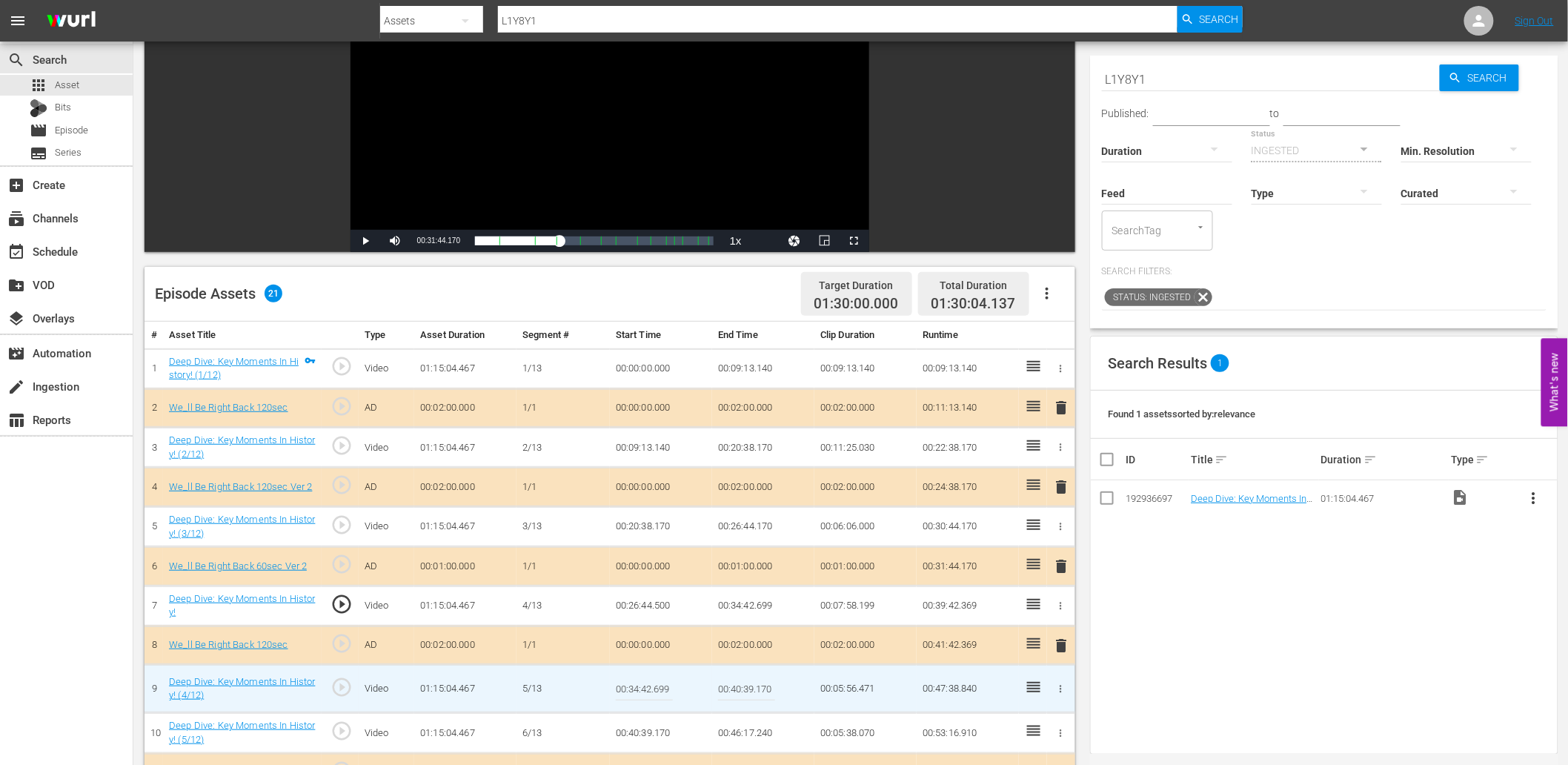
click at [655, 683] on input "00:34:42.699" at bounding box center [644, 689] width 57 height 36
type input "00:34:42.799"
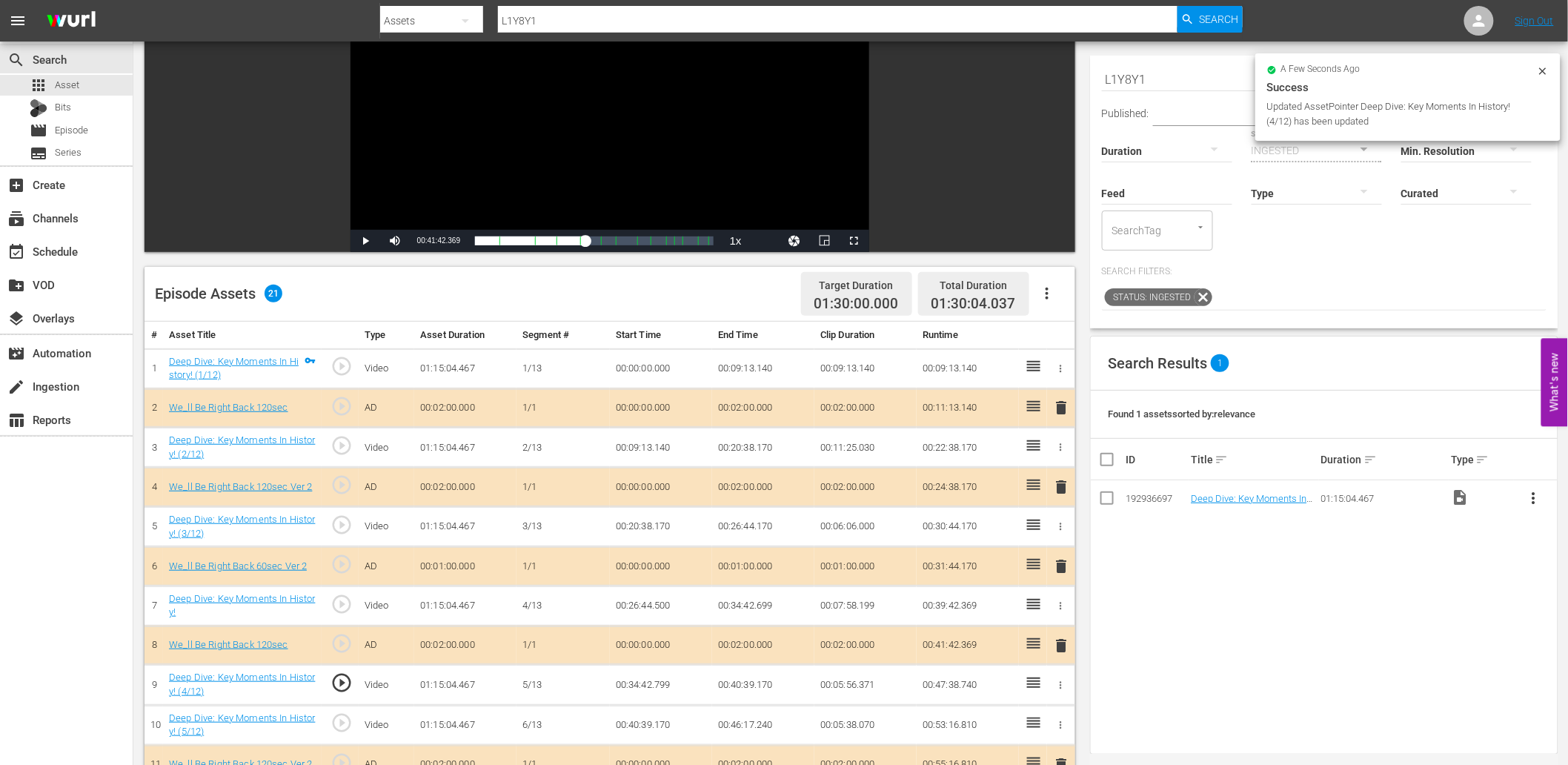
click at [634, 678] on td "00:34:42.799" at bounding box center [661, 684] width 102 height 40
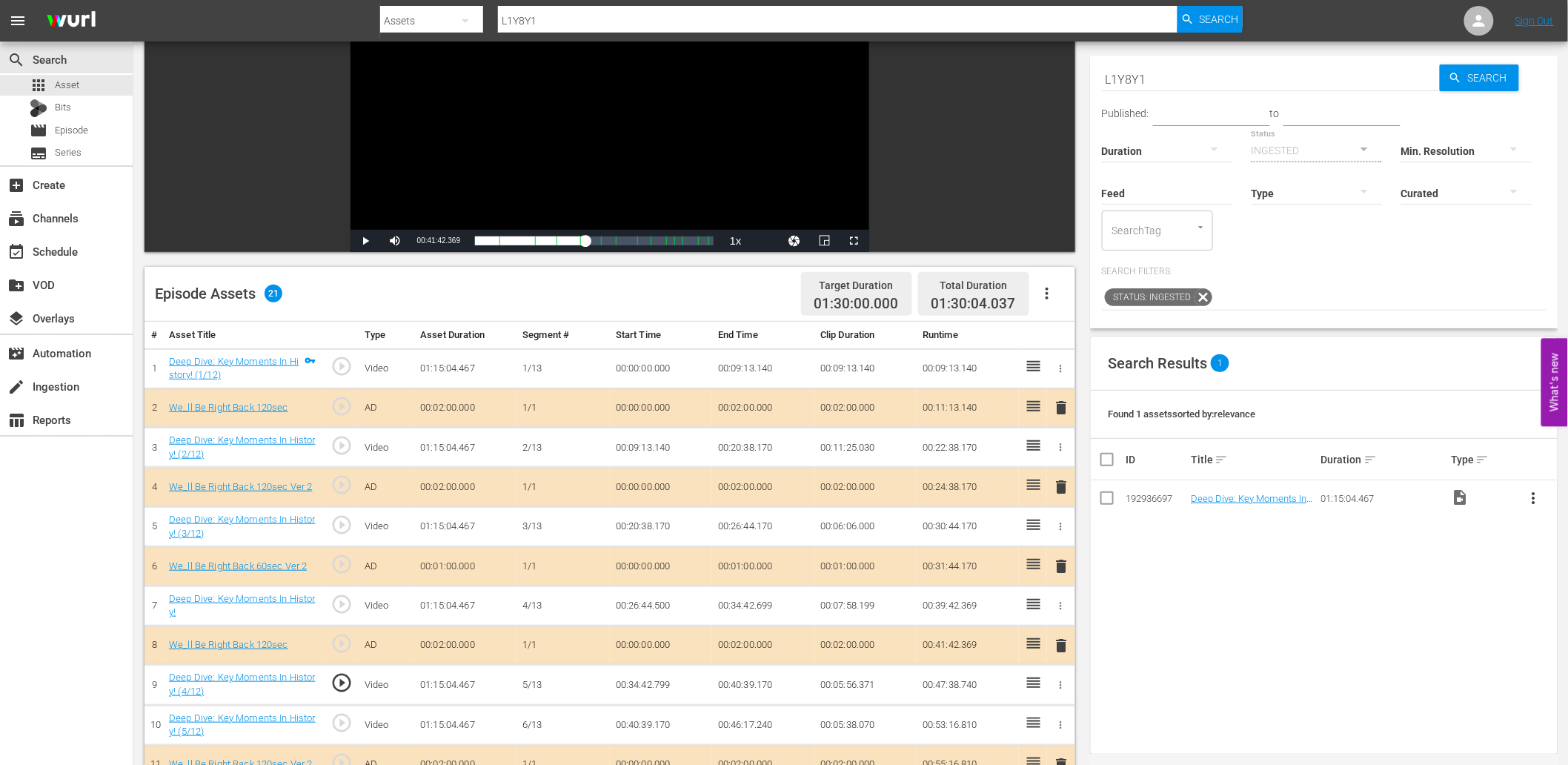
click at [634, 678] on td "00:34:42.799" at bounding box center [661, 684] width 102 height 40
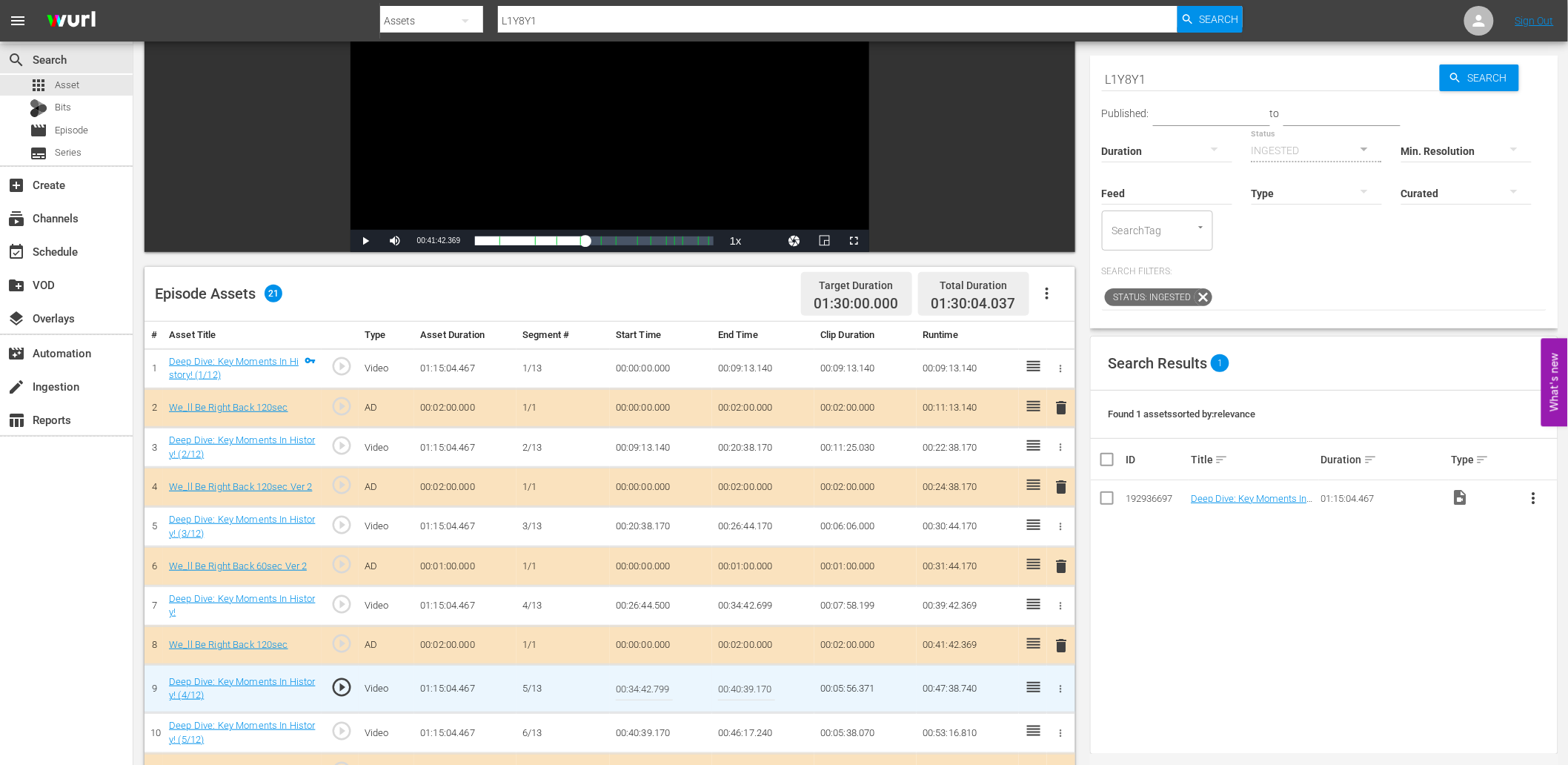
click at [634, 678] on input "00:34:42.799" at bounding box center [644, 689] width 57 height 36
type input "00:34:42.999"
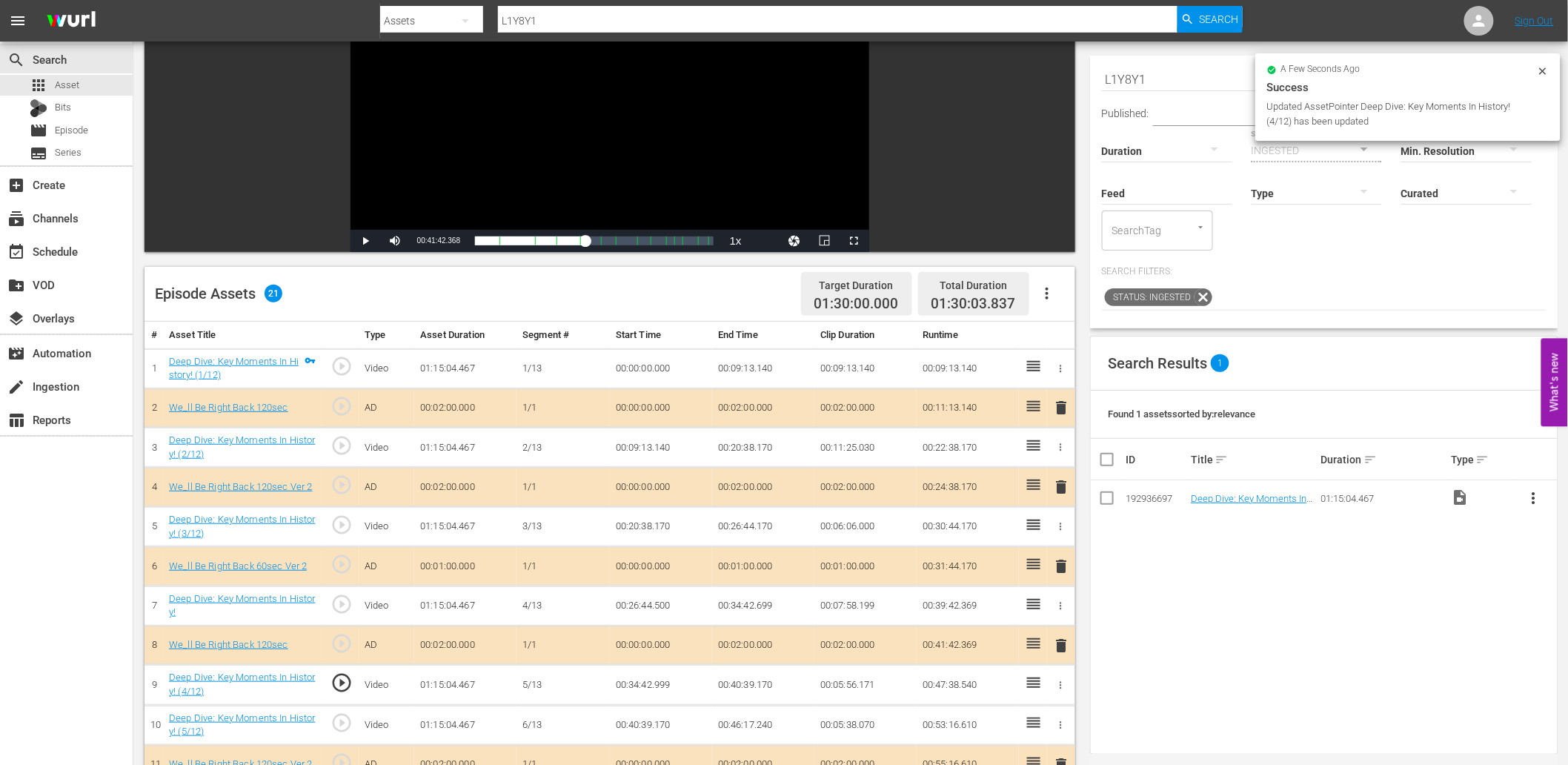
click at [643, 694] on td "00:34:42.999" at bounding box center [661, 684] width 102 height 40
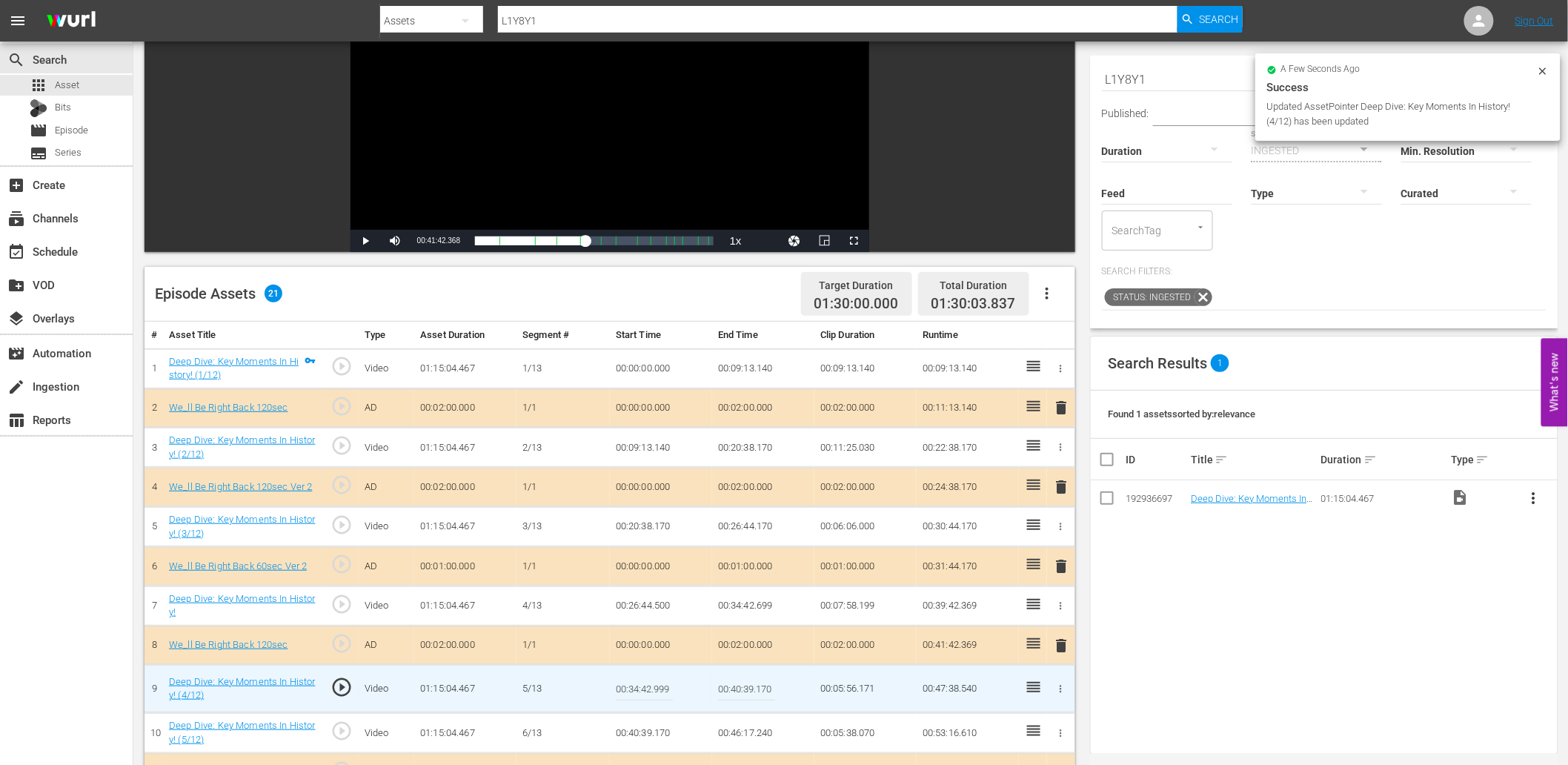
click at [643, 694] on input "00:34:42.999" at bounding box center [644, 689] width 57 height 36
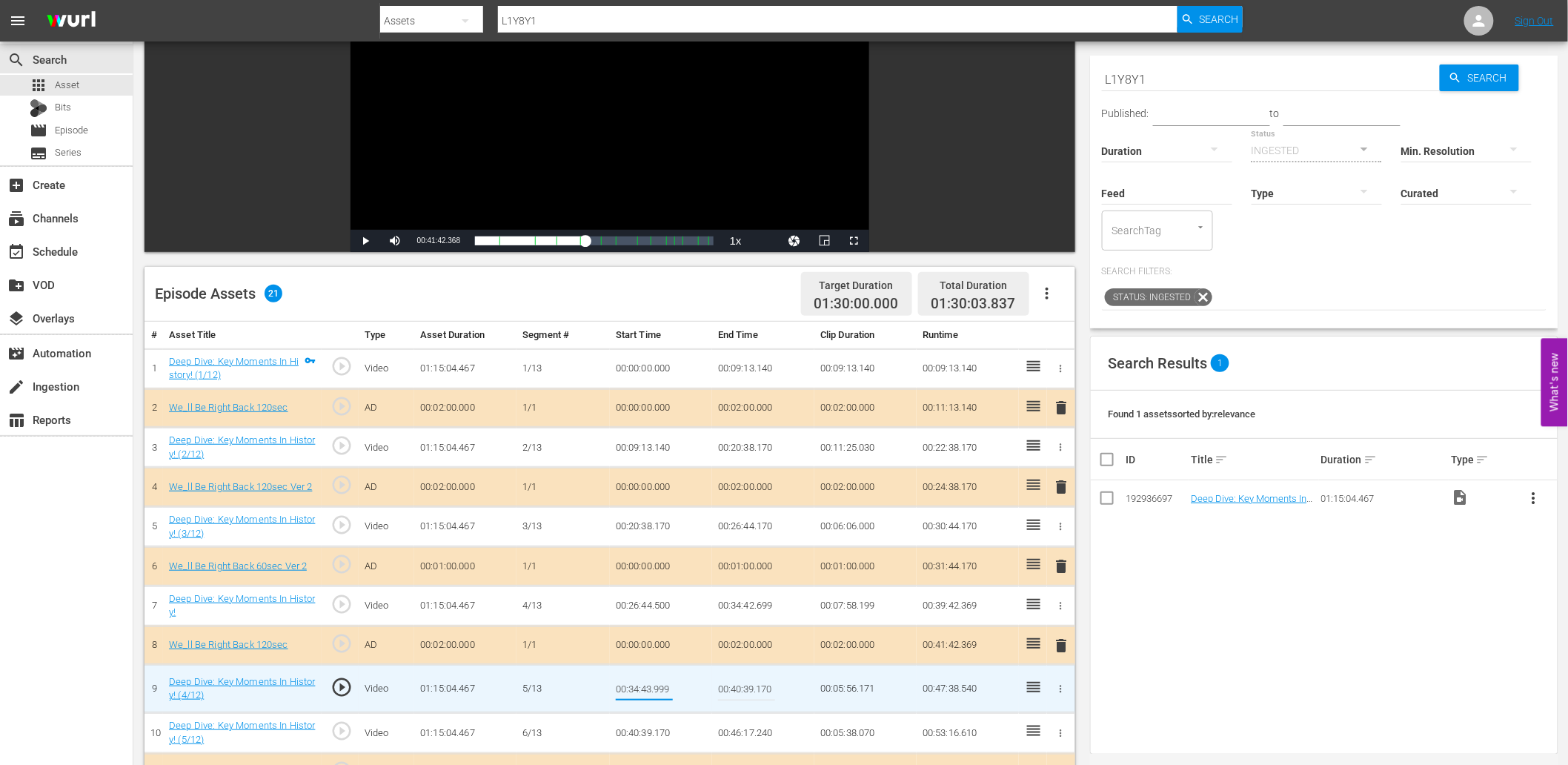
type input "00:34:43.399"
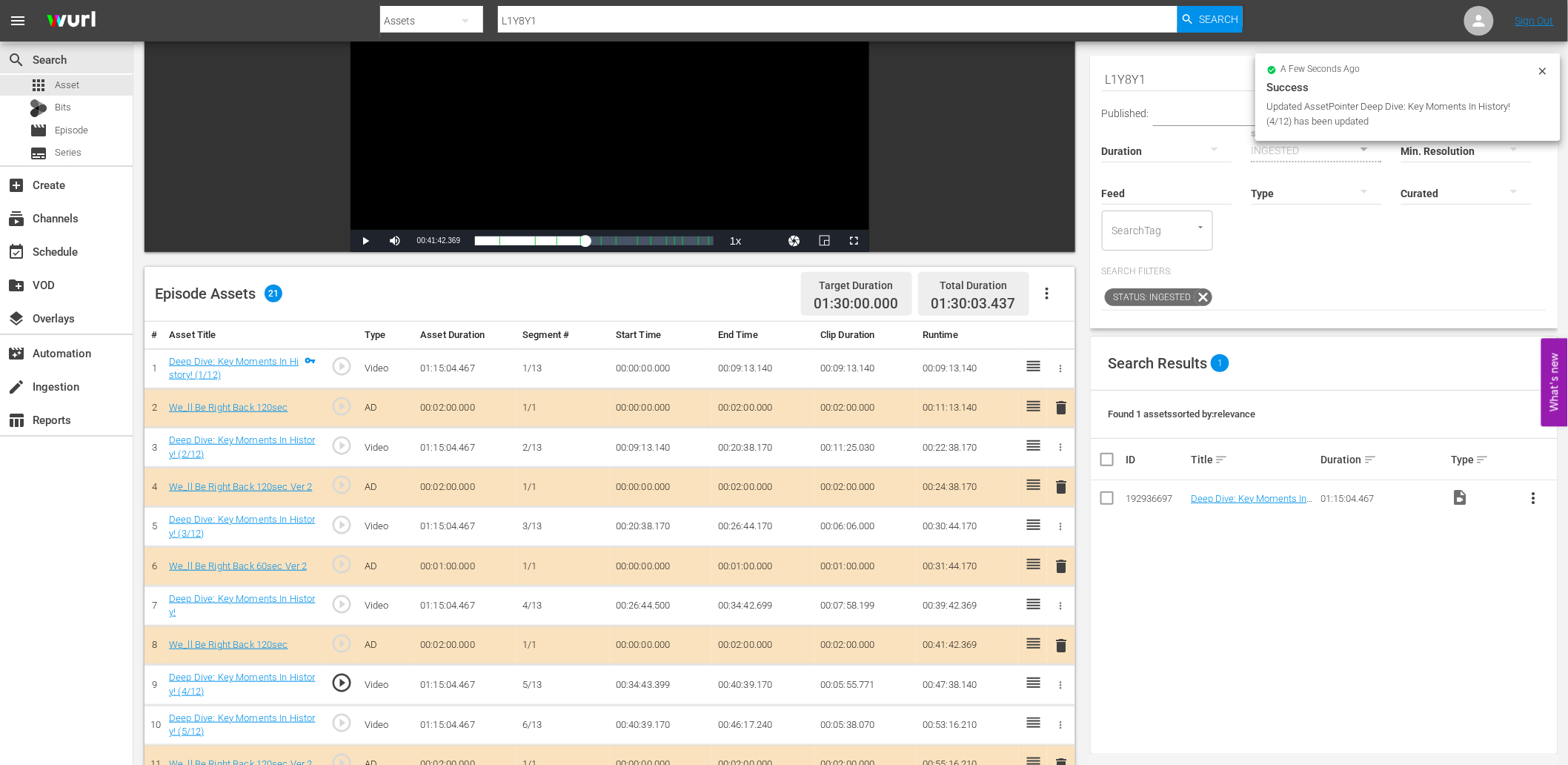
click at [543, 161] on div "Video Player" at bounding box center [609, 94] width 518 height 270
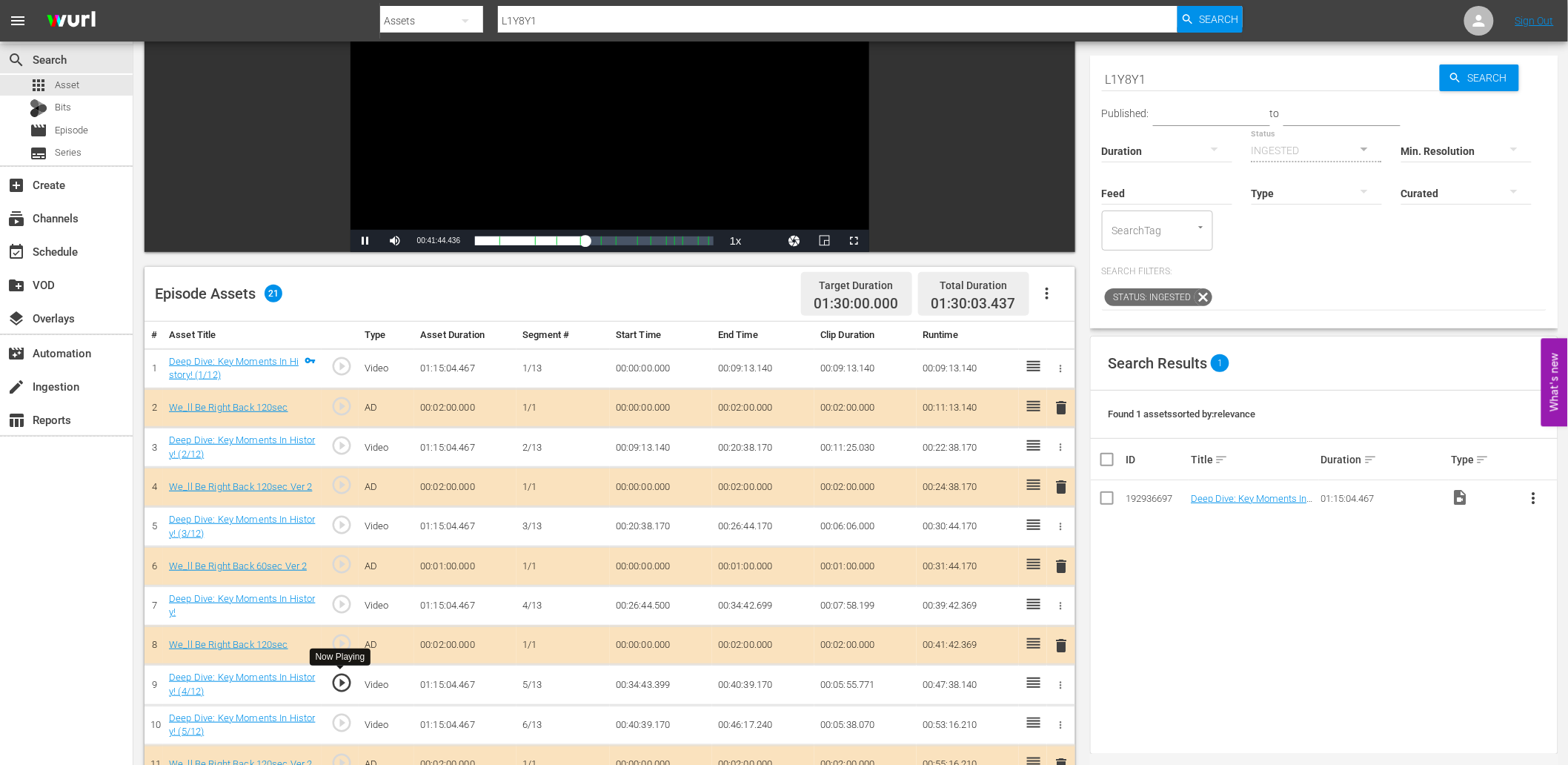
click at [335, 682] on span "play_circle_outline" at bounding box center [342, 683] width 22 height 22
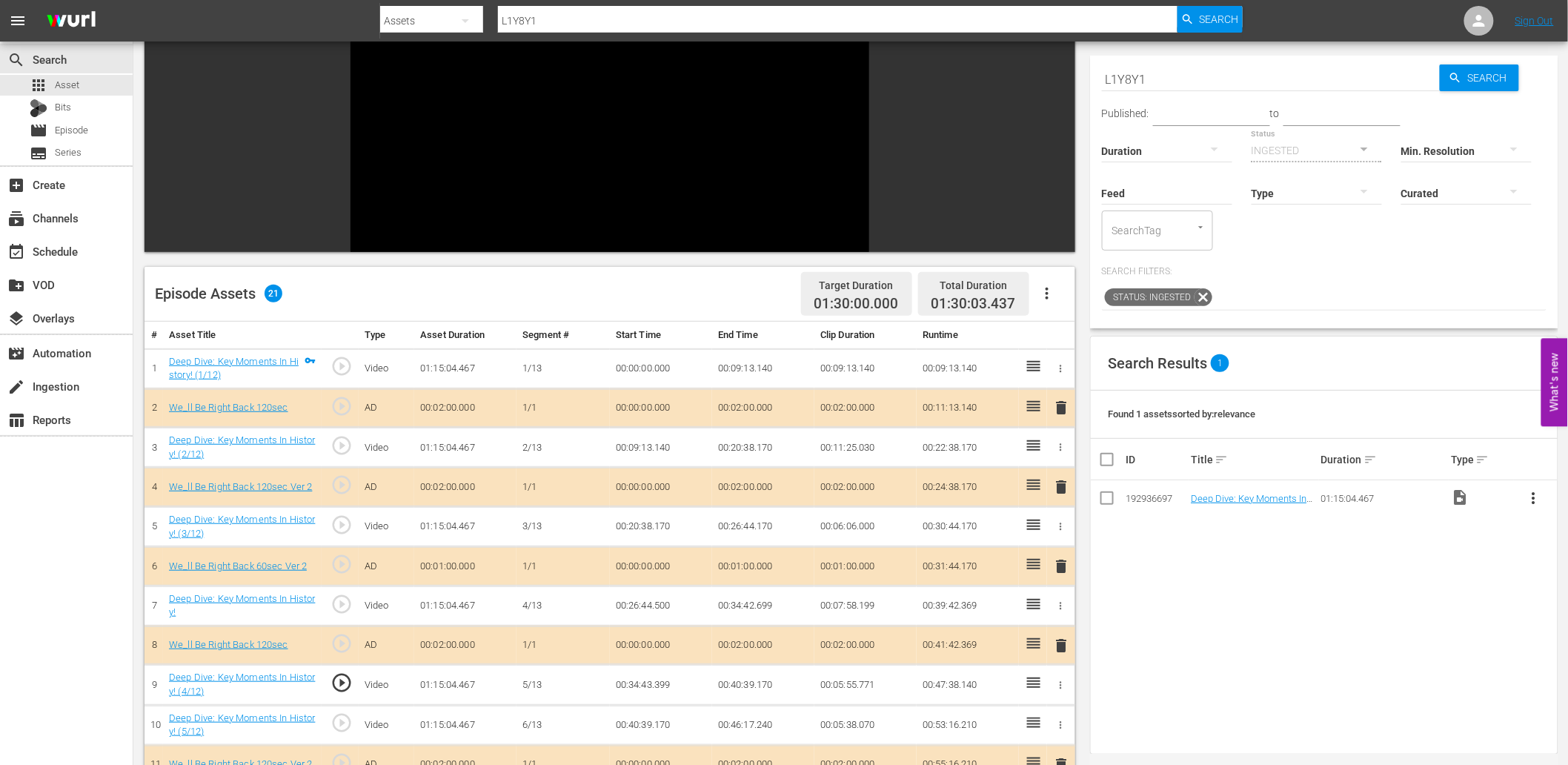
click at [671, 688] on td "00:34:43.399" at bounding box center [661, 684] width 102 height 40
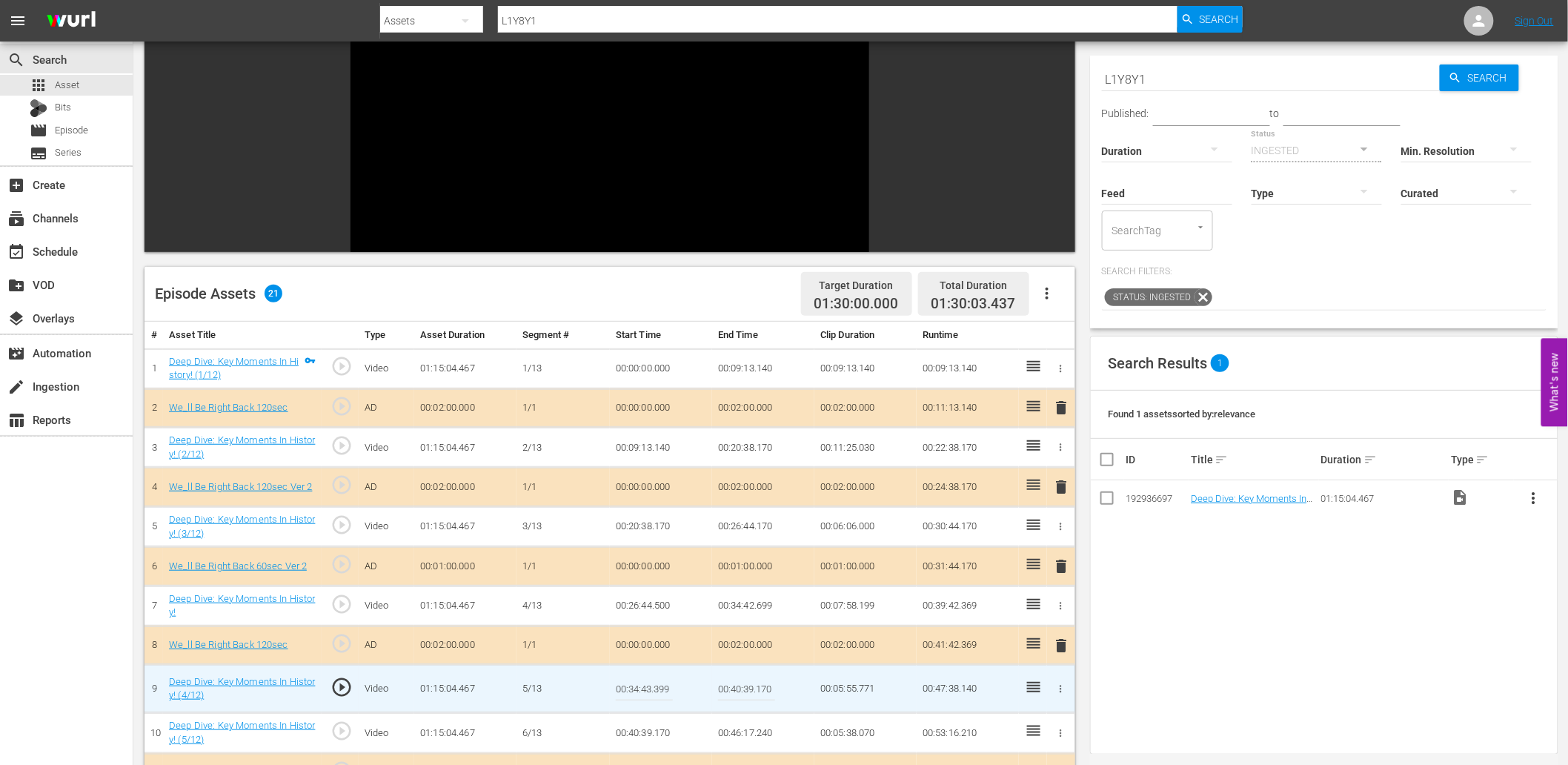
click at [671, 688] on input "00:34:43.399" at bounding box center [644, 689] width 57 height 36
type input "00:34:43.300"
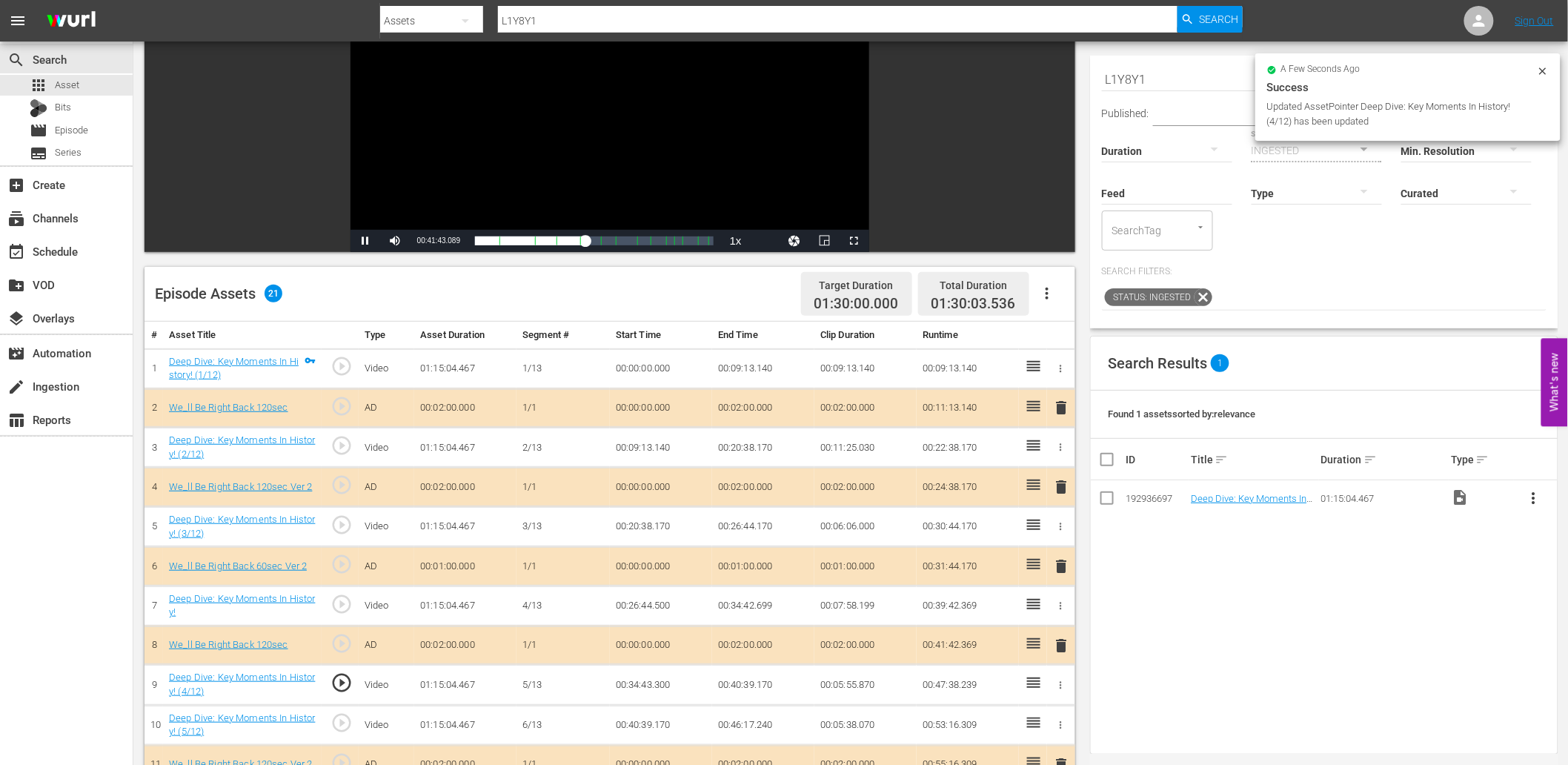
click at [569, 142] on div "Video Player" at bounding box center [609, 94] width 518 height 270
click at [345, 678] on span "play_circle_outline" at bounding box center [342, 683] width 22 height 22
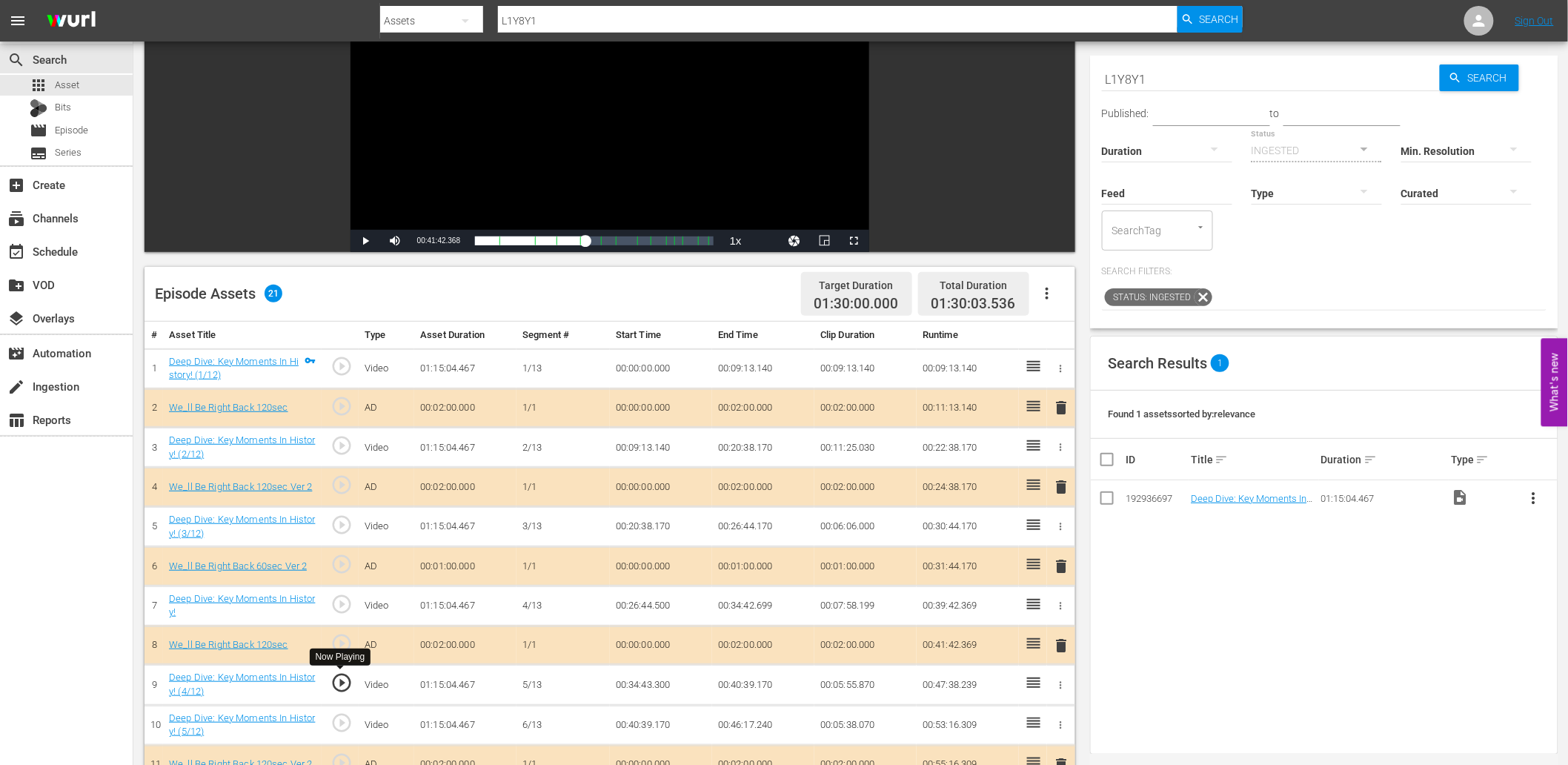
click at [338, 679] on span "play_circle_outline" at bounding box center [342, 683] width 22 height 22
click at [455, 139] on div "Video Player" at bounding box center [609, 94] width 518 height 270
click at [627, 684] on td "00:34:43.300" at bounding box center [661, 684] width 102 height 40
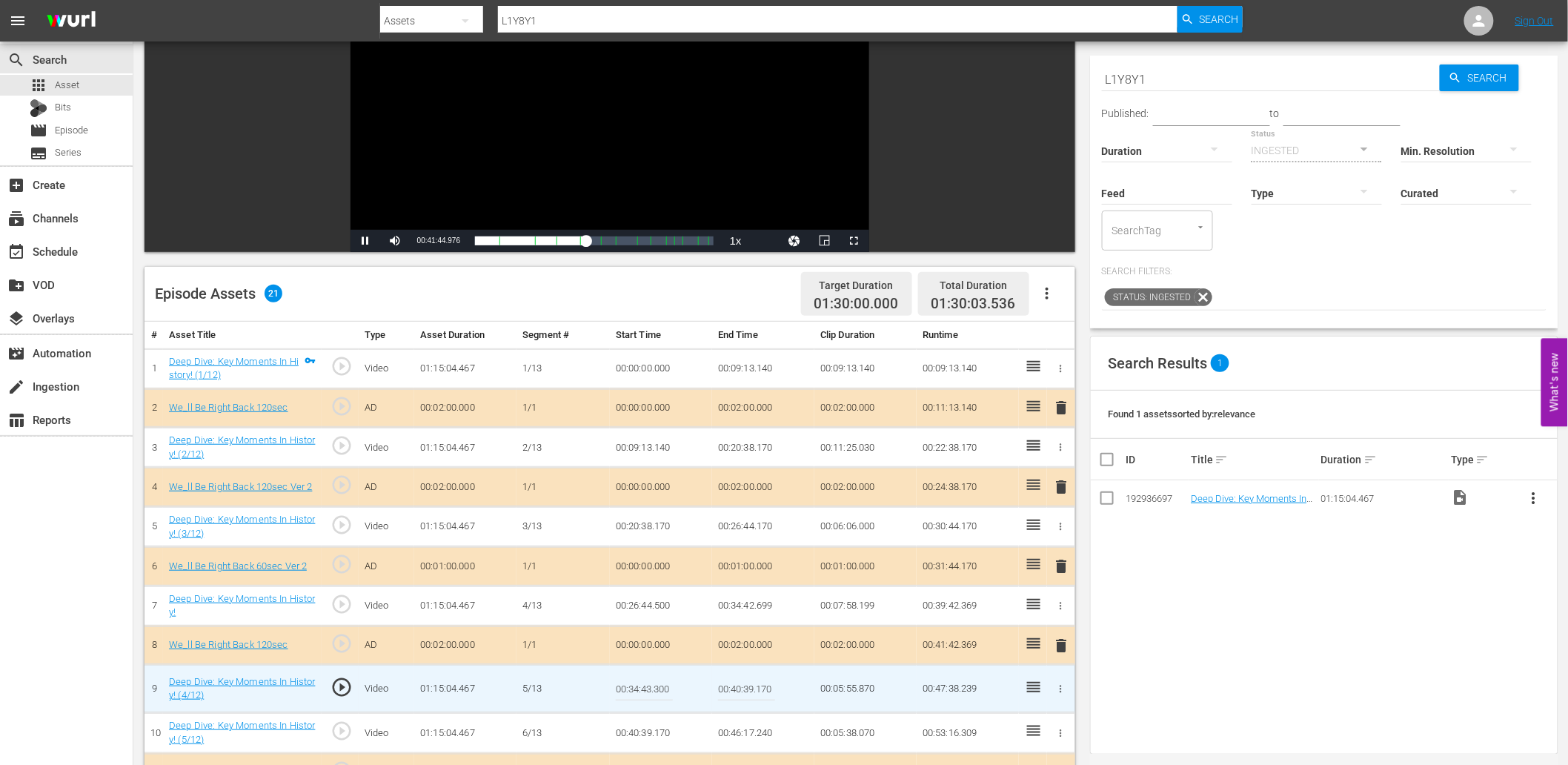
click at [627, 684] on input "00:34:43.300" at bounding box center [644, 689] width 57 height 36
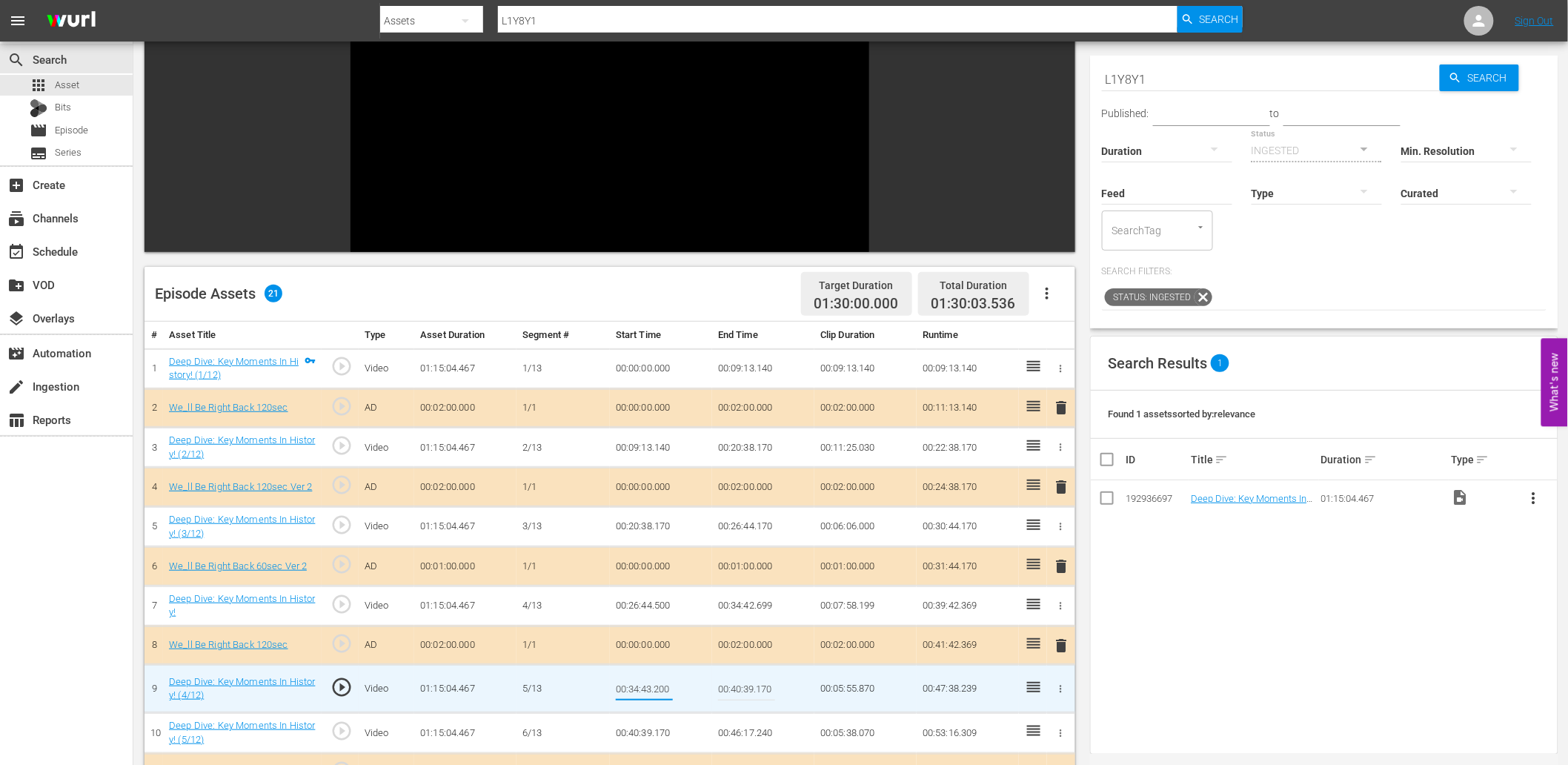
type input "00:34:43.280"
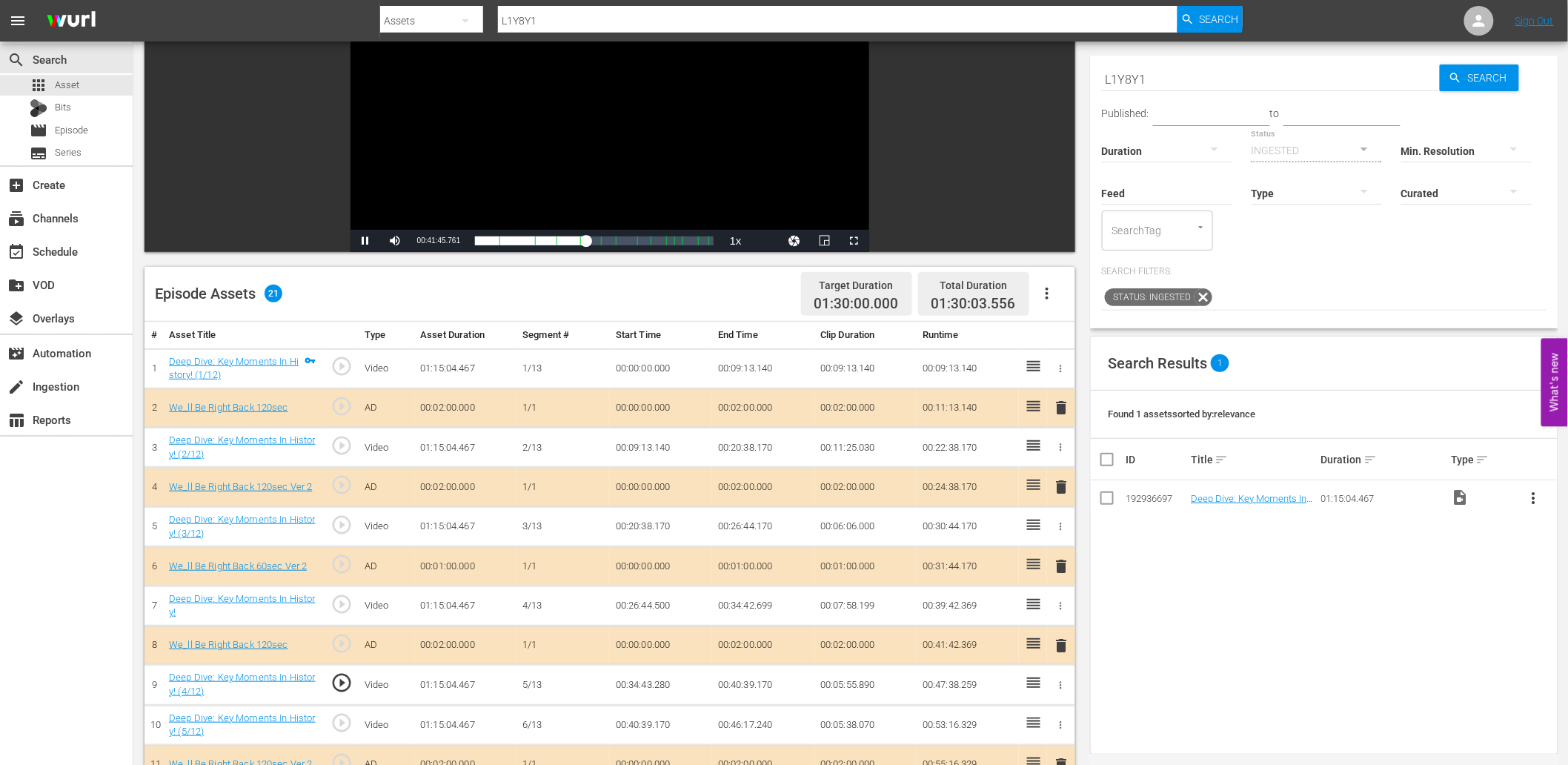
click at [621, 139] on div "Video Player" at bounding box center [609, 94] width 518 height 270
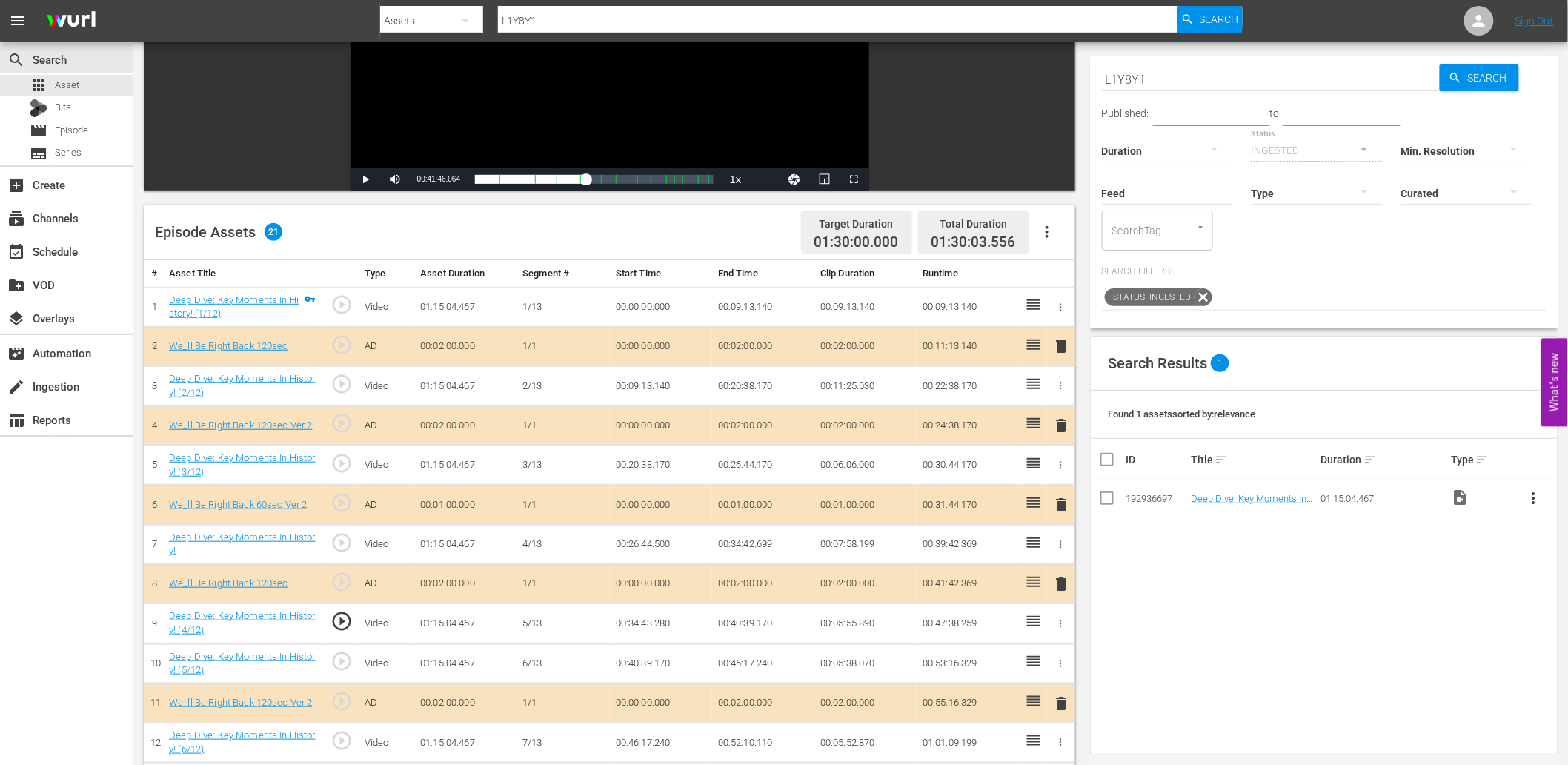
scroll to position [219, 0]
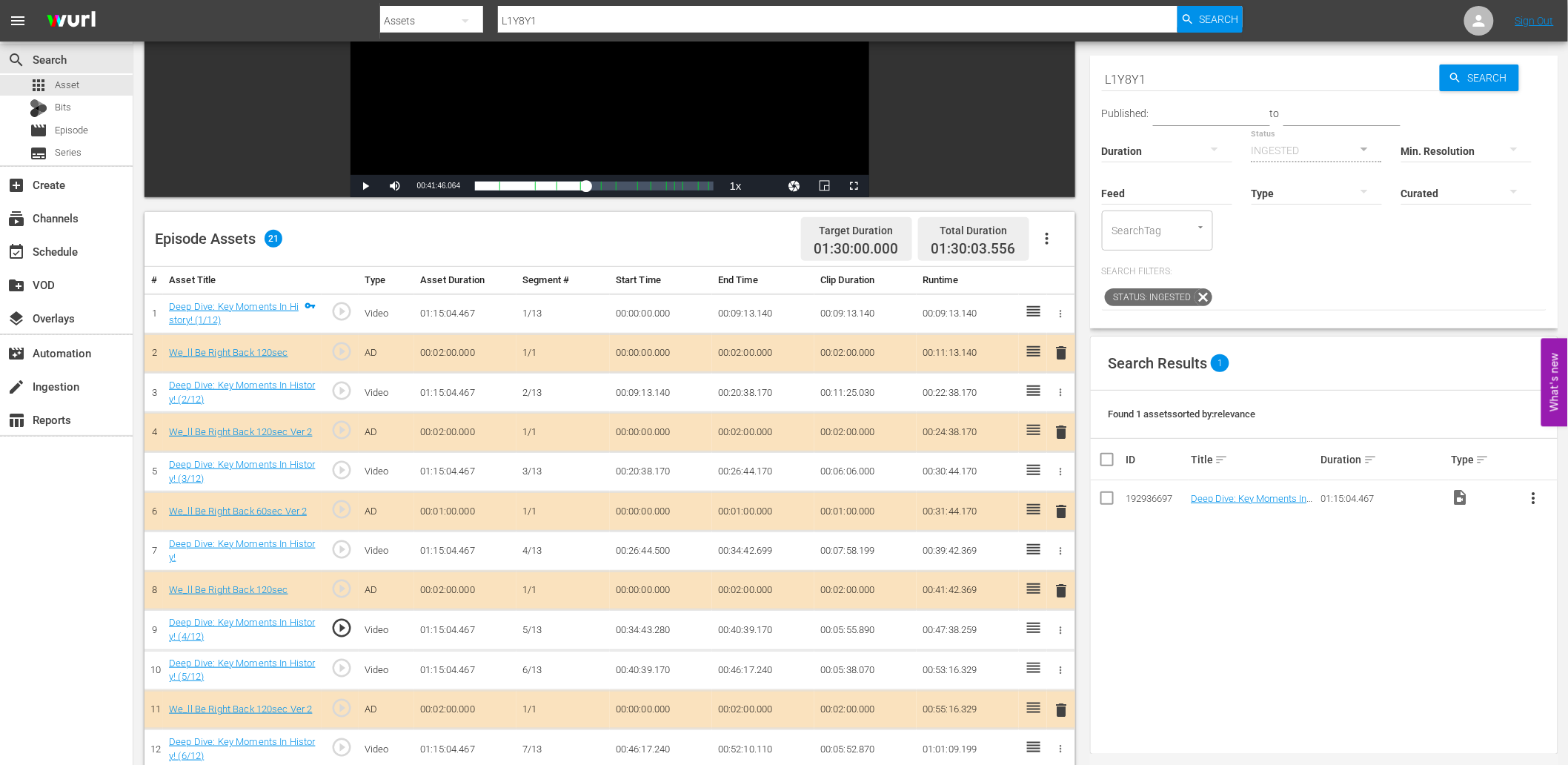
click at [347, 385] on span "play_circle_outline" at bounding box center [342, 391] width 22 height 22
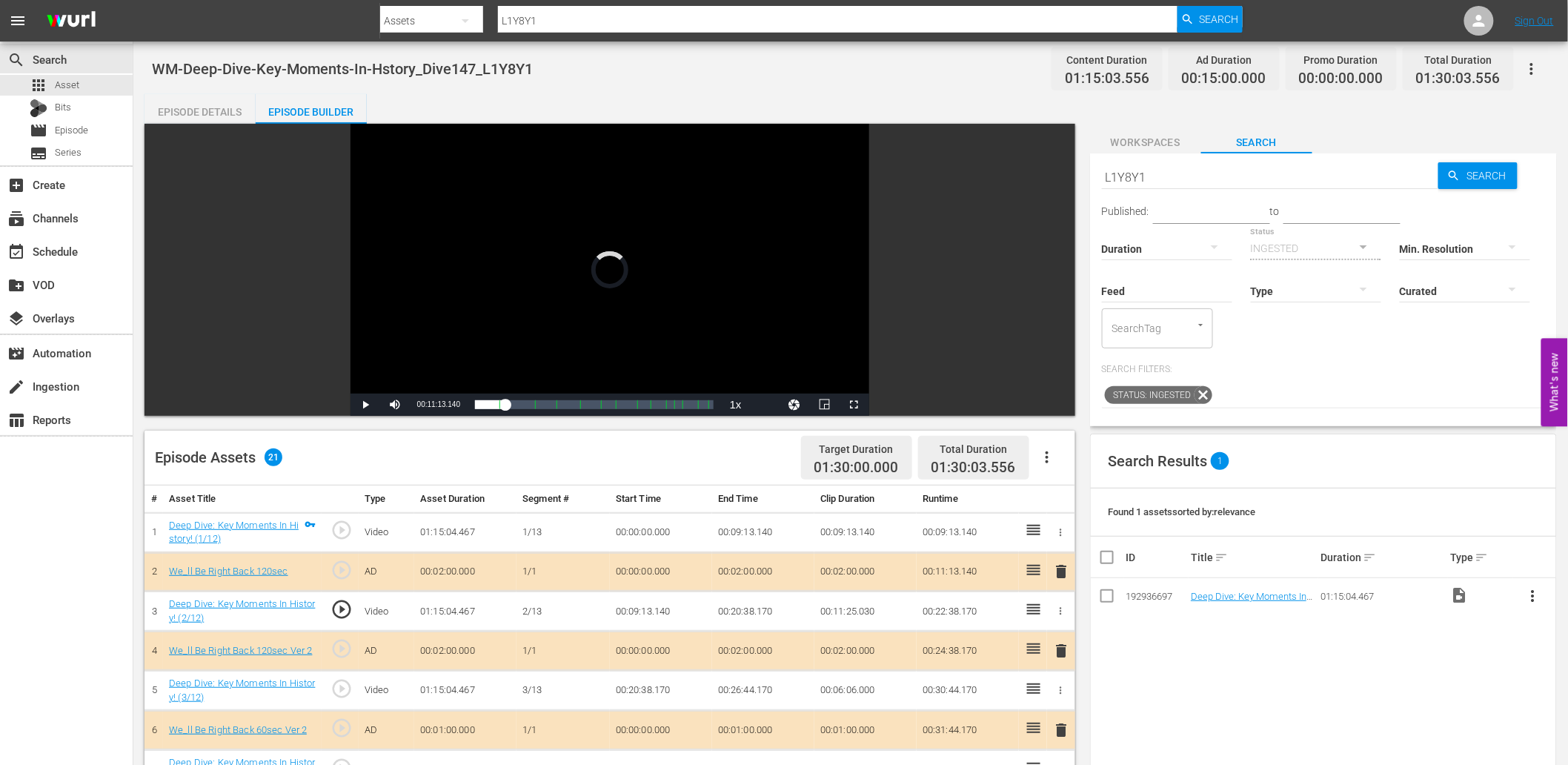
scroll to position [0, 0]
click at [488, 289] on div "Video Player" at bounding box center [609, 259] width 518 height 270
click at [655, 610] on td "00:09:13.140" at bounding box center [661, 612] width 102 height 40
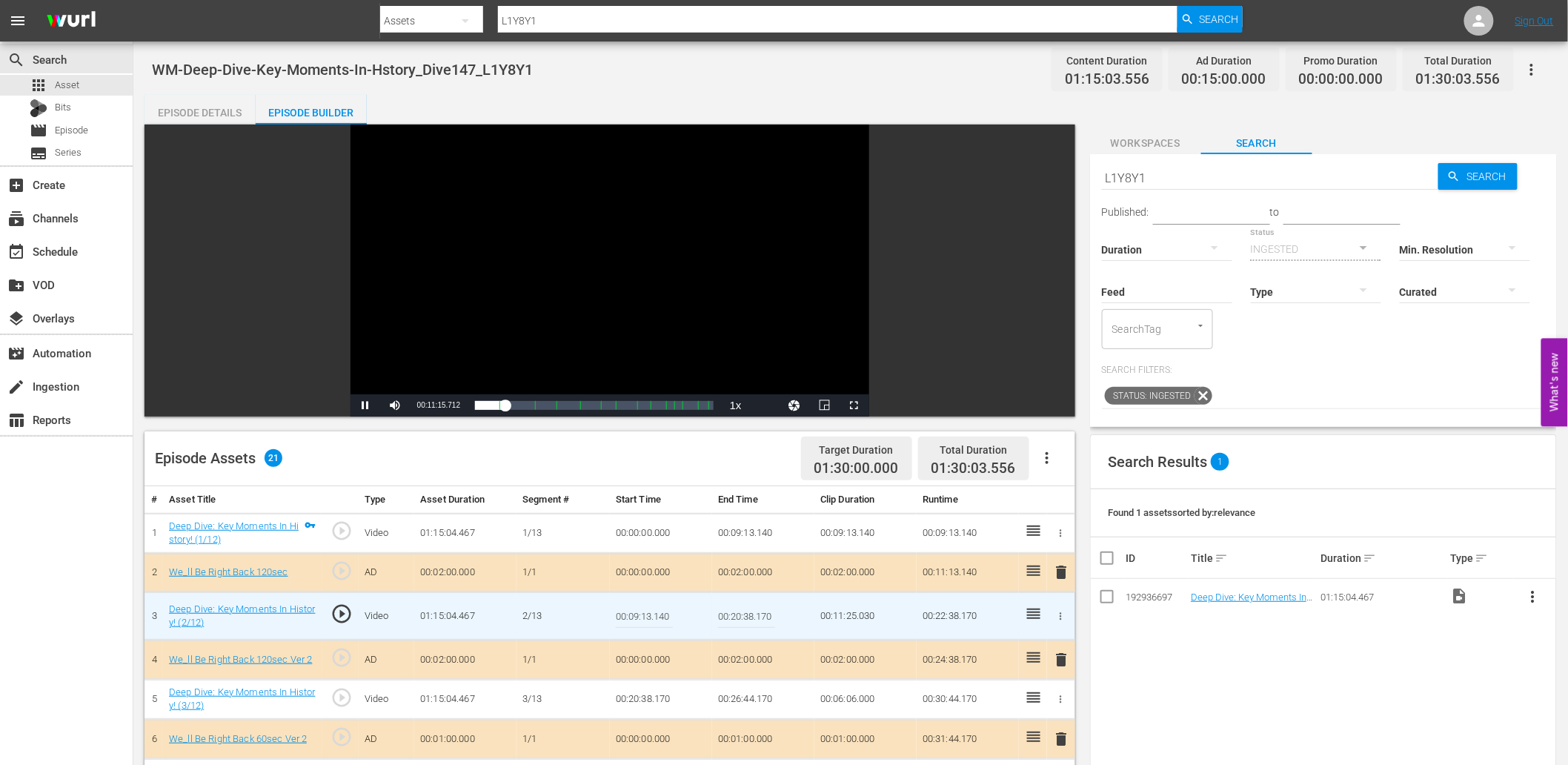
click at [655, 610] on input "00:09:13.140" at bounding box center [644, 616] width 57 height 36
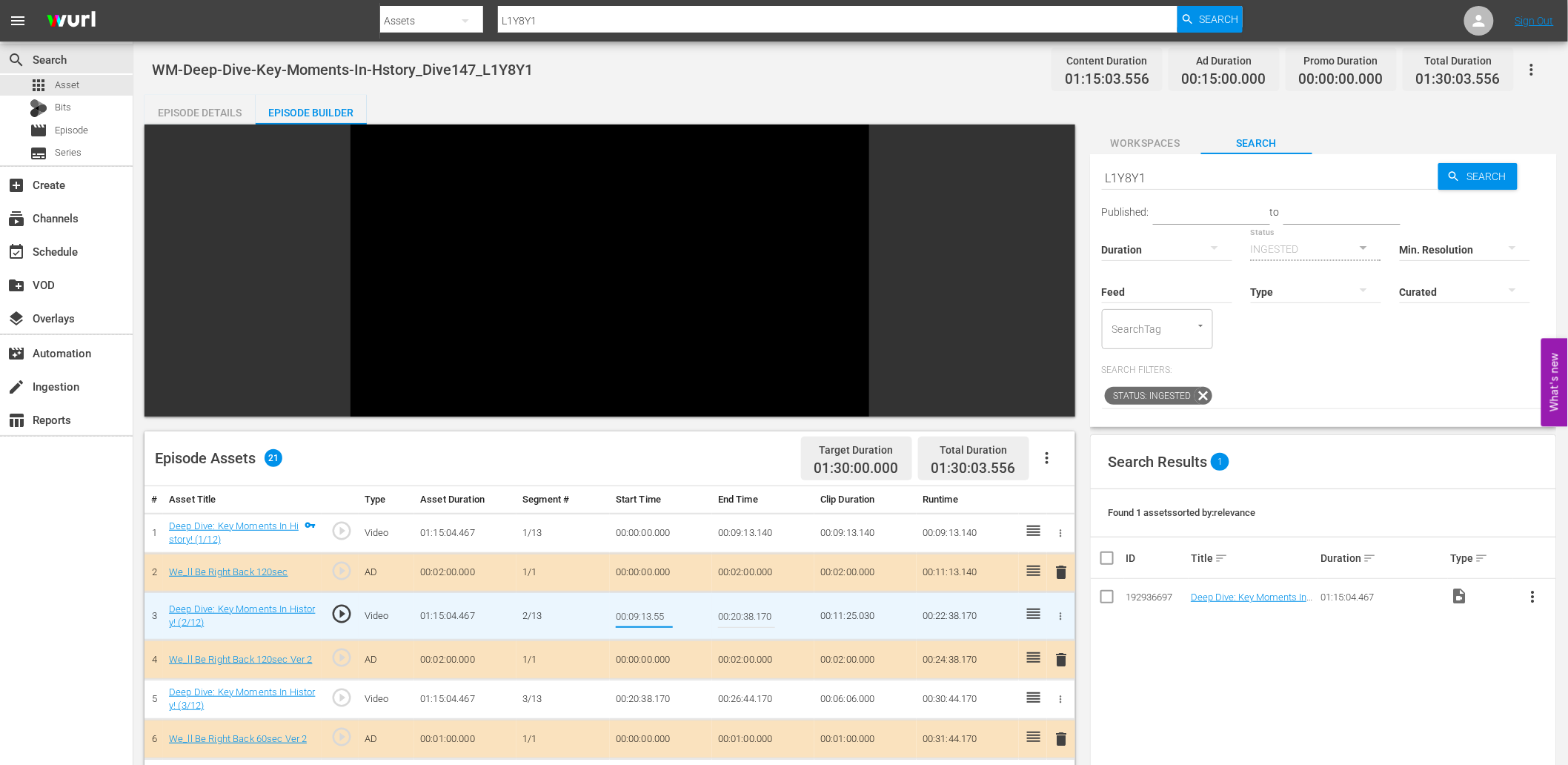
type input "00:09:13.555"
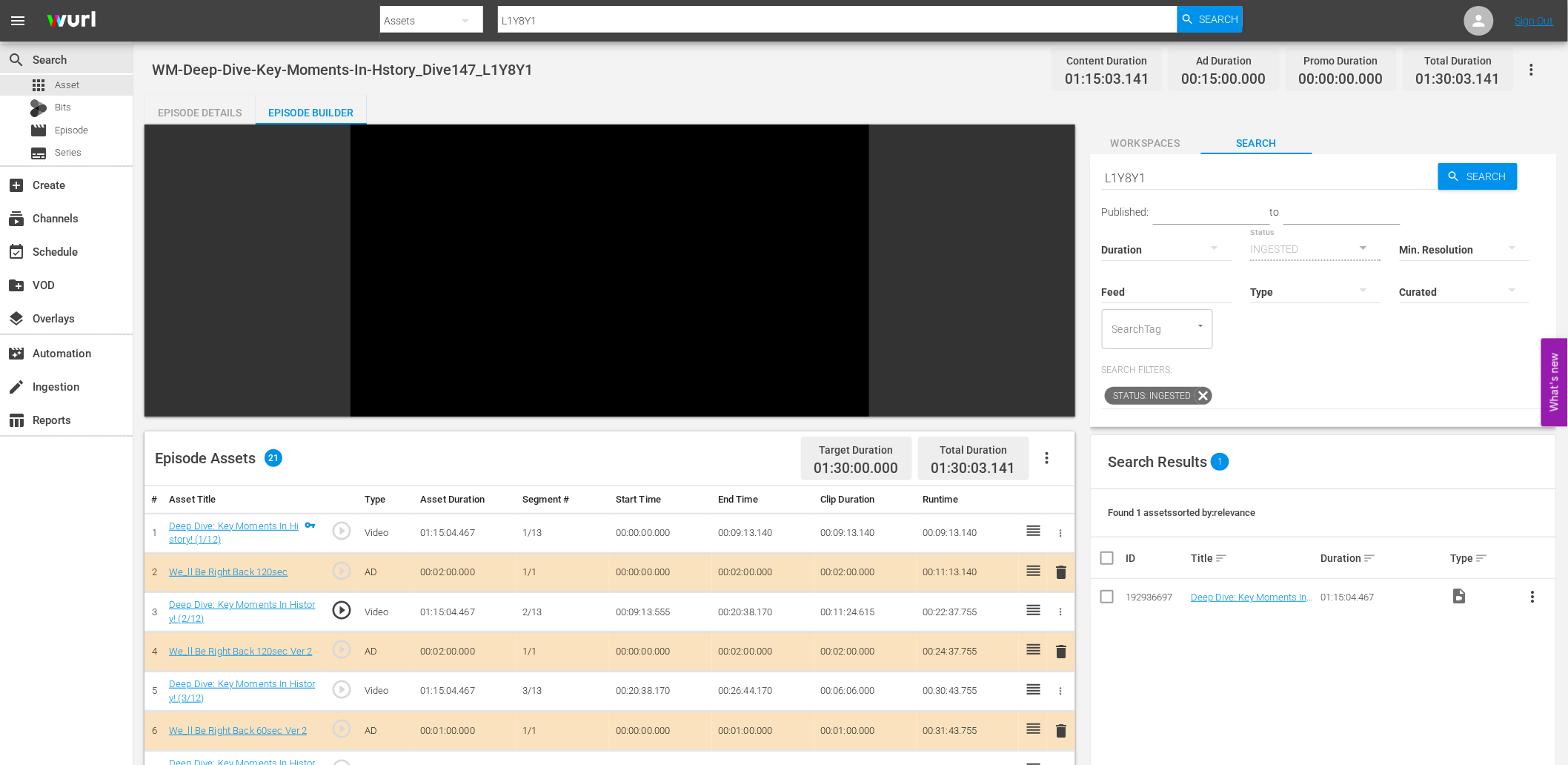
click at [640, 613] on td "00:09:13.555" at bounding box center [661, 612] width 102 height 40
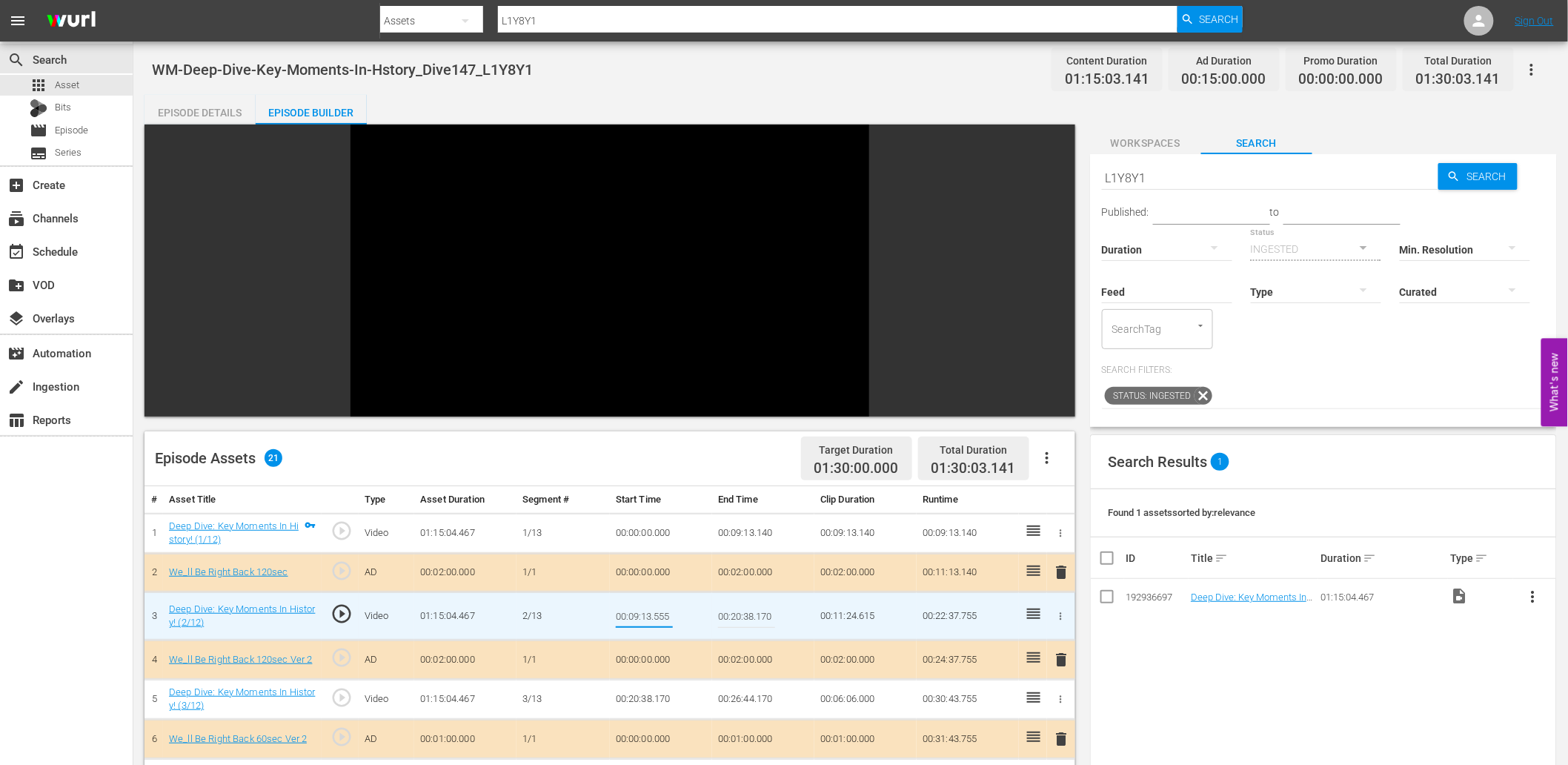
click at [751, 540] on td "00:09:13.140" at bounding box center [763, 533] width 102 height 40
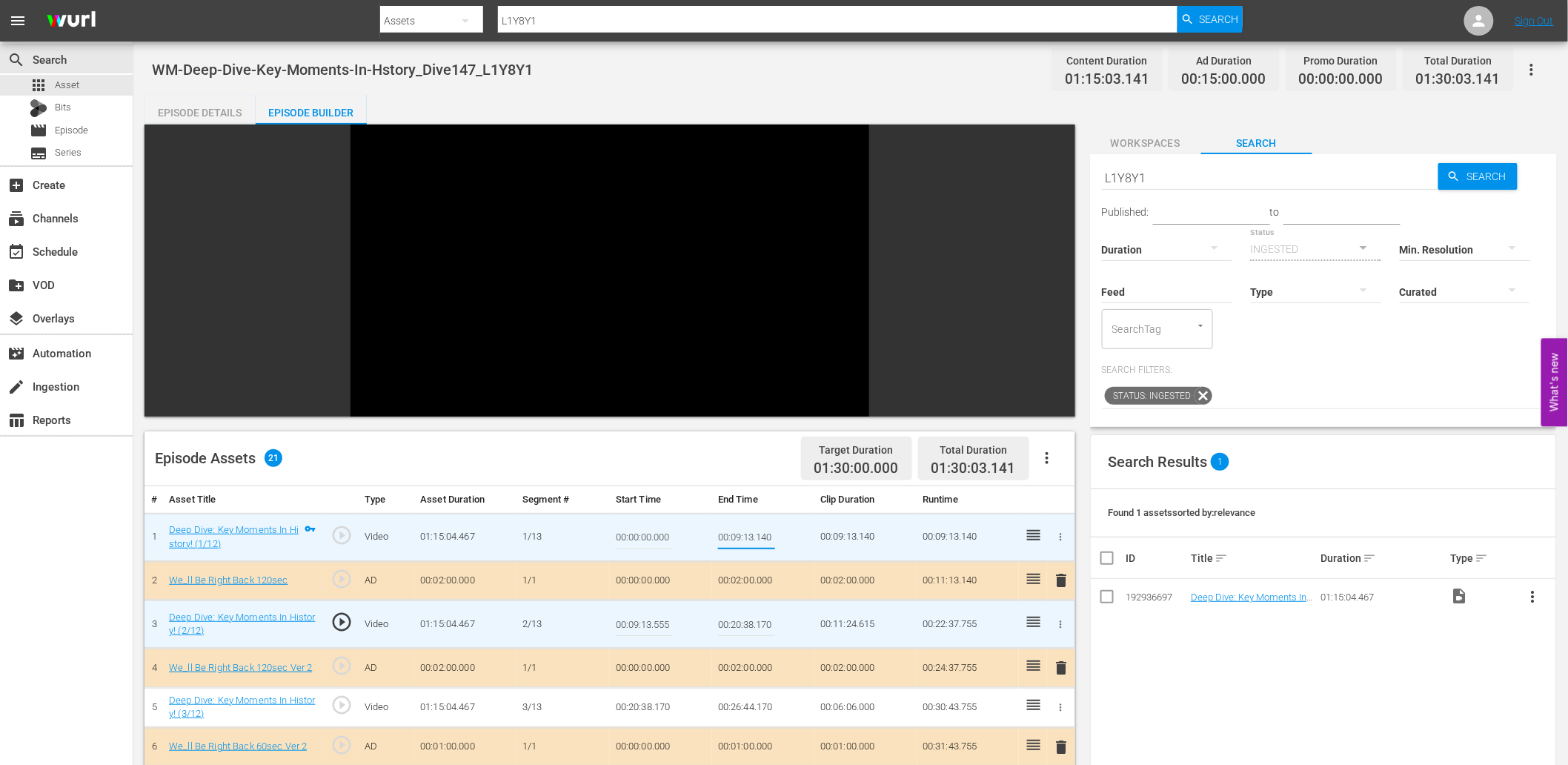
type input "00:09:13.555"
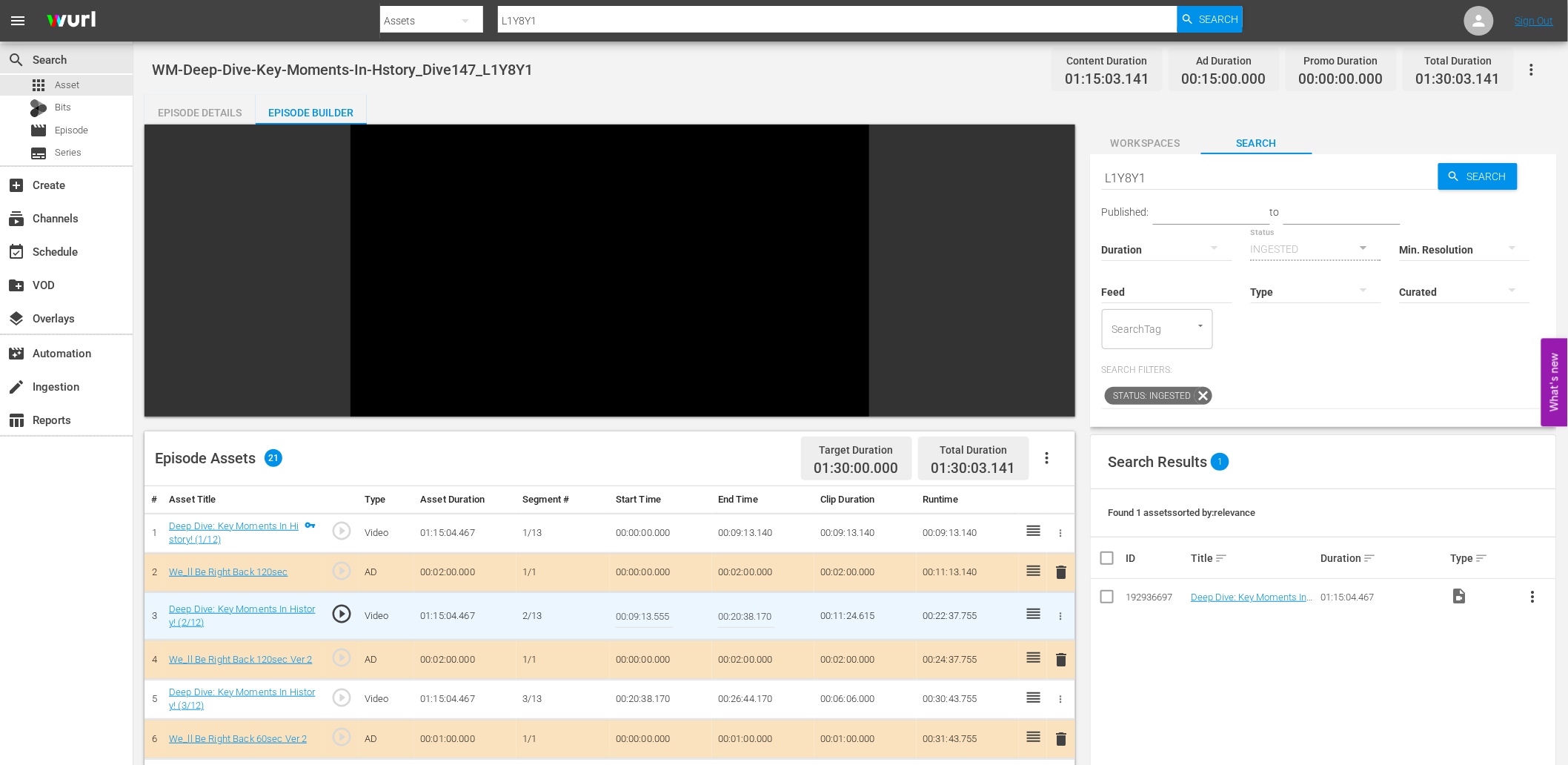
click at [642, 613] on input "00:09:13.555" at bounding box center [644, 616] width 57 height 36
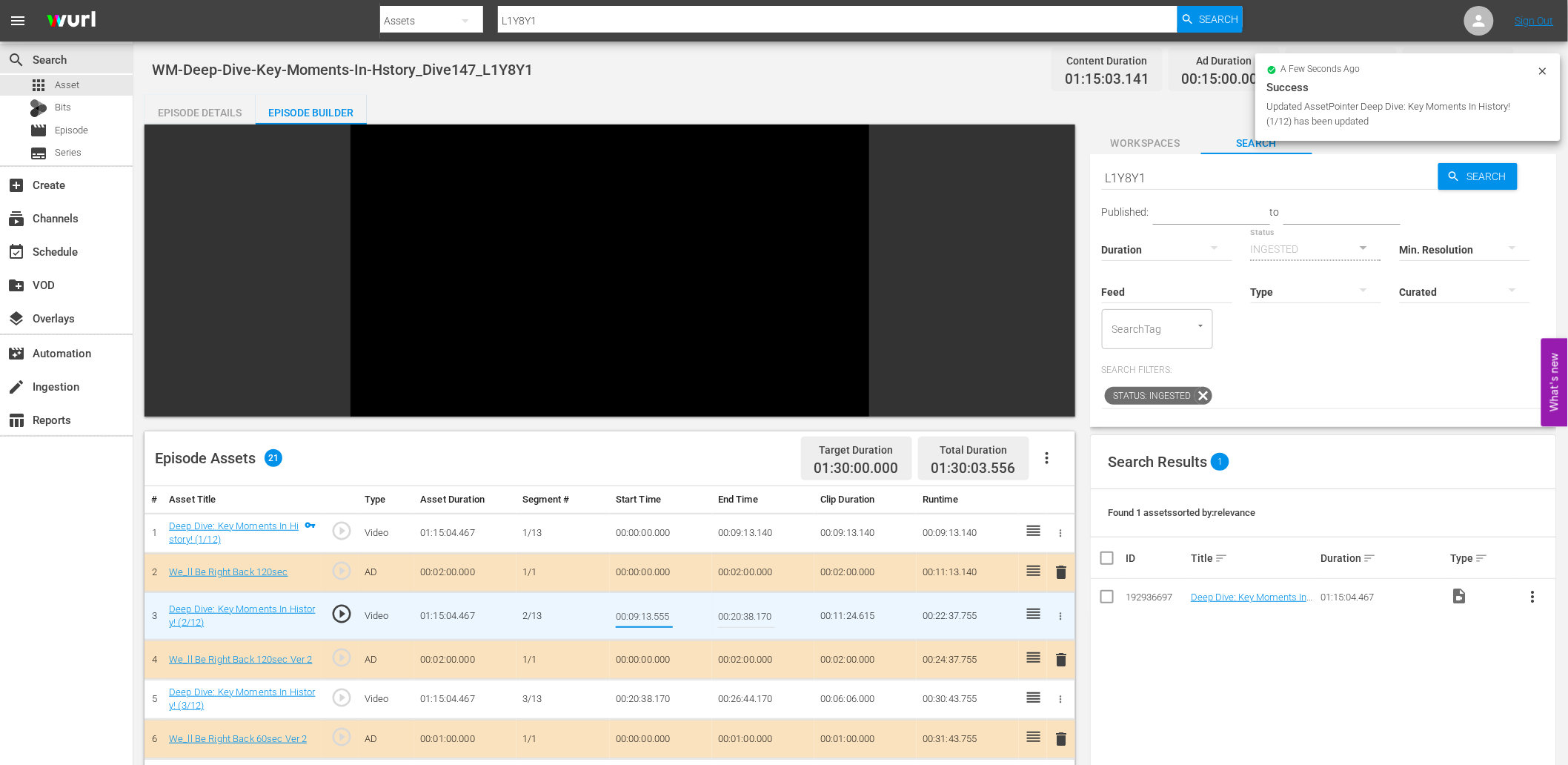
click at [642, 613] on input "00:09:13.555" at bounding box center [644, 616] width 57 height 36
type input "00:09:13.888"
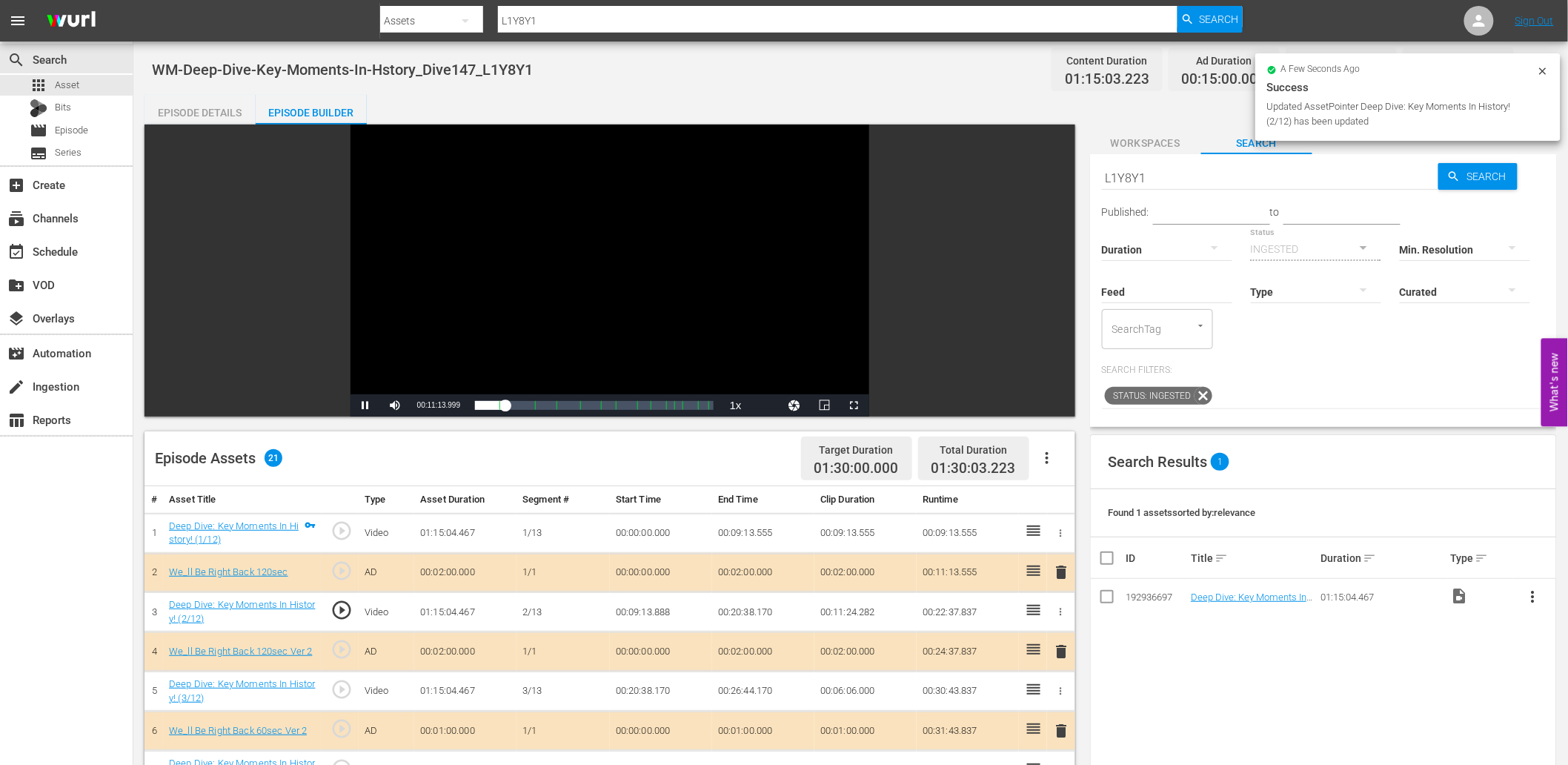
click at [638, 277] on div "Video Player" at bounding box center [609, 259] width 518 height 270
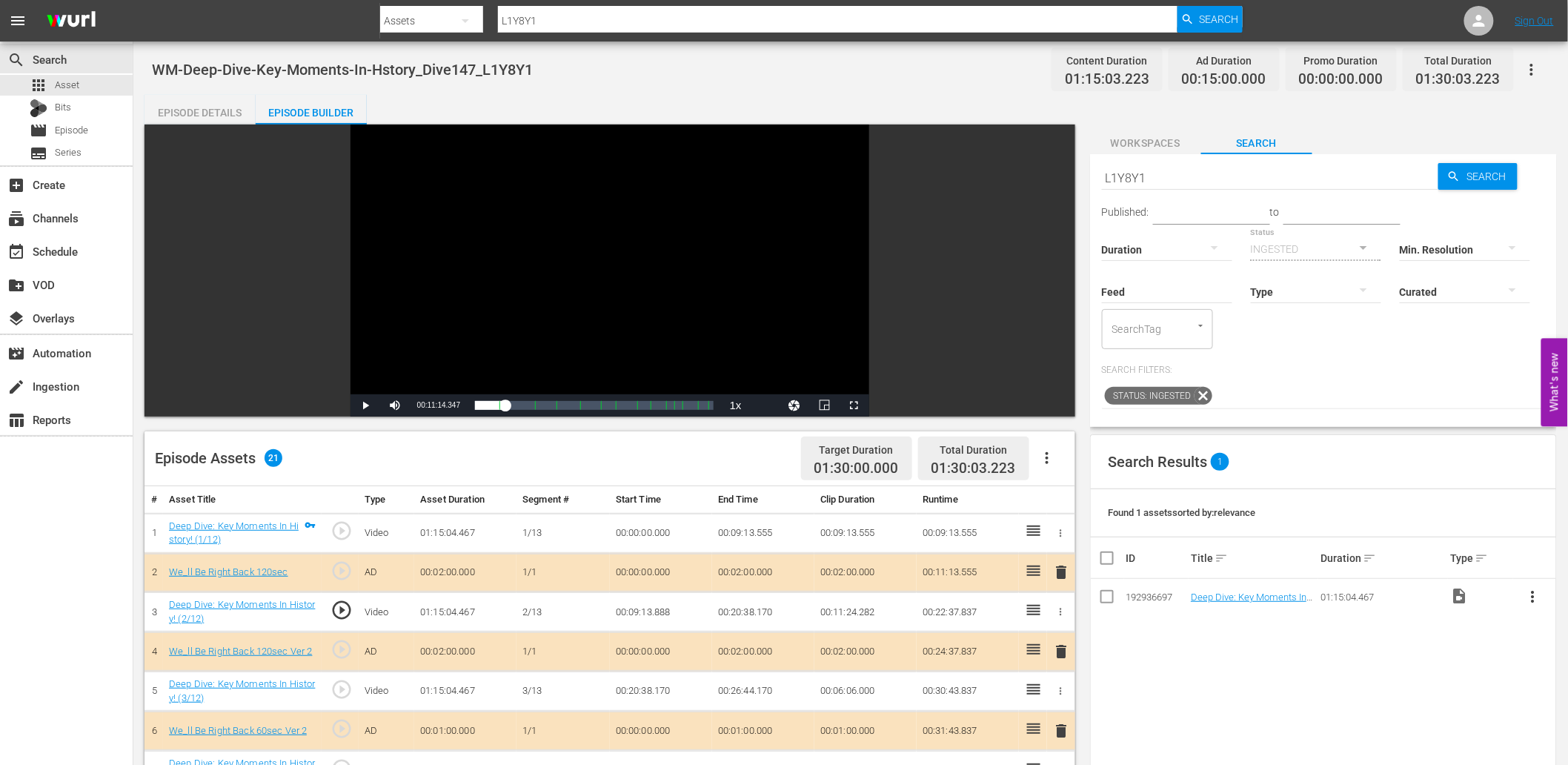
click at [332, 607] on span "play_circle_outline" at bounding box center [342, 610] width 22 height 22
click at [642, 613] on td "00:09:13.888" at bounding box center [661, 612] width 102 height 40
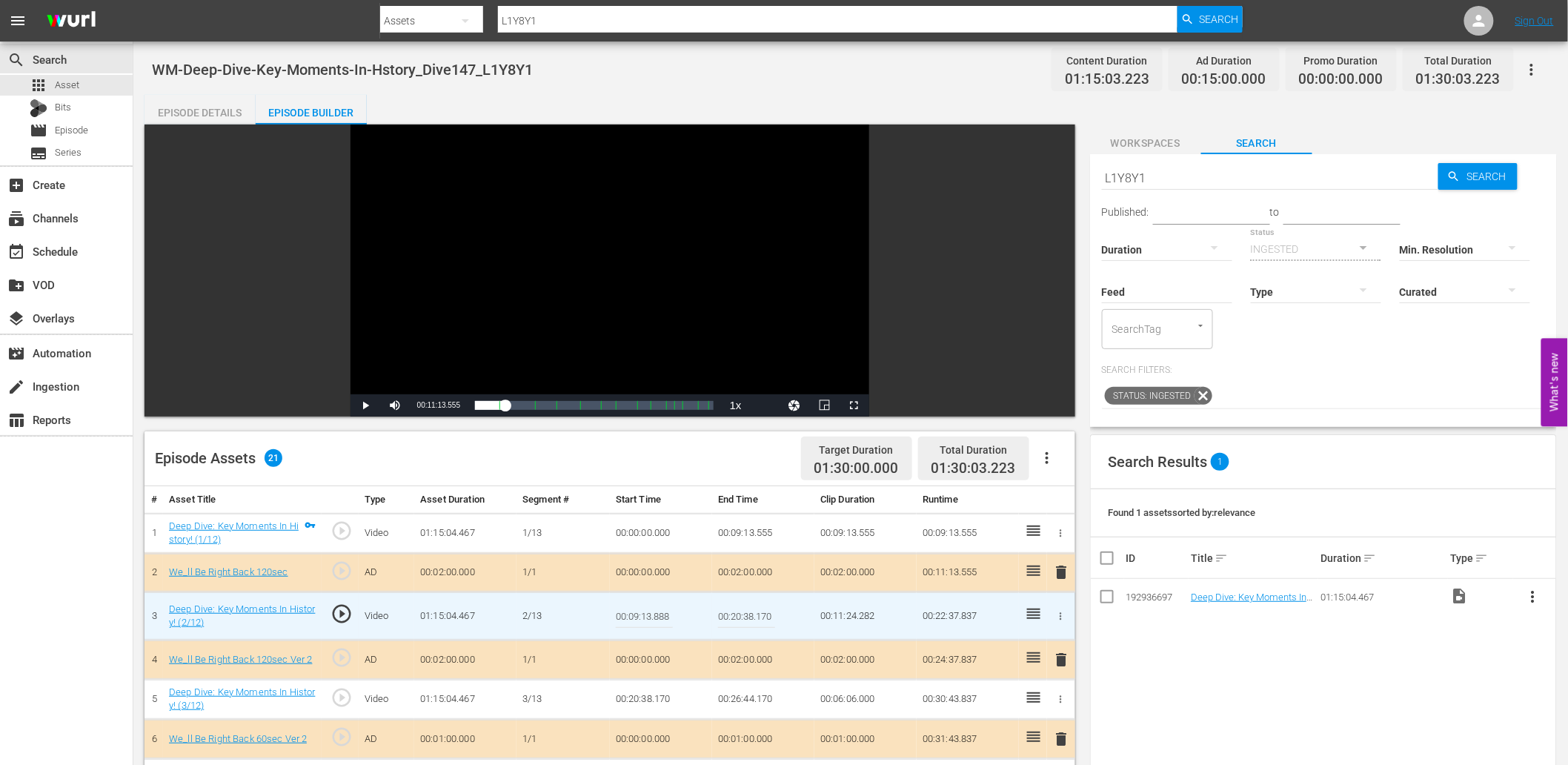
click at [642, 613] on input "00:09:13.888" at bounding box center [644, 616] width 57 height 36
type input "00:09:13.999"
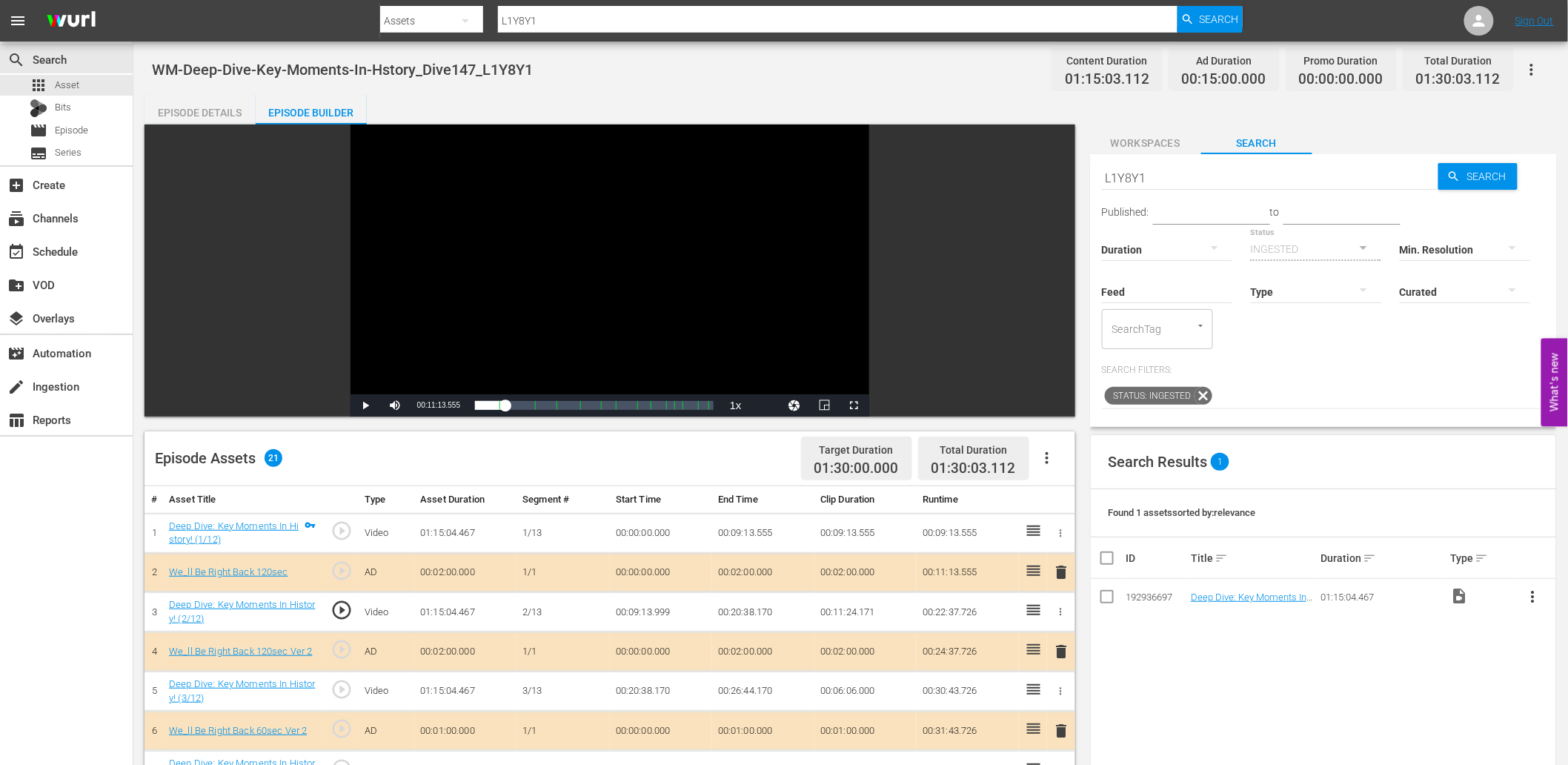
click at [640, 612] on td "00:09:13.999" at bounding box center [661, 612] width 102 height 40
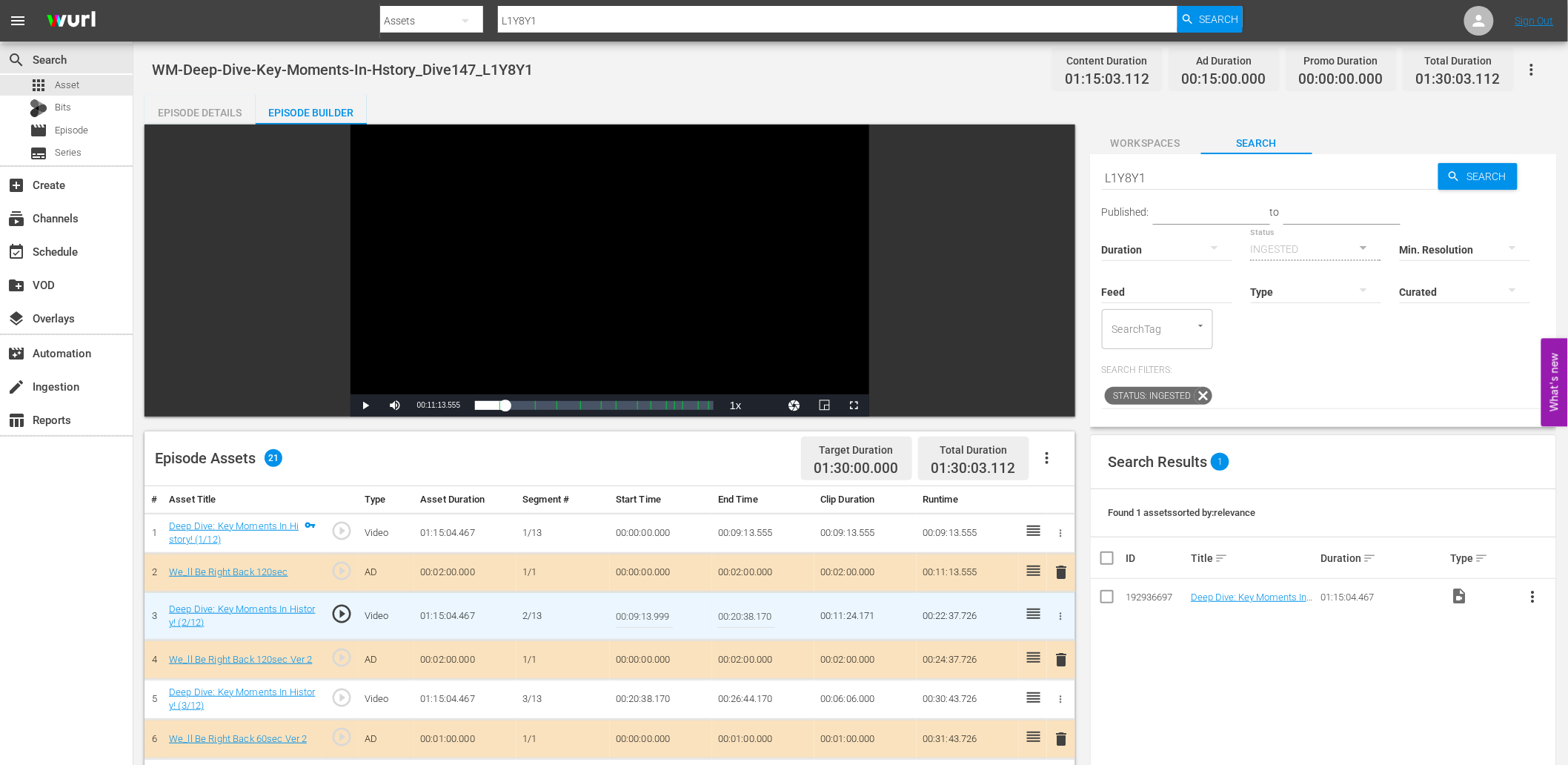
click at [640, 612] on input "00:09:13.999" at bounding box center [644, 616] width 57 height 36
type input "00:09:14.199"
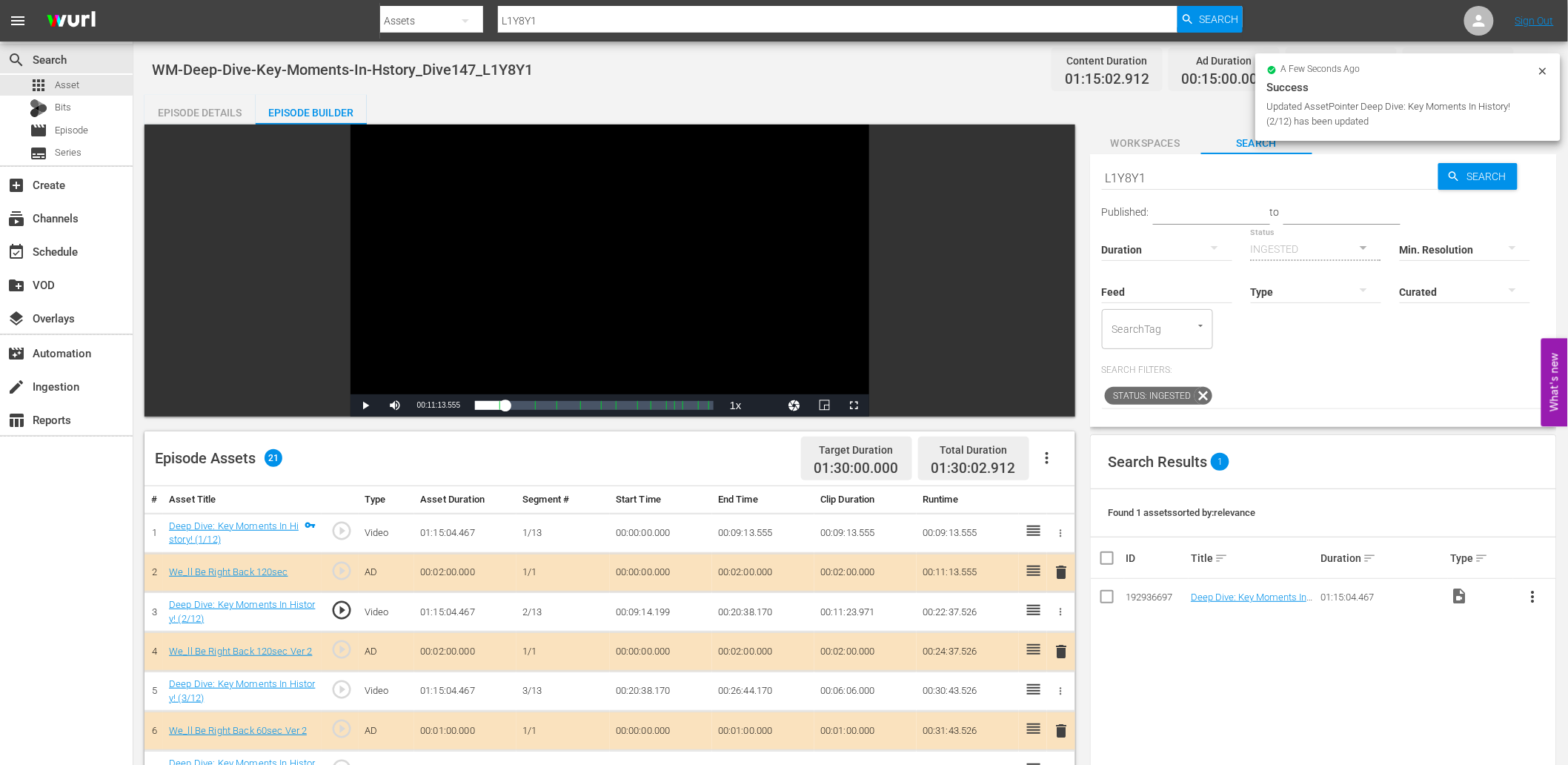
click at [560, 289] on div "Video Player" at bounding box center [609, 259] width 518 height 270
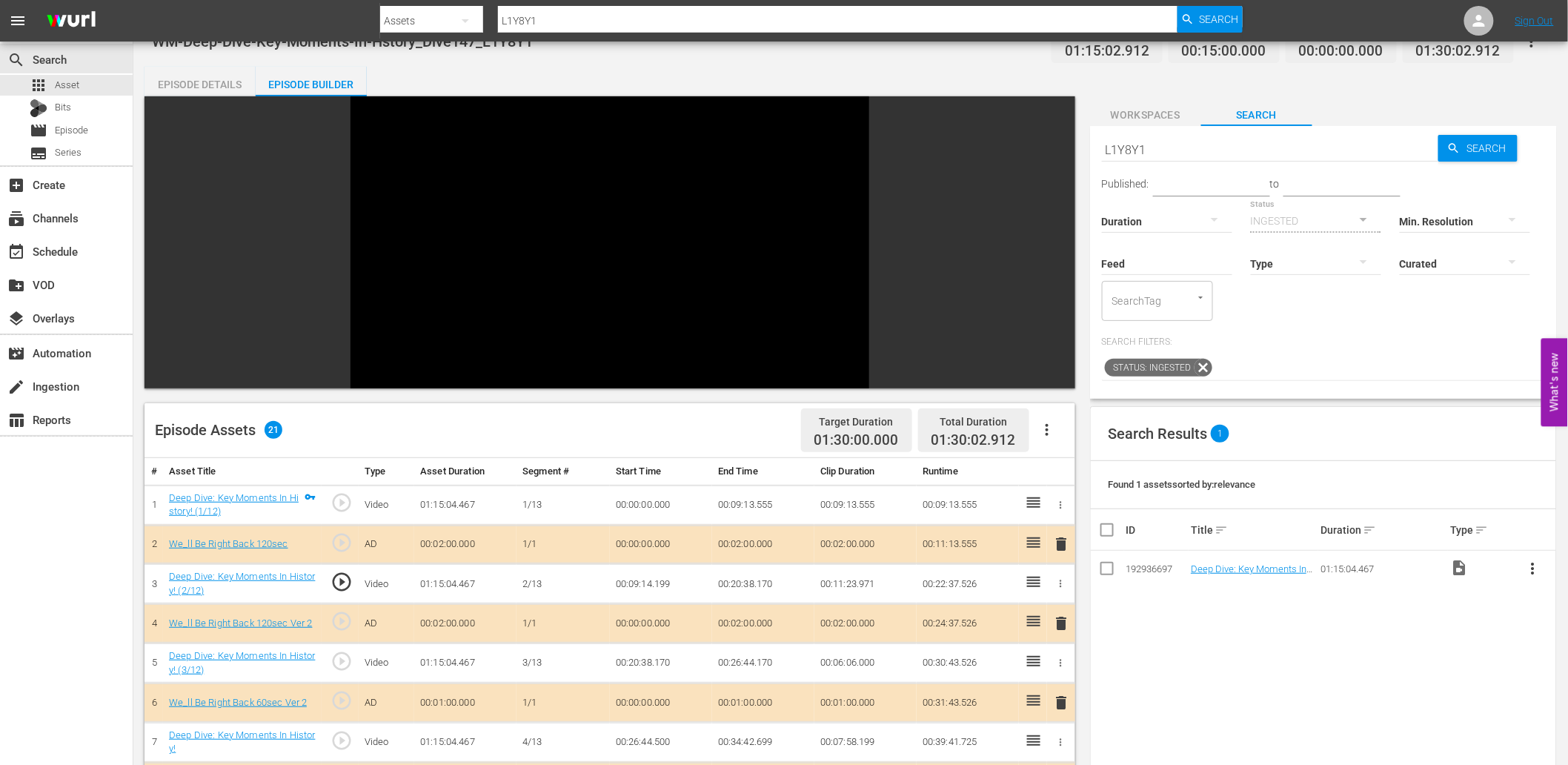
scroll to position [55, 0]
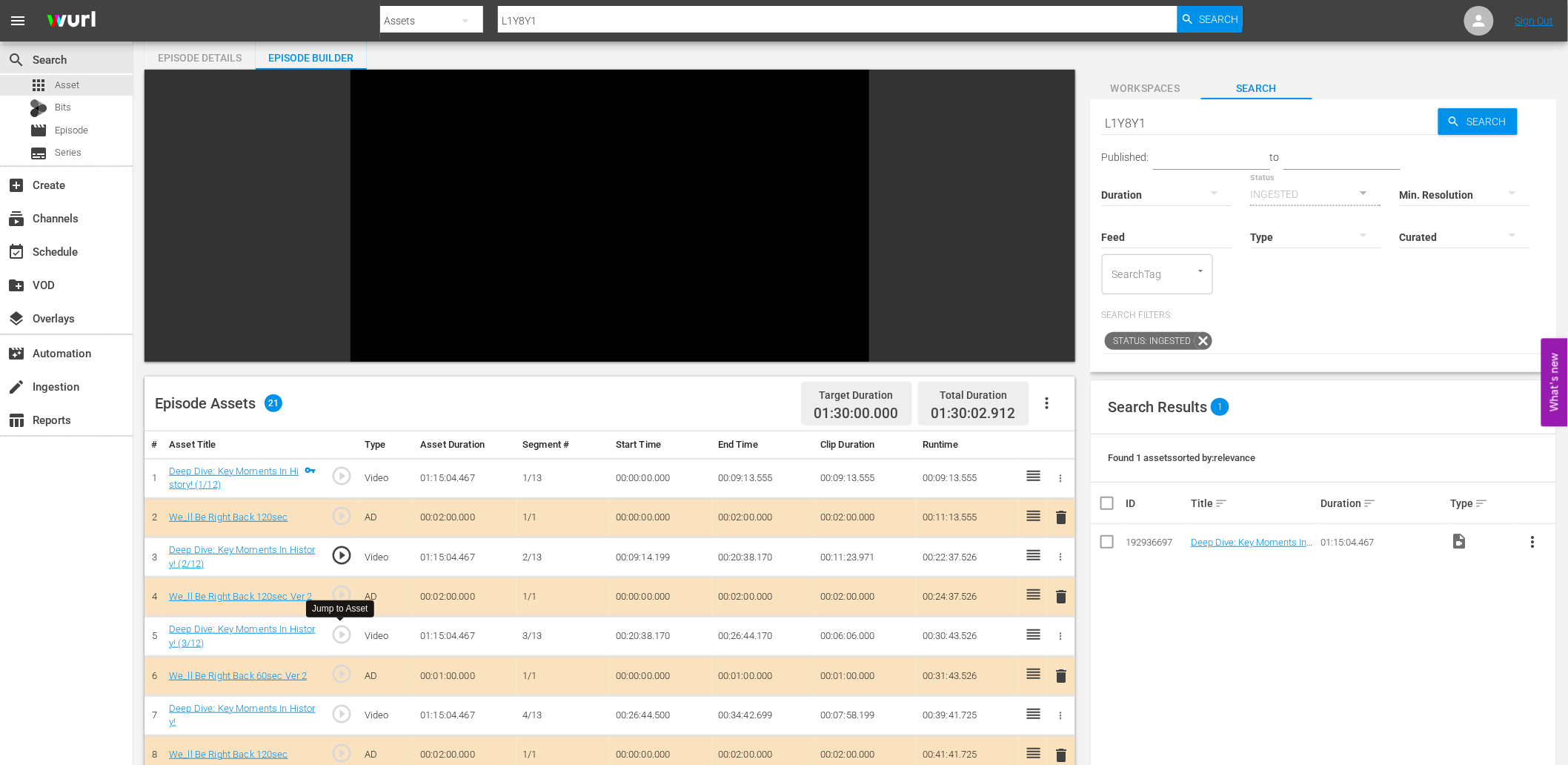
click at [336, 632] on span "play_circle_outline" at bounding box center [342, 634] width 22 height 22
click at [655, 632] on td "00:20:38.170" at bounding box center [661, 637] width 102 height 40
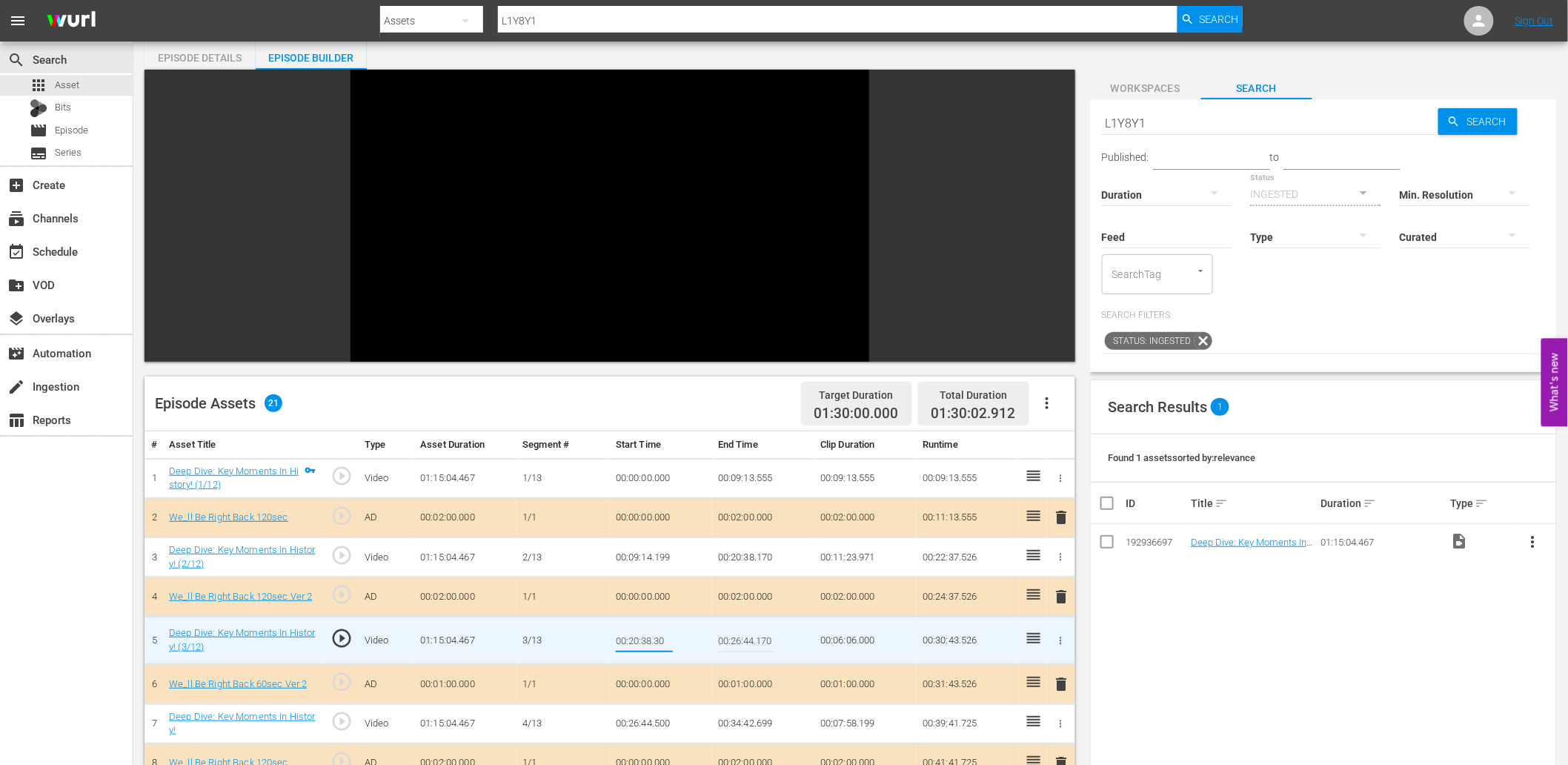
type input "00:20:38.380"
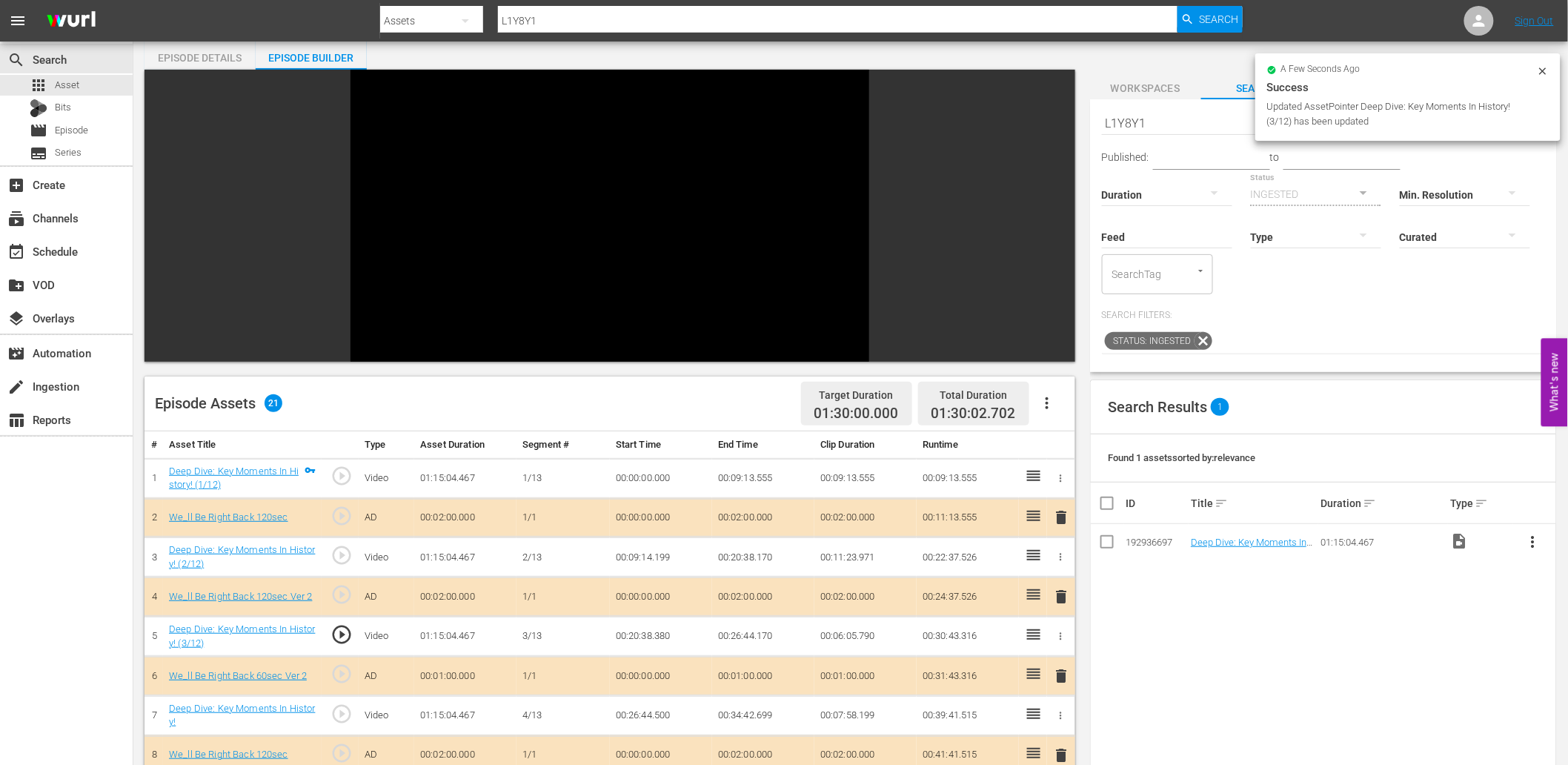
click at [653, 634] on td "00:20:38.380" at bounding box center [661, 637] width 102 height 40
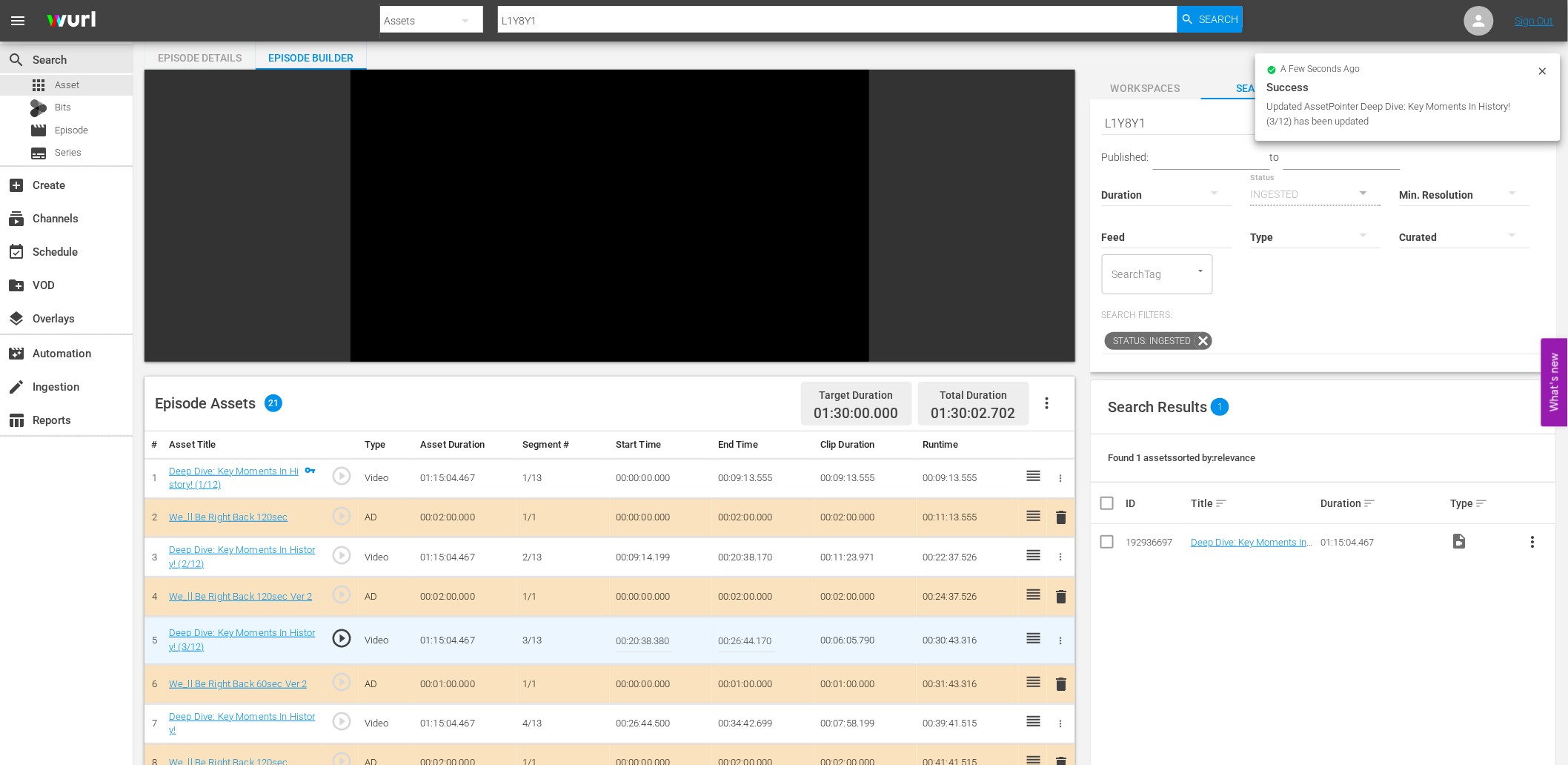
click at [653, 634] on input "00:20:38.380" at bounding box center [644, 641] width 57 height 36
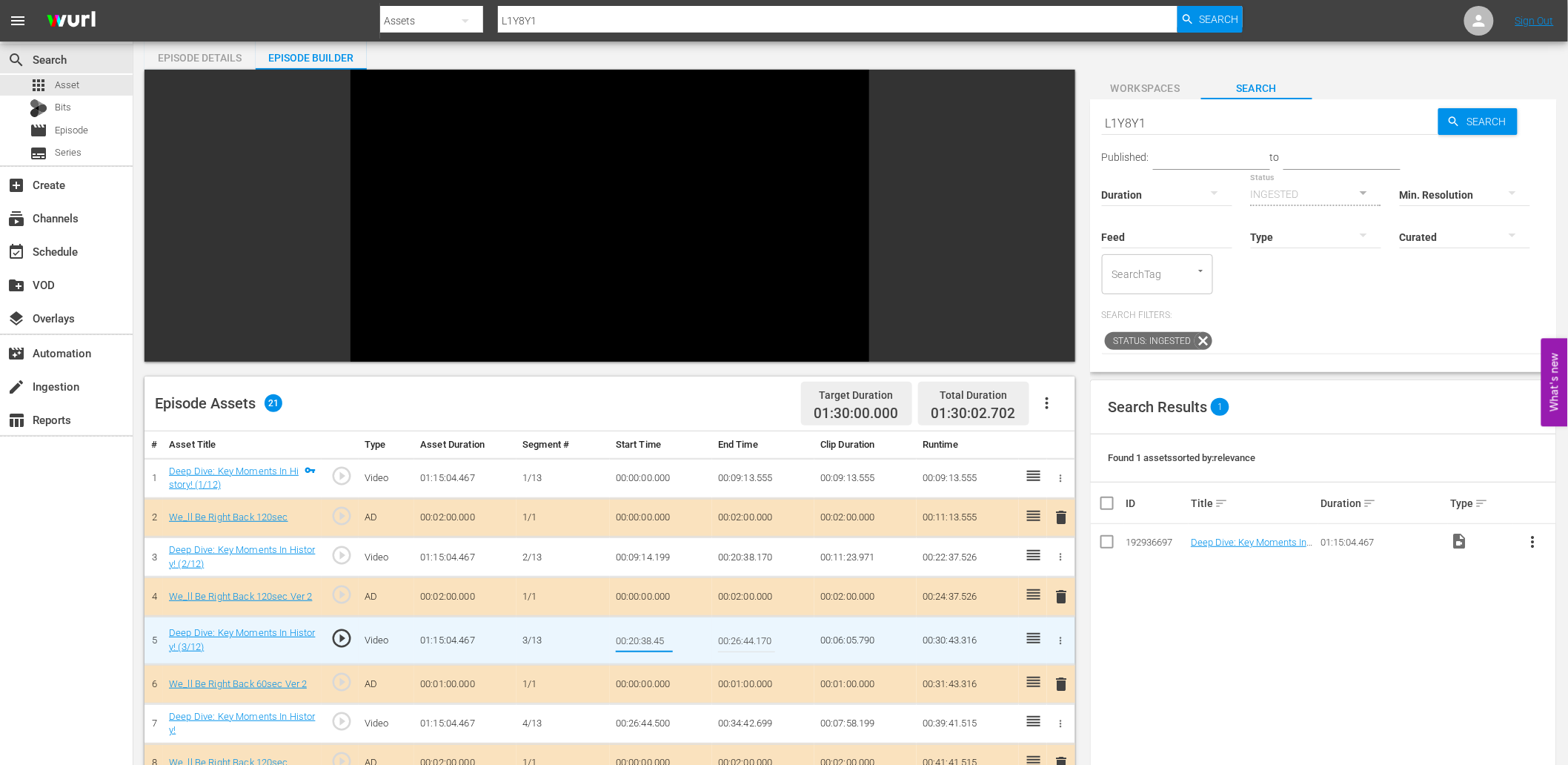
type input "00:20:38.455"
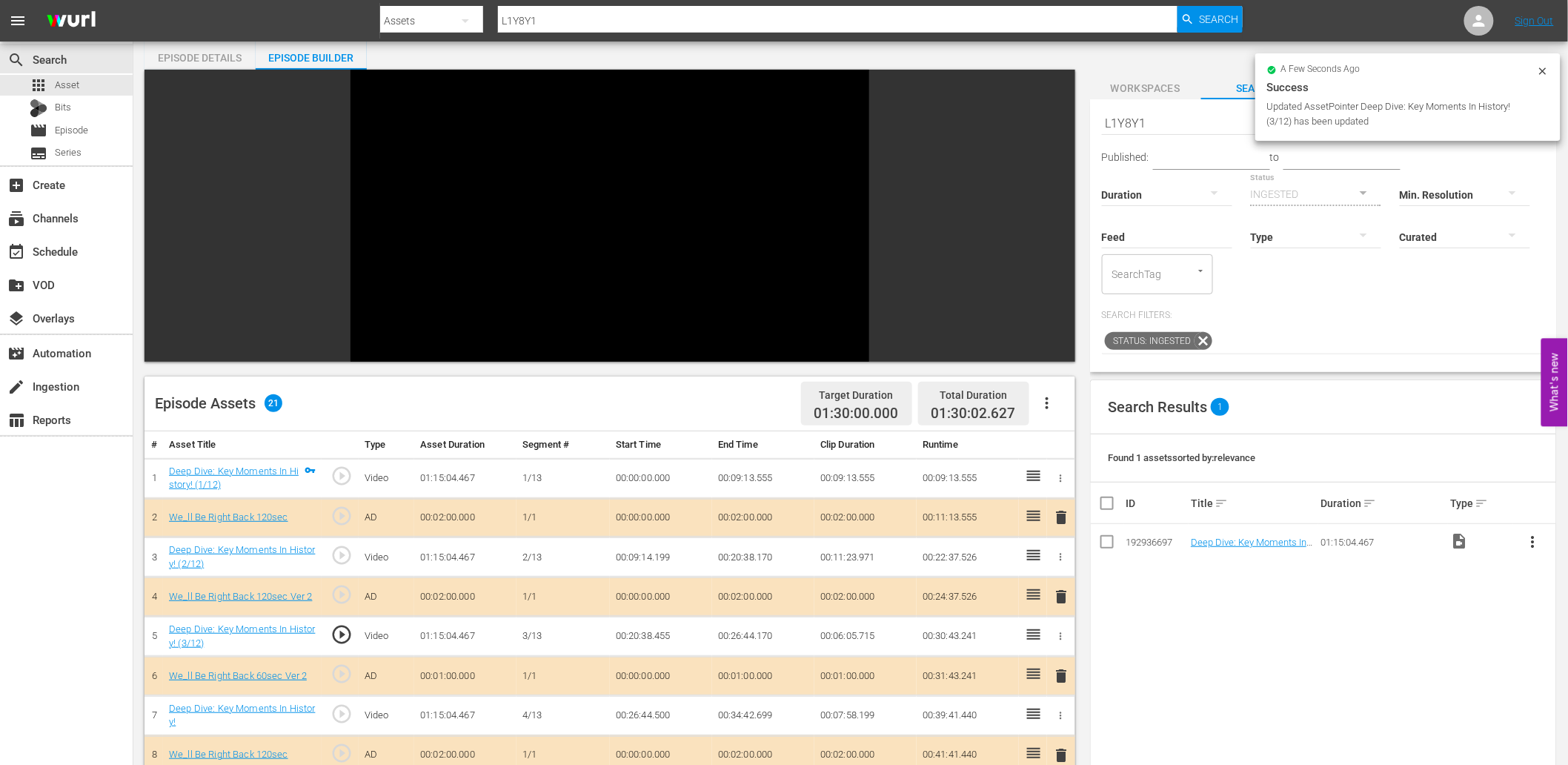
click at [349, 619] on td "play_circle_outline" at bounding box center [339, 637] width 37 height 40
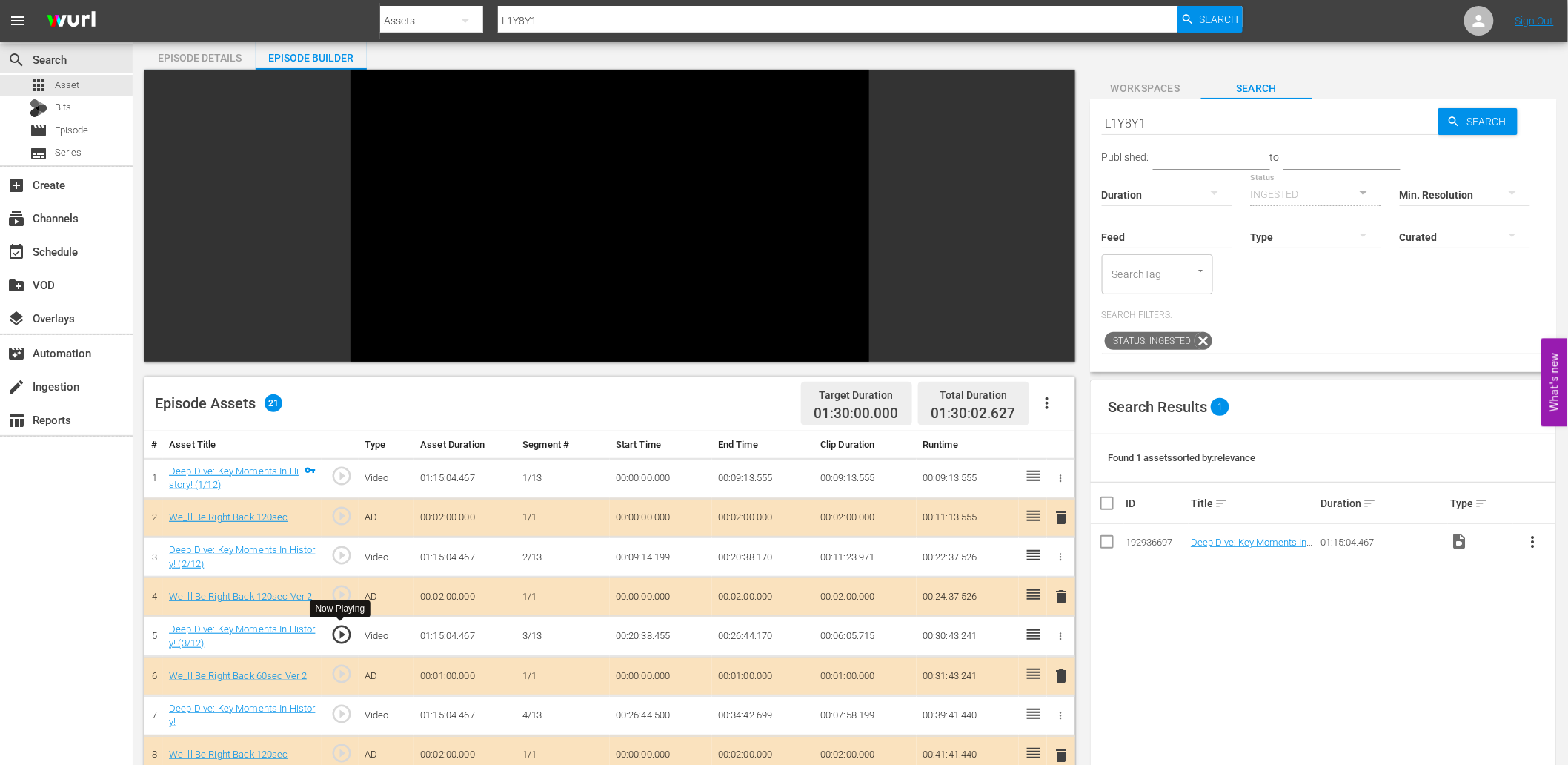
click at [342, 630] on span "play_circle_outline" at bounding box center [342, 634] width 22 height 22
click at [656, 634] on td "00:20:38.455" at bounding box center [661, 637] width 102 height 40
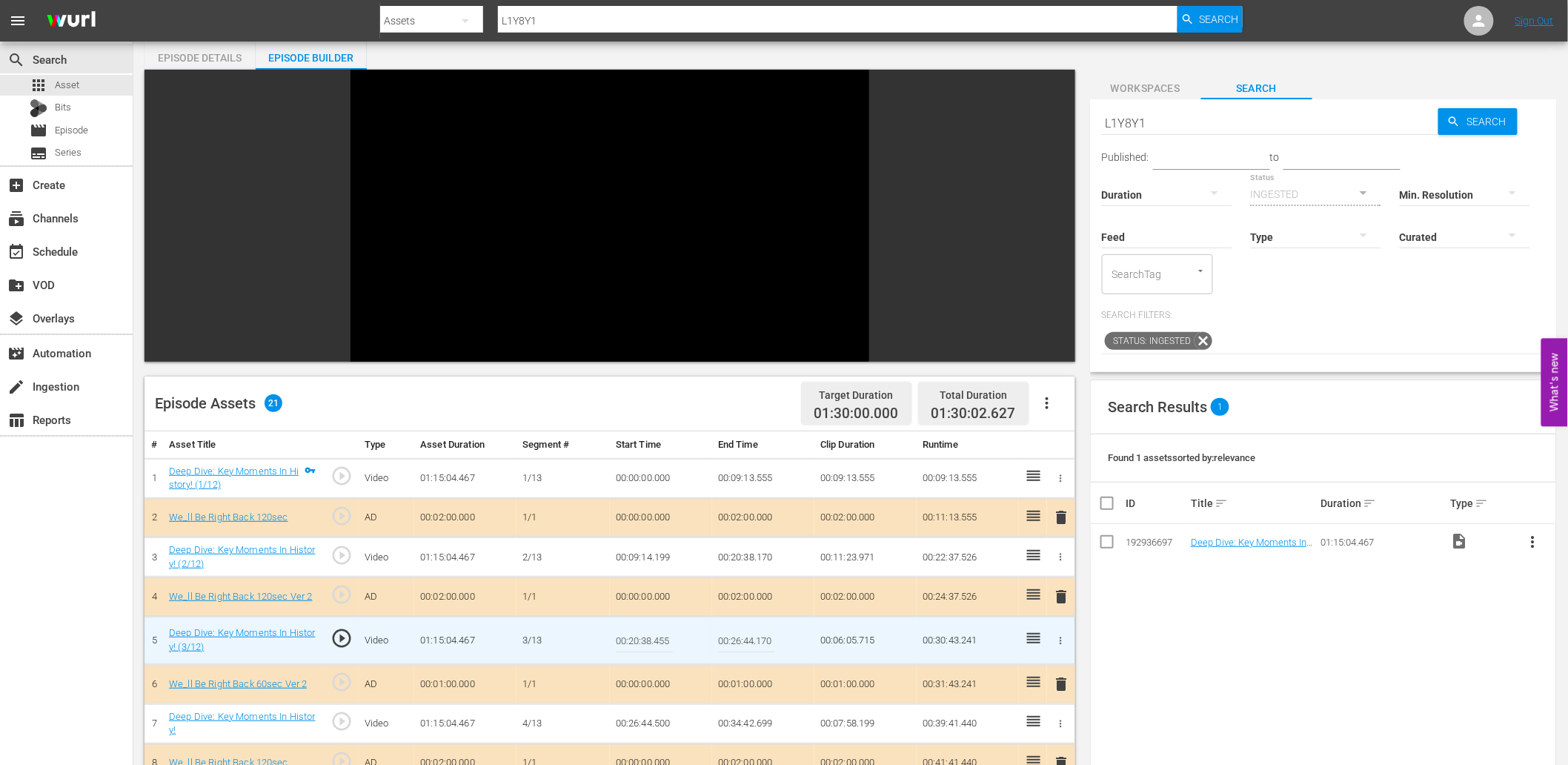
click at [656, 634] on input "00:20:38.455" at bounding box center [644, 641] width 57 height 36
type input "00:20:38.555"
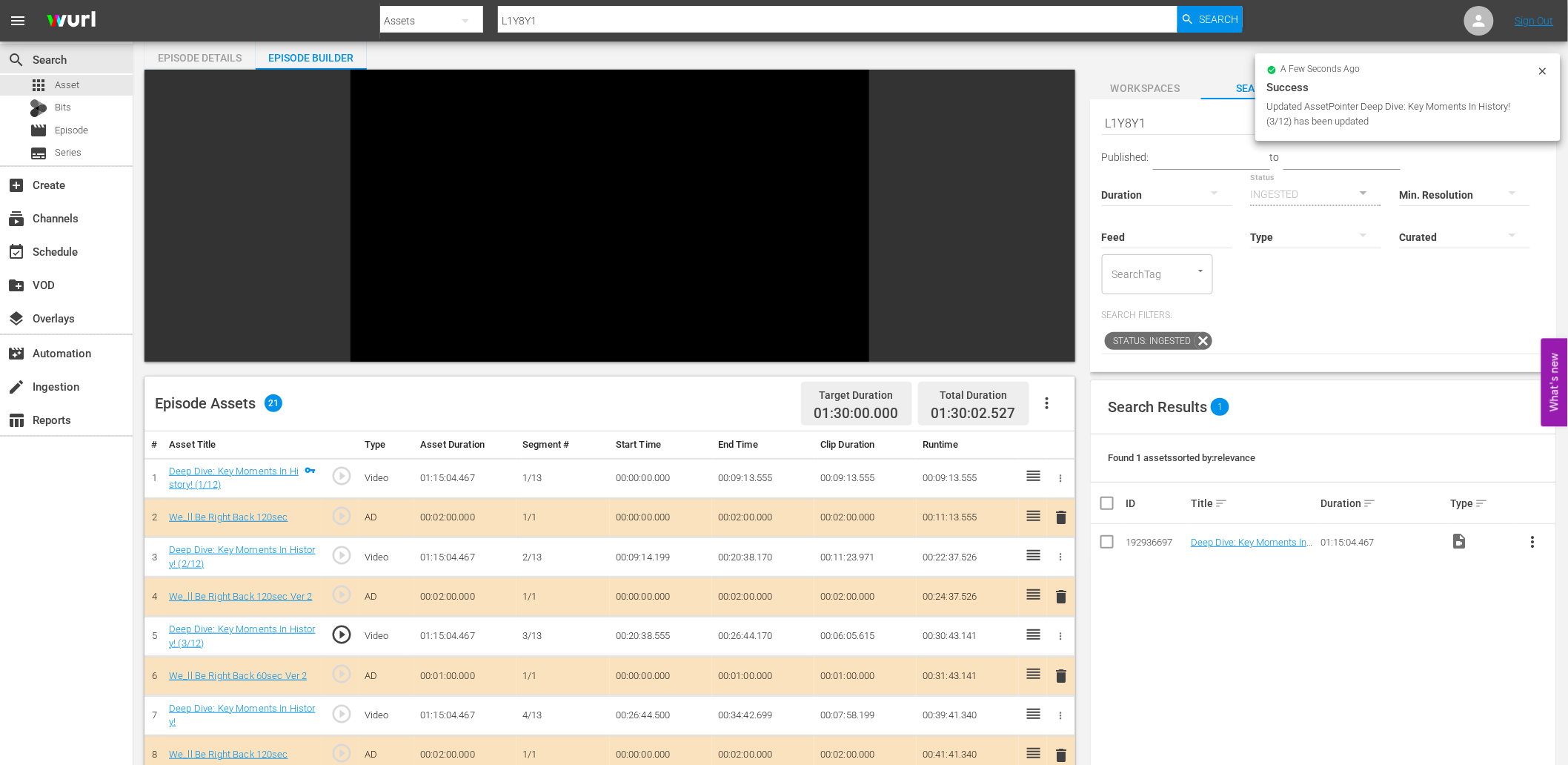
click at [650, 634] on td "00:20:38.555" at bounding box center [661, 637] width 102 height 40
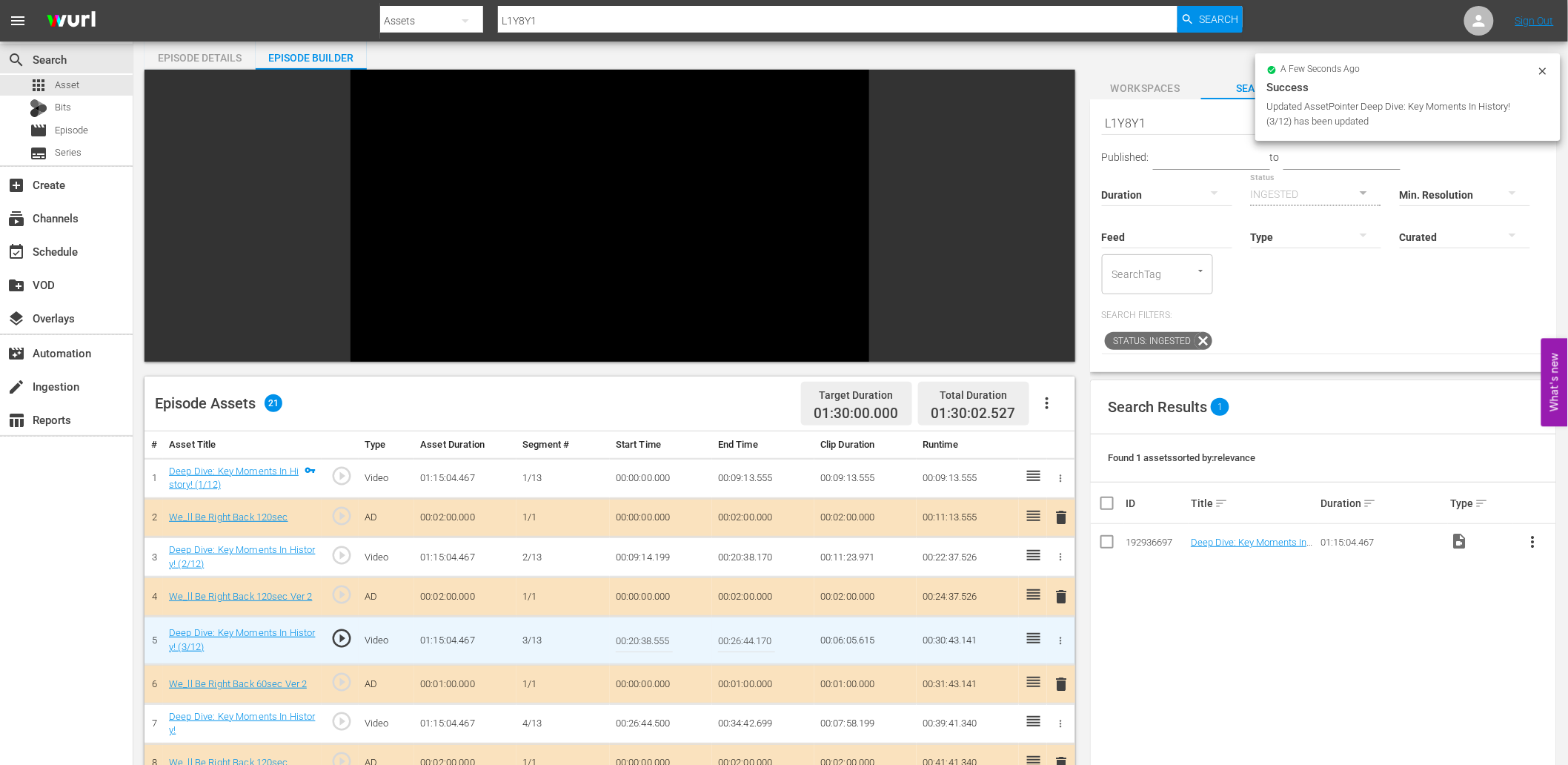
click at [650, 634] on input "00:20:38.555" at bounding box center [644, 641] width 57 height 36
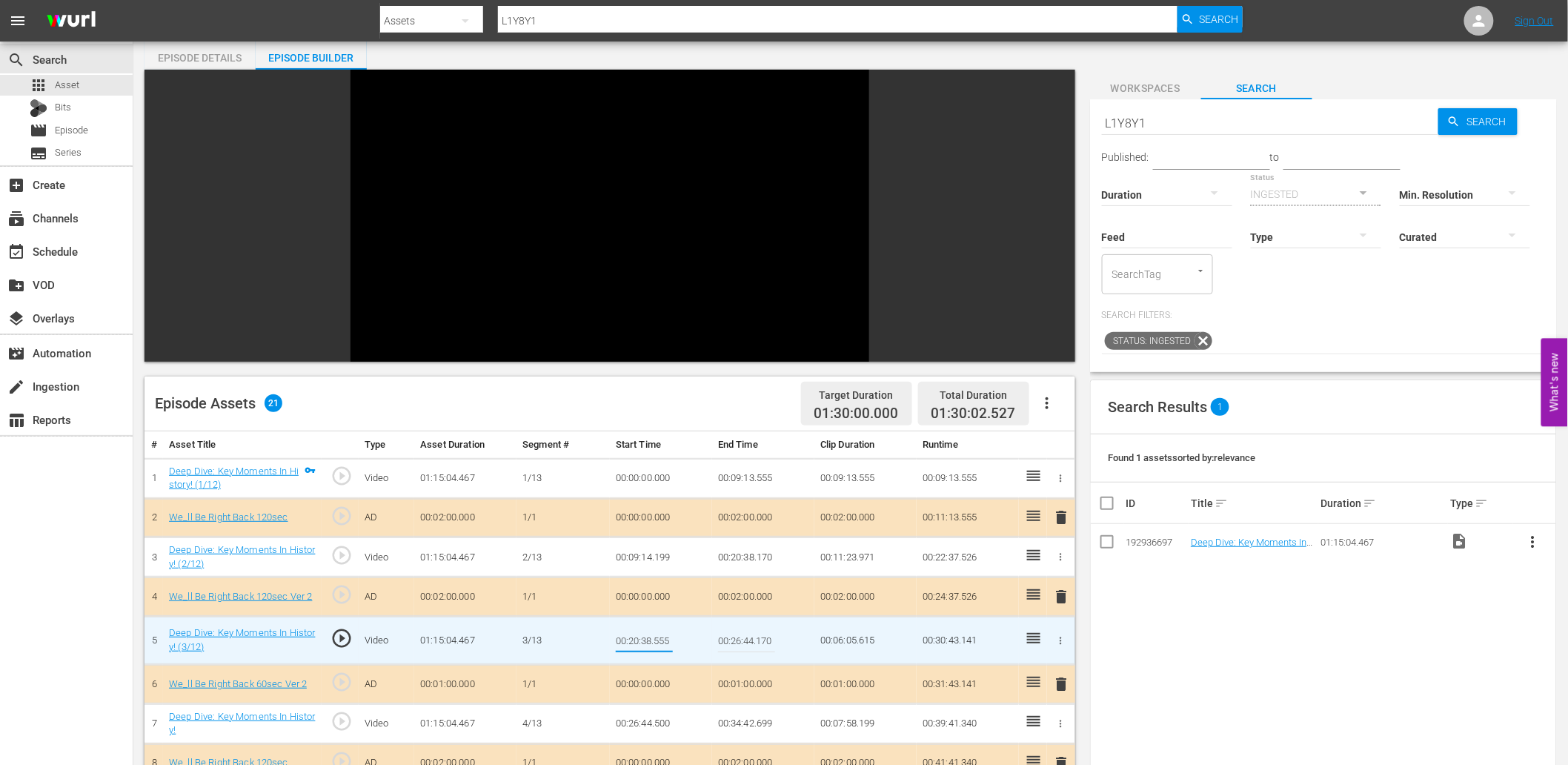
click at [745, 558] on td "00:20:38.170" at bounding box center [763, 557] width 102 height 40
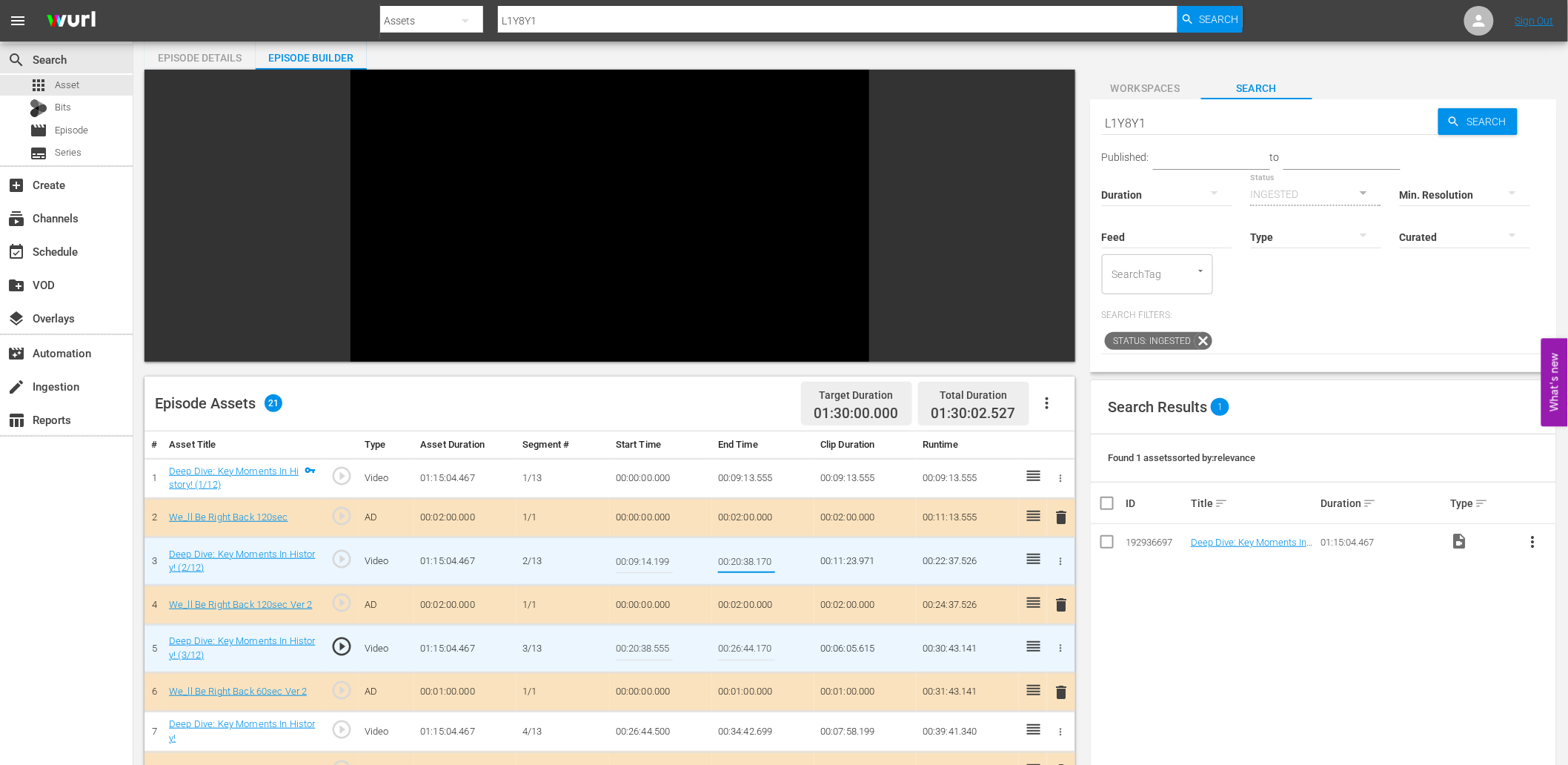
type input "00:20:38.555"
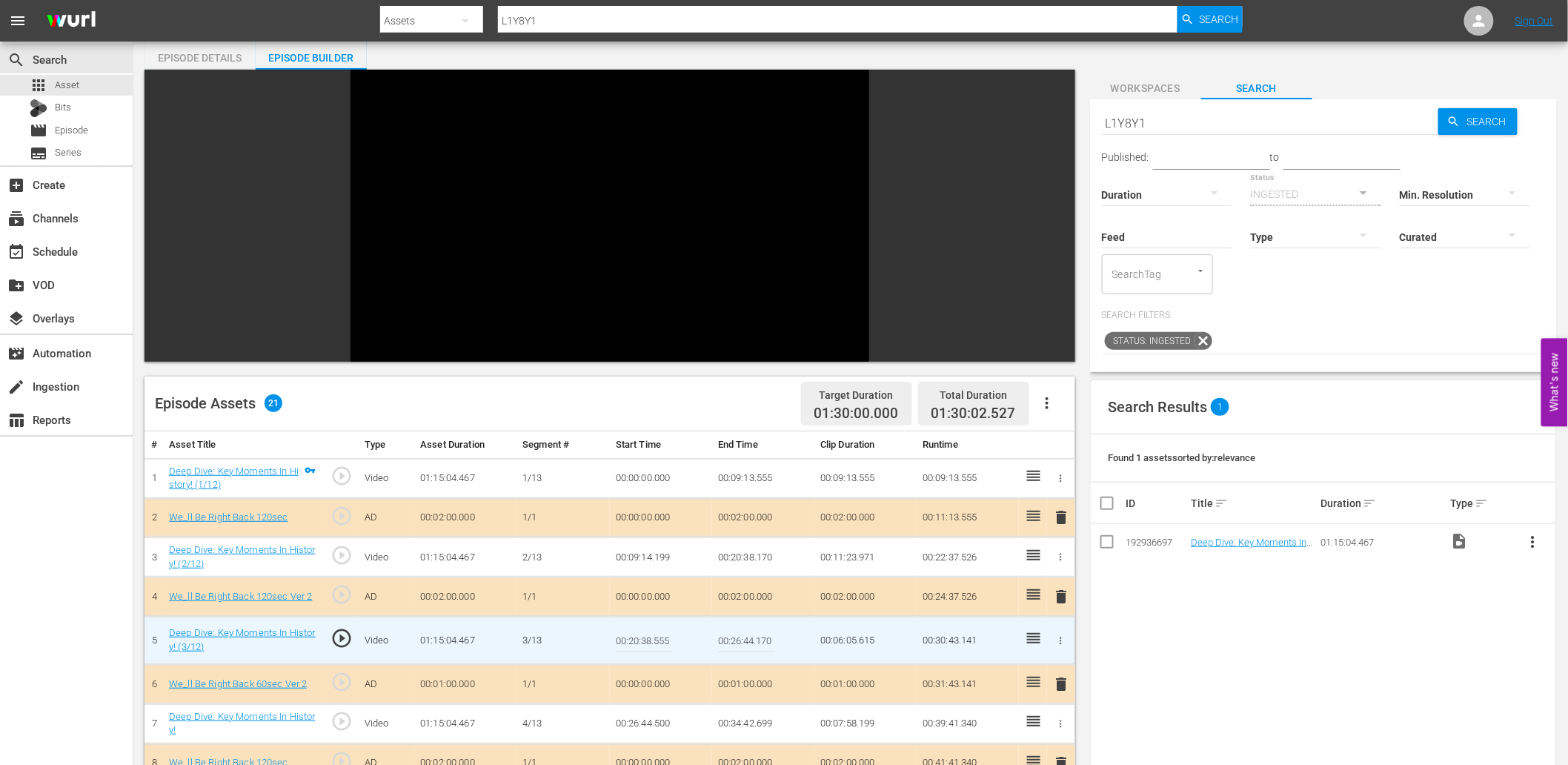
click at [653, 645] on input "00:20:38.555" at bounding box center [644, 641] width 57 height 36
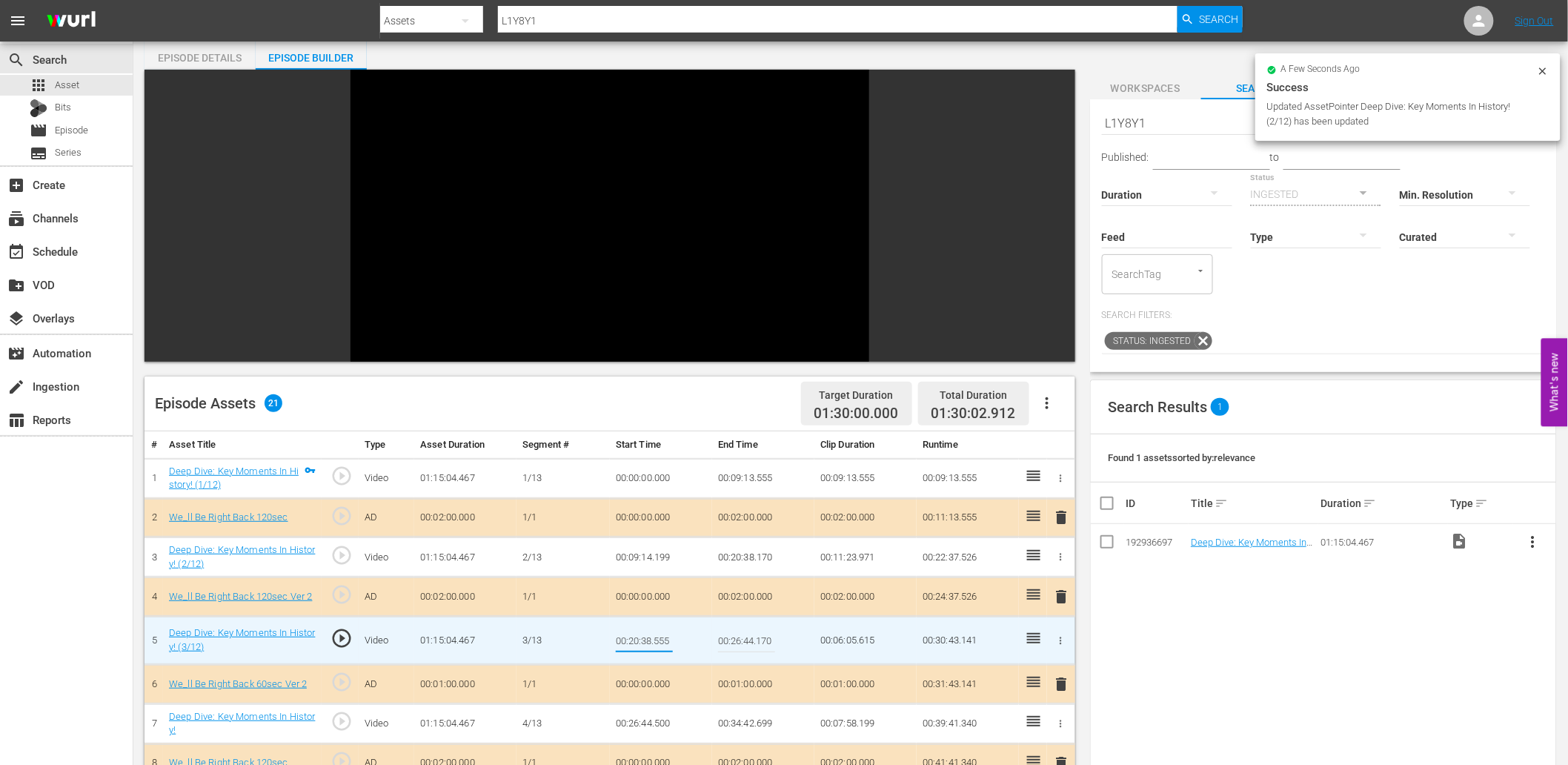
click at [653, 645] on input "00:20:38.555" at bounding box center [644, 641] width 57 height 36
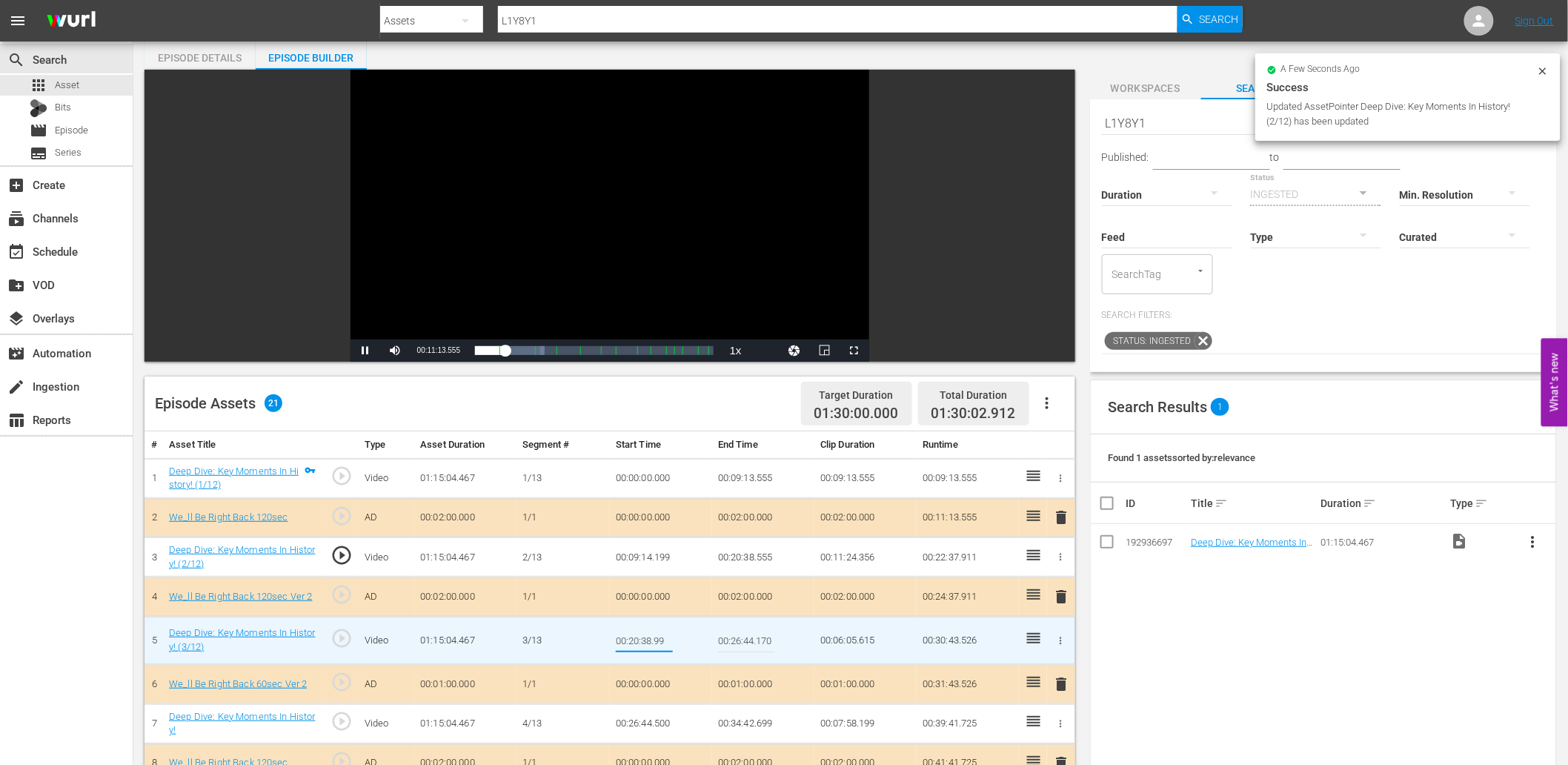
type input "00:20:38.999"
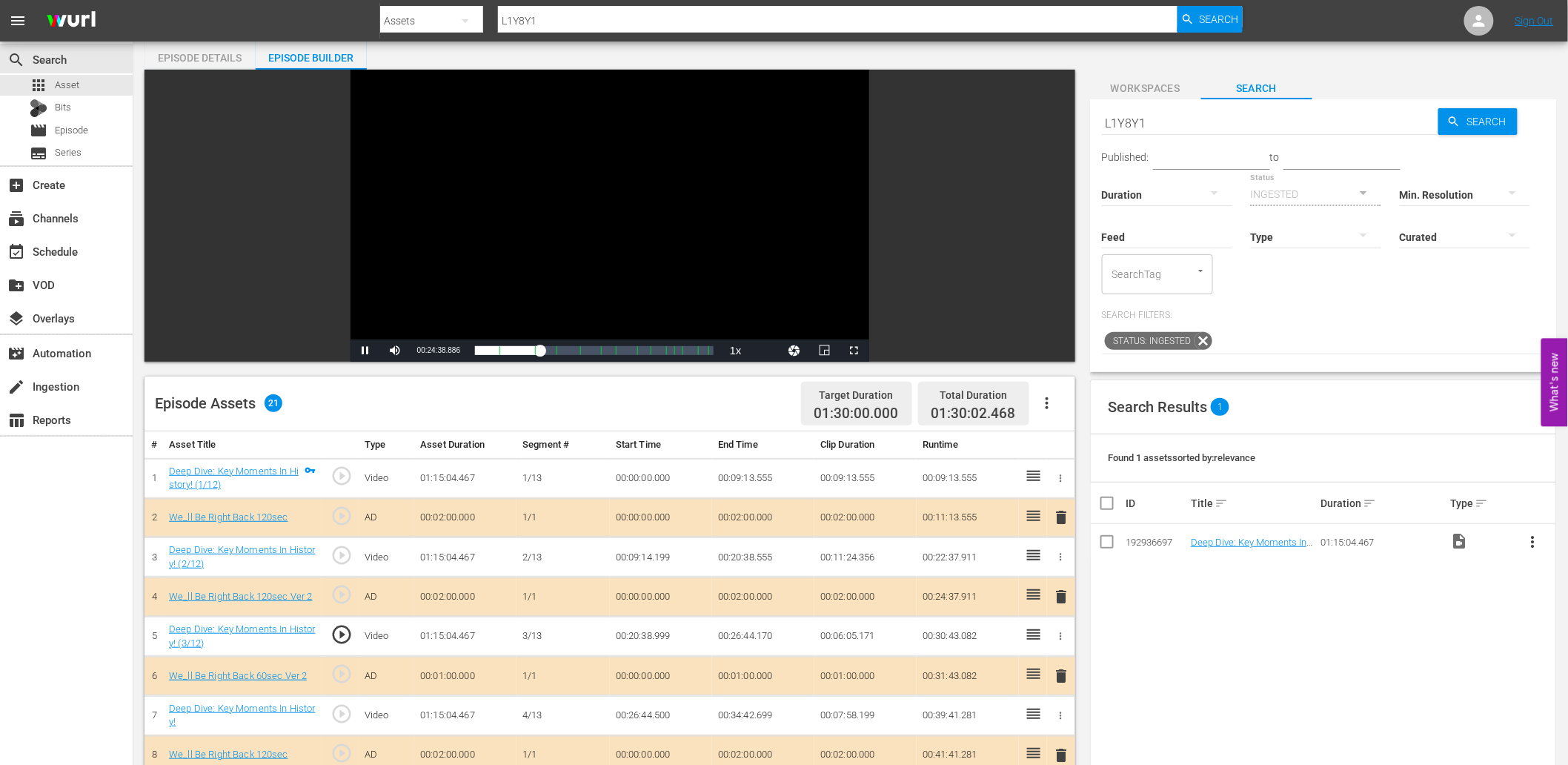
click at [557, 211] on div "Video Player" at bounding box center [609, 204] width 518 height 270
click at [639, 628] on td "00:20:38.999" at bounding box center [661, 637] width 102 height 40
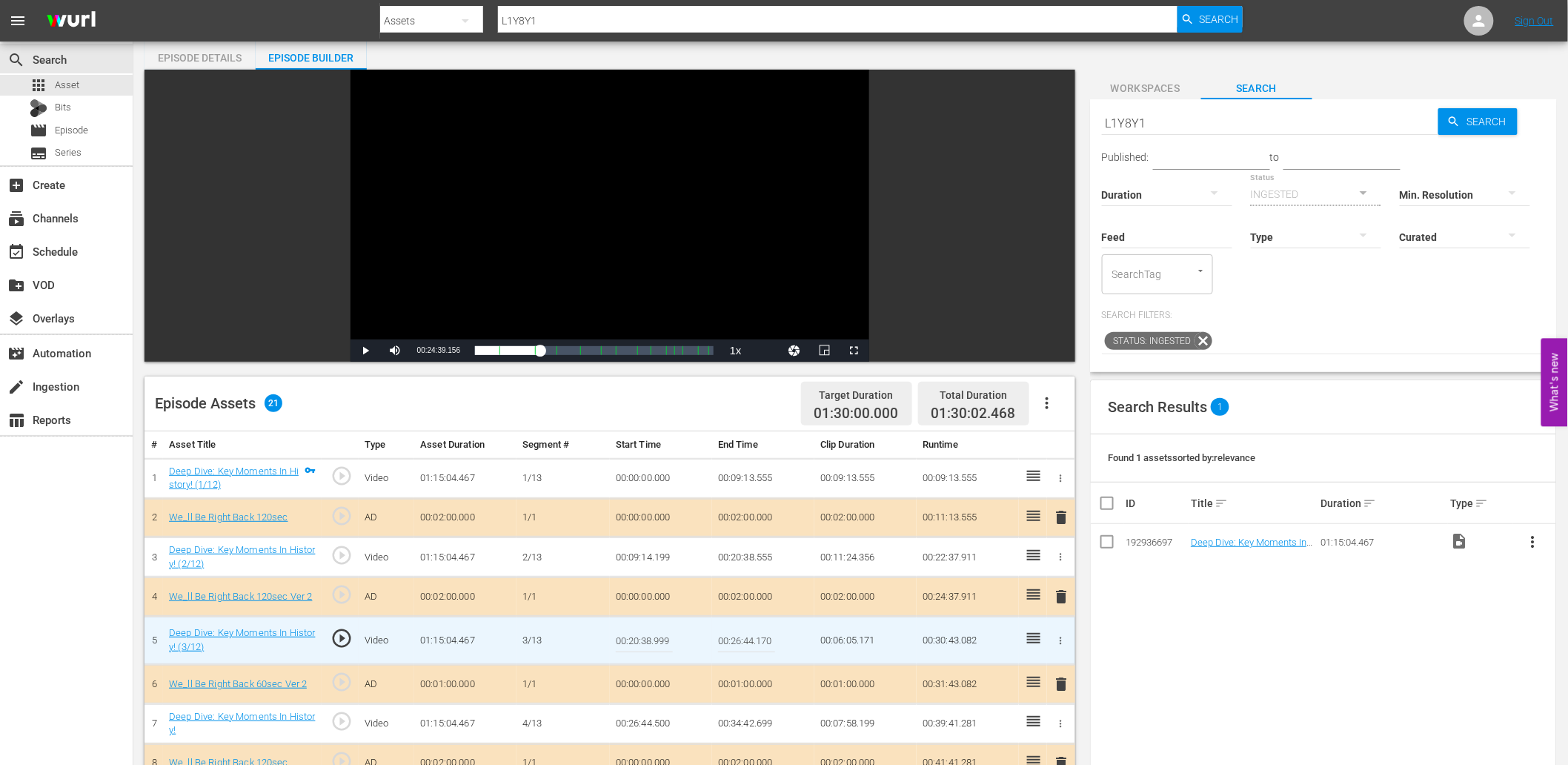
click at [639, 628] on input "00:20:38.999" at bounding box center [644, 641] width 57 height 36
click at [642, 636] on input "00:20:38.999" at bounding box center [644, 641] width 57 height 36
type input "00:20:39.999"
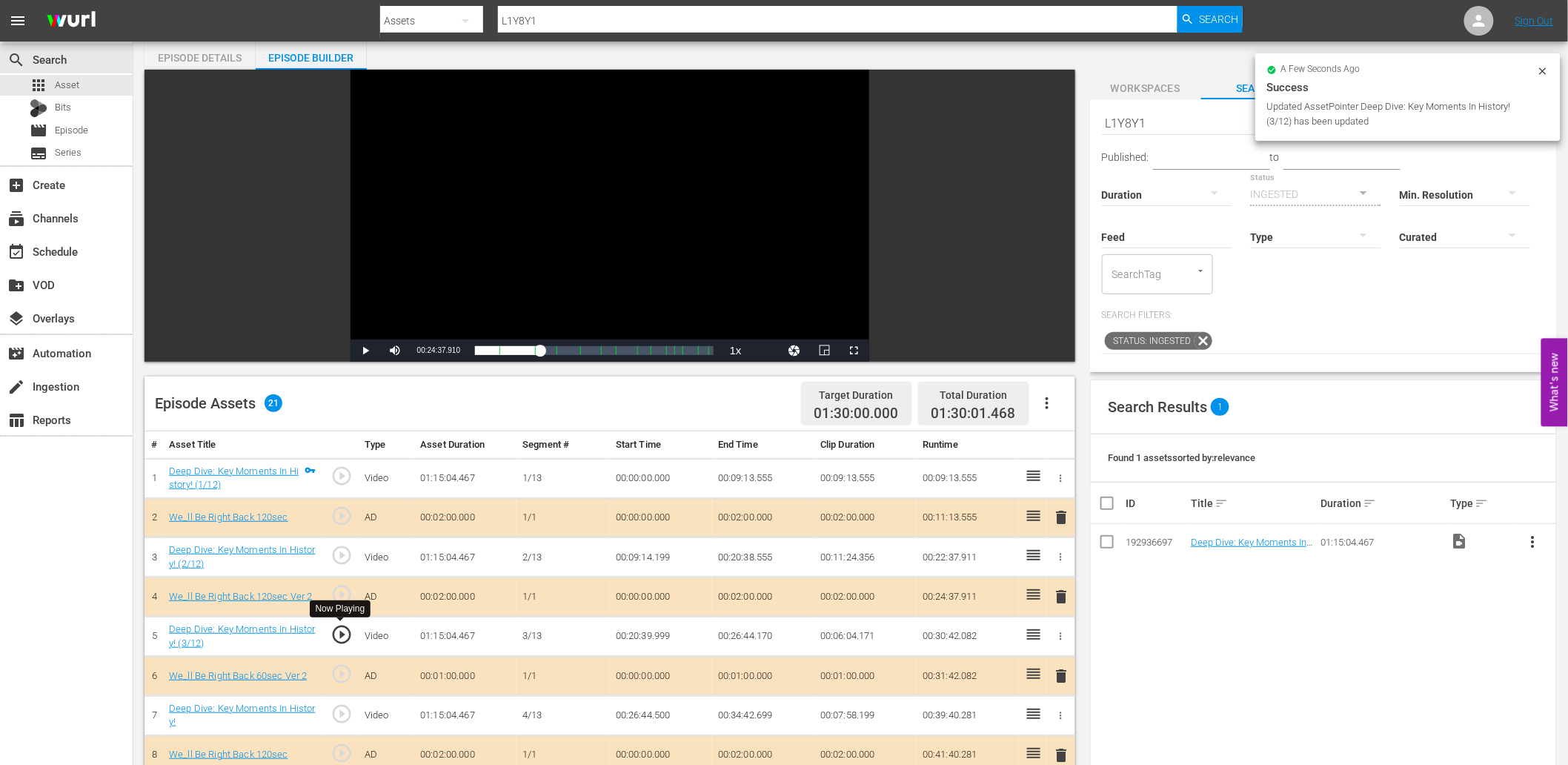
click at [327, 626] on div "play_circle_outline" at bounding box center [339, 636] width 25 height 27
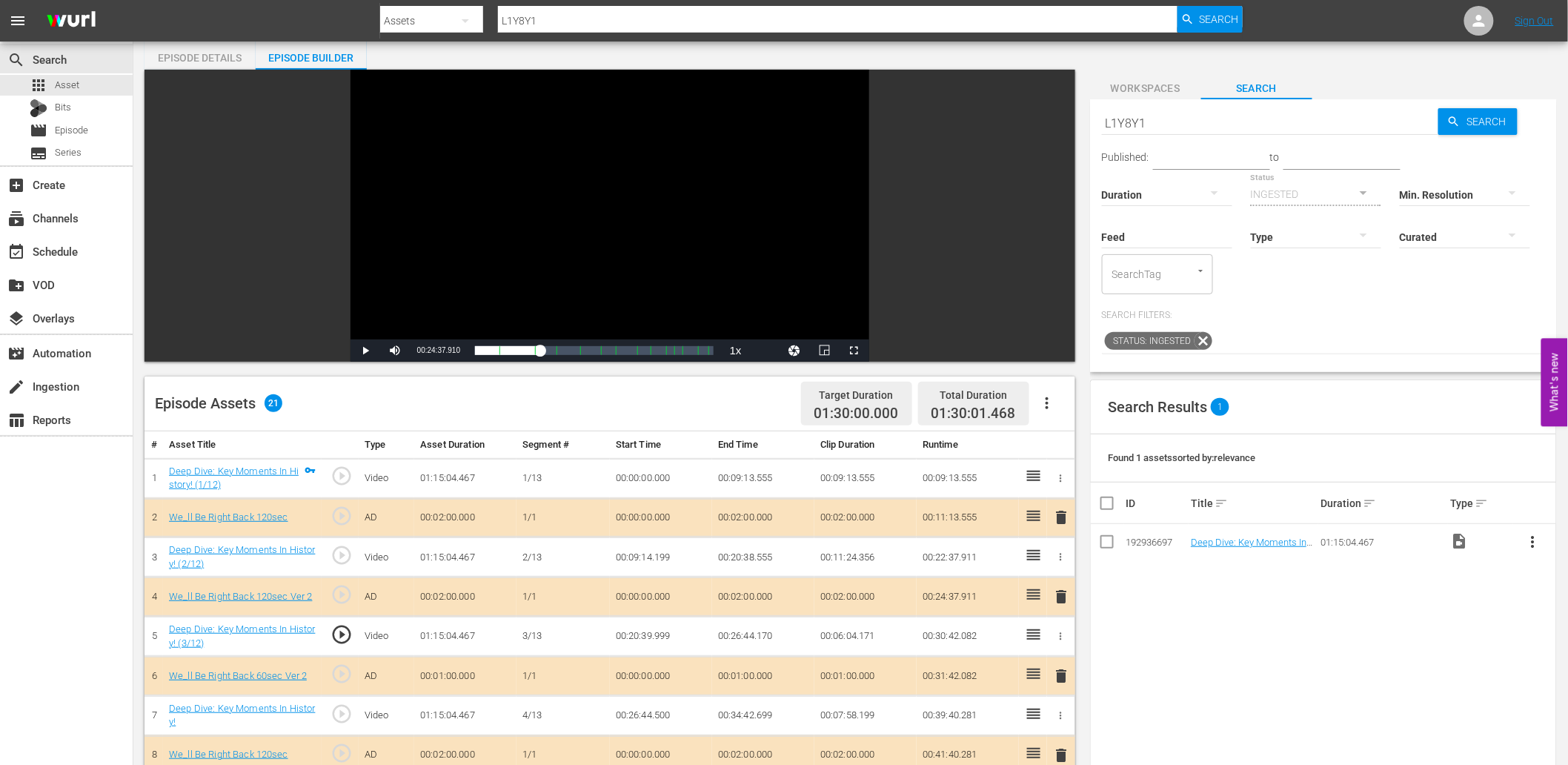
click at [545, 212] on div "Video Player" at bounding box center [609, 204] width 518 height 270
click at [463, 233] on div "Video Player" at bounding box center [609, 204] width 518 height 270
click at [338, 632] on span "play_circle_outline" at bounding box center [342, 634] width 22 height 22
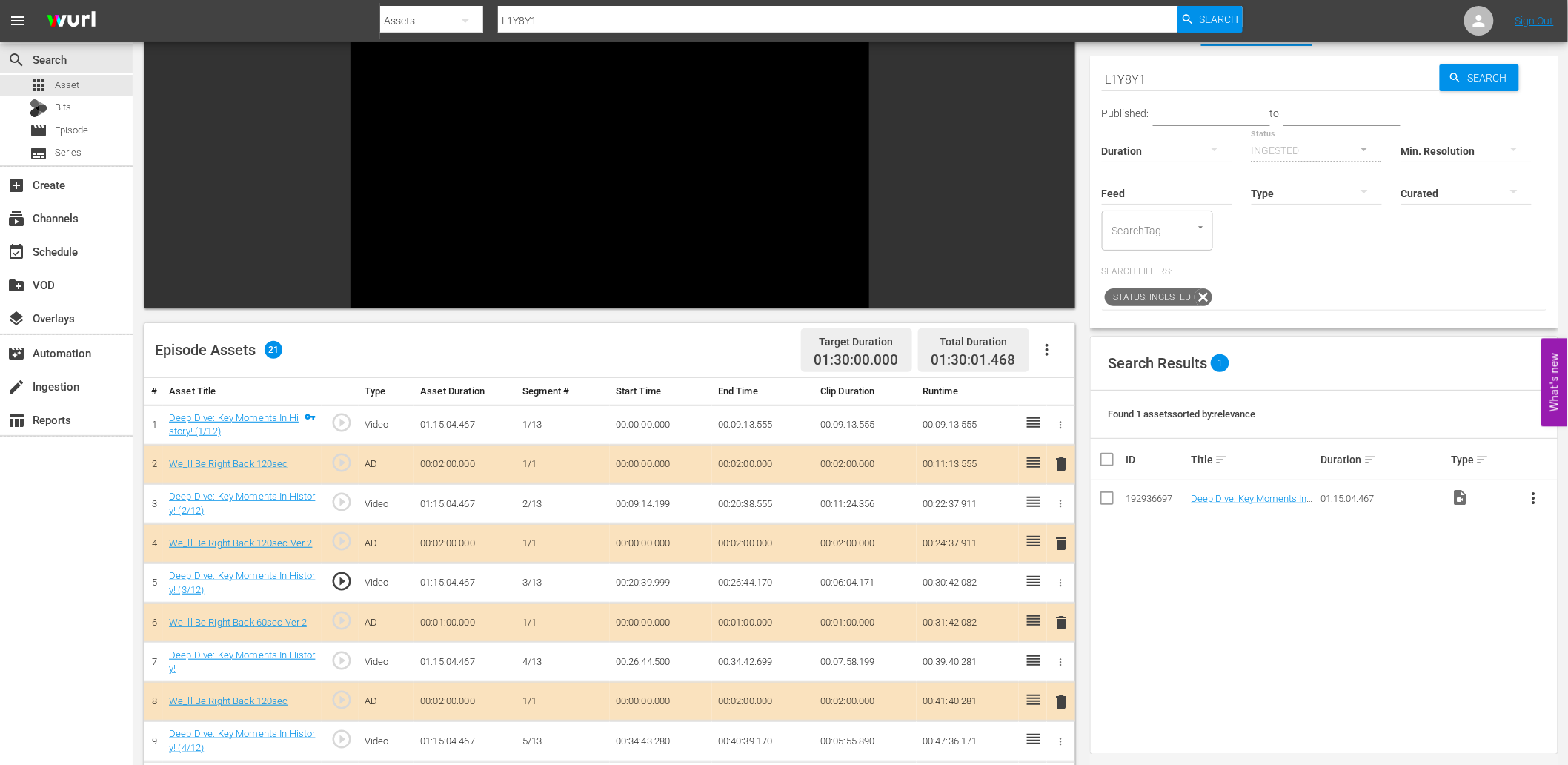
scroll to position [109, 0]
click at [350, 648] on span "play_circle_outline" at bounding box center [342, 660] width 22 height 22
click at [344, 732] on span "play_circle_outline" at bounding box center [342, 738] width 22 height 22
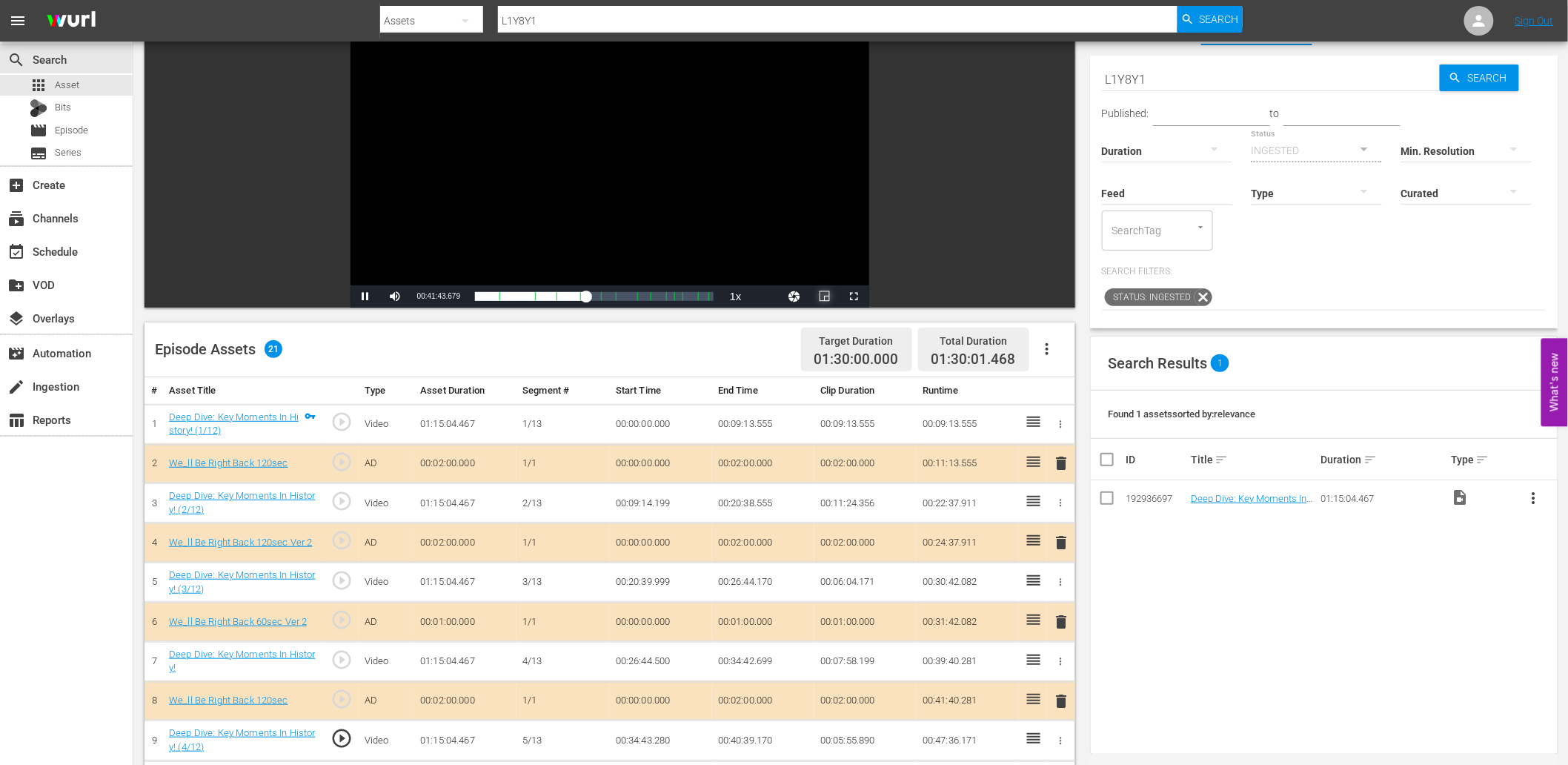
click at [825, 296] on span "Video Player" at bounding box center [825, 296] width 0 height 0
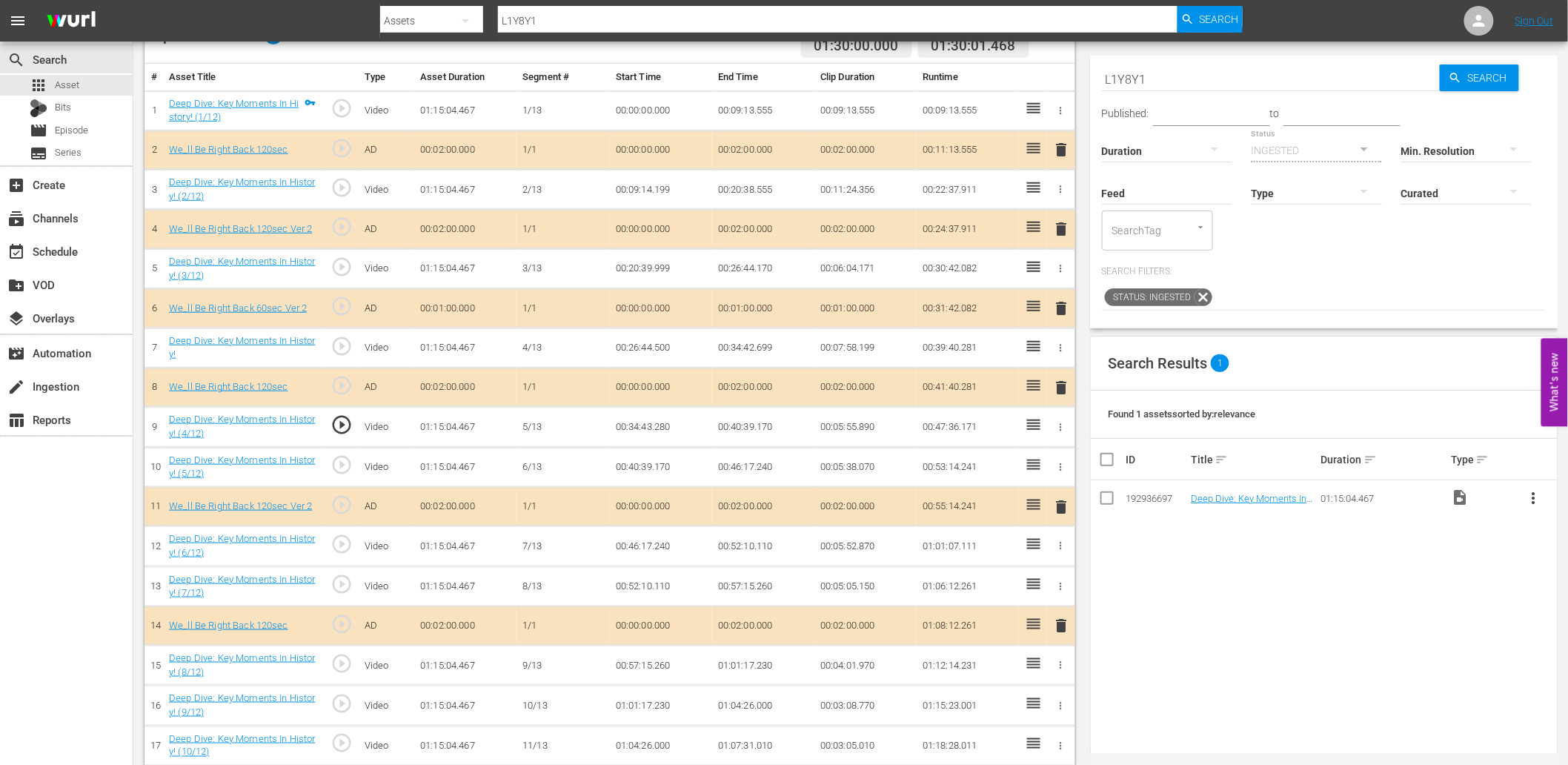
scroll to position [493, 0]
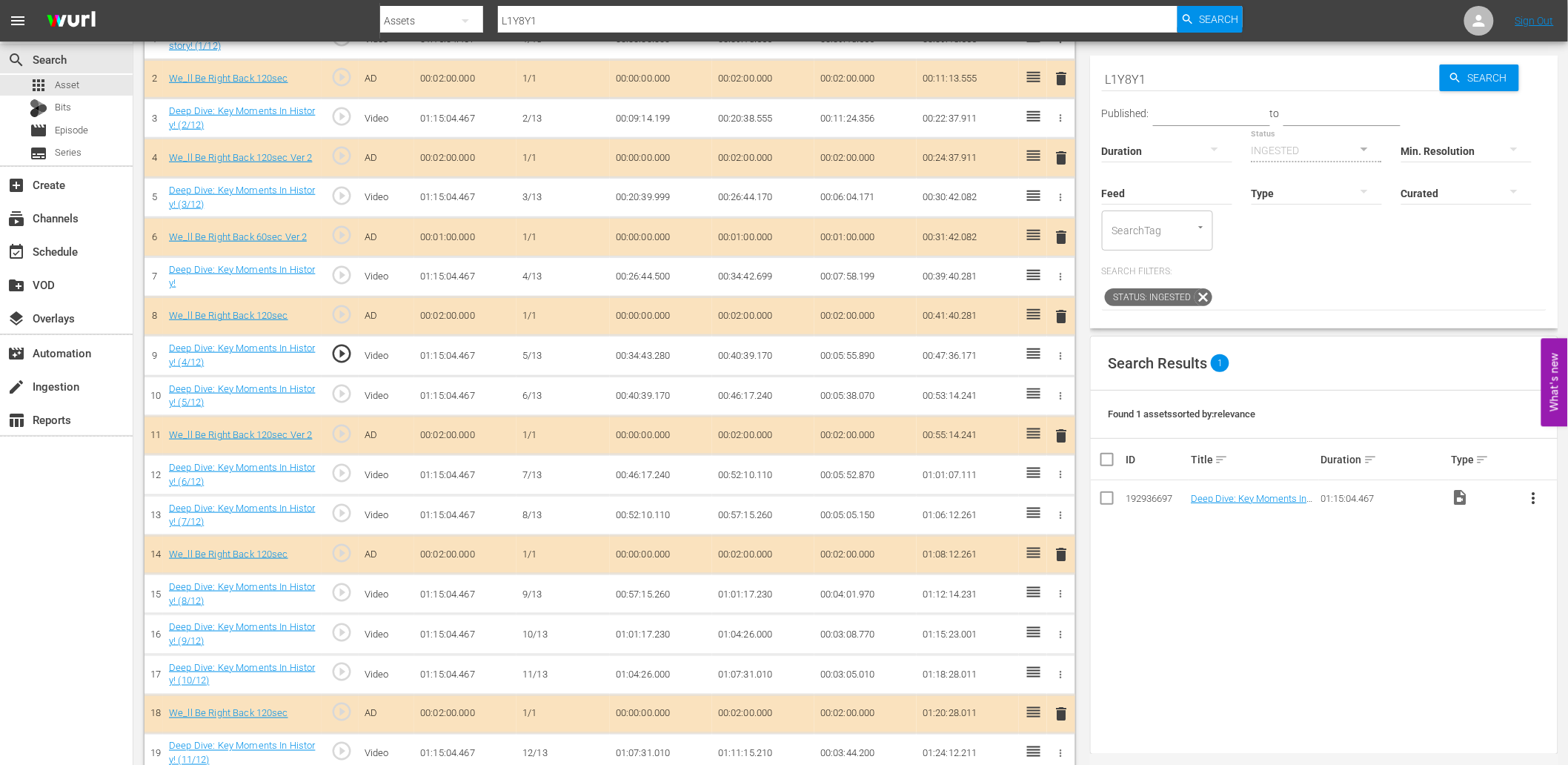
click at [349, 471] on span "play_circle_outline" at bounding box center [342, 473] width 22 height 22
click at [658, 475] on td "00:46:17.240" at bounding box center [661, 475] width 102 height 40
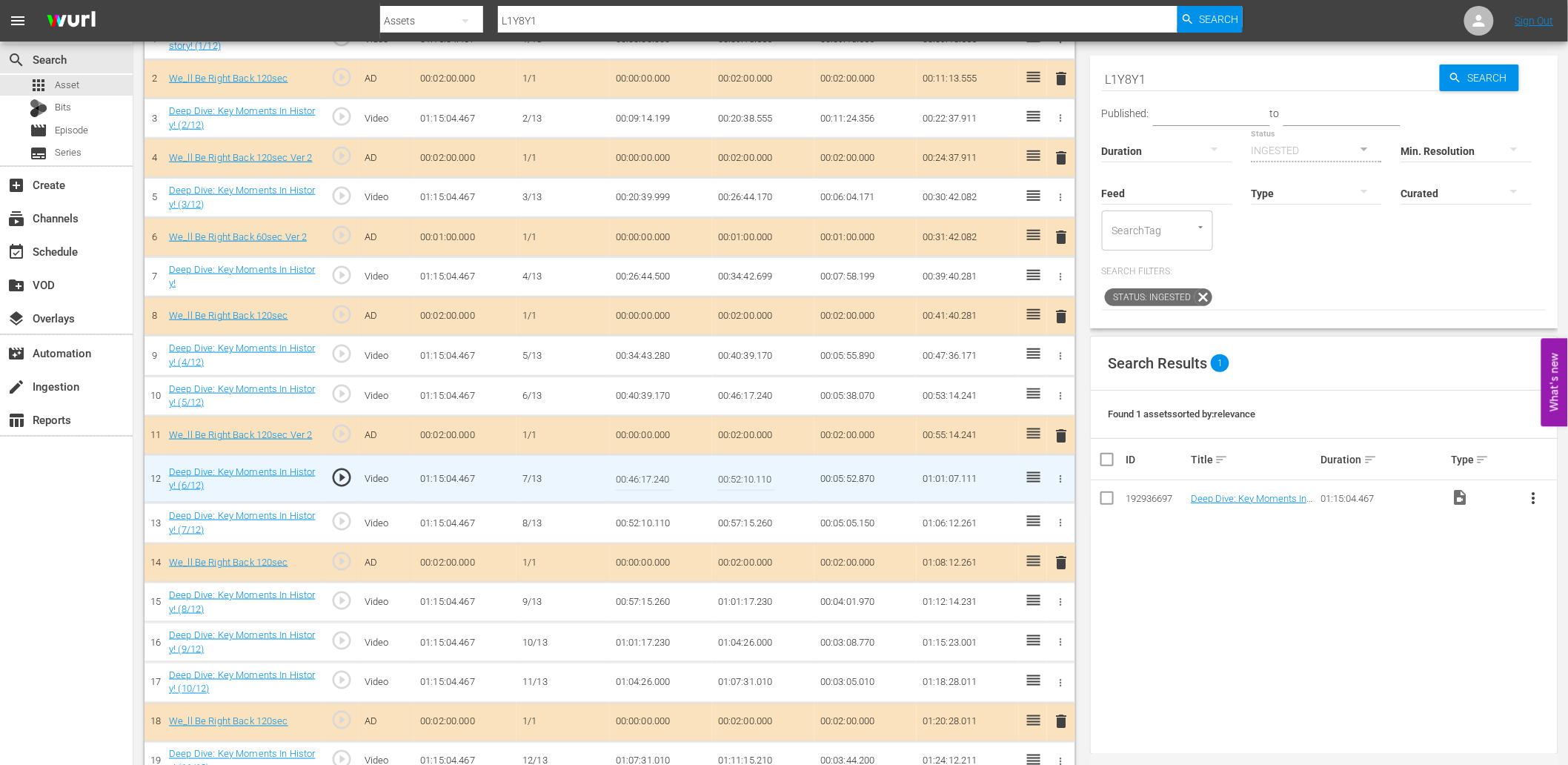
click at [658, 475] on input "00:46:17.240" at bounding box center [644, 479] width 57 height 36
type input "00:46:18.240"
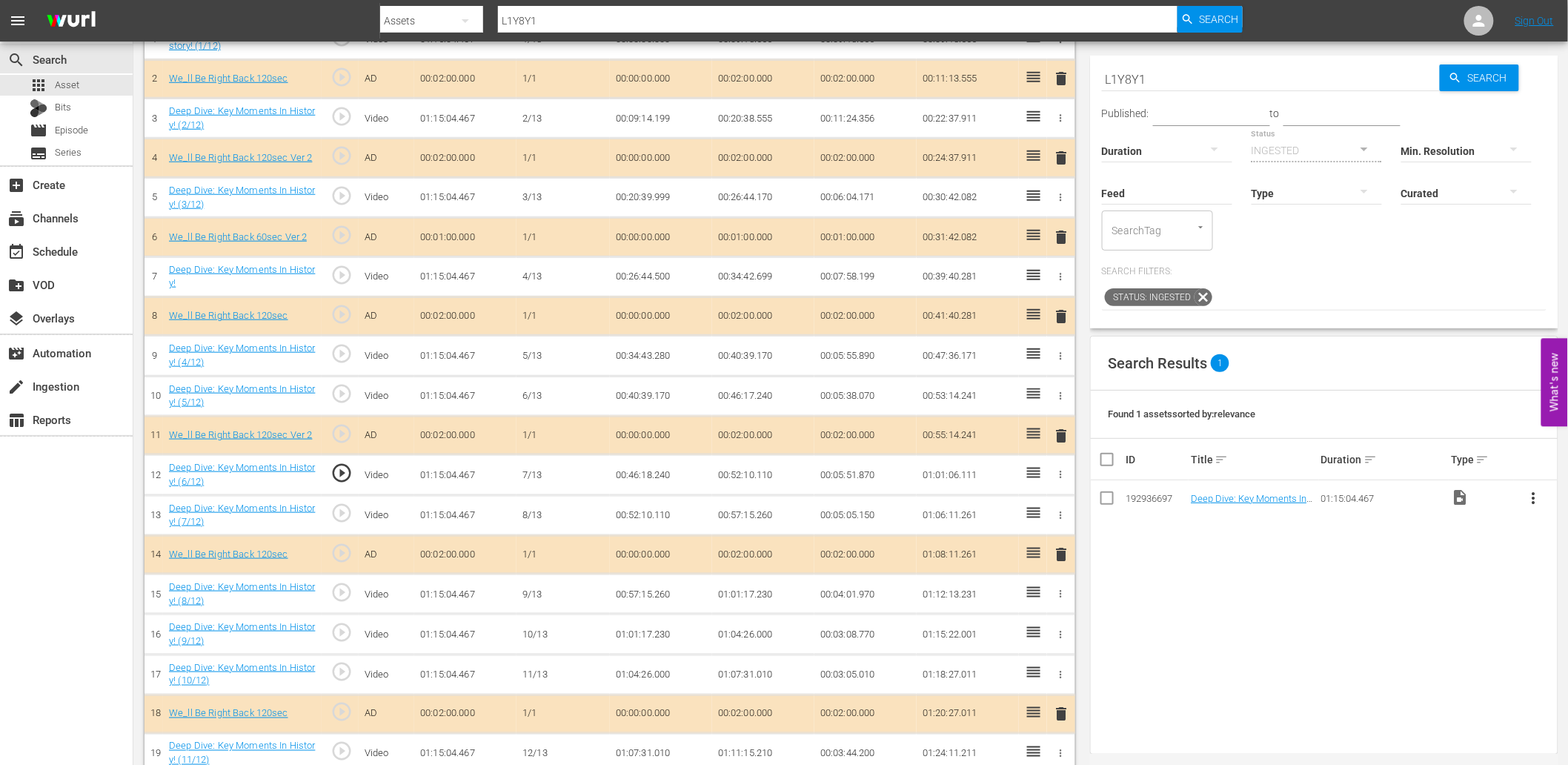
click at [680, 480] on td "00:46:18.240" at bounding box center [661, 475] width 102 height 40
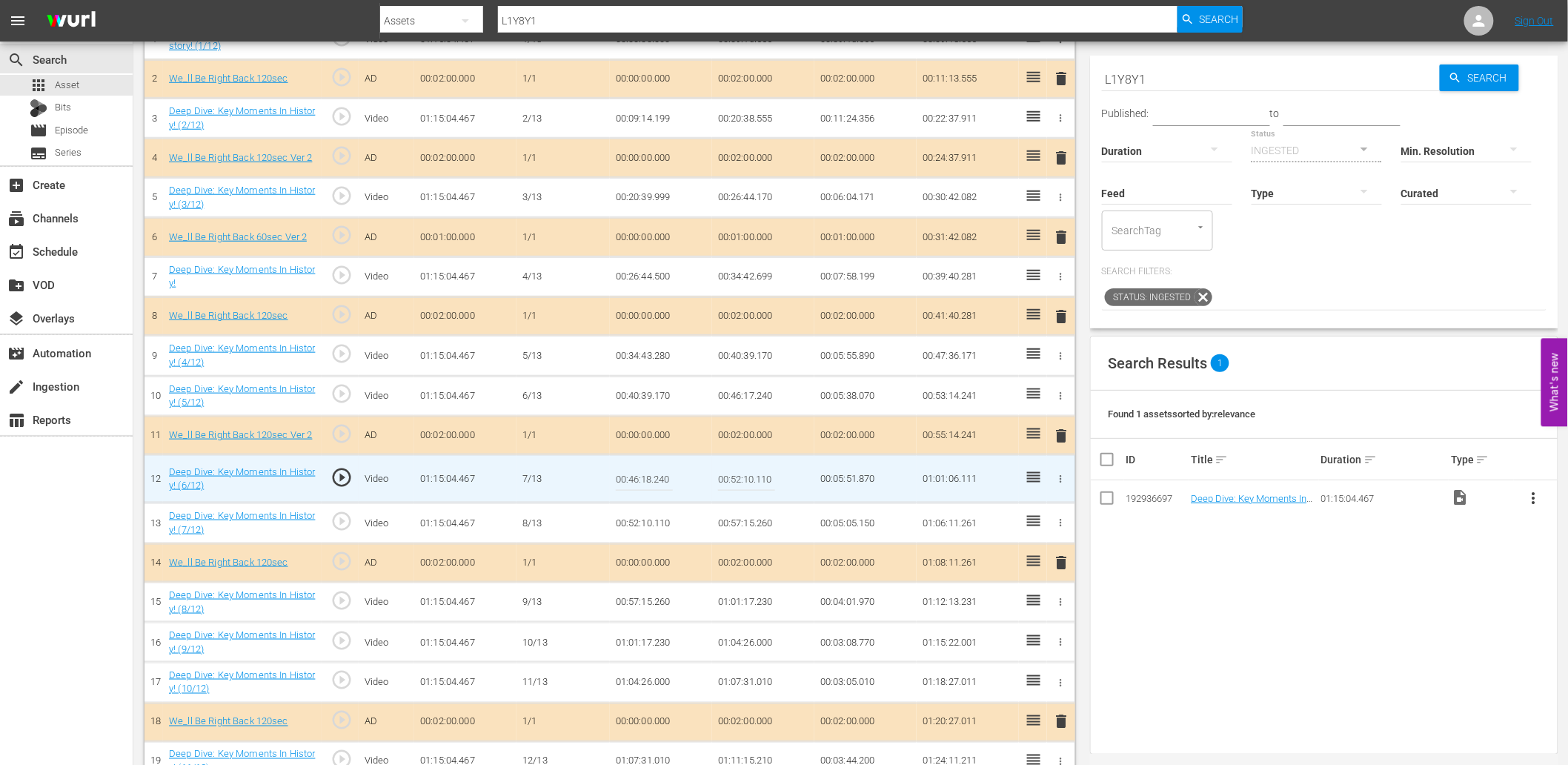
click at [667, 471] on input "00:46:18.240" at bounding box center [644, 479] width 57 height 36
type input "00:46:18.999"
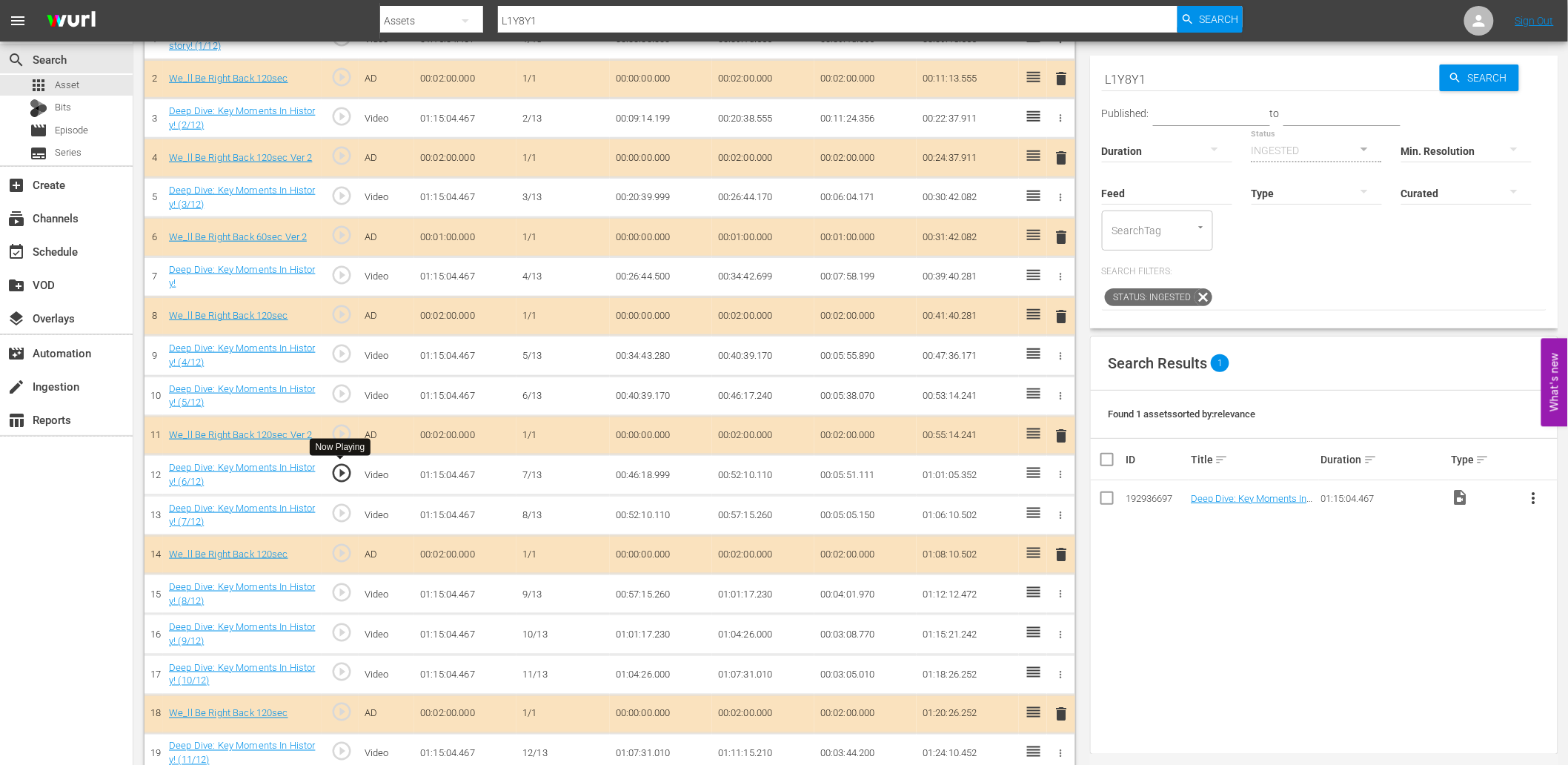
click at [345, 469] on span "play_circle_outline" at bounding box center [342, 473] width 22 height 22
click at [662, 477] on td "00:46:18.999" at bounding box center [661, 475] width 102 height 40
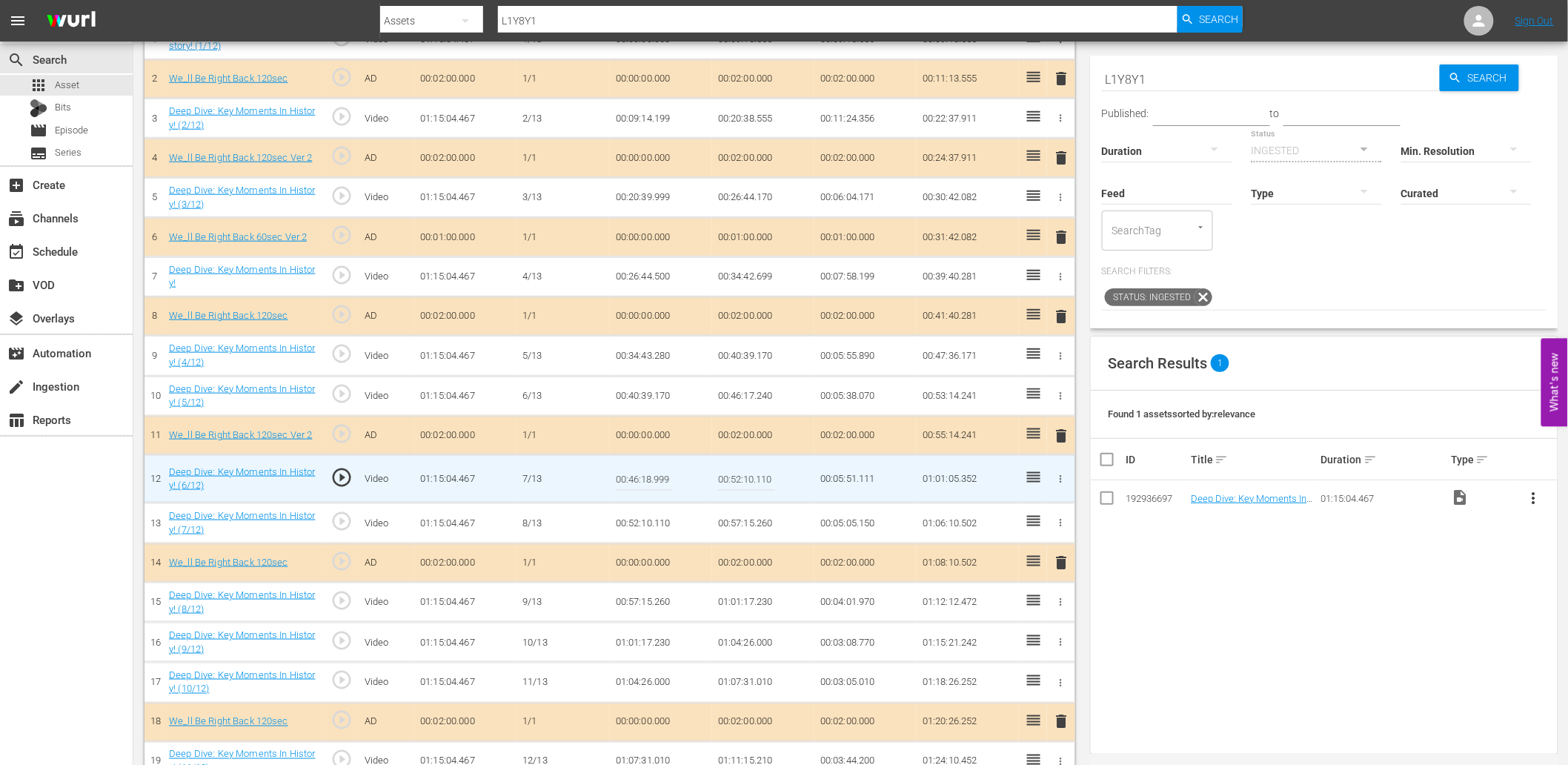
click at [662, 477] on input "00:46:18.999" at bounding box center [644, 479] width 57 height 36
click at [649, 477] on input "00:46:18.999" at bounding box center [644, 479] width 57 height 36
type input "00:46:19.999"
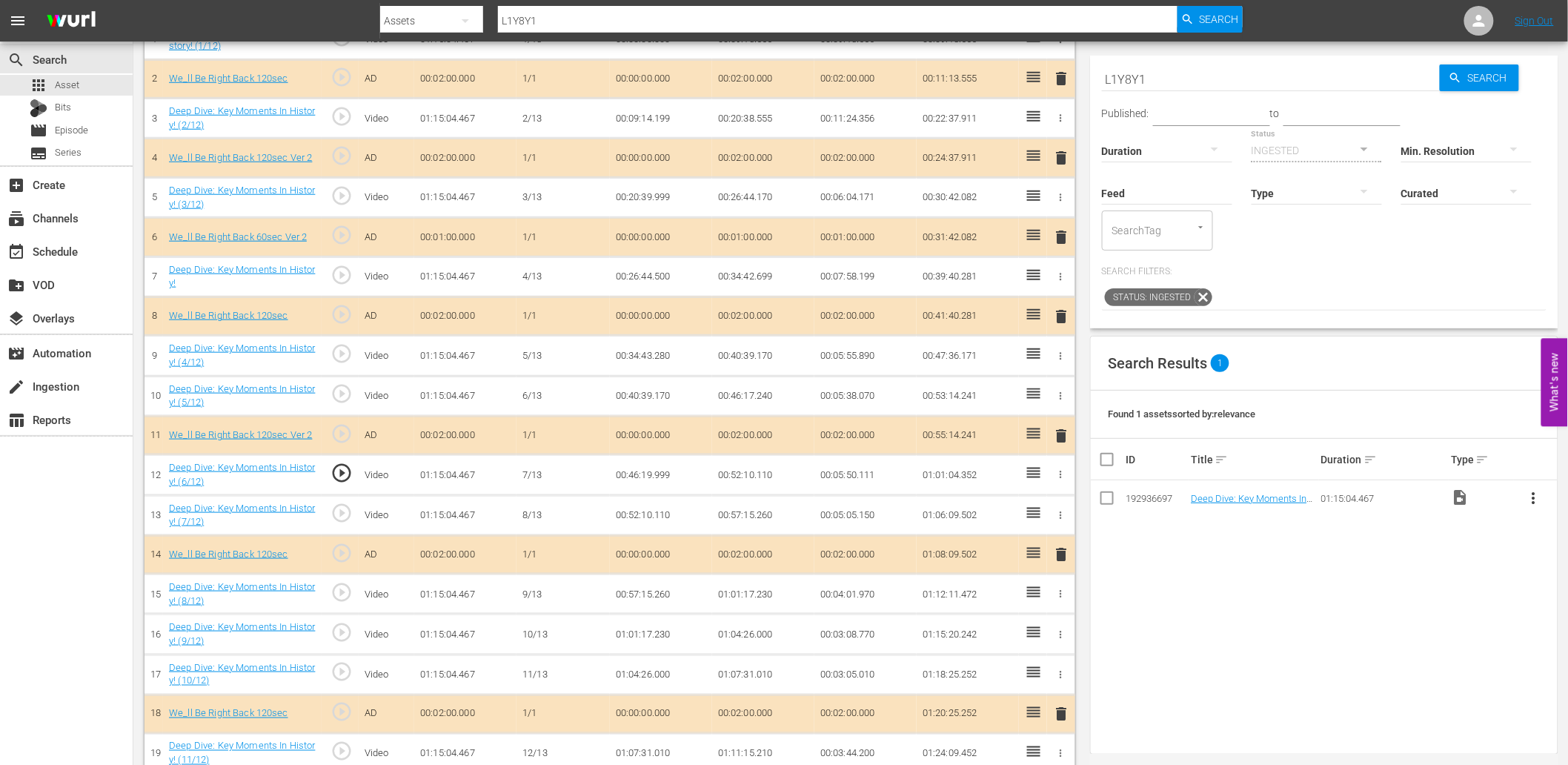
click at [642, 478] on td "00:46:19.999" at bounding box center [661, 475] width 102 height 40
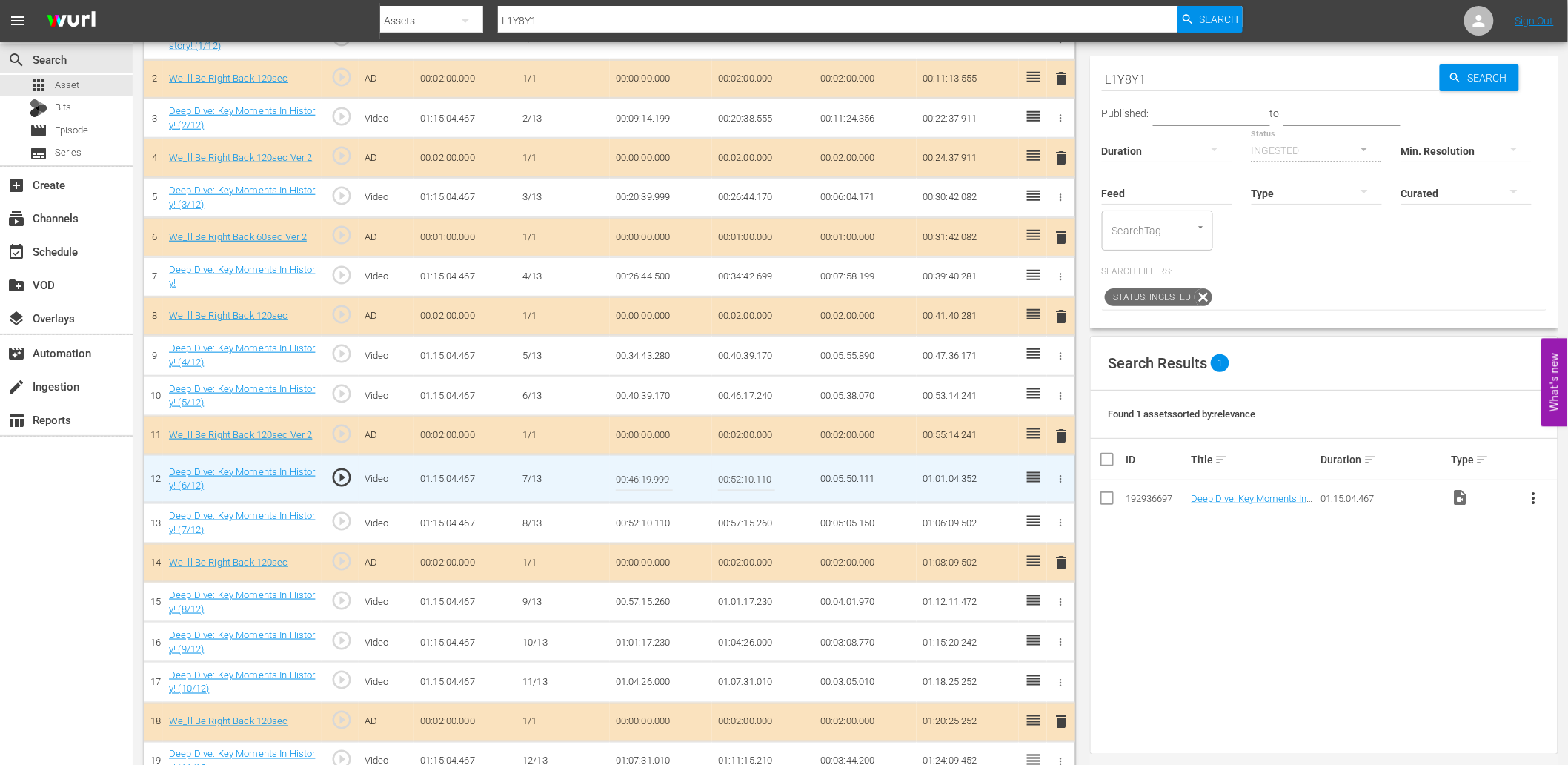
click at [642, 478] on input "00:46:19.999" at bounding box center [644, 479] width 57 height 36
click at [646, 484] on input "00:46:19.999" at bounding box center [644, 479] width 57 height 36
type input "00:46:20.199"
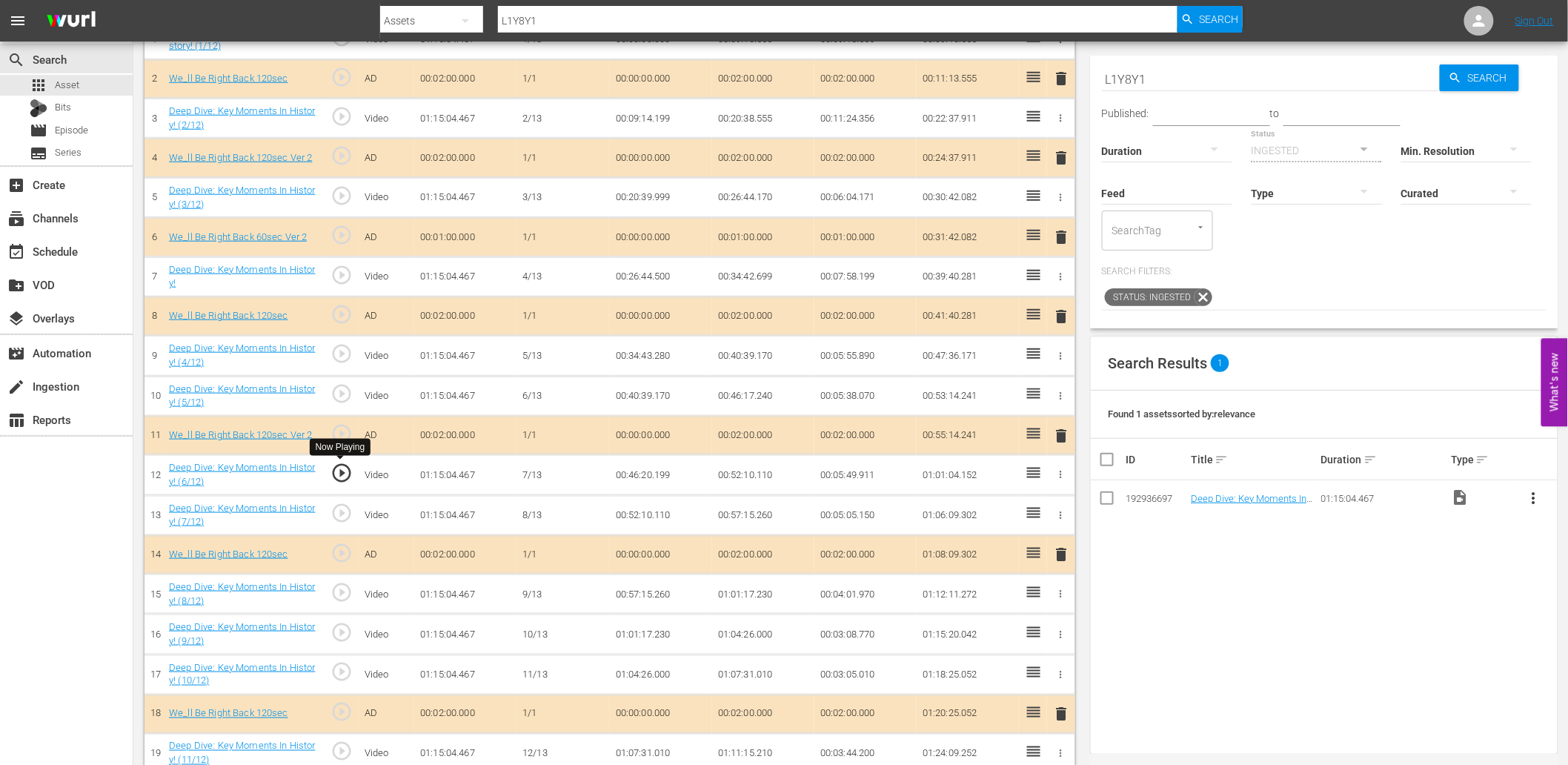
click at [345, 471] on span "play_circle_outline" at bounding box center [342, 473] width 22 height 22
click at [347, 471] on span "play_circle_outline" at bounding box center [342, 473] width 22 height 22
click at [662, 482] on td "00:46:20.199" at bounding box center [661, 475] width 102 height 40
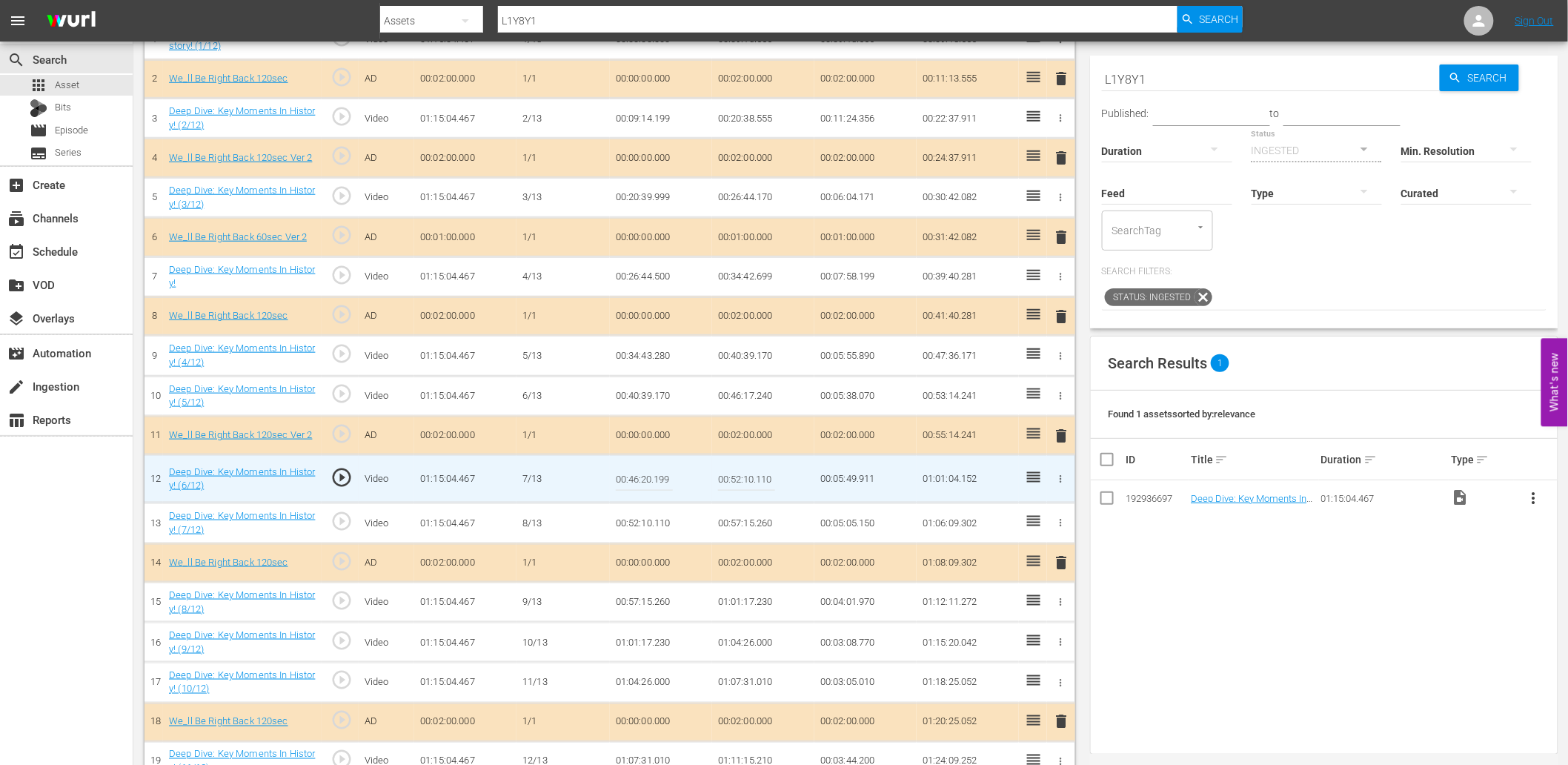
click at [662, 482] on input "00:46:20.199" at bounding box center [644, 479] width 57 height 36
type input "00:46:20.299"
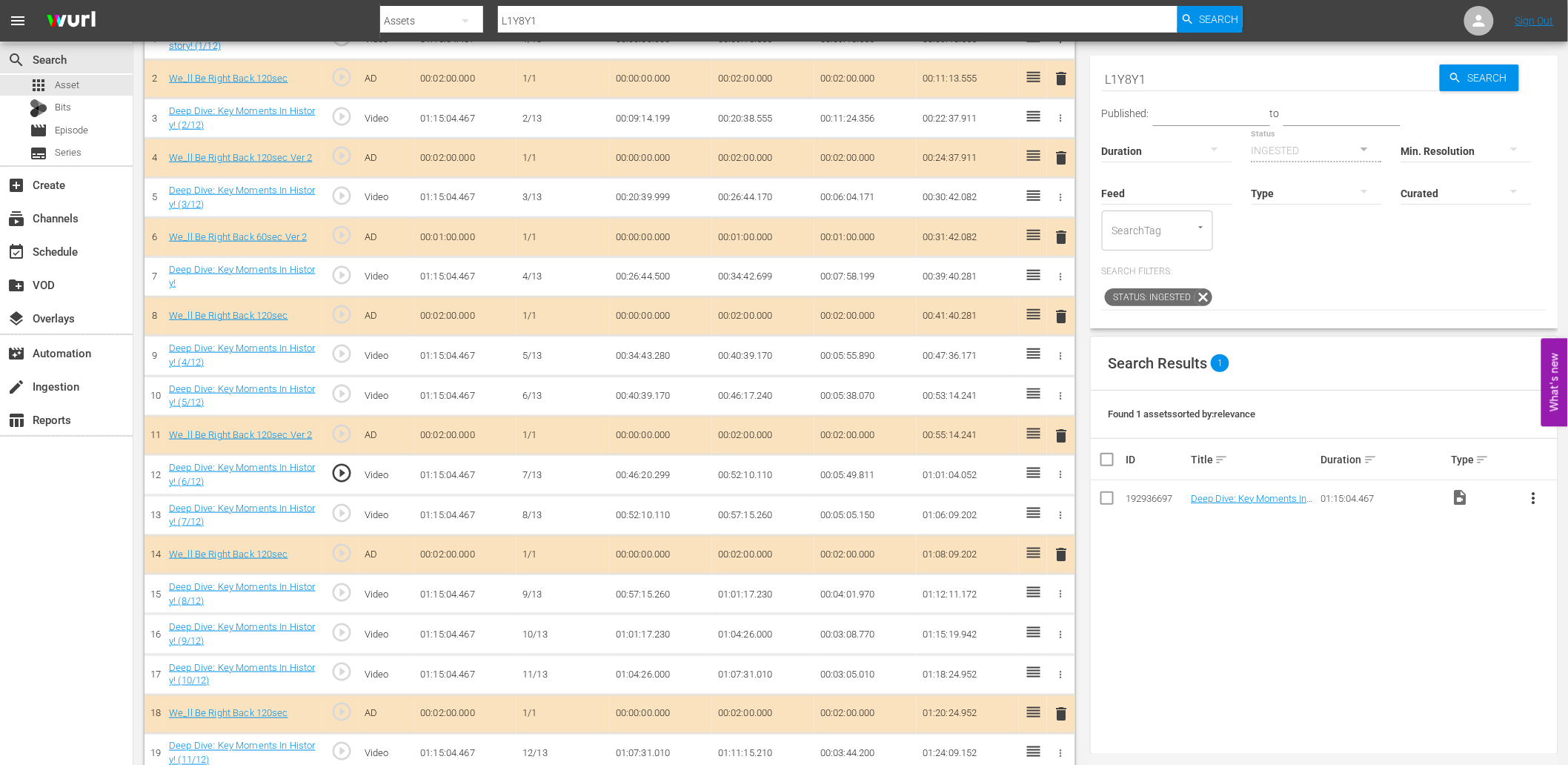
click at [645, 475] on td "00:46:20.299" at bounding box center [661, 475] width 102 height 40
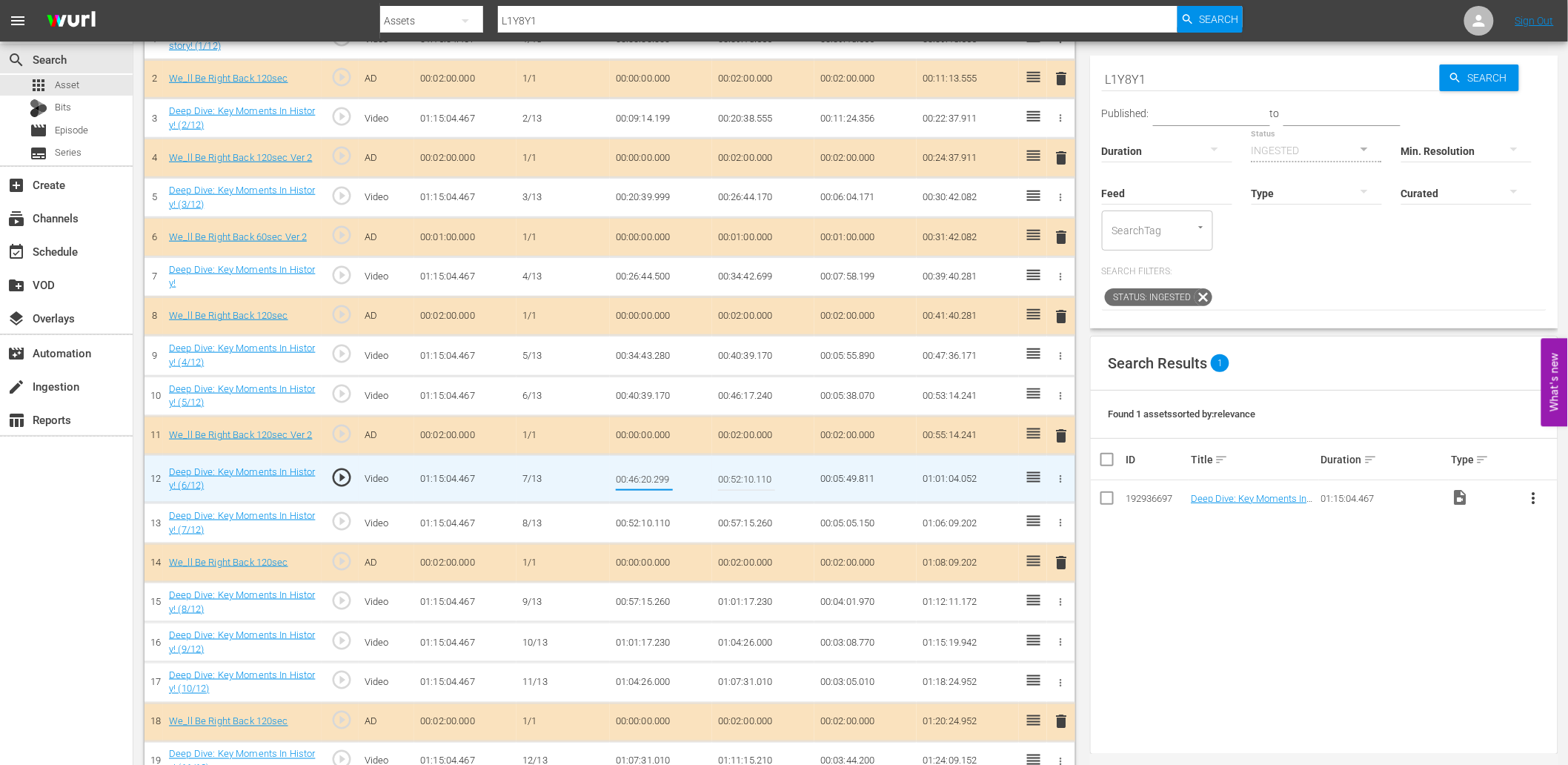
click at [749, 400] on td "00:46:17.240" at bounding box center [763, 396] width 102 height 40
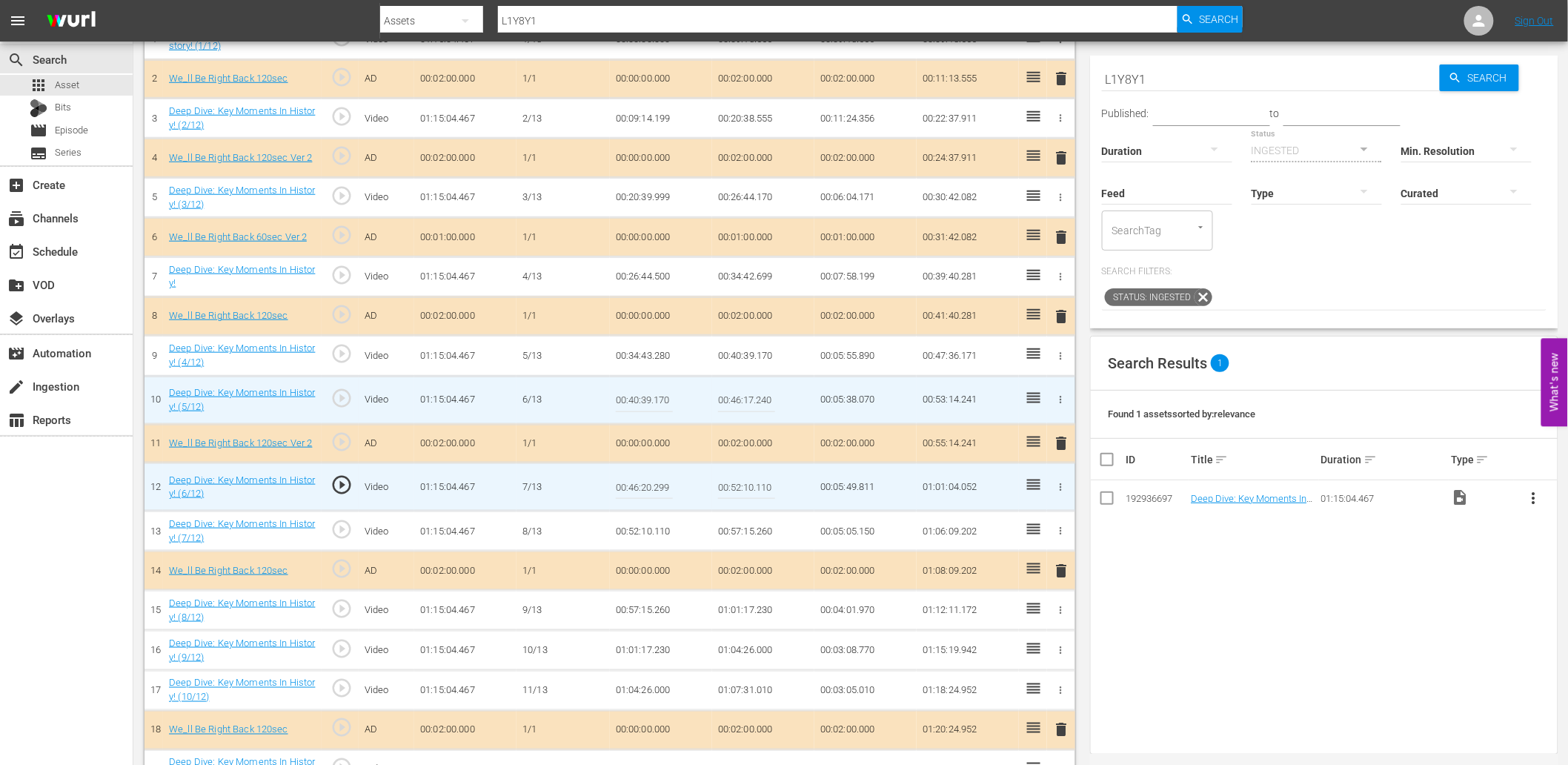
click at [749, 400] on input "00:46:17.240" at bounding box center [746, 400] width 57 height 36
paste input "20.299"
type input "00:46:20.299"
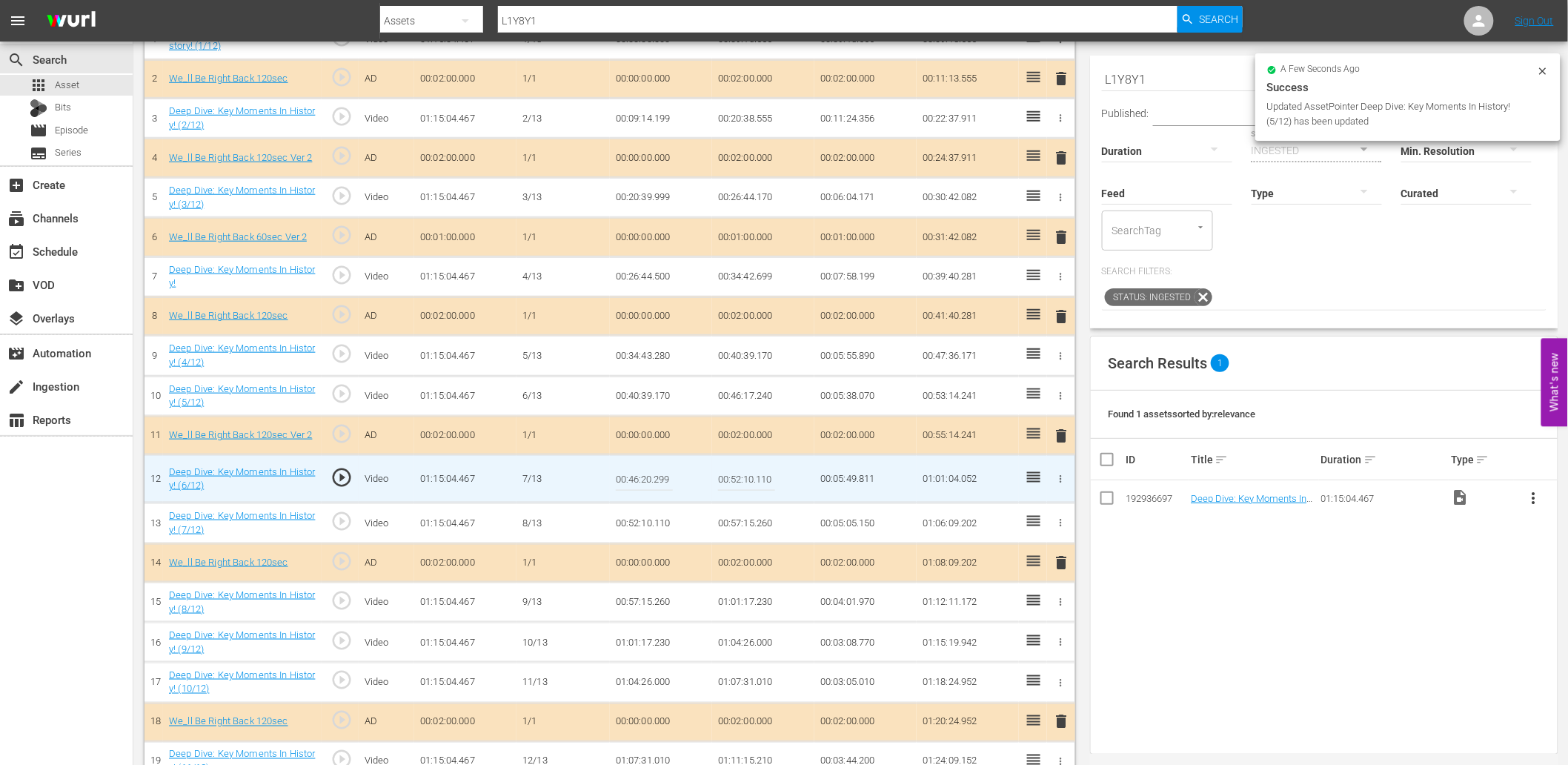
click at [655, 482] on input "00:46:20.299" at bounding box center [644, 479] width 57 height 36
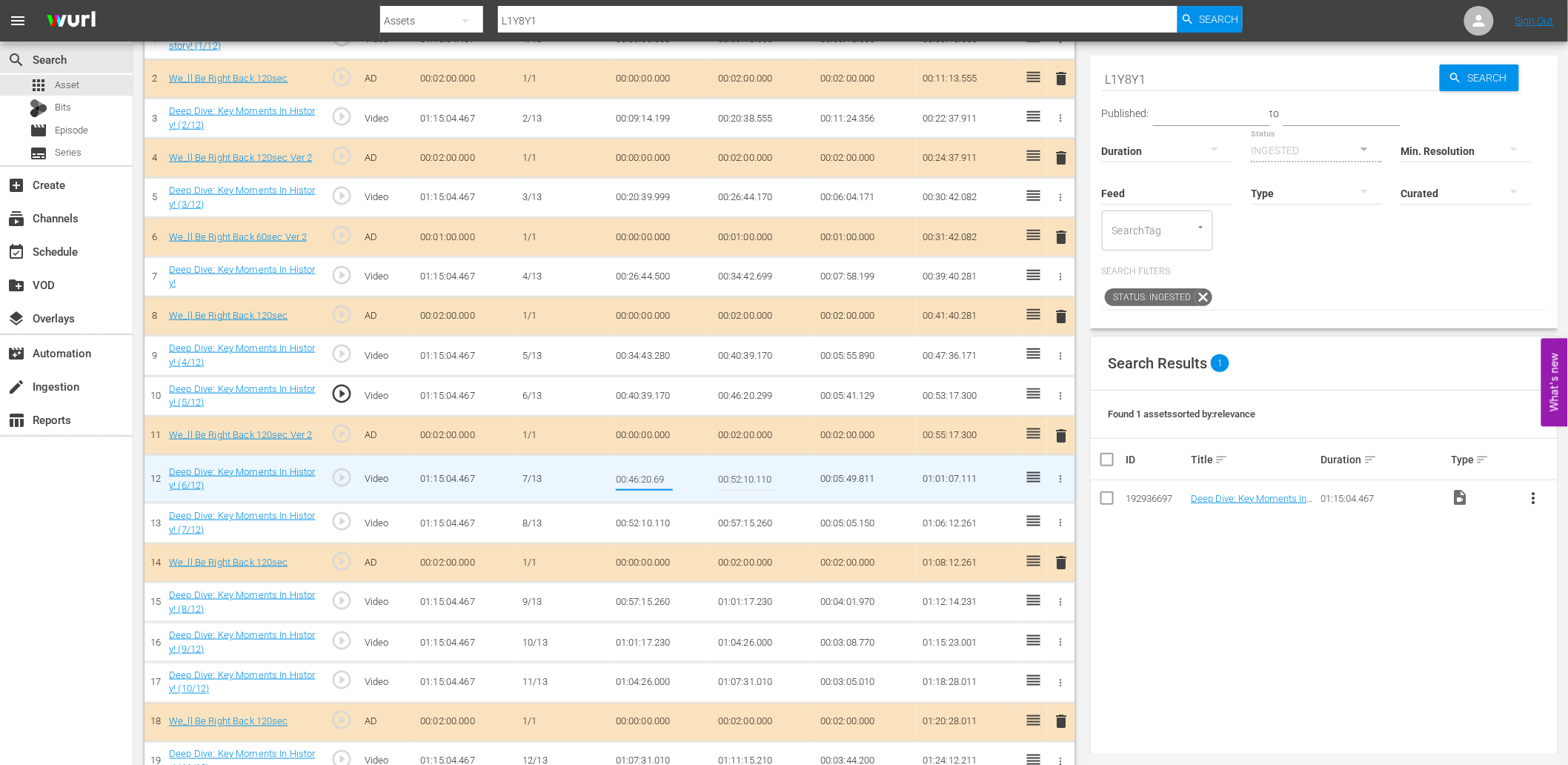
type input "00:46:20.699"
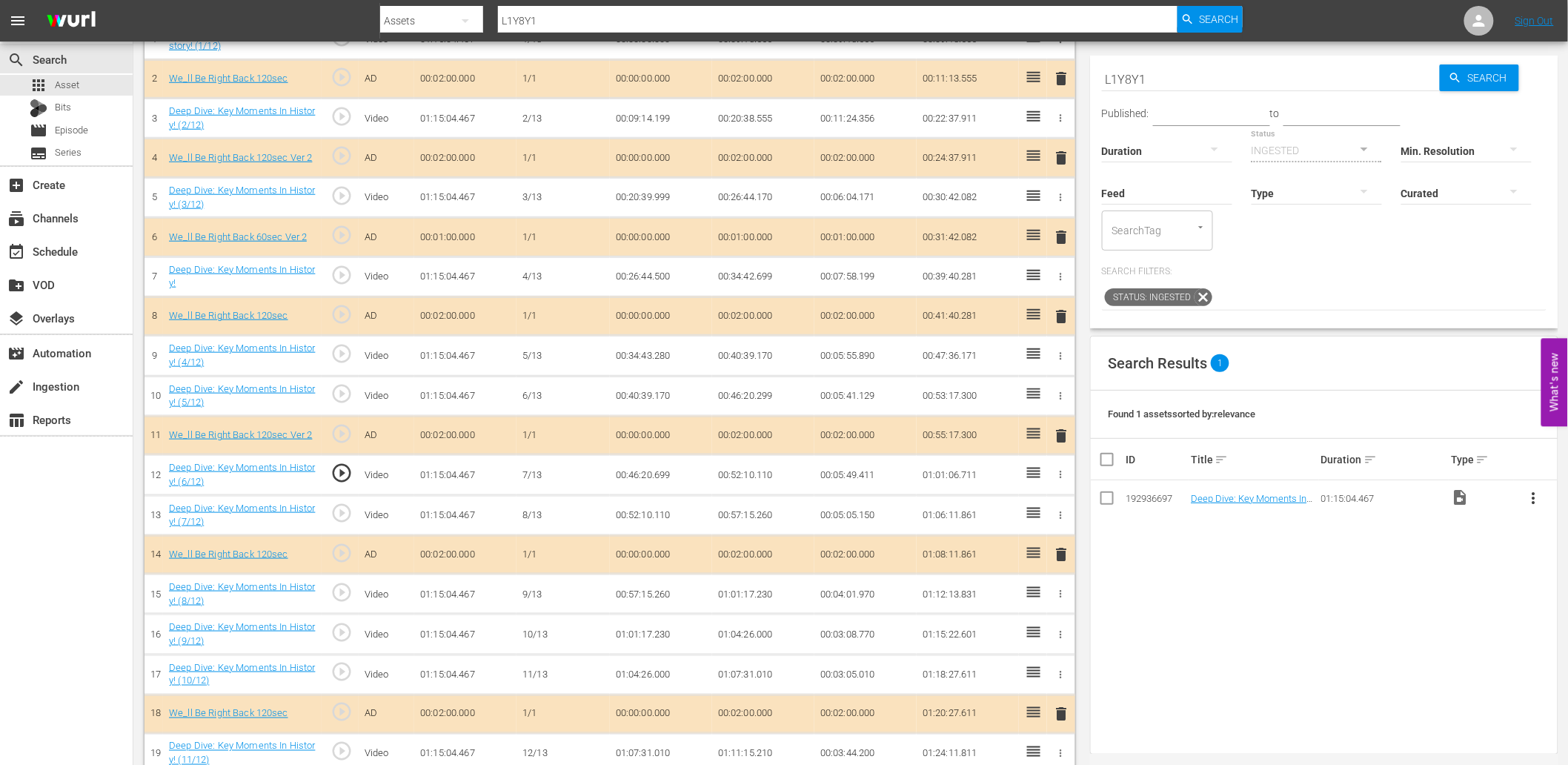
click at [655, 475] on td "00:46:20.699" at bounding box center [661, 475] width 102 height 40
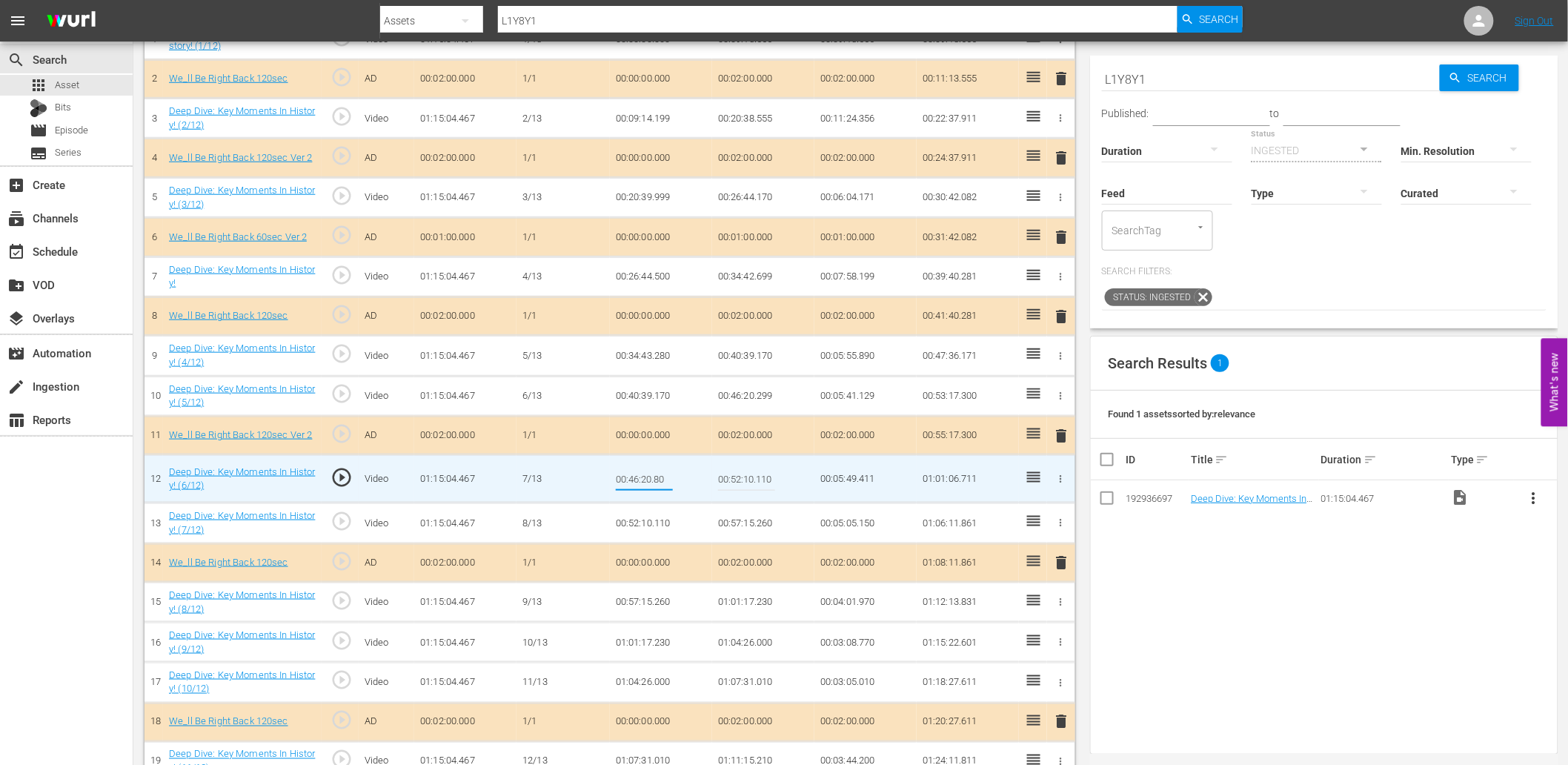
type input "00:46:20.800"
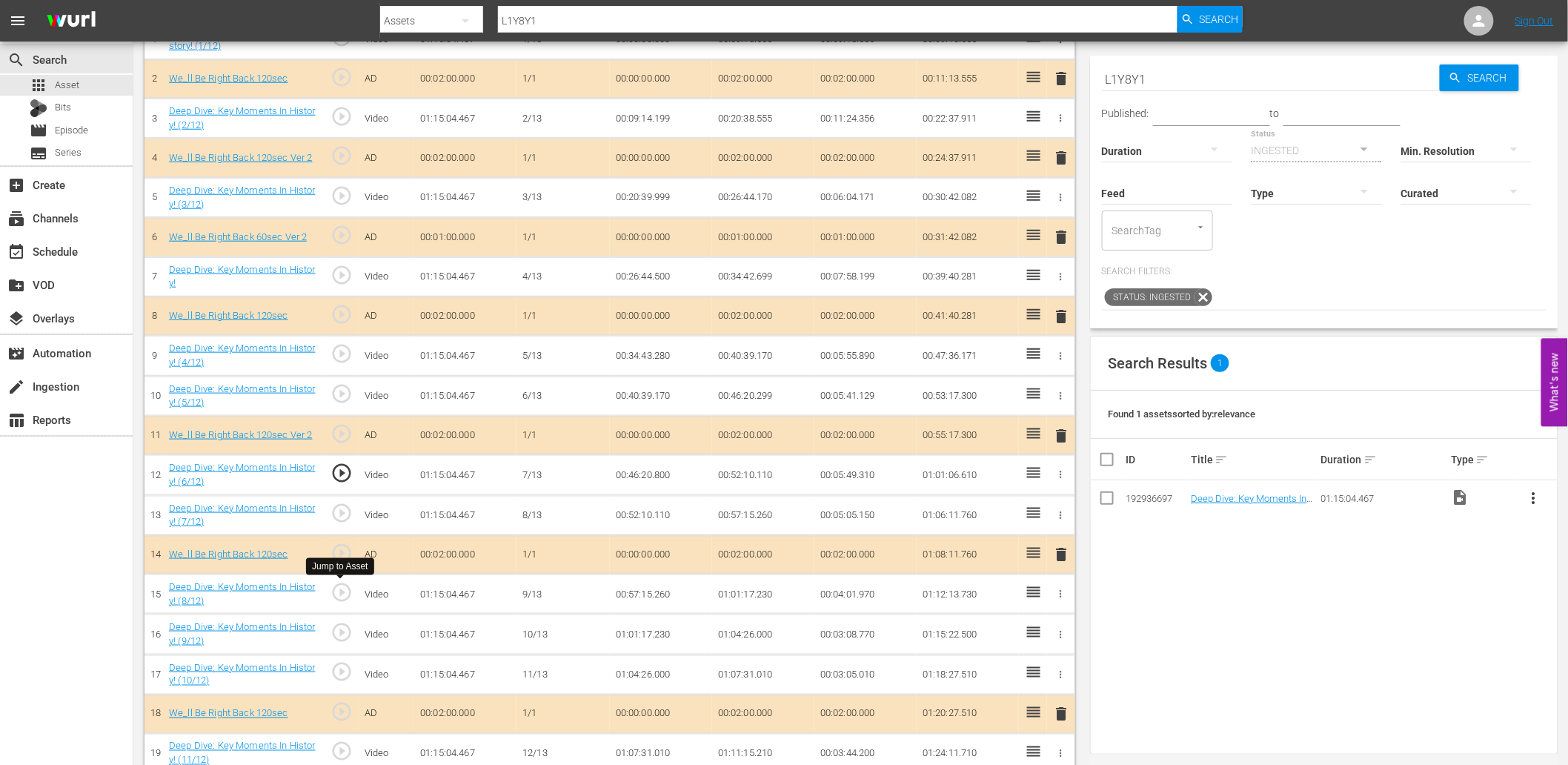
click at [331, 590] on span "play_circle_outline" at bounding box center [342, 592] width 22 height 22
click at [643, 595] on td "00:57:15.260" at bounding box center [661, 594] width 102 height 40
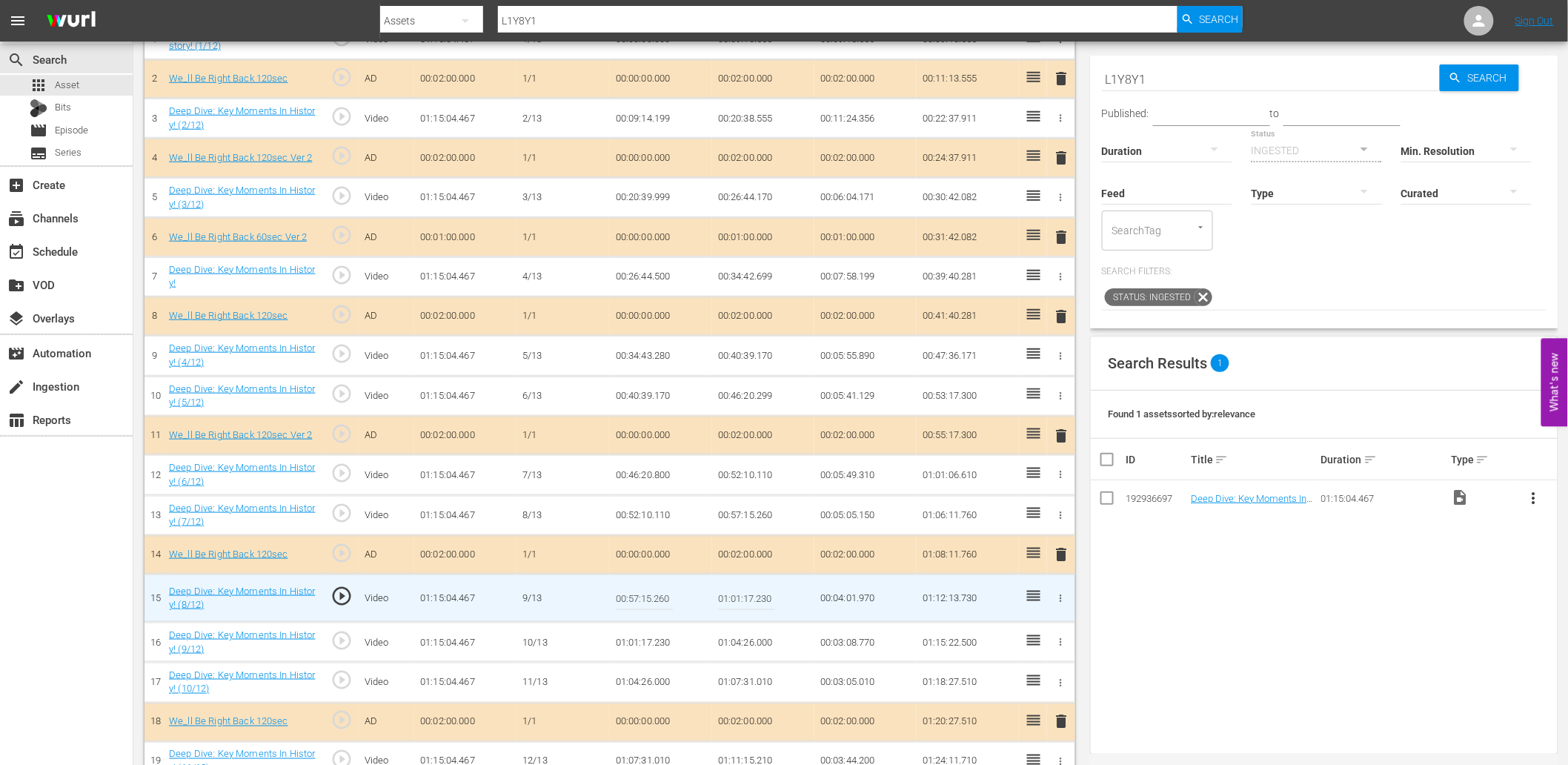
click at [643, 595] on input "00:57:15.260" at bounding box center [644, 598] width 57 height 36
type input "00:57:19.260"
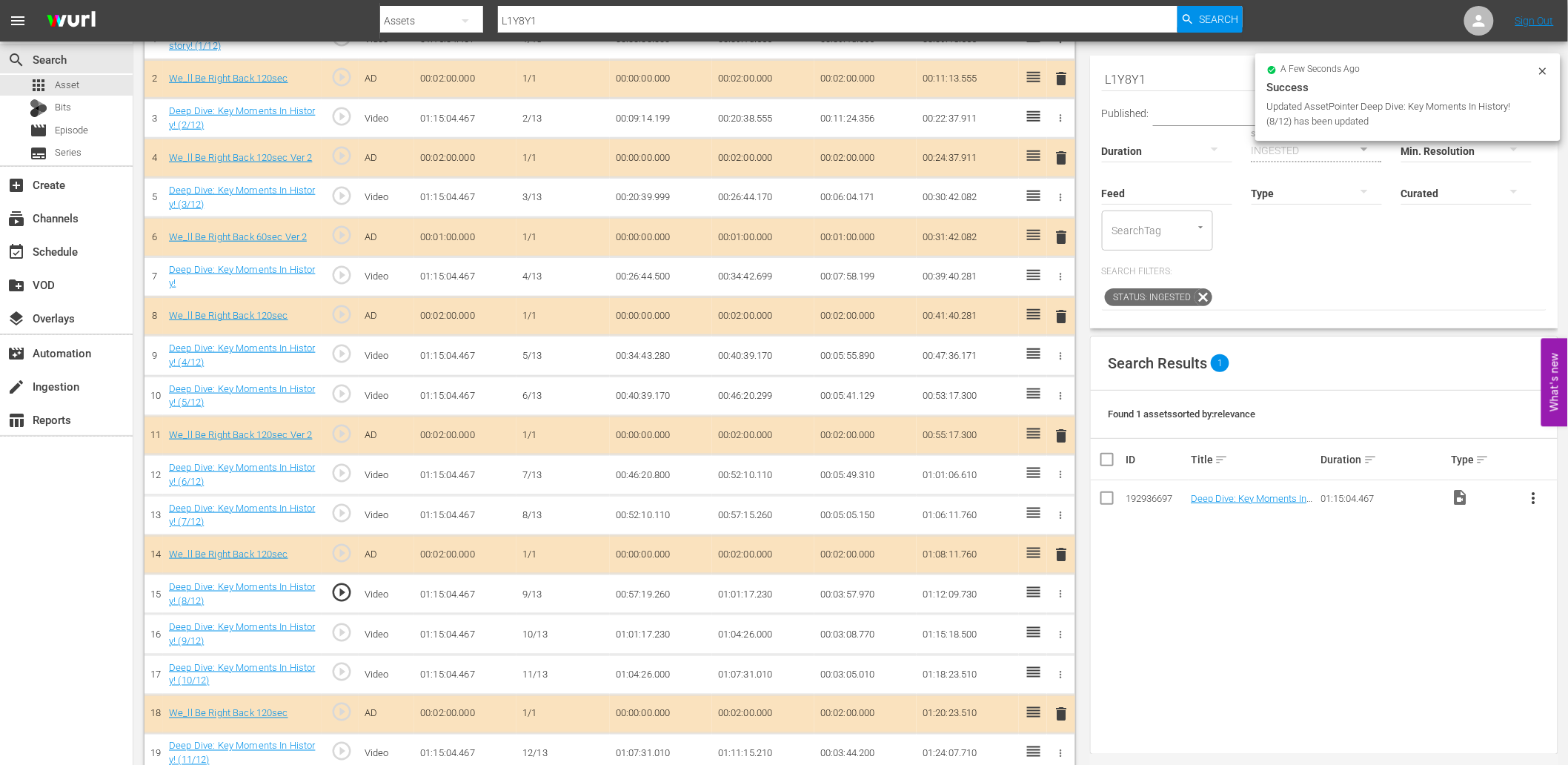
click at [639, 595] on td "00:57:19.260" at bounding box center [661, 594] width 102 height 40
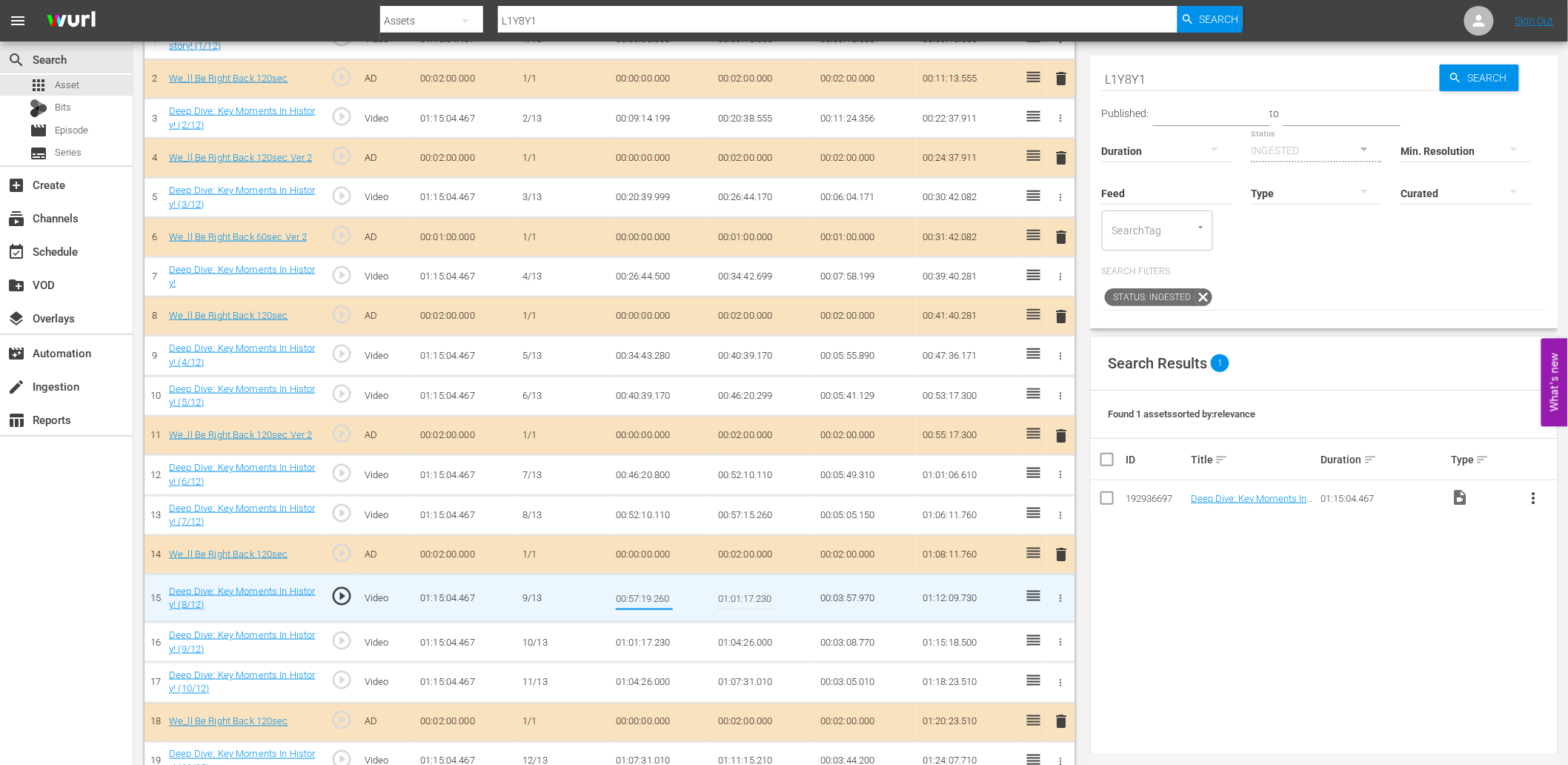
click at [751, 520] on td "00:57:15.260" at bounding box center [763, 515] width 102 height 40
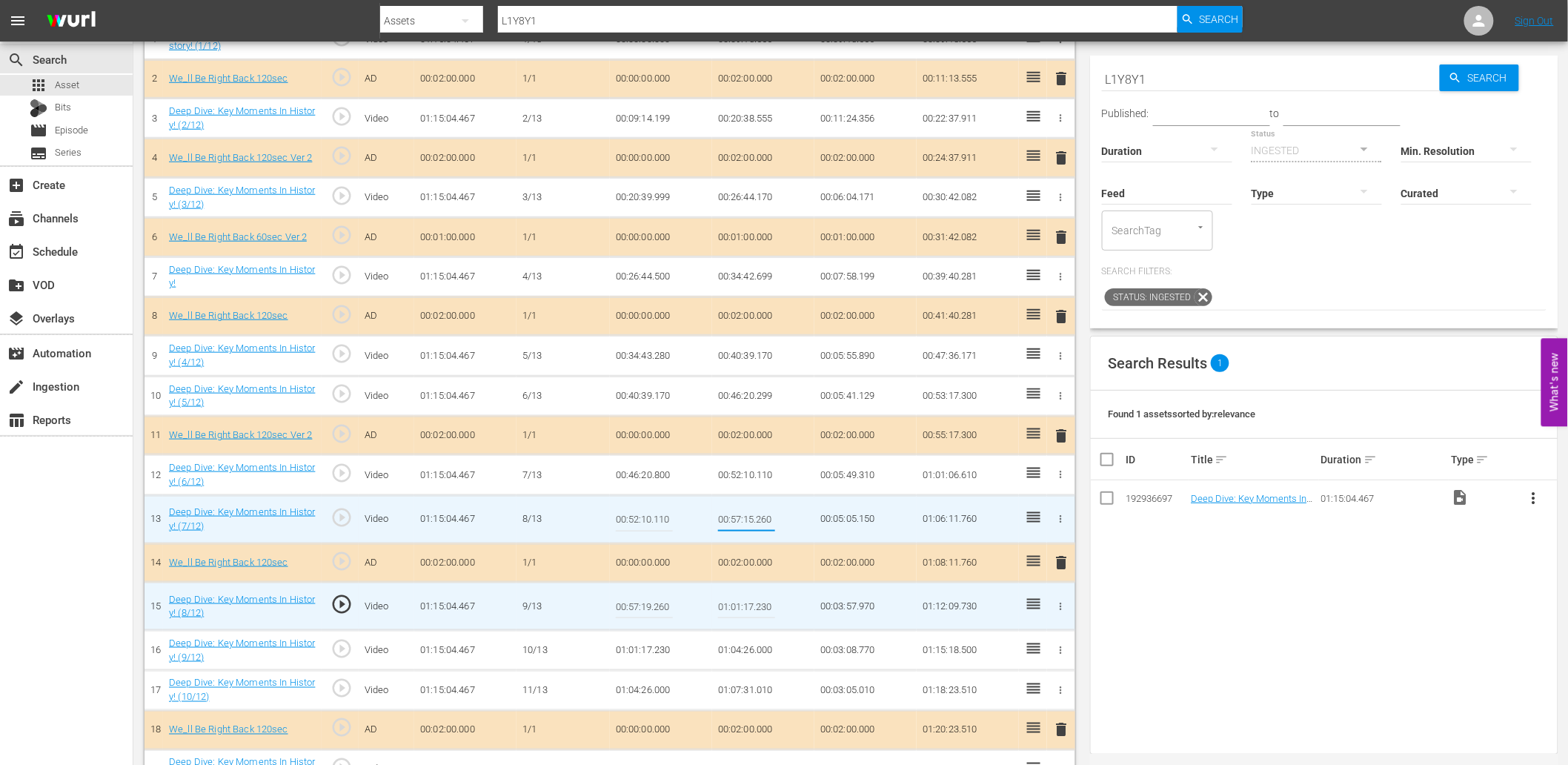
type input "00:57:19.260"
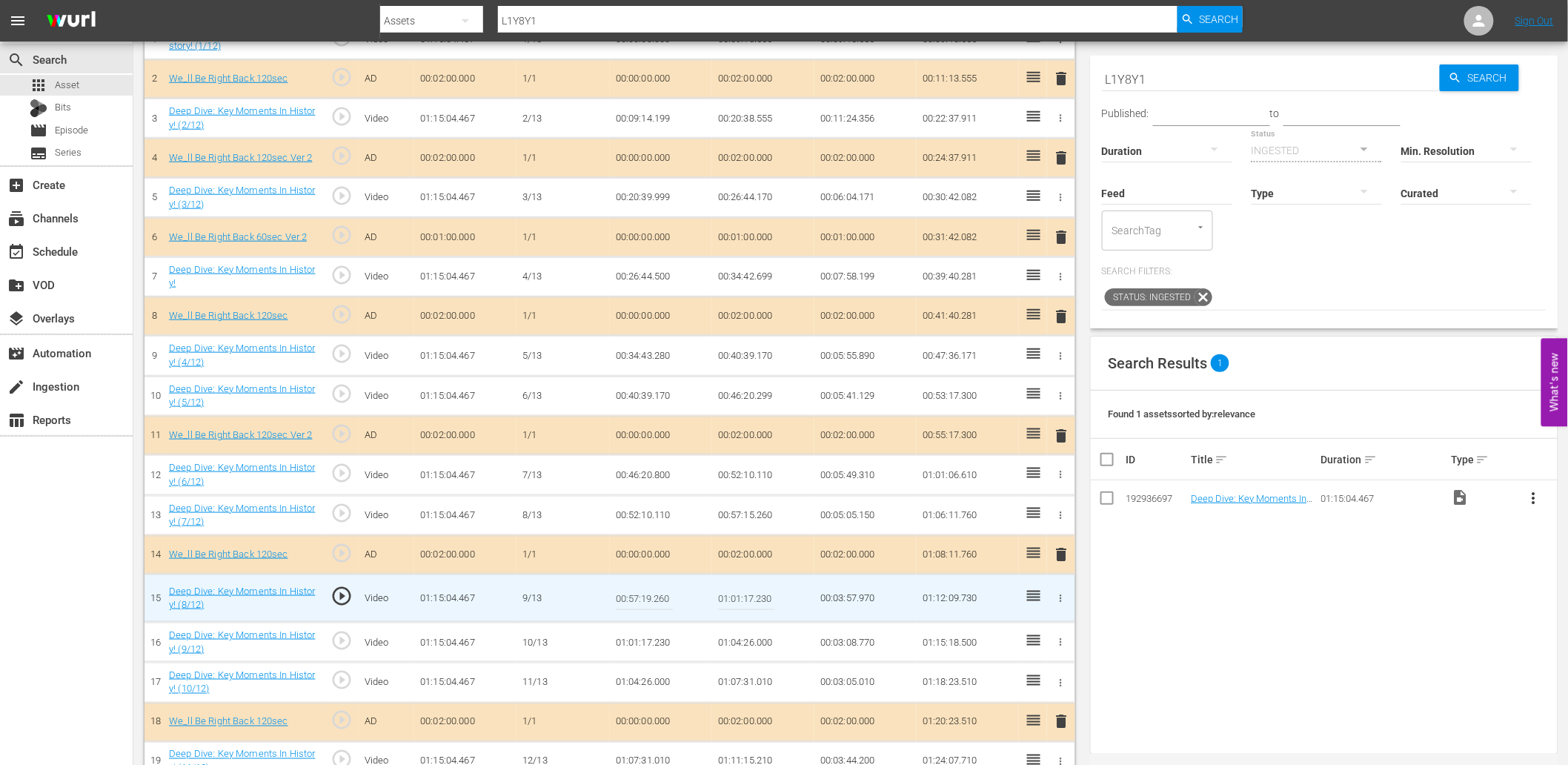
click at [654, 602] on input "00:57:19.260" at bounding box center [644, 598] width 57 height 36
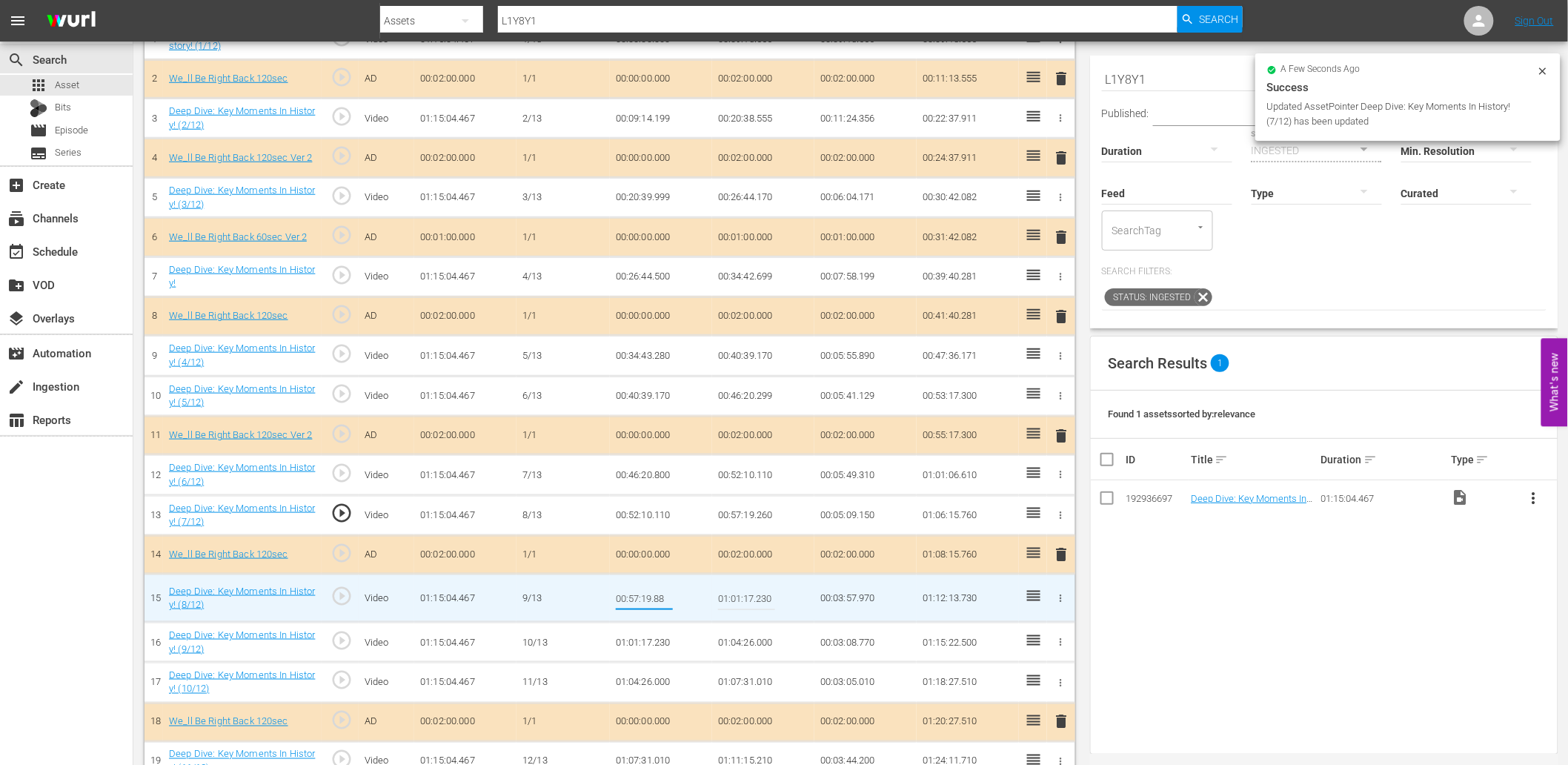
type input "00:57:19.888"
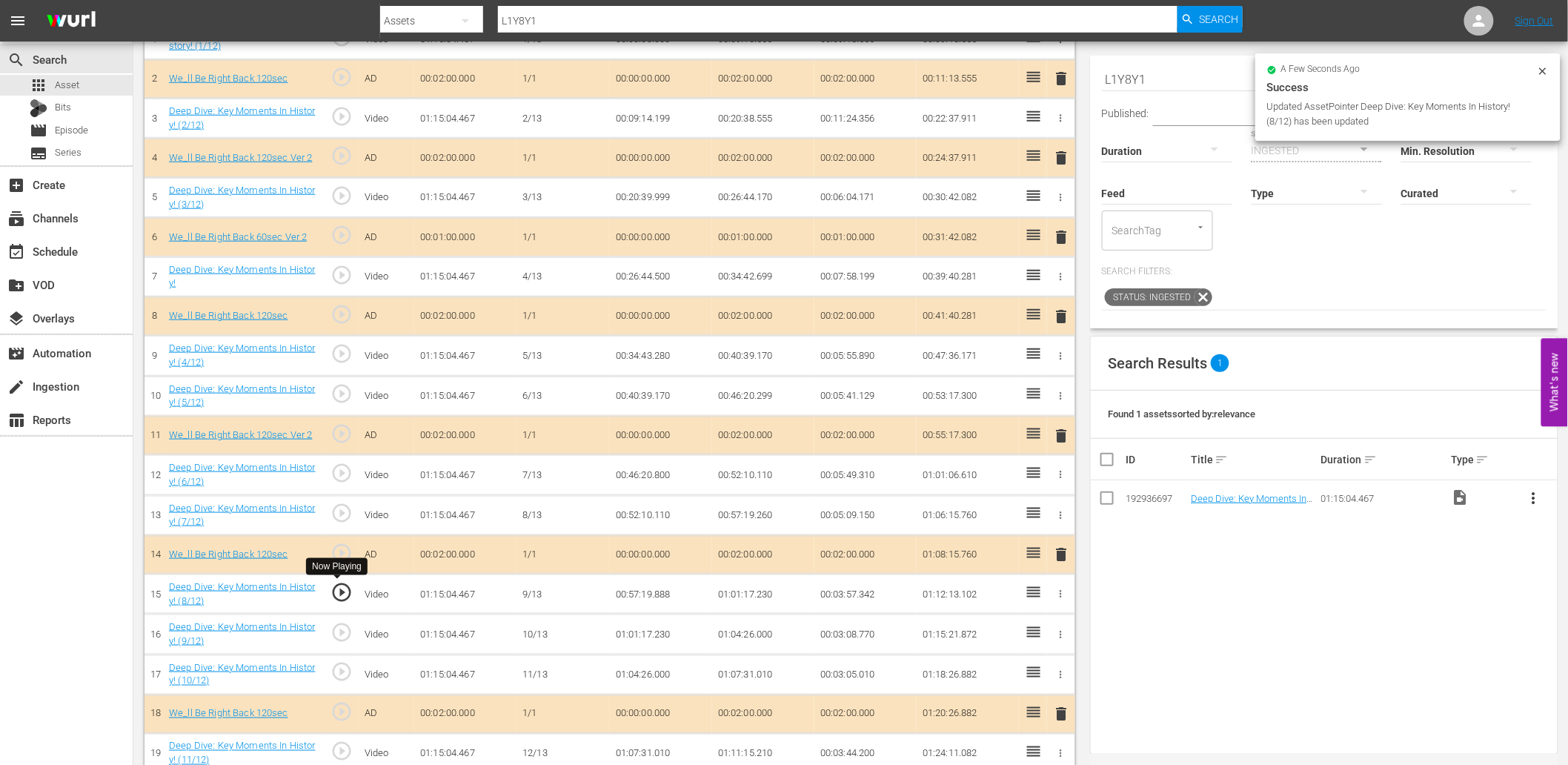
click at [337, 594] on span "play_circle_outline" at bounding box center [342, 592] width 22 height 22
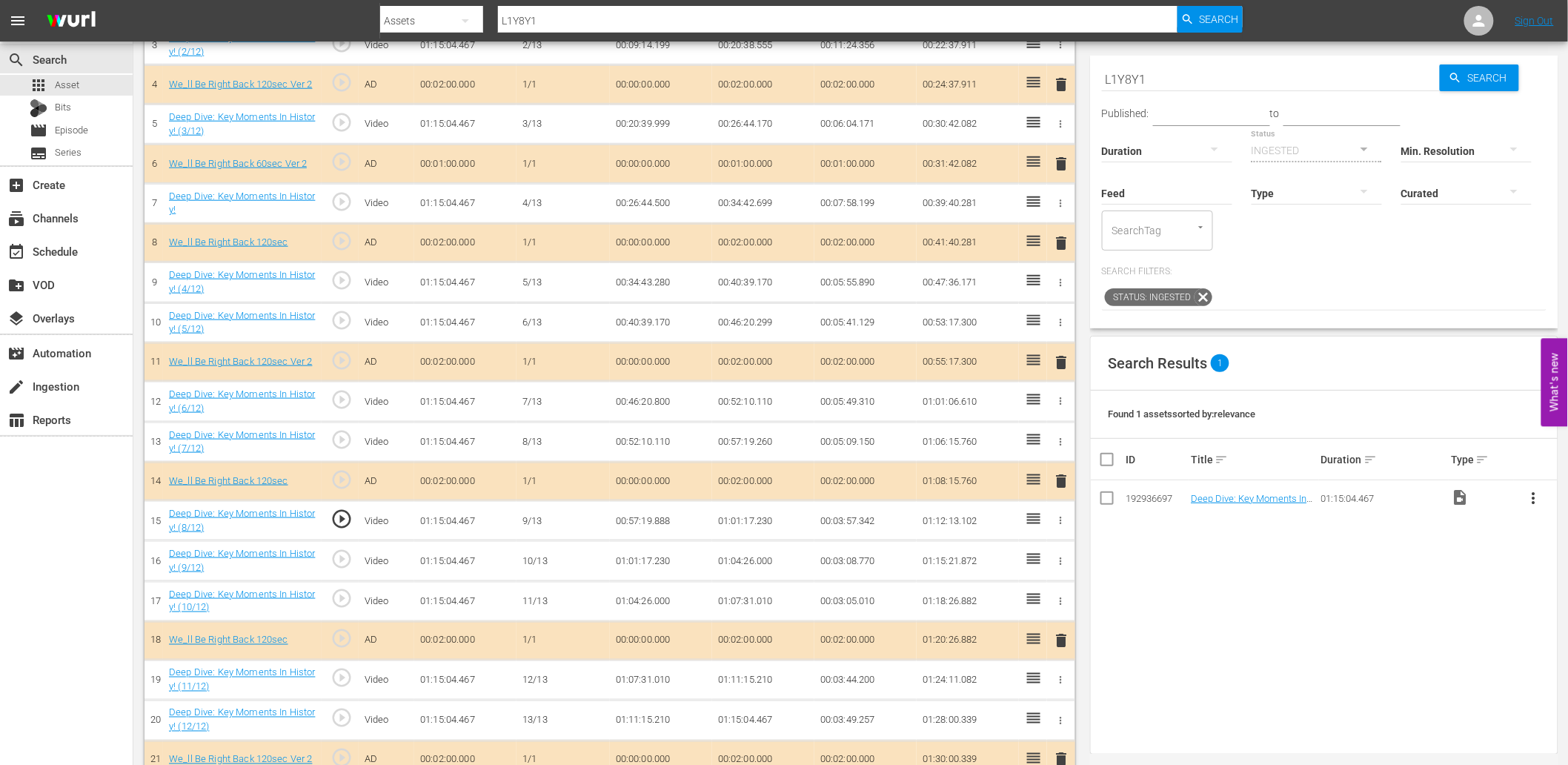
scroll to position [593, 0]
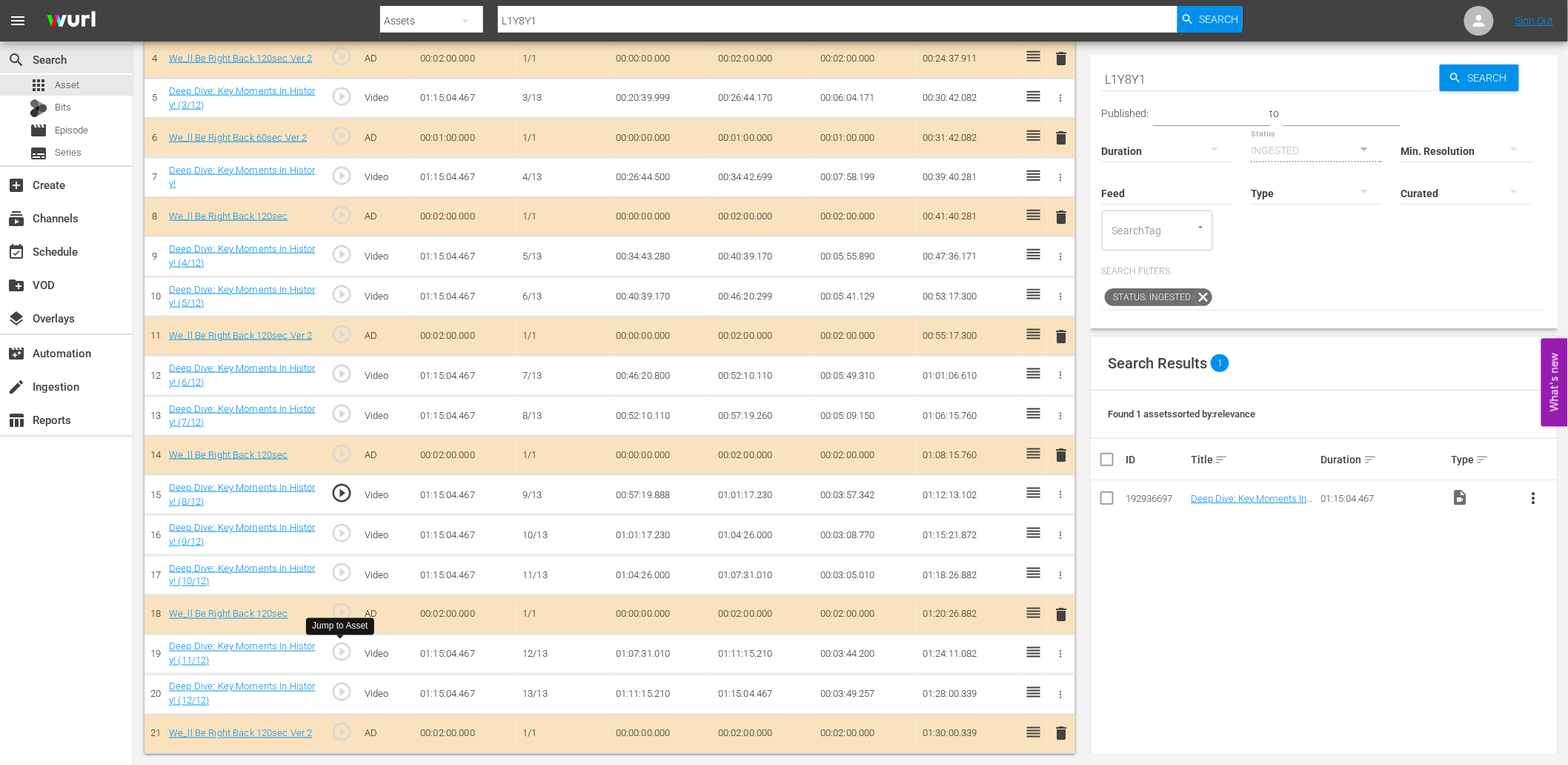
click at [337, 654] on span "play_circle_outline" at bounding box center [342, 652] width 22 height 22
click at [655, 654] on td "01:07:31.010" at bounding box center [661, 654] width 102 height 40
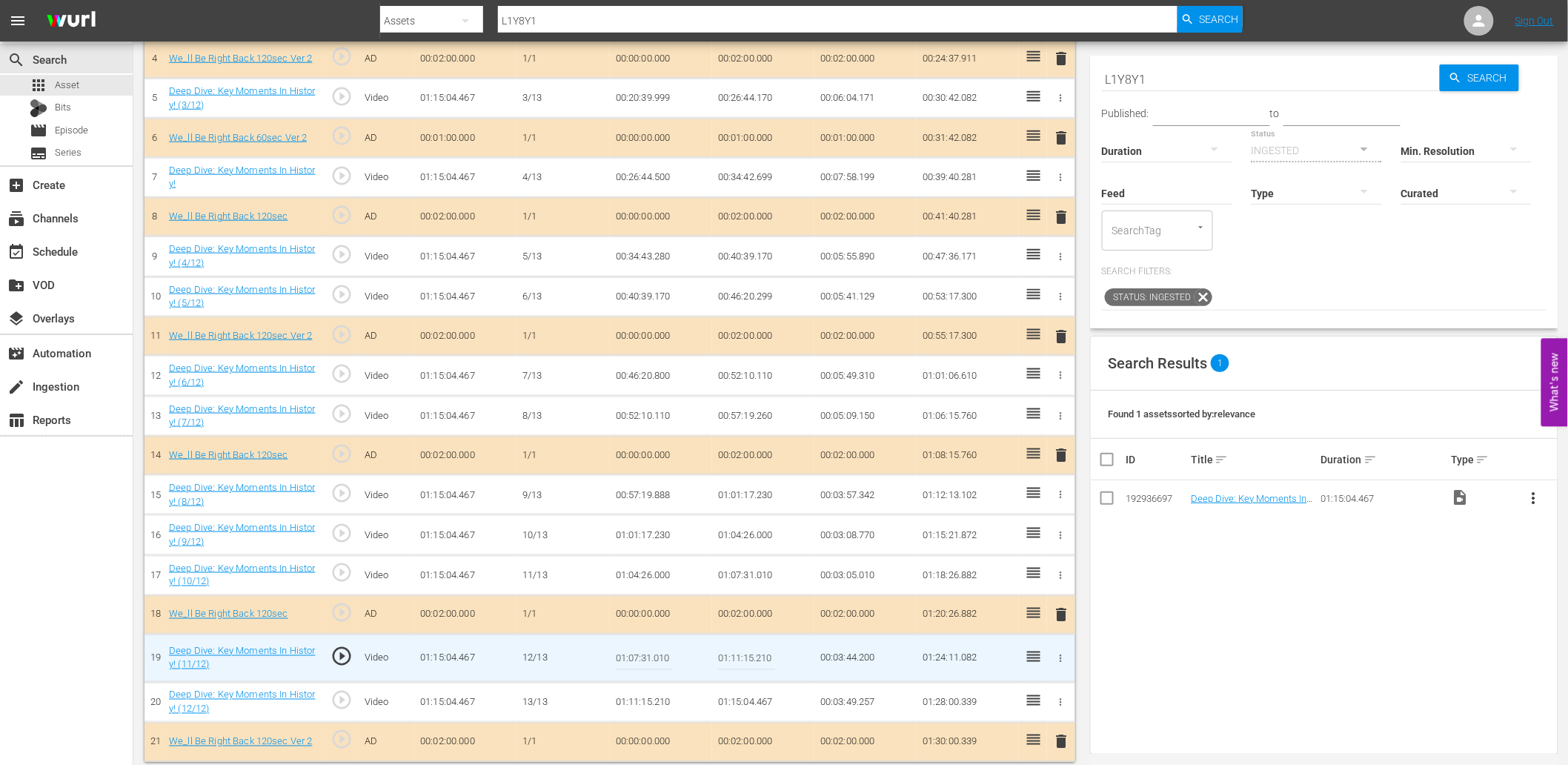
click at [655, 654] on input "01:07:31.010" at bounding box center [644, 658] width 57 height 36
type input "01:07:35.010"
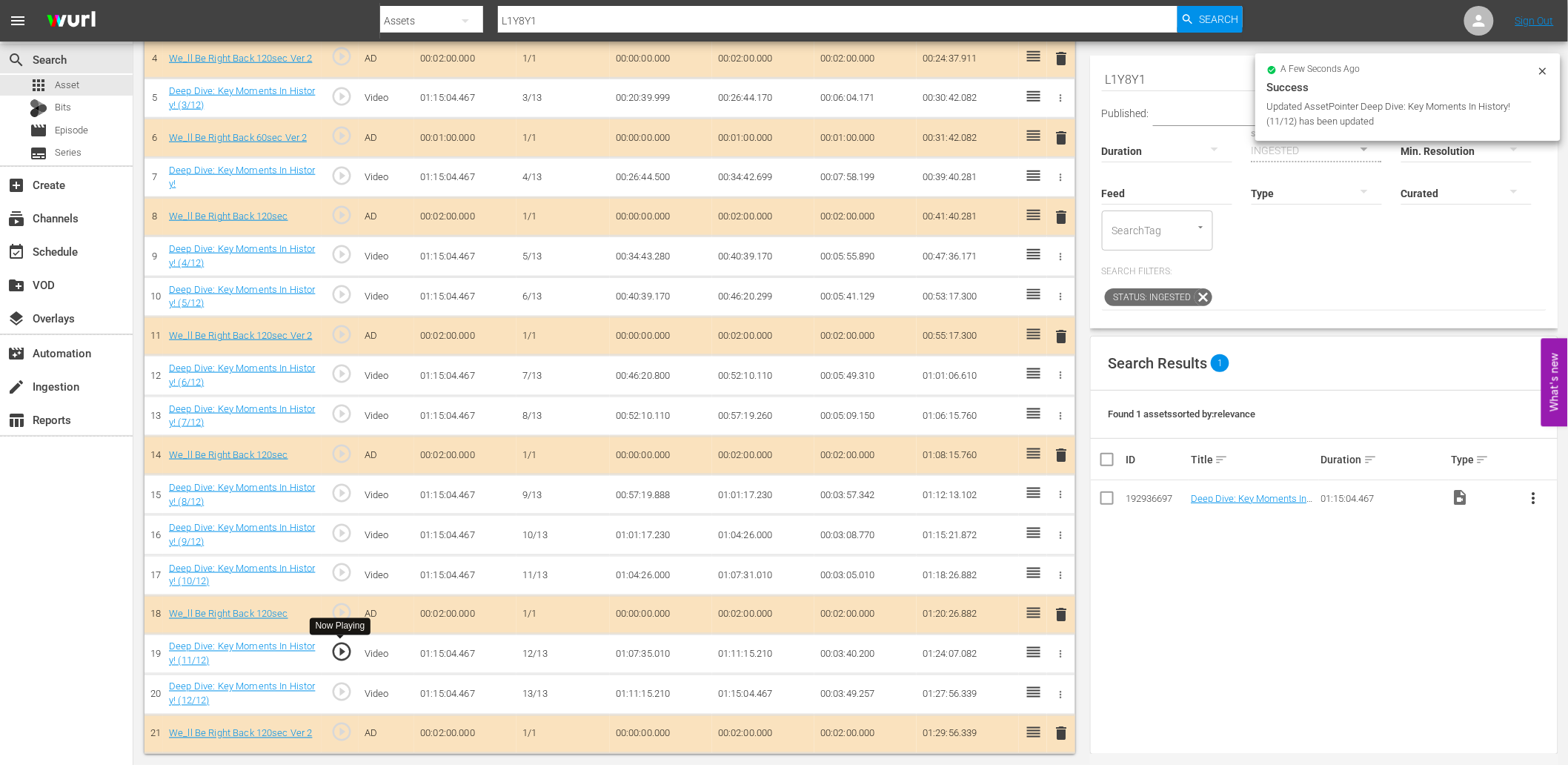
click at [343, 645] on span "play_circle_outline" at bounding box center [342, 652] width 22 height 22
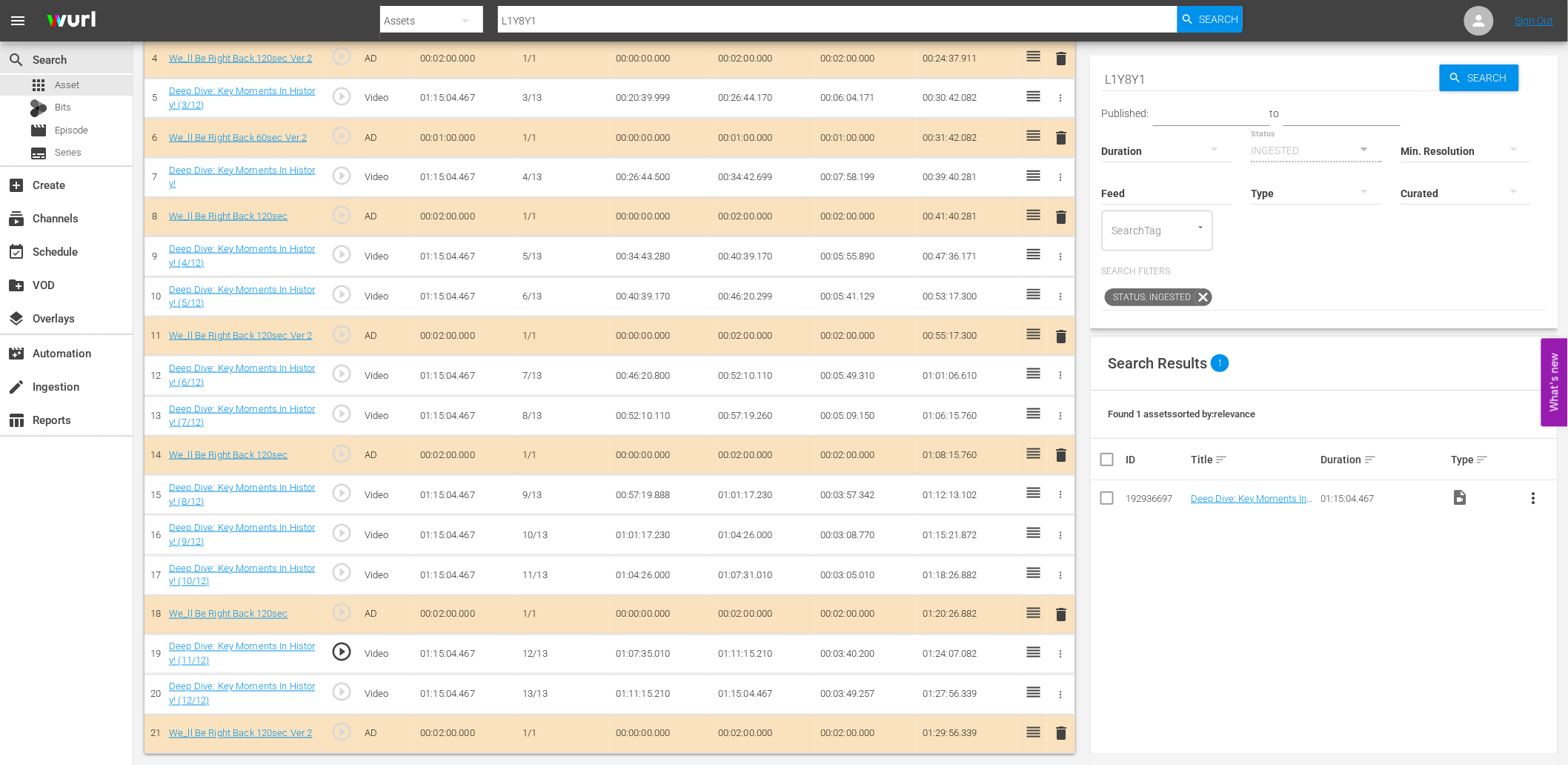
click at [650, 654] on td "01:07:35.010" at bounding box center [661, 654] width 102 height 40
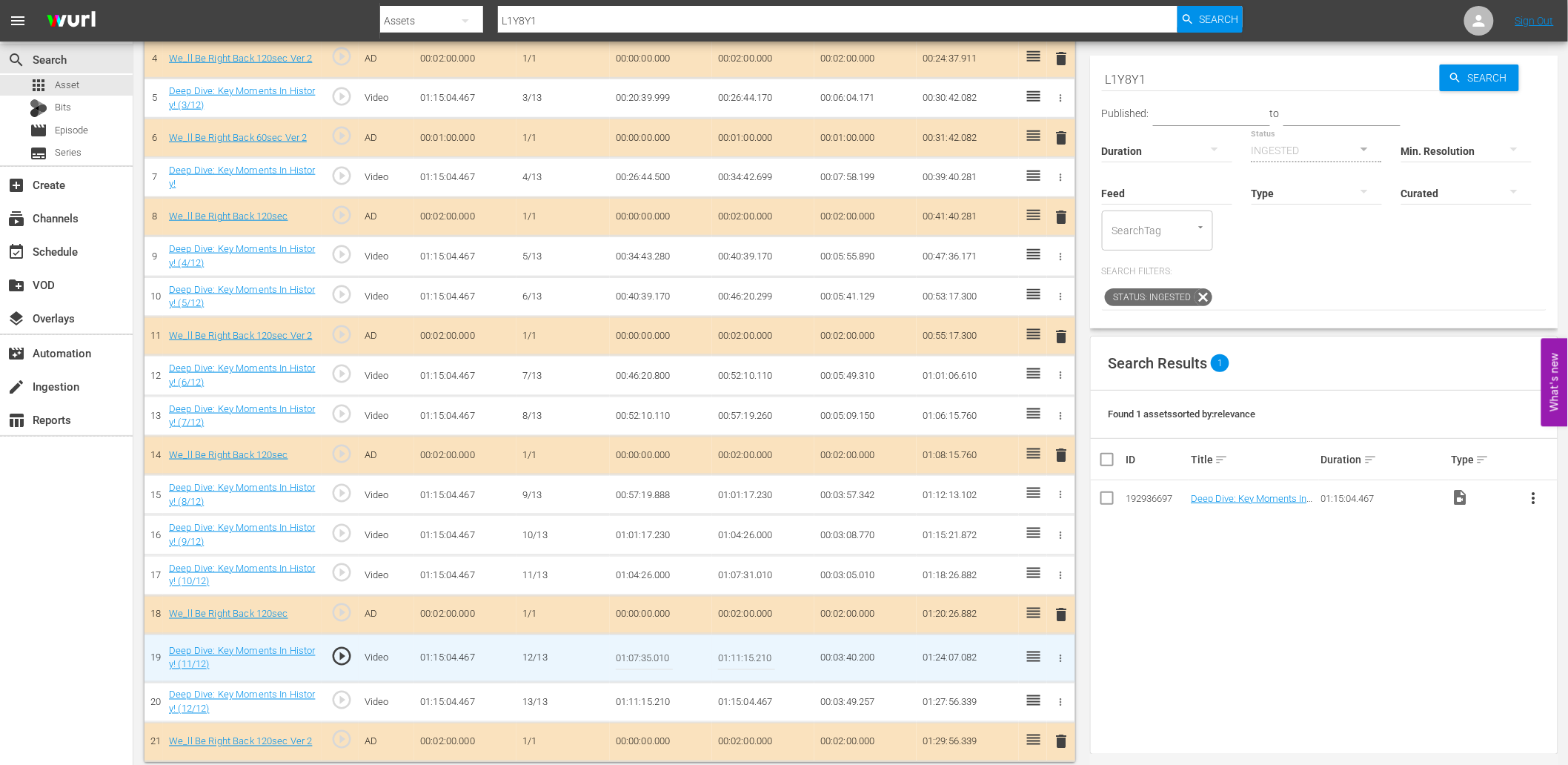
click at [650, 654] on input "01:07:35.010" at bounding box center [644, 658] width 57 height 36
type input "01:07:34.910"
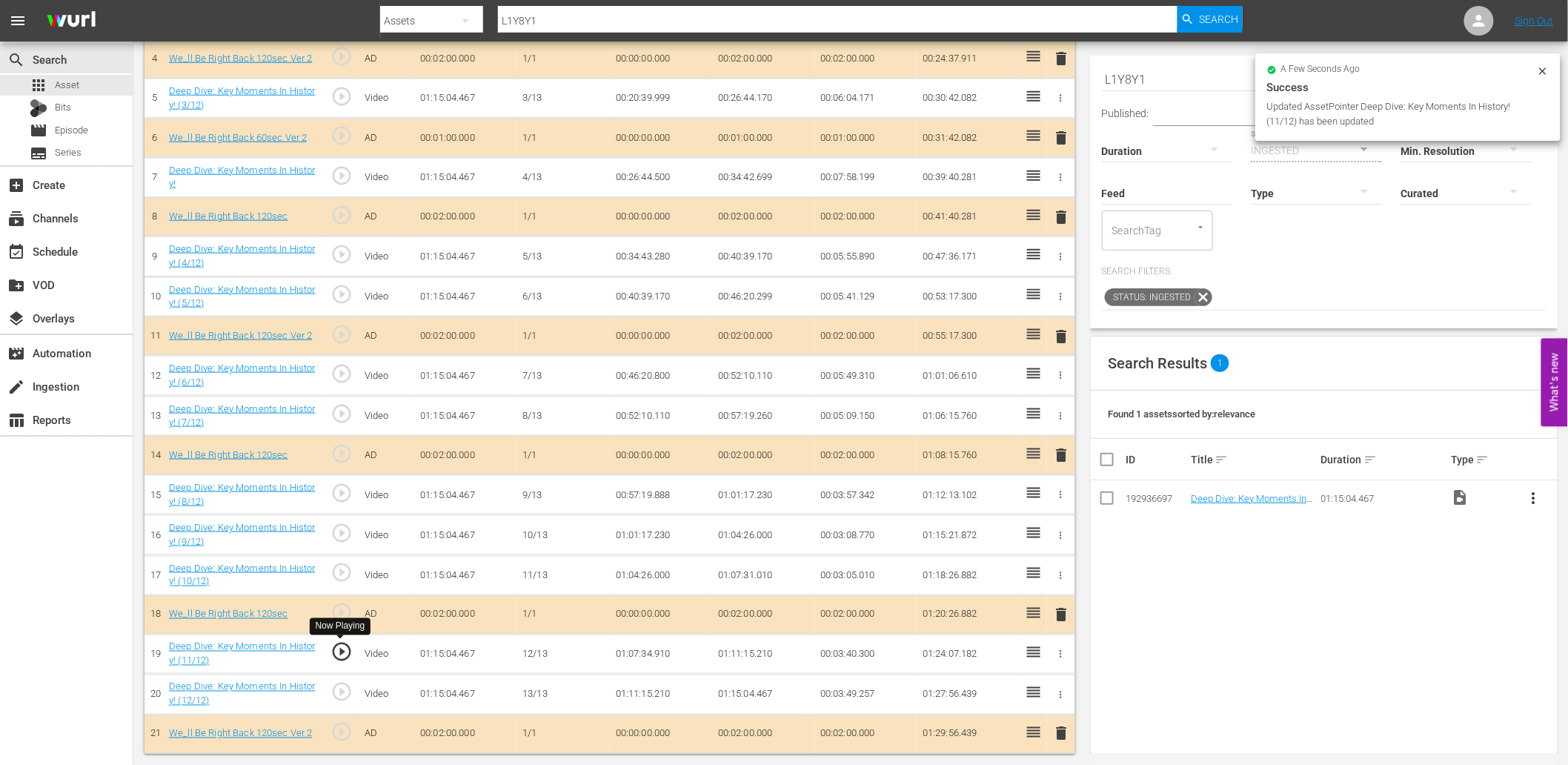
click at [335, 653] on span "play_circle_outline" at bounding box center [342, 652] width 22 height 22
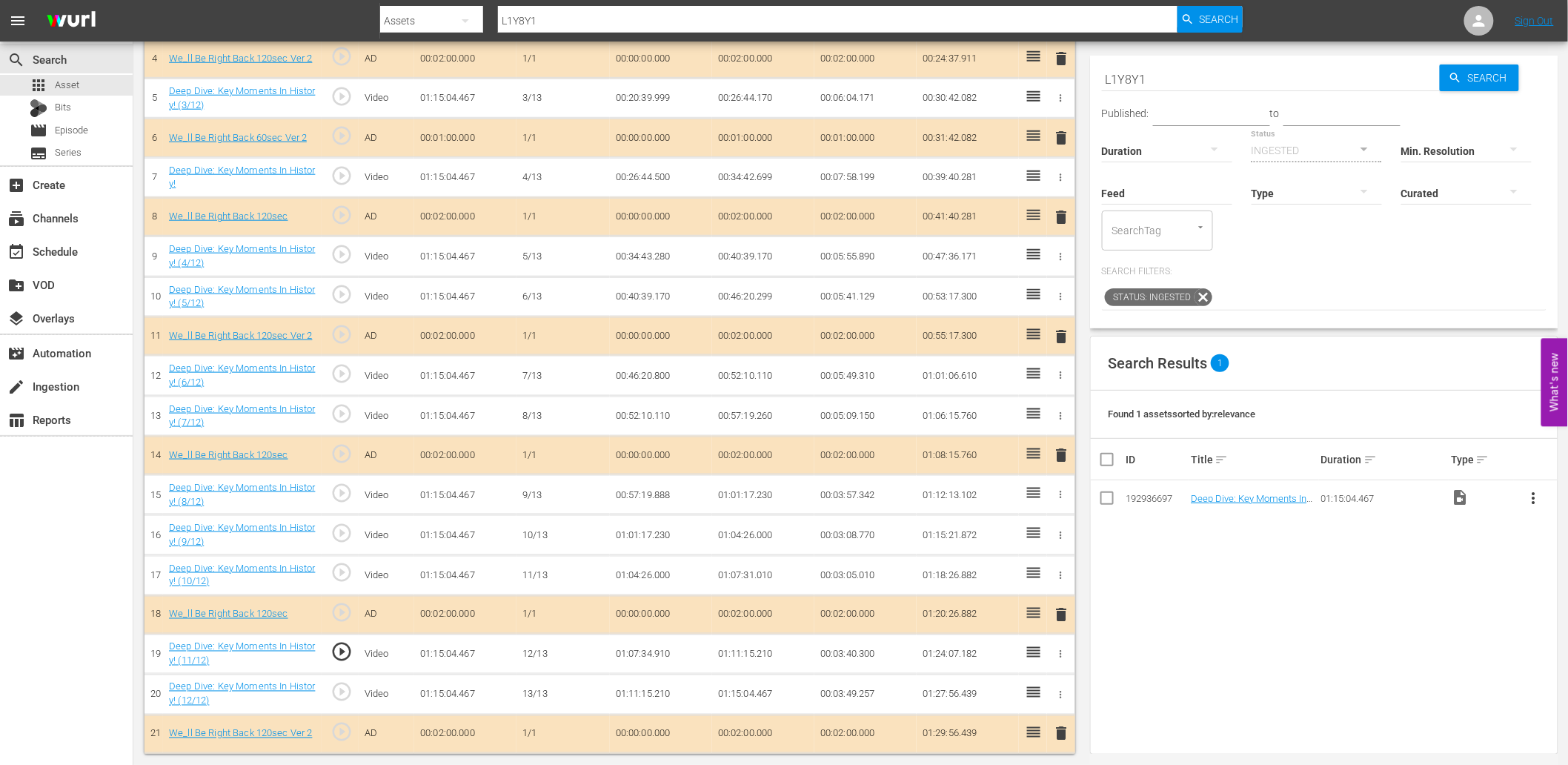
click at [619, 650] on td "01:07:34.910" at bounding box center [661, 654] width 102 height 40
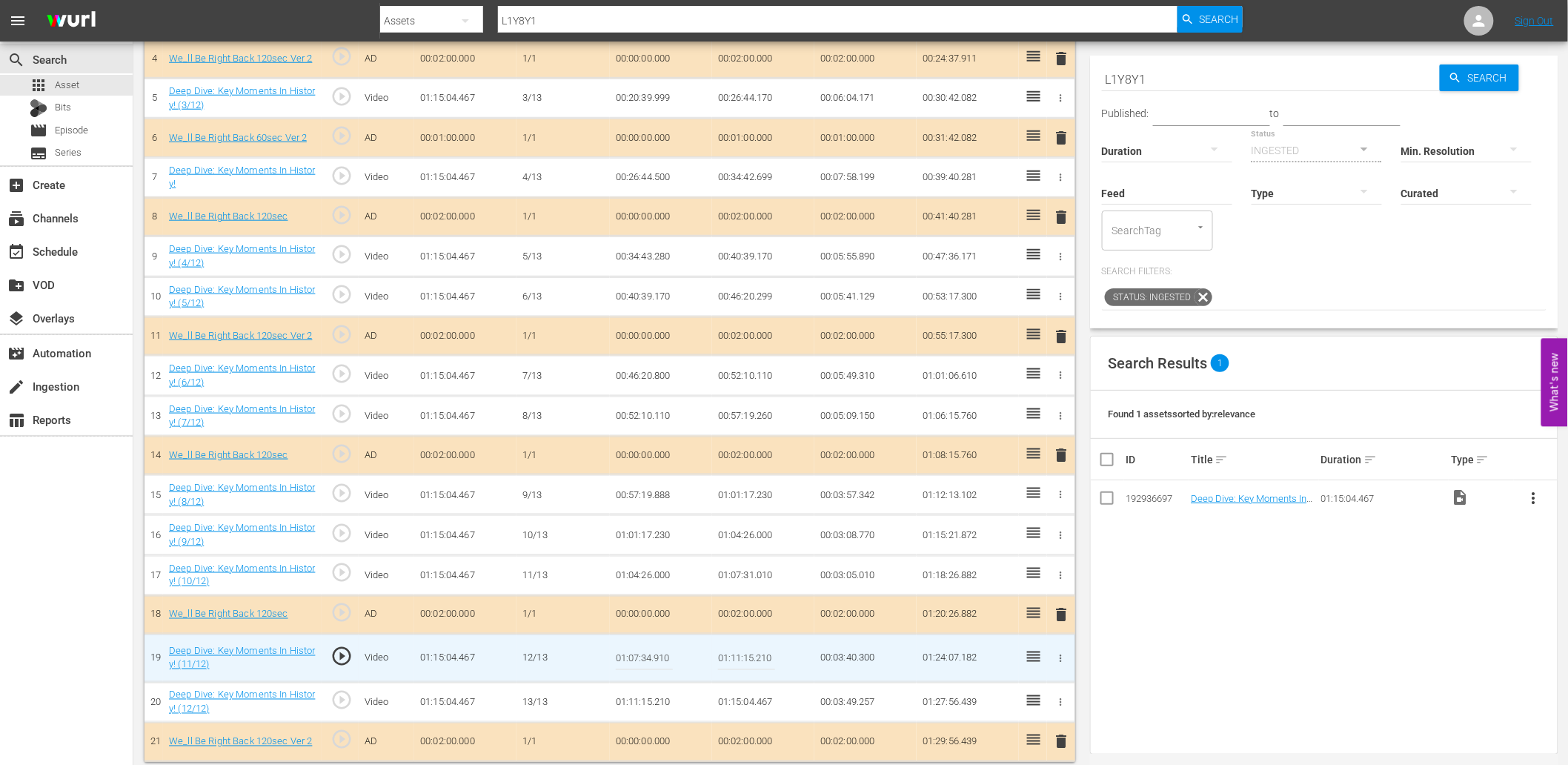
click at [619, 650] on input "01:07:34.910" at bounding box center [644, 658] width 57 height 36
click at [723, 571] on td "01:07:31.010" at bounding box center [763, 575] width 102 height 40
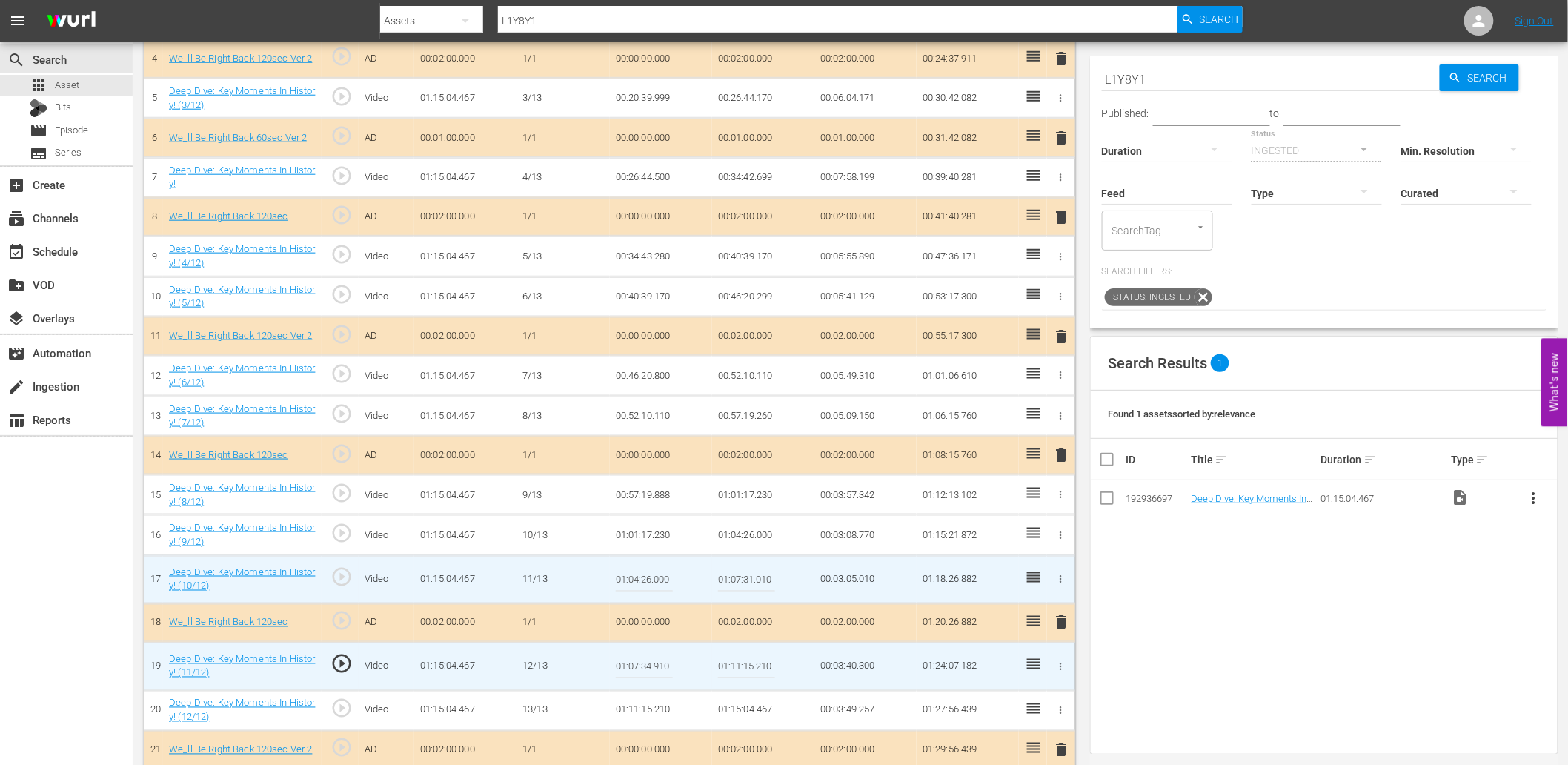
click at [723, 571] on input "01:07:31.010" at bounding box center [746, 580] width 57 height 36
paste input "4.9"
type input "01:07:34.910"
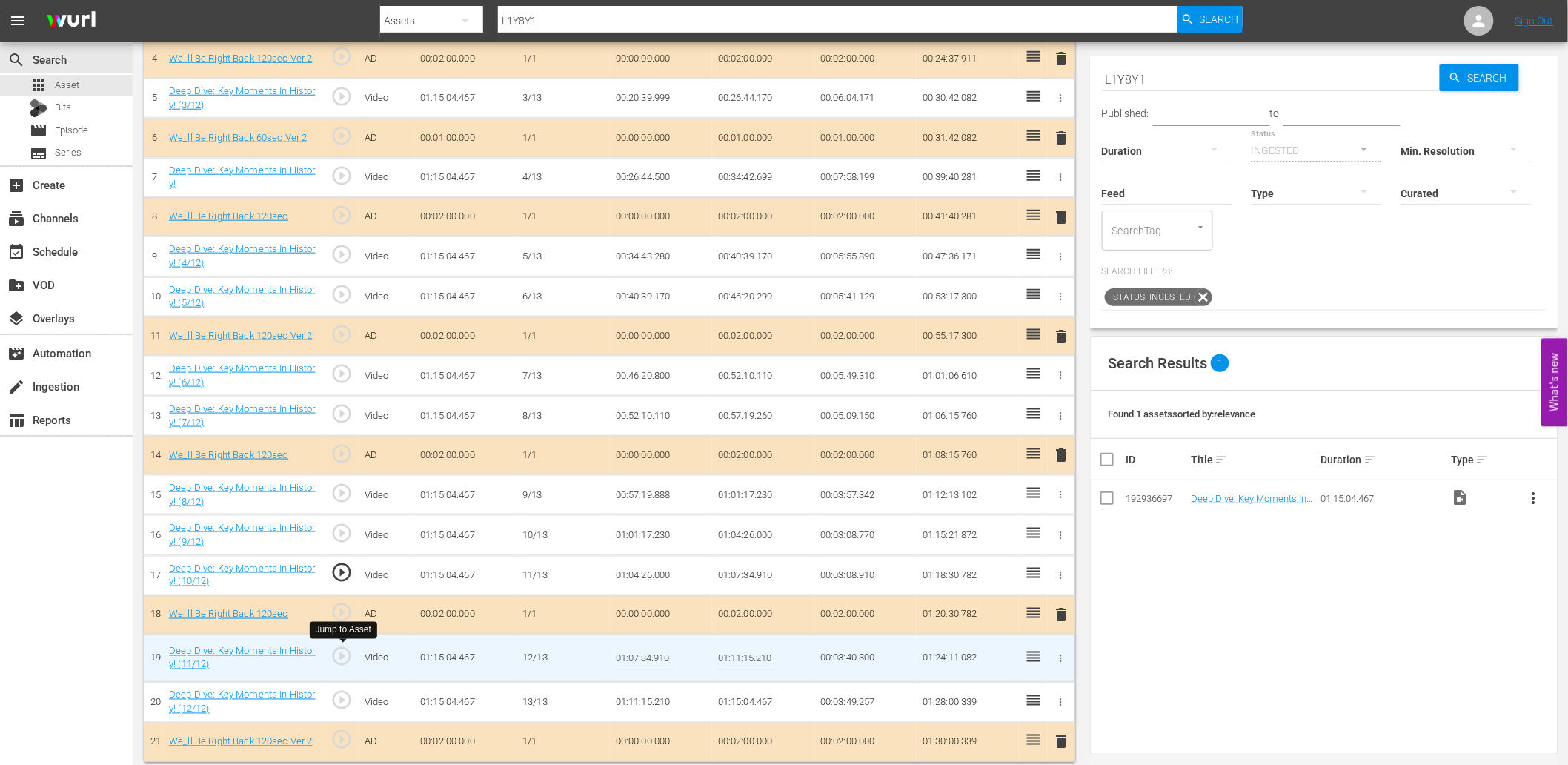
click at [338, 654] on span "play_circle_outline" at bounding box center [342, 656] width 22 height 22
click at [338, 661] on span "play_circle_outline" at bounding box center [342, 656] width 22 height 22
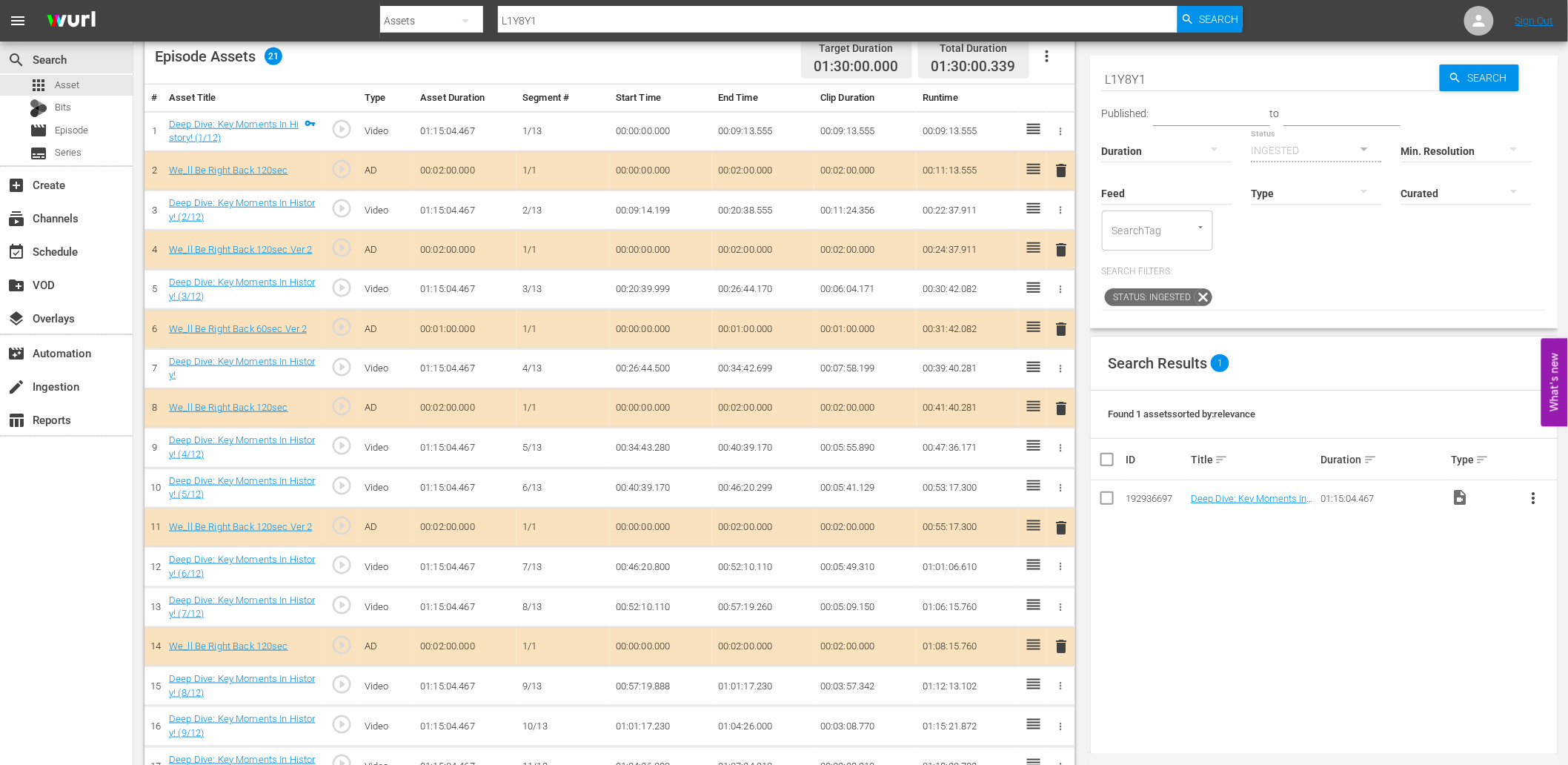
scroll to position [601, 0]
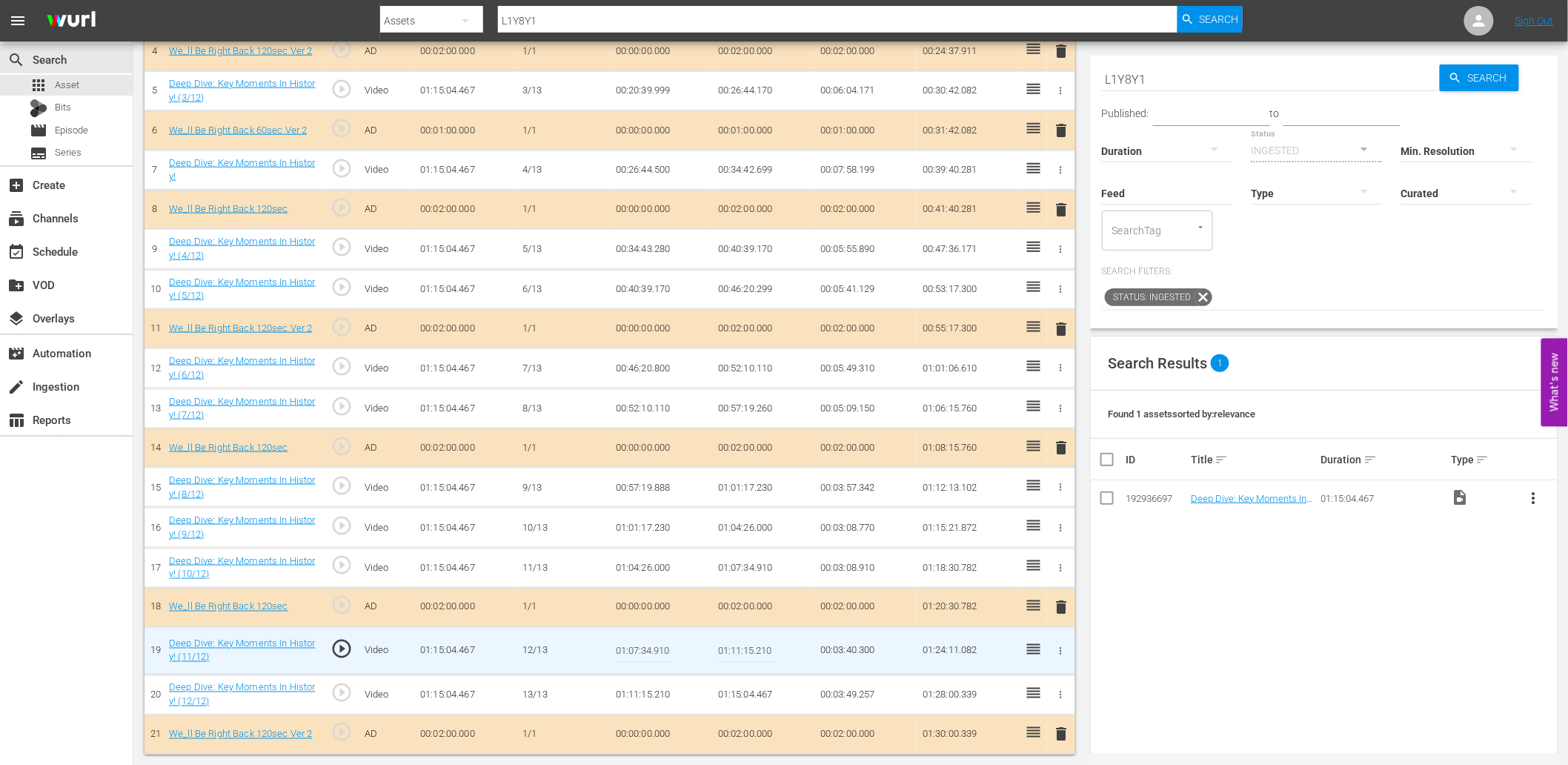
click at [661, 661] on hr at bounding box center [644, 661] width 57 height 1
click at [342, 647] on span "play_circle_outline" at bounding box center [342, 649] width 22 height 22
click at [646, 647] on input "01:07:34.910" at bounding box center [644, 651] width 57 height 36
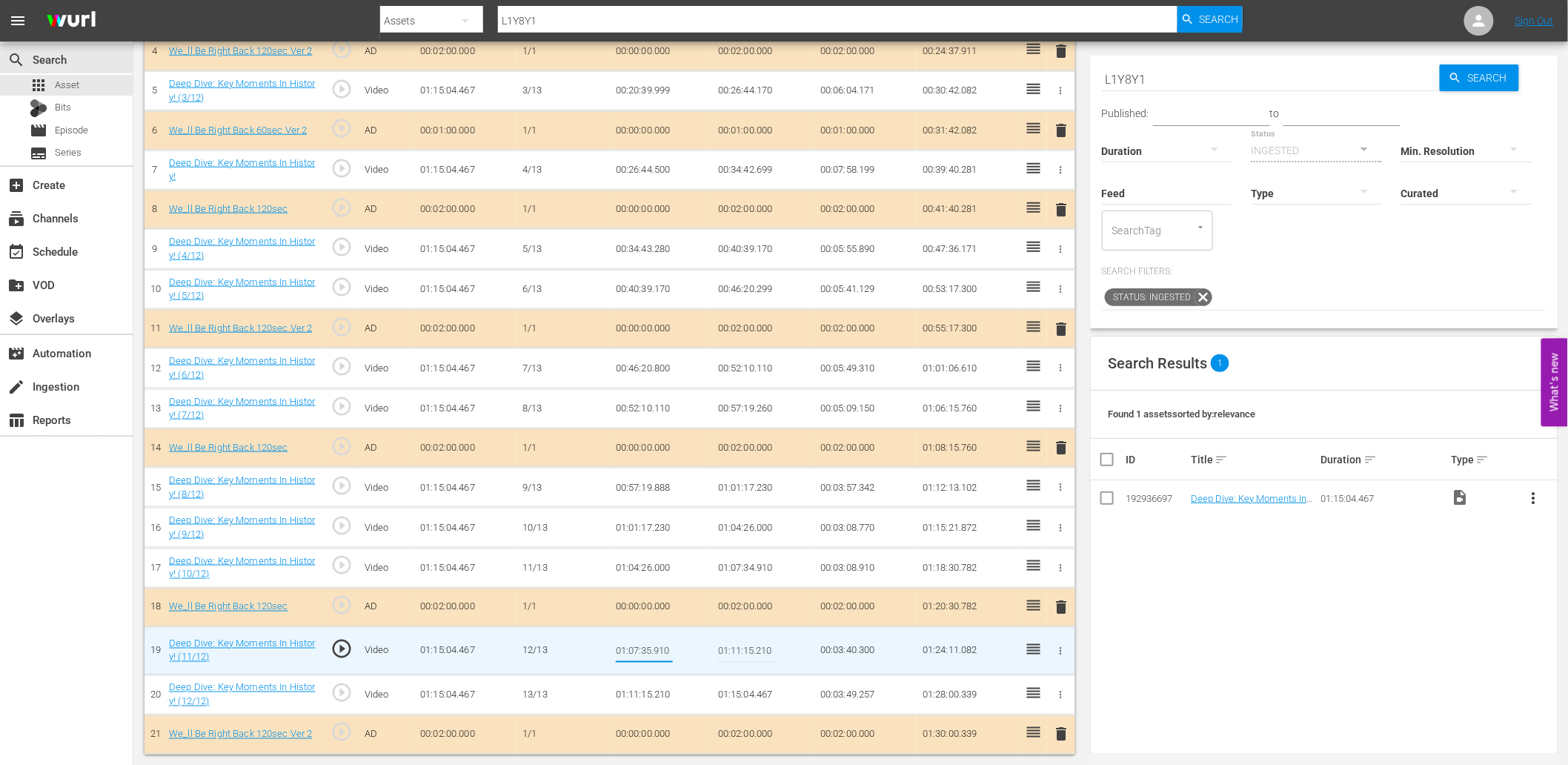
type input "01:07:35.210"
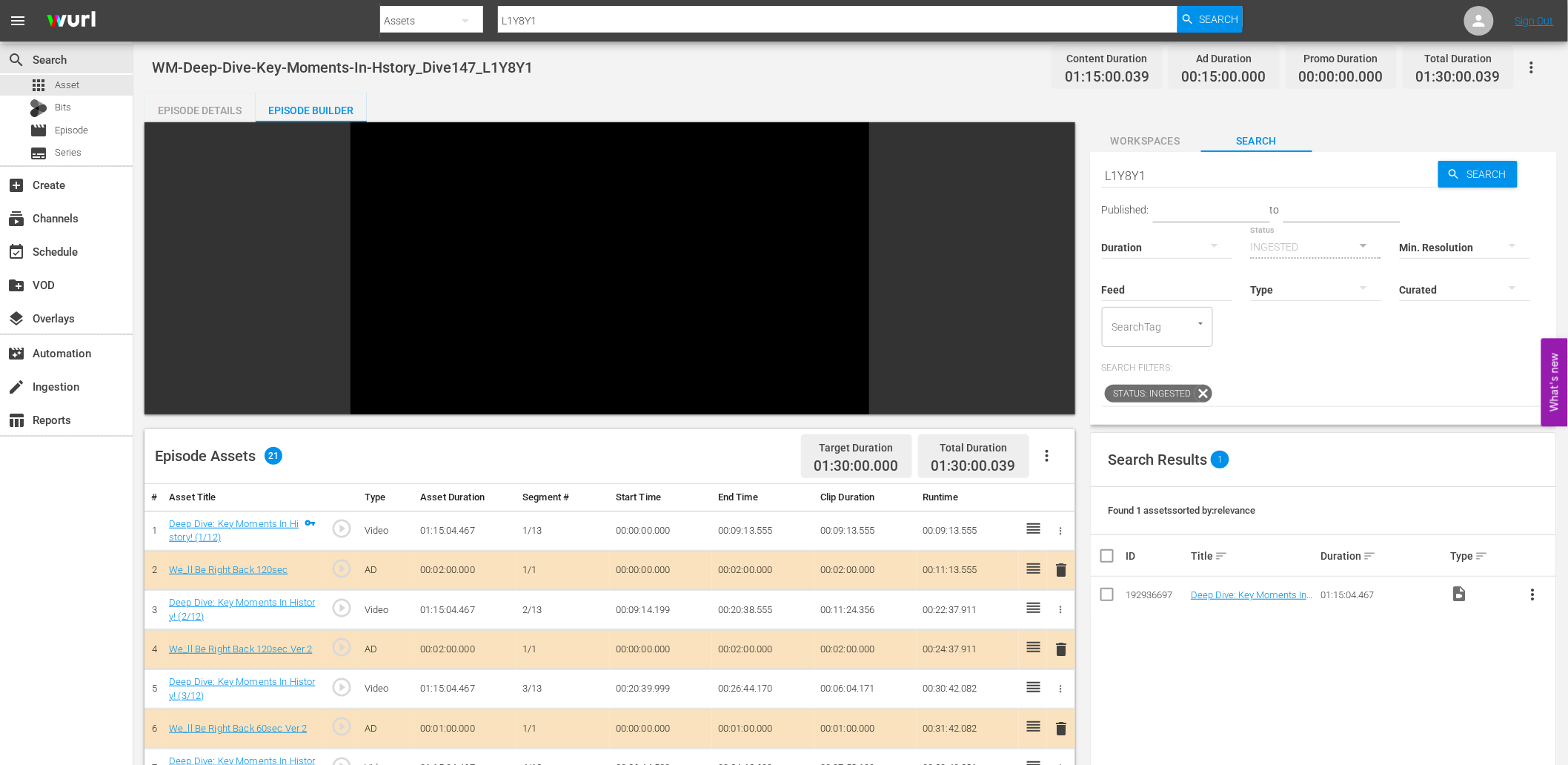
scroll to position [0, 0]
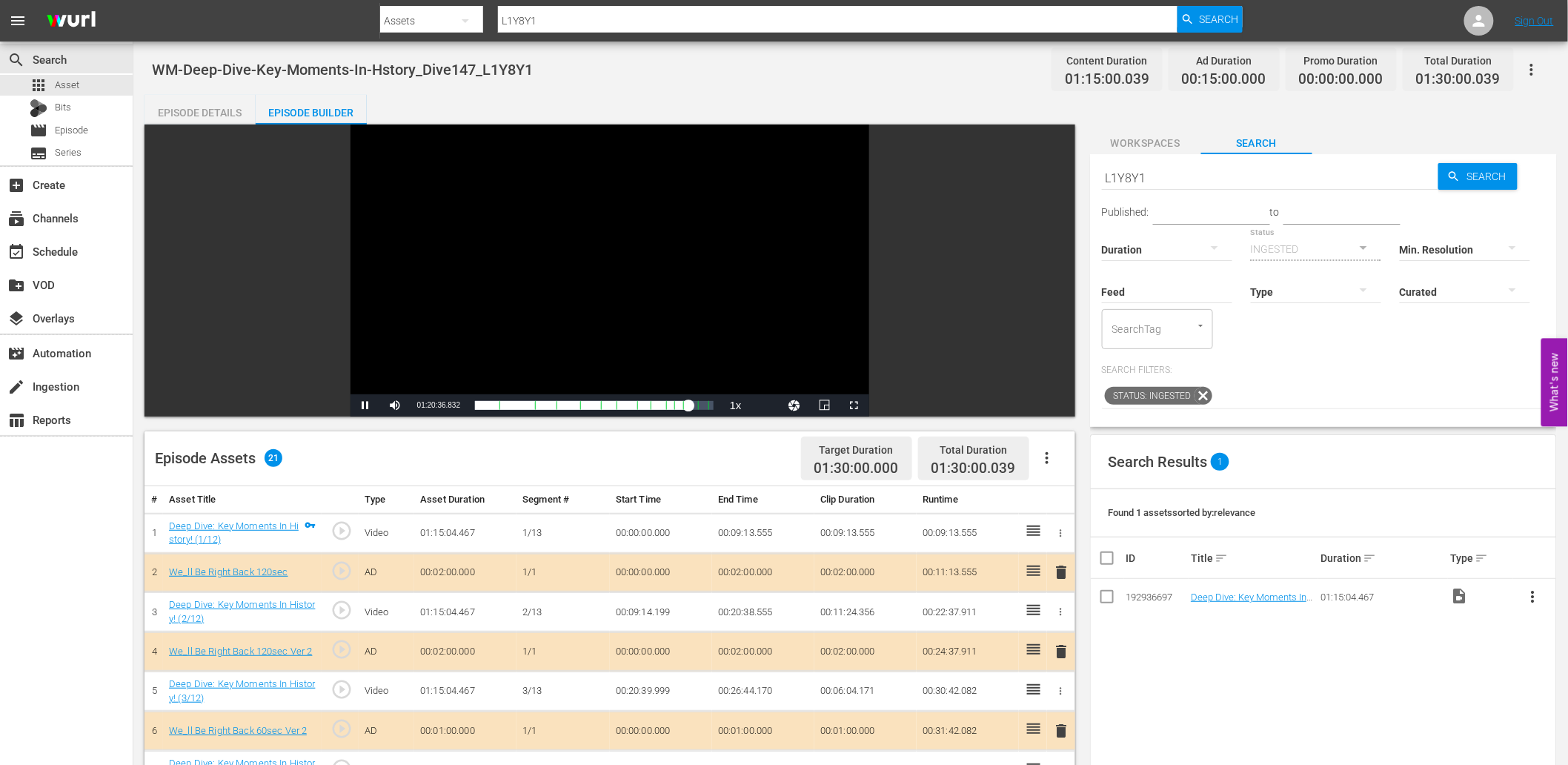
click at [646, 182] on div "Video Player" at bounding box center [609, 259] width 518 height 270
click at [213, 116] on div "Episode Details" at bounding box center [200, 113] width 111 height 36
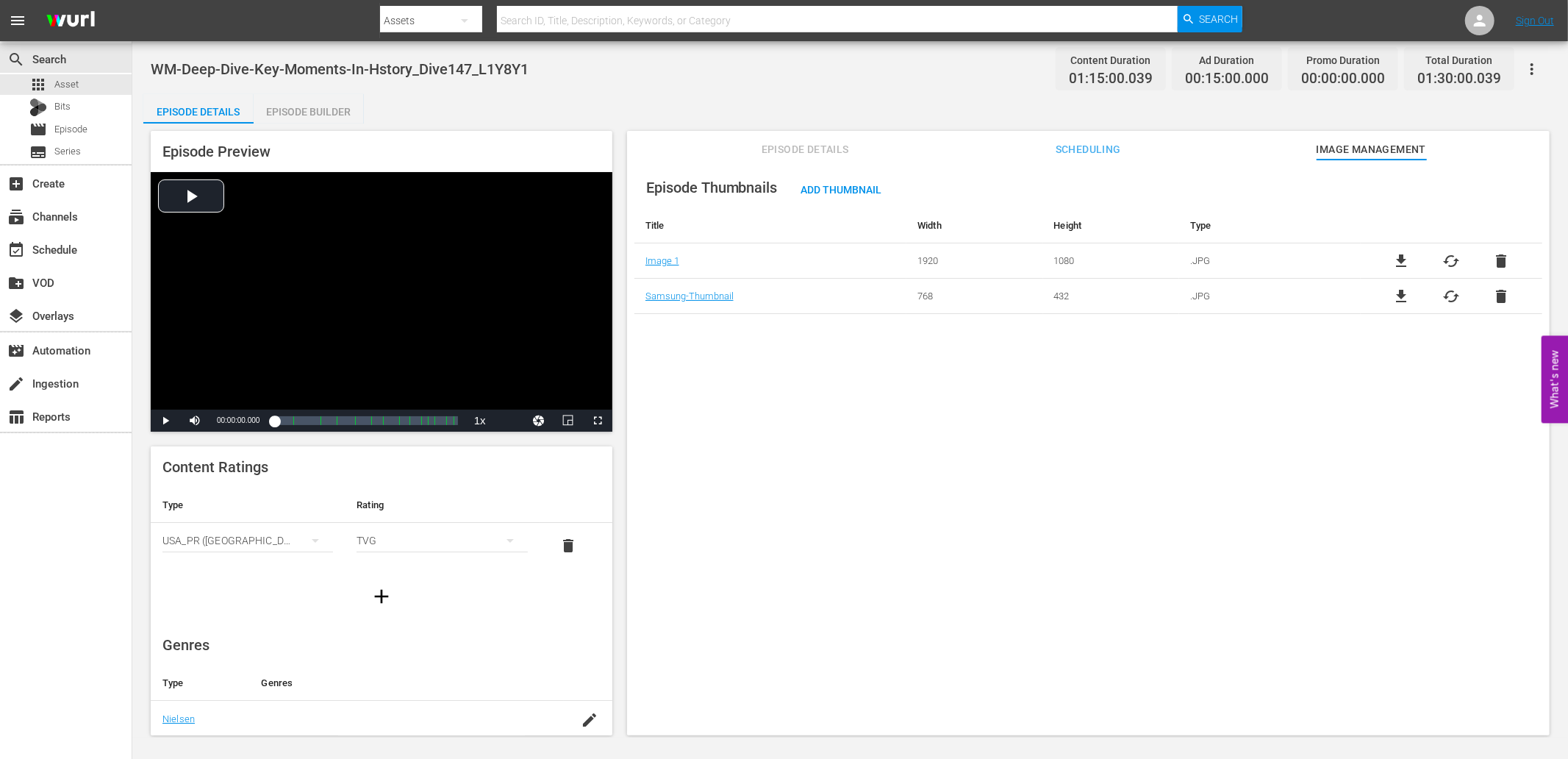
click at [816, 142] on span "Episode Details" at bounding box center [805, 150] width 110 height 19
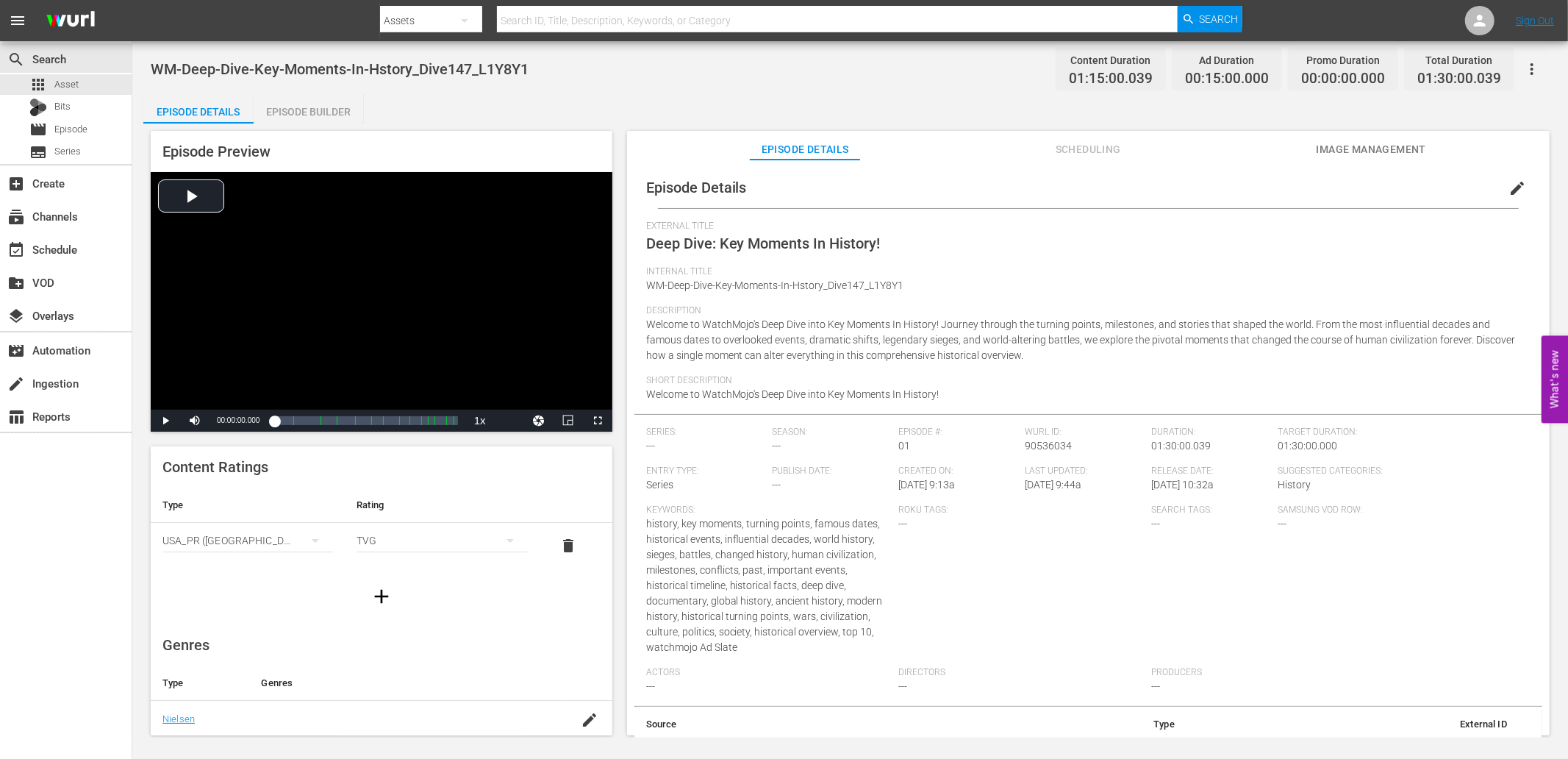
click at [1509, 183] on span "edit" at bounding box center [1517, 188] width 18 height 18
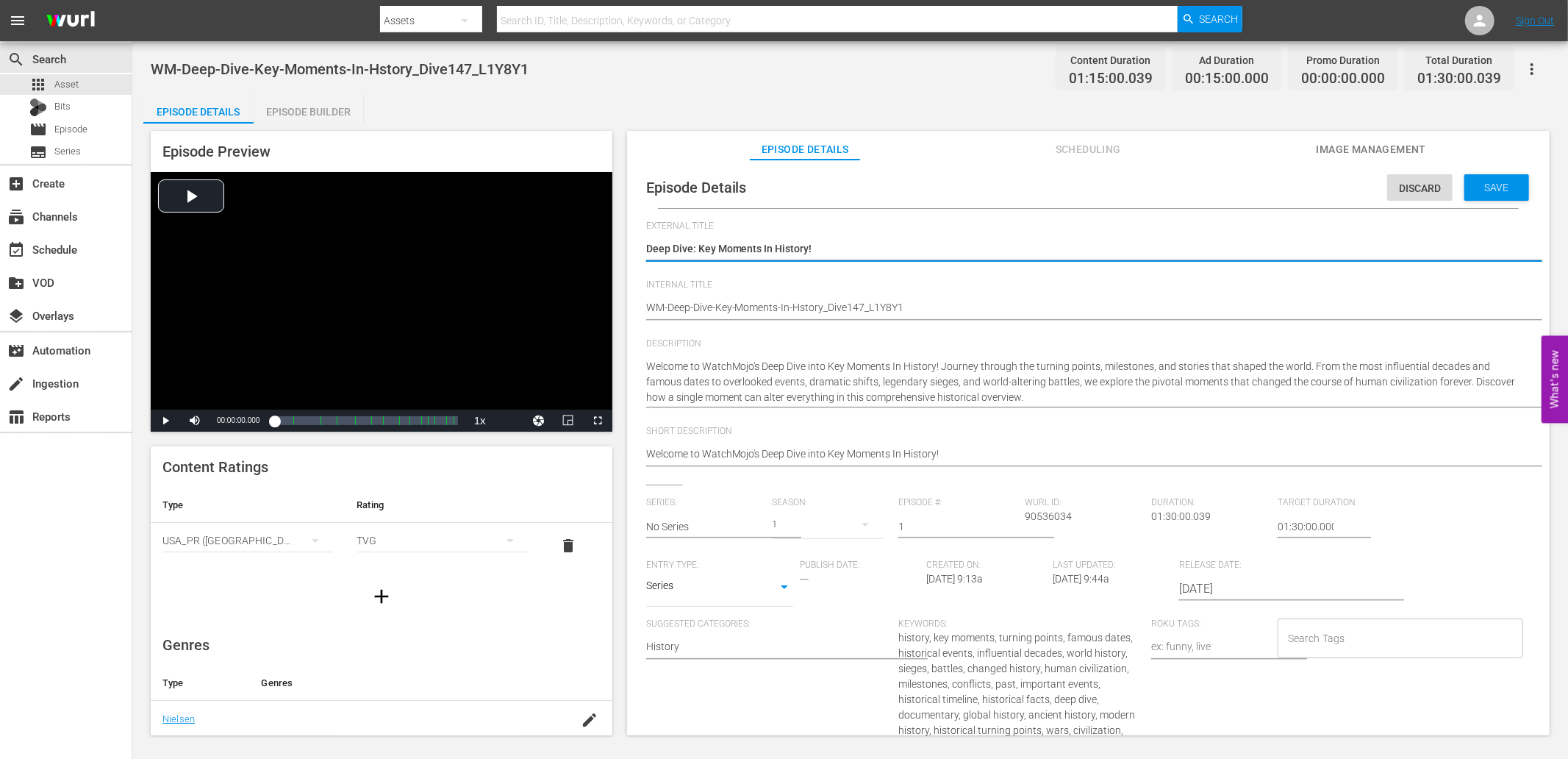
click at [697, 534] on input "No Series" at bounding box center [705, 527] width 119 height 36
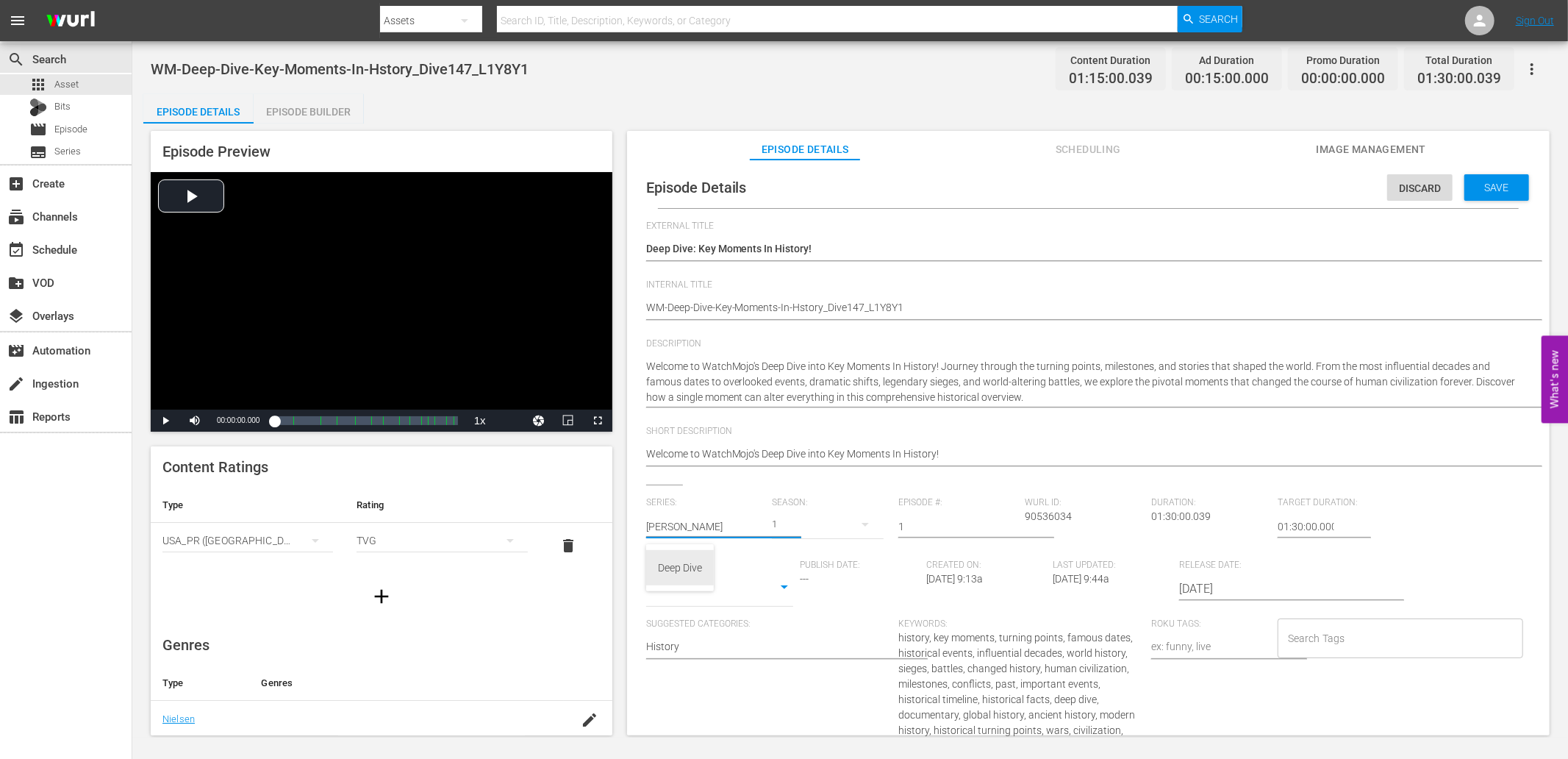
click at [692, 569] on div "Deep Dive" at bounding box center [680, 568] width 44 height 36
type input "Deep Dive"
click at [839, 525] on div at bounding box center [827, 518] width 111 height 31
click at [944, 530] on input "1" at bounding box center [958, 527] width 119 height 36
drag, startPoint x: 868, startPoint y: 519, endPoint x: 833, endPoint y: 517, distance: 35.1
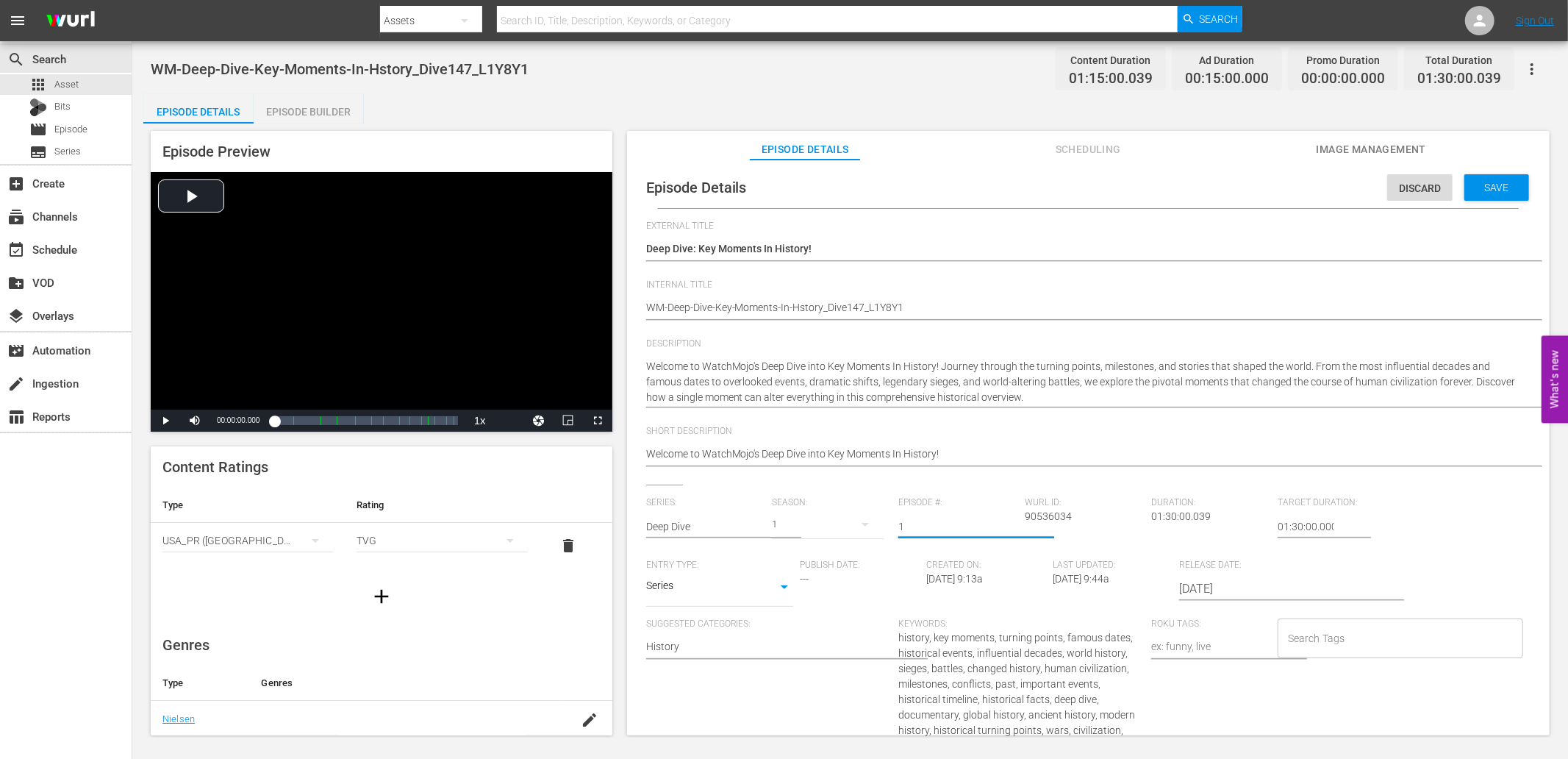
click at [833, 517] on div "Series: Deep Dive Season: 1 Episode #: 1 [PERSON_NAME] ID: 90536034 Duration: 0…" at bounding box center [1088, 684] width 885 height 374
type input "147"
click at [377, 66] on span "WM-Deep-Dive-Key-Moments-In-Hstory_Dive147_L1Y8Y1" at bounding box center [339, 69] width 378 height 18
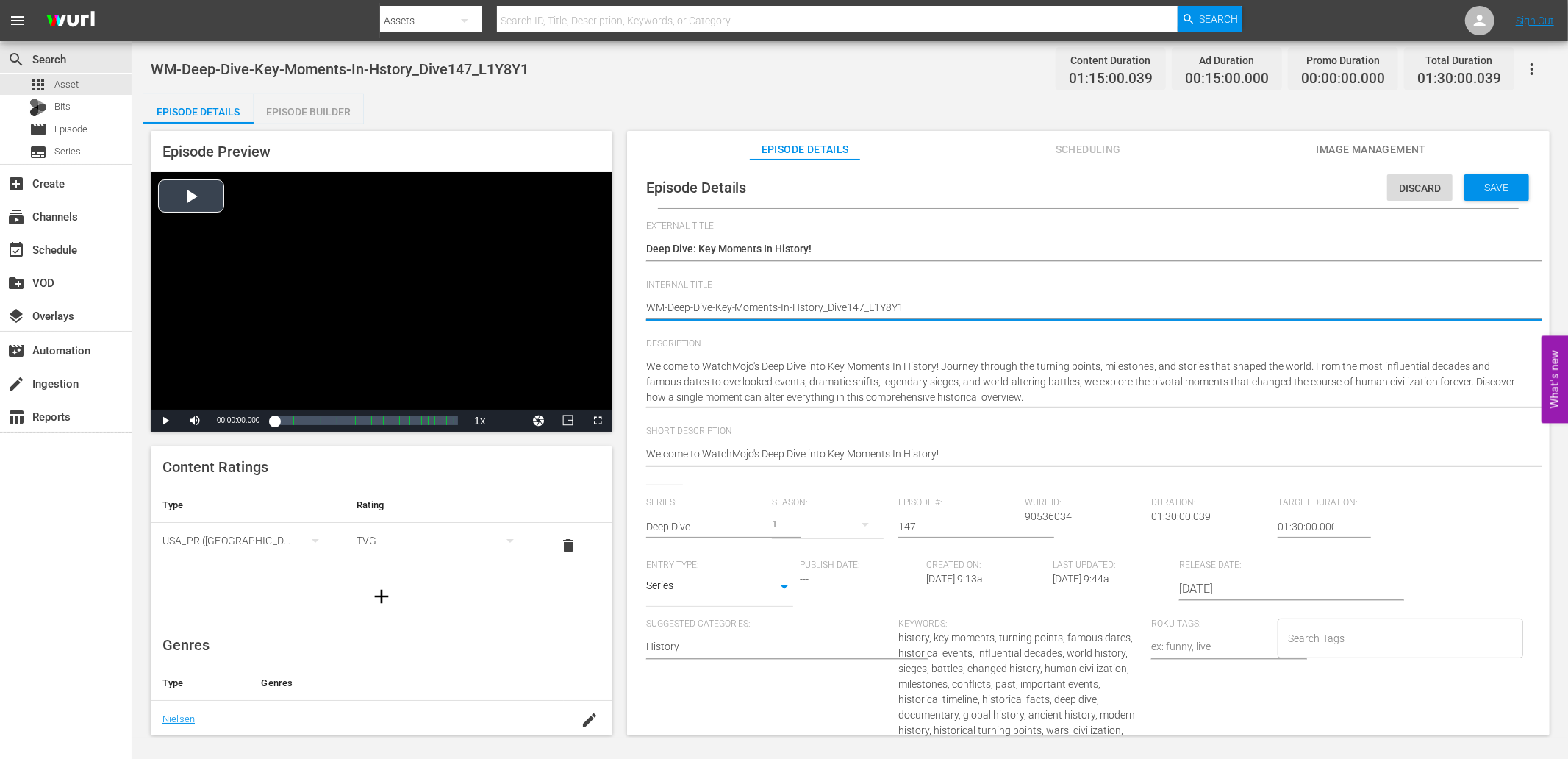
drag, startPoint x: 920, startPoint y: 305, endPoint x: 584, endPoint y: 302, distance: 336.0
paste textarea "i"
type textarea "WM-Deep-Dive-Key-Moments-In-History_Dive147_L1Y8Y1"
click at [1480, 191] on span "Save" at bounding box center [1497, 188] width 48 height 12
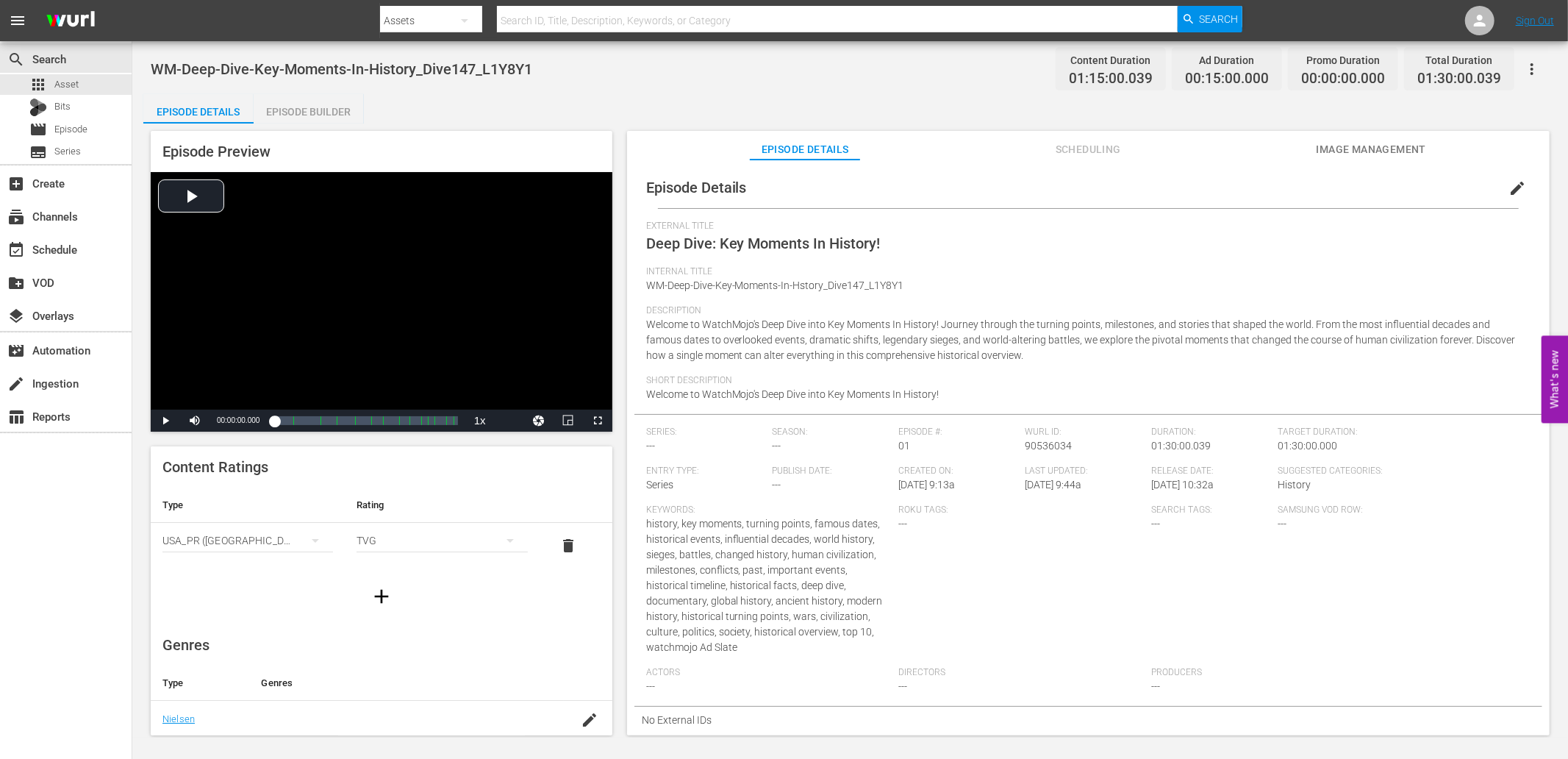
click at [1091, 145] on span "Scheduling" at bounding box center [1088, 150] width 110 height 19
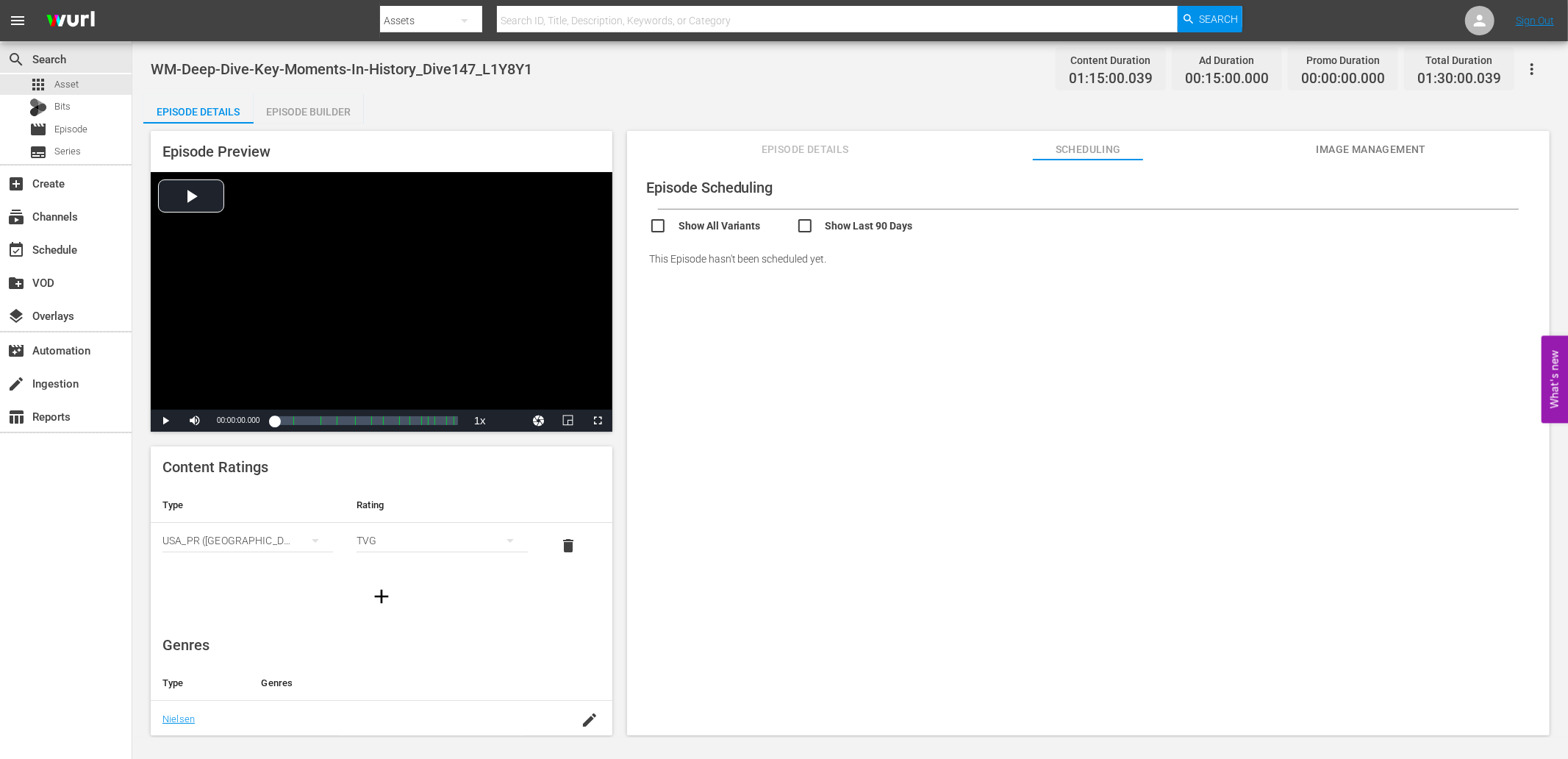
click at [790, 140] on span "Episode Details" at bounding box center [805, 150] width 110 height 19
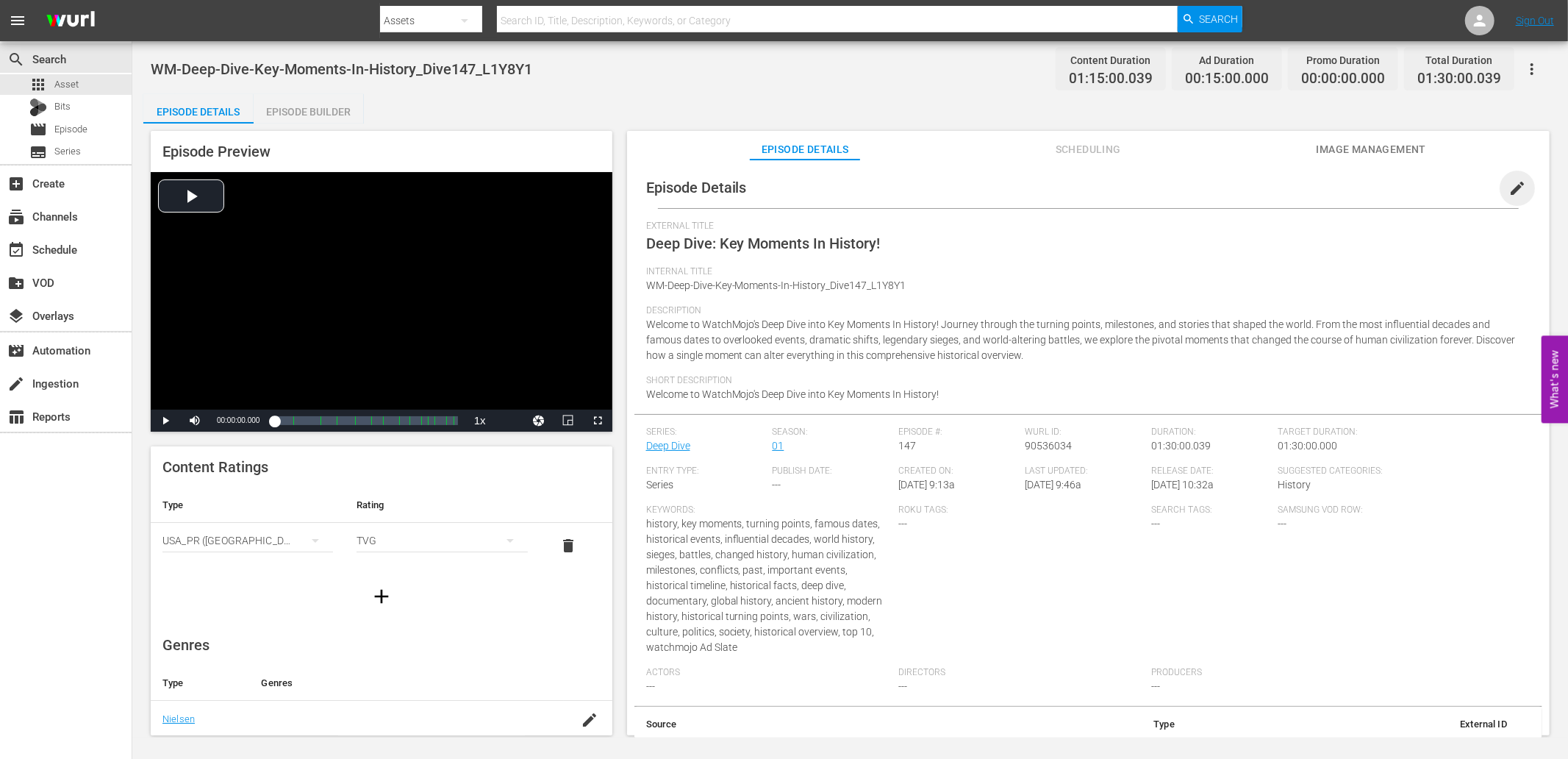
click at [1510, 187] on span "edit" at bounding box center [1517, 188] width 18 height 18
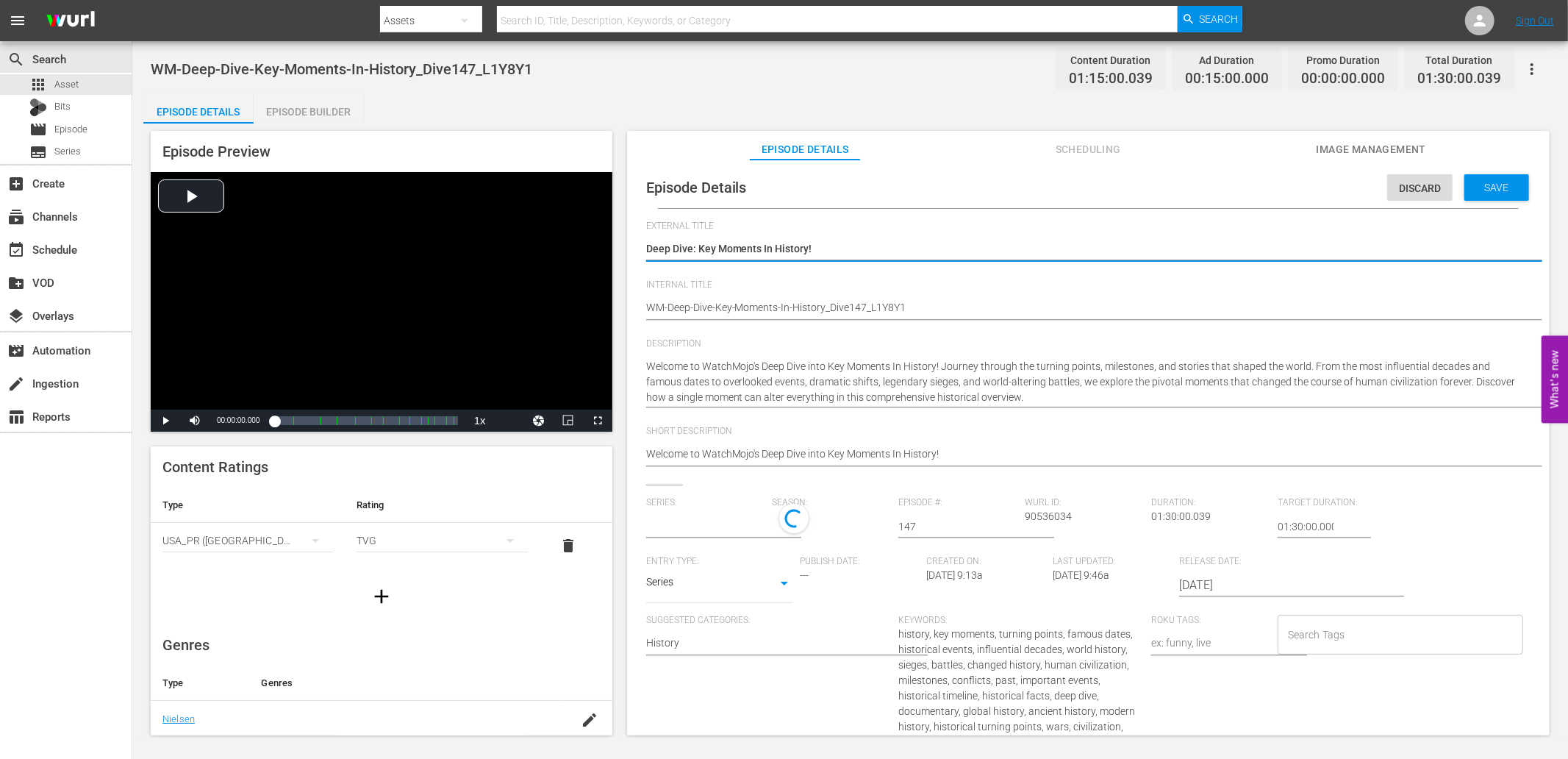
type input "Deep Dive"
click at [1310, 634] on input "Search Tags" at bounding box center [1389, 634] width 210 height 26
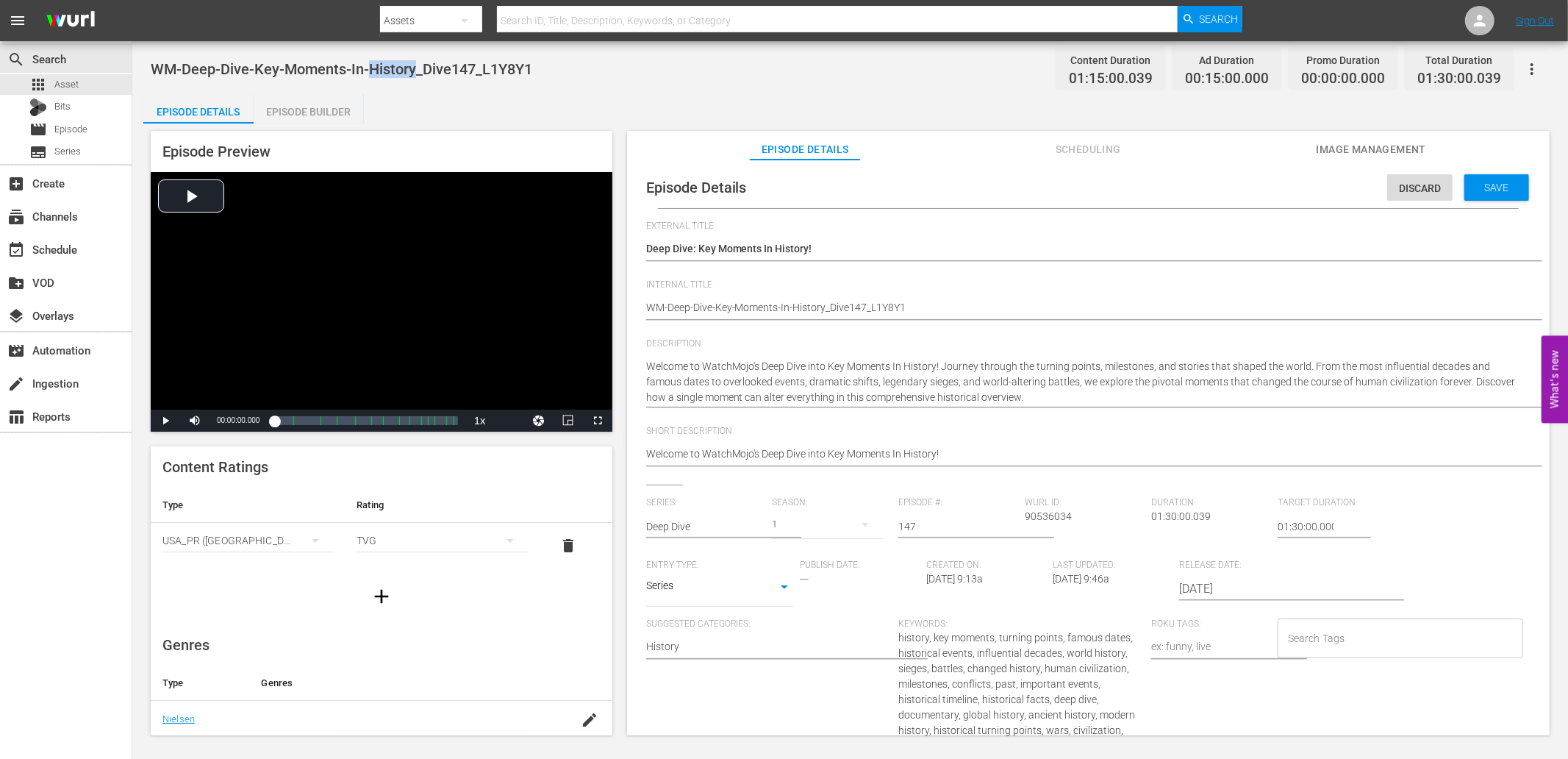
drag, startPoint x: 369, startPoint y: 64, endPoint x: 414, endPoint y: 66, distance: 45.0
click at [414, 66] on span "WM-Deep-Dive-Key-Moments-In-History_Dive147_L1Y8Y1" at bounding box center [341, 69] width 382 height 18
copy span "History"
click at [1335, 640] on input "Search Tags" at bounding box center [1389, 637] width 210 height 26
paste input "History"
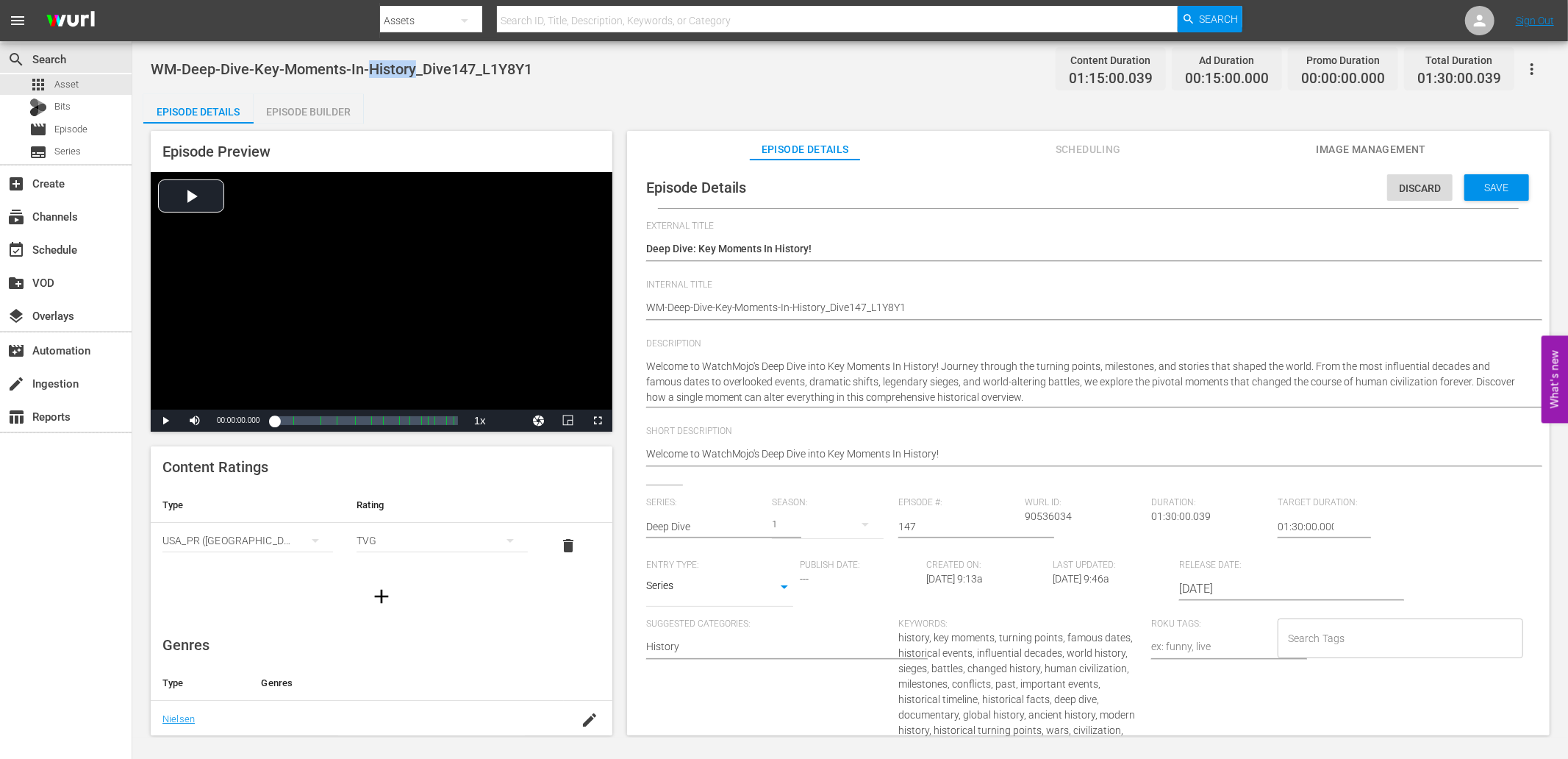
type input "History"
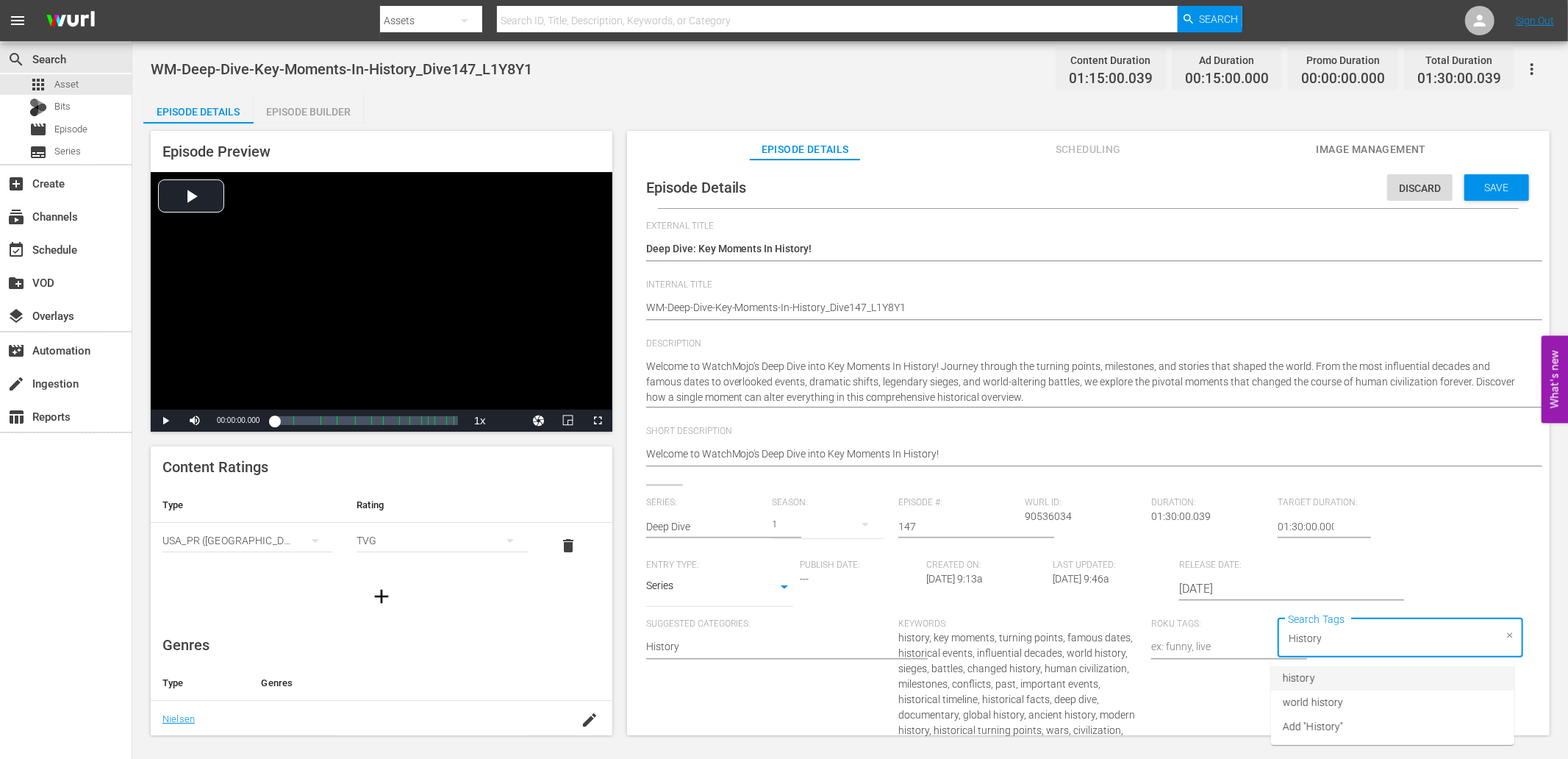
click at [1343, 681] on li "history" at bounding box center [1393, 678] width 243 height 25
paste input "History"
type input "History"
click at [1320, 701] on span "world history" at bounding box center [1312, 702] width 60 height 15
click at [292, 68] on span "WM-Deep-Dive-Key-Moments-In-History_Dive147_L1Y8Y1" at bounding box center [341, 69] width 382 height 18
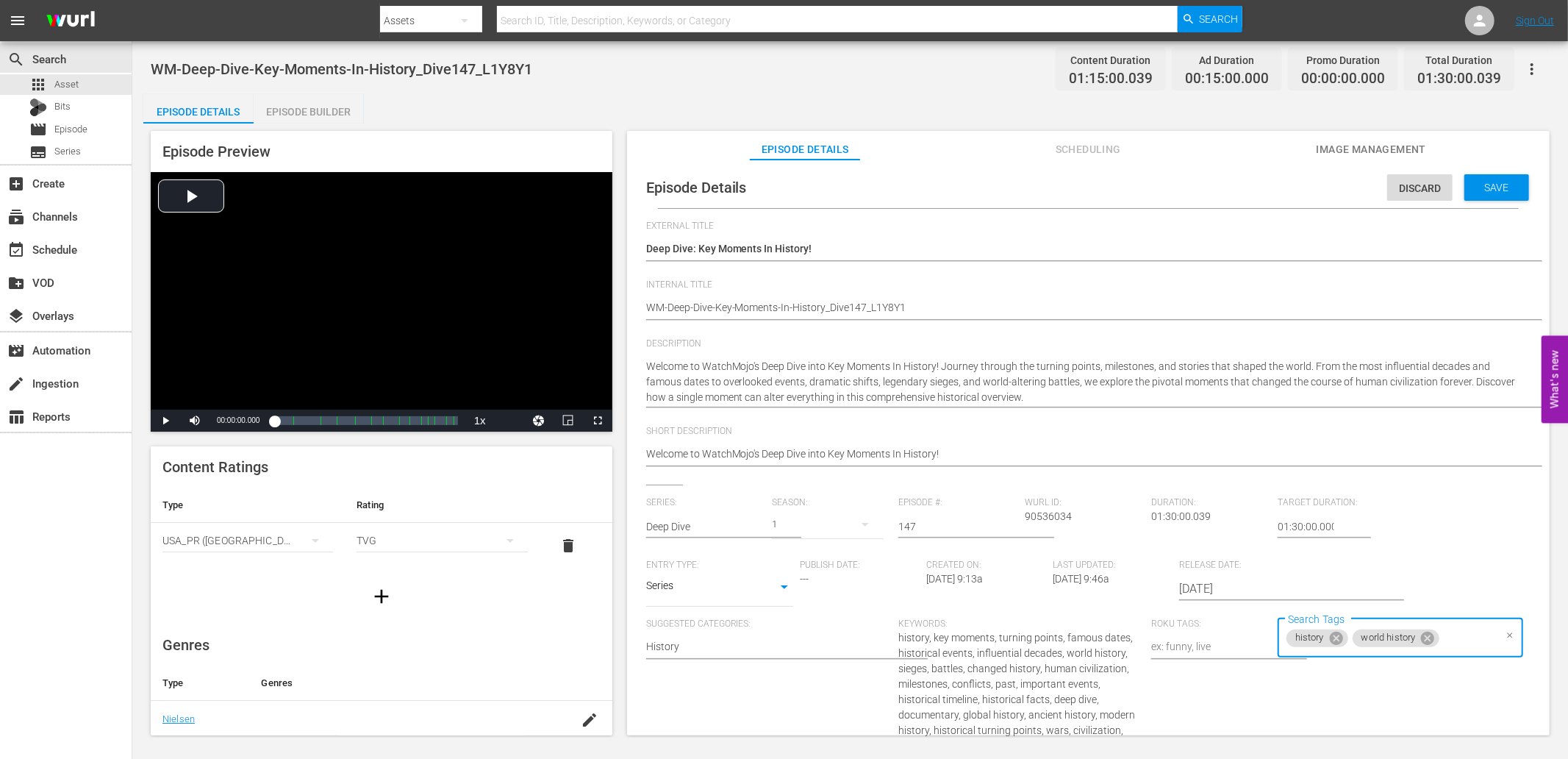
click at [292, 68] on span "WM-Deep-Dive-Key-Moments-In-History_Dive147_L1Y8Y1" at bounding box center [341, 69] width 382 height 18
copy span "Moment"
click at [1445, 649] on input "Search Tags" at bounding box center [1467, 637] width 52 height 26
paste input "Moment"
type input "Moment"
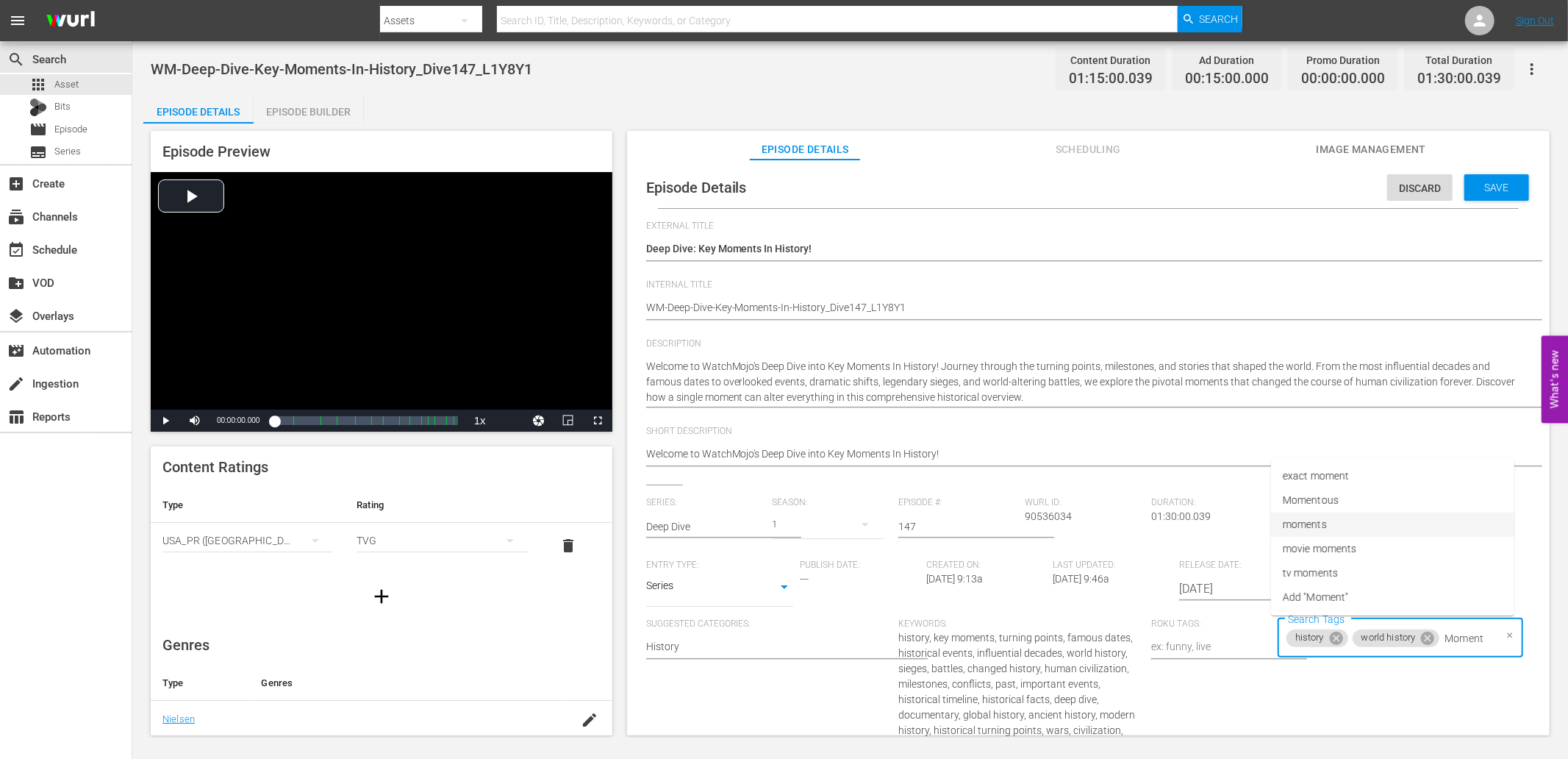
click at [1331, 525] on li "moments" at bounding box center [1393, 524] width 243 height 25
paste input "Moment"
type input "Moment"
click at [1214, 482] on div "Short Description Welcome to WatchMojo's Deep Dive into Key Moments In History!…" at bounding box center [1088, 455] width 885 height 59
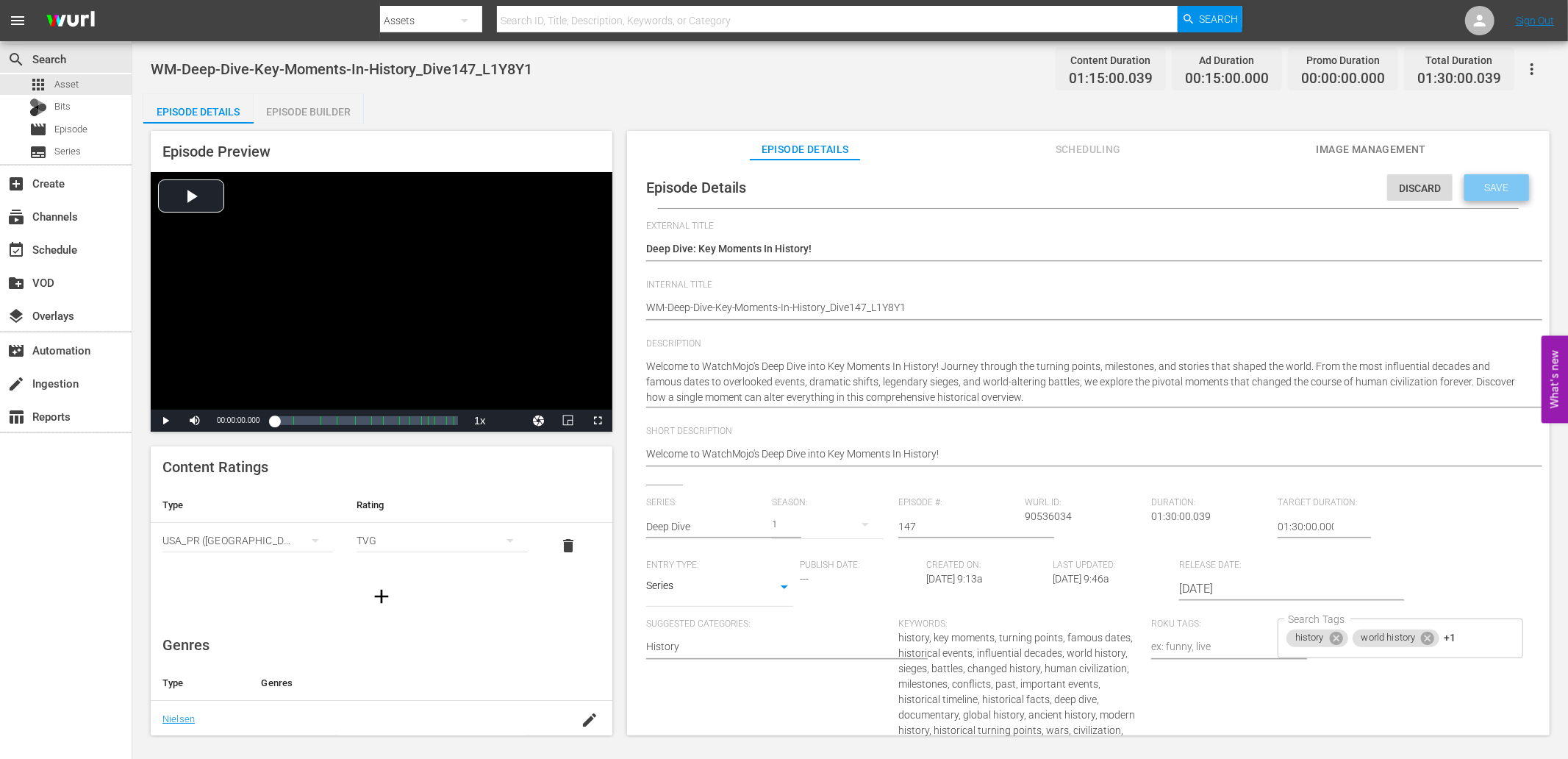
click at [1488, 191] on span "Save" at bounding box center [1497, 188] width 48 height 12
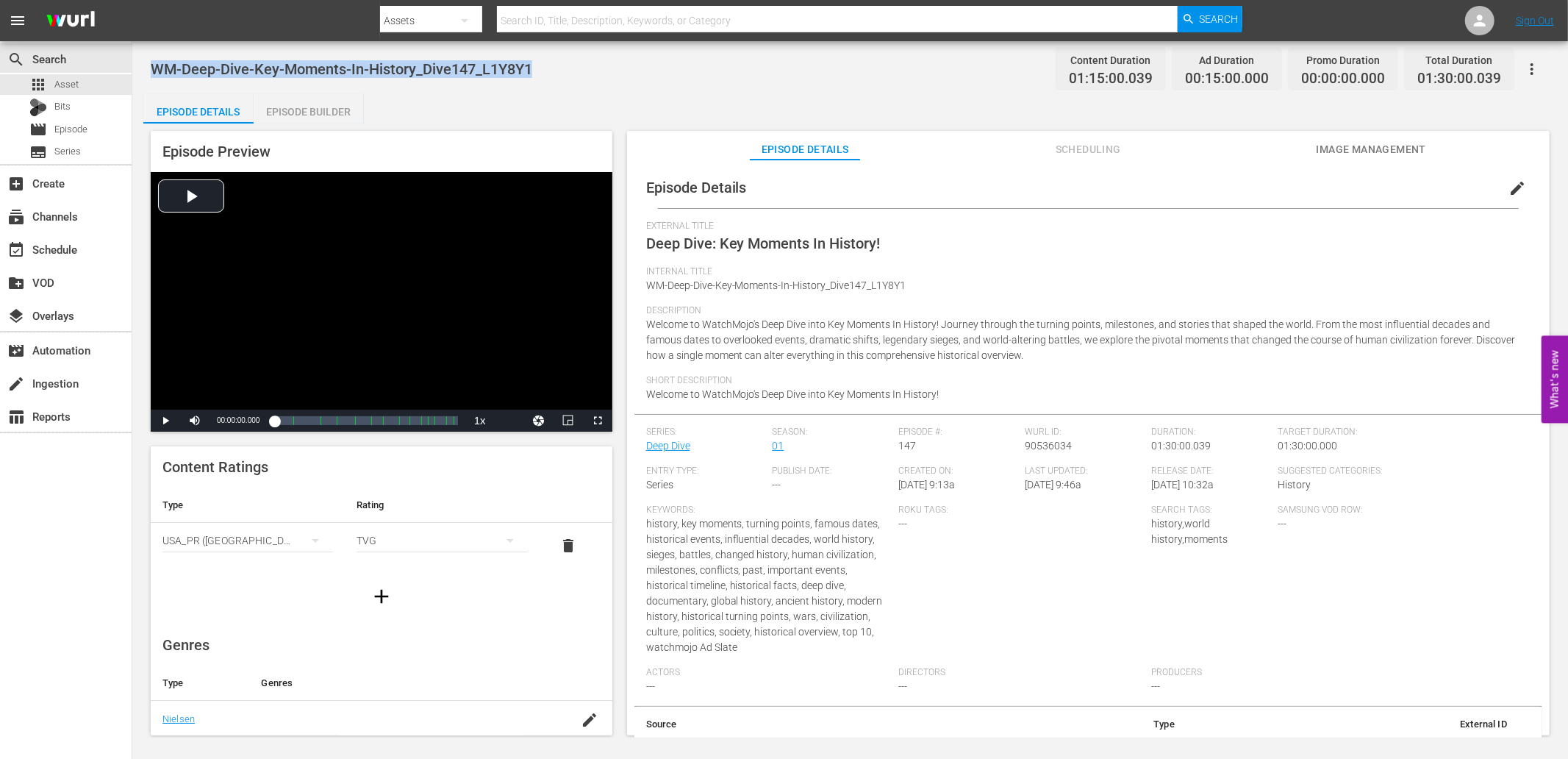
drag, startPoint x: 520, startPoint y: 66, endPoint x: 156, endPoint y: 75, distance: 364.1
click at [156, 75] on div "WM-Deep-Dive-Key-Moments-In-History_Dive147_L1Y8Y1 Content Duration 01:15:00.03…" at bounding box center [850, 68] width 1399 height 33
copy span "WM-Deep-Dive-Key-Moments-In-History_Dive147_L1Y8Y1"
click at [68, 122] on span "Episode" at bounding box center [71, 129] width 33 height 14
